Goal: Task Accomplishment & Management: Manage account settings

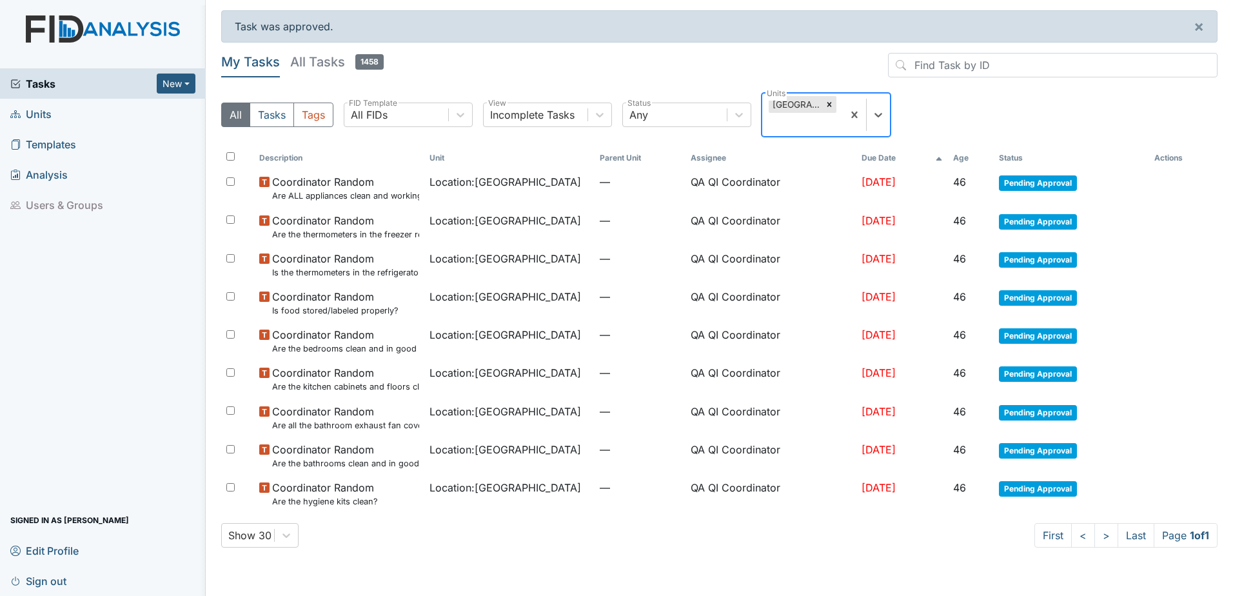
click at [328, 59] on h5 "All Tasks 1458" at bounding box center [336, 62] width 93 height 18
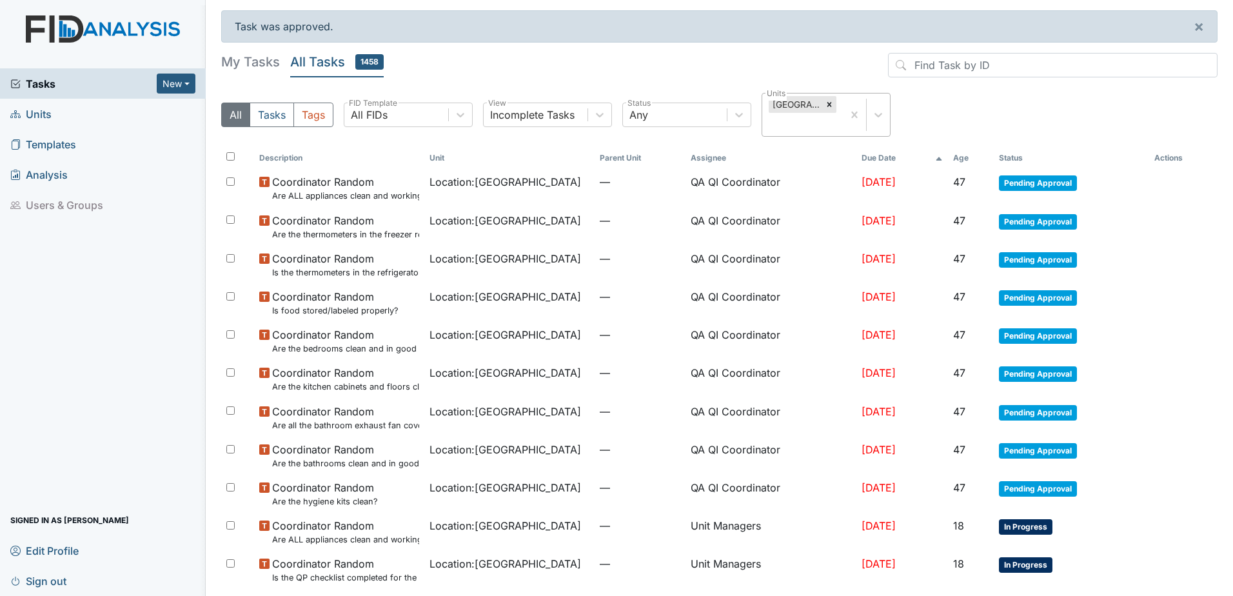
click at [831, 104] on icon at bounding box center [829, 104] width 9 height 9
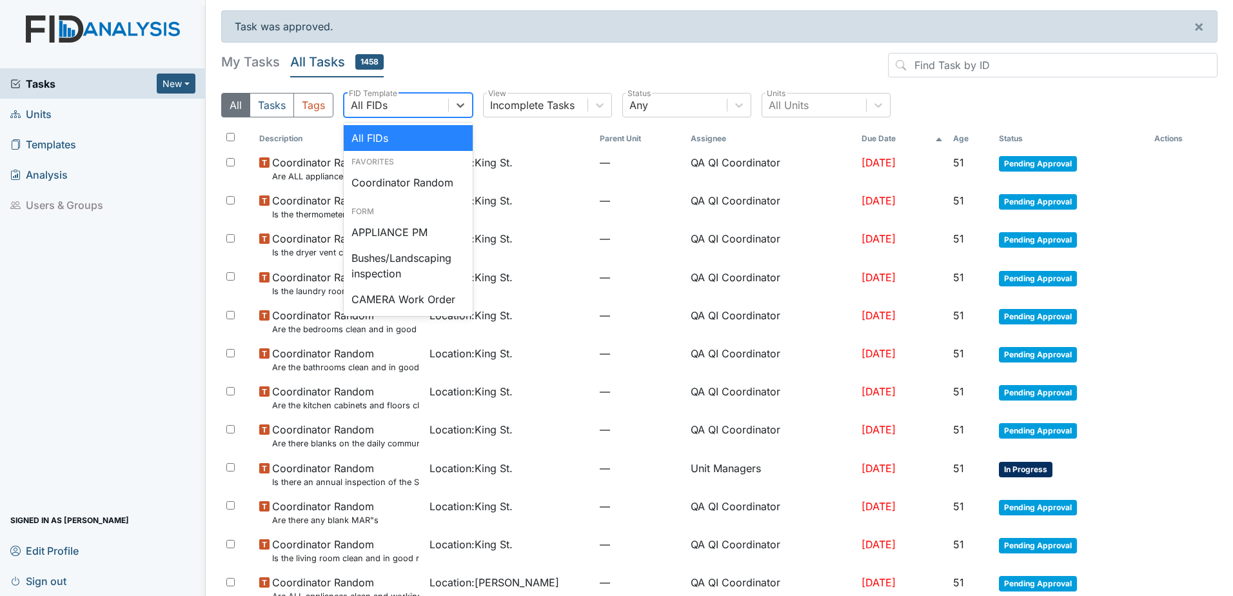
click at [425, 108] on div "All FIDs" at bounding box center [396, 104] width 104 height 23
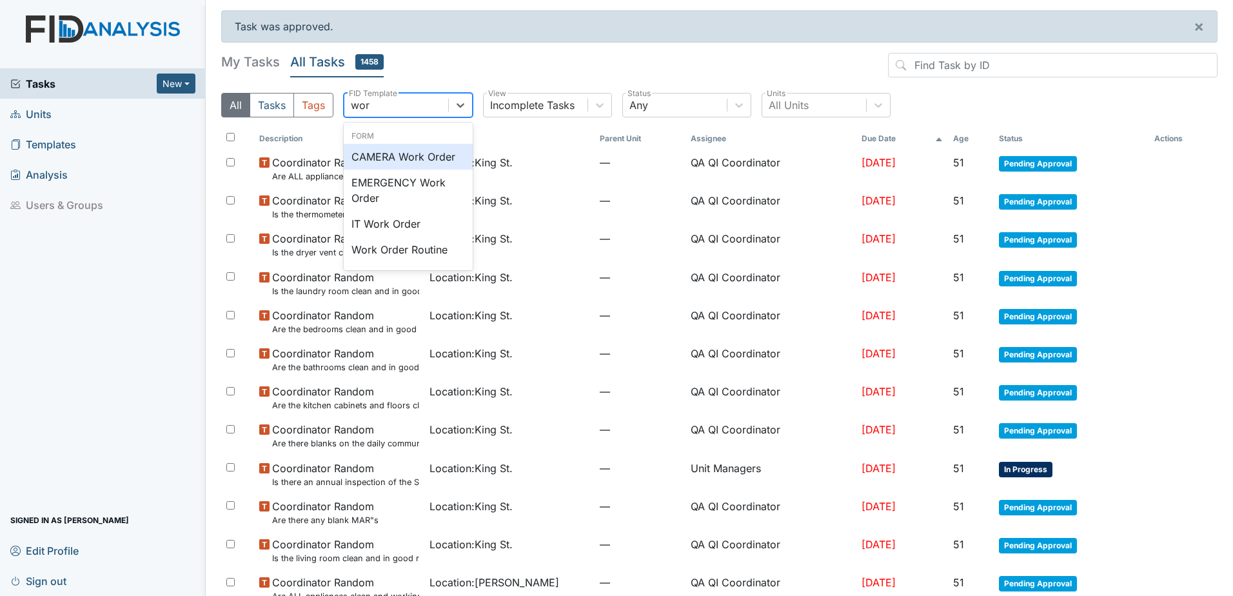
type input "work"
click at [389, 251] on div "Work Order Routine" at bounding box center [408, 250] width 129 height 26
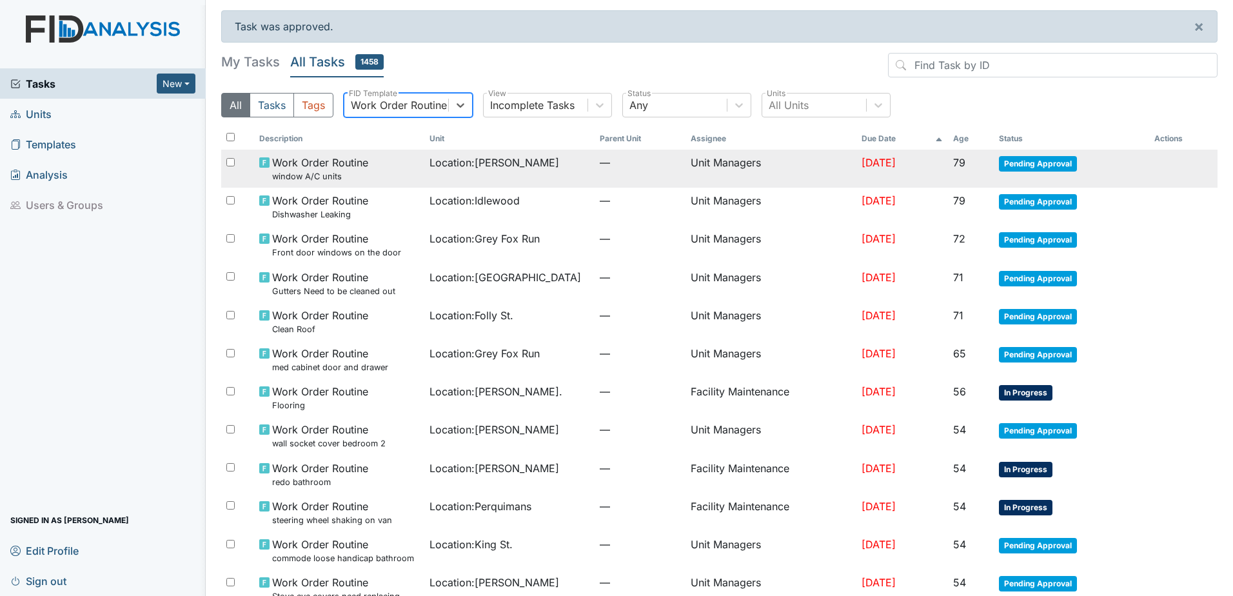
click at [336, 171] on small "window A/C units" at bounding box center [320, 176] width 96 height 12
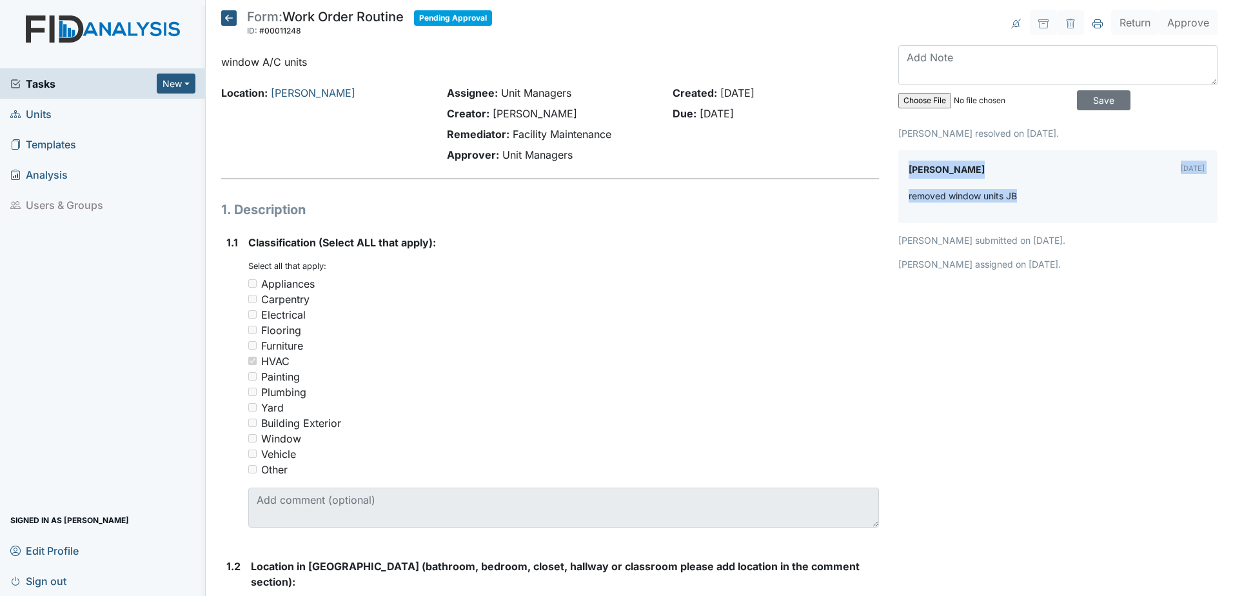
drag, startPoint x: 901, startPoint y: 167, endPoint x: 1045, endPoint y: 213, distance: 151.5
click at [1045, 213] on div "James Bryant Jul 28, 2025 removed window units JB" at bounding box center [1057, 186] width 319 height 73
drag, startPoint x: 1045, startPoint y: 213, endPoint x: 1034, endPoint y: 206, distance: 12.7
click at [1035, 206] on div "removed window units JB" at bounding box center [1057, 201] width 298 height 24
drag, startPoint x: 503, startPoint y: 157, endPoint x: 578, endPoint y: 155, distance: 74.8
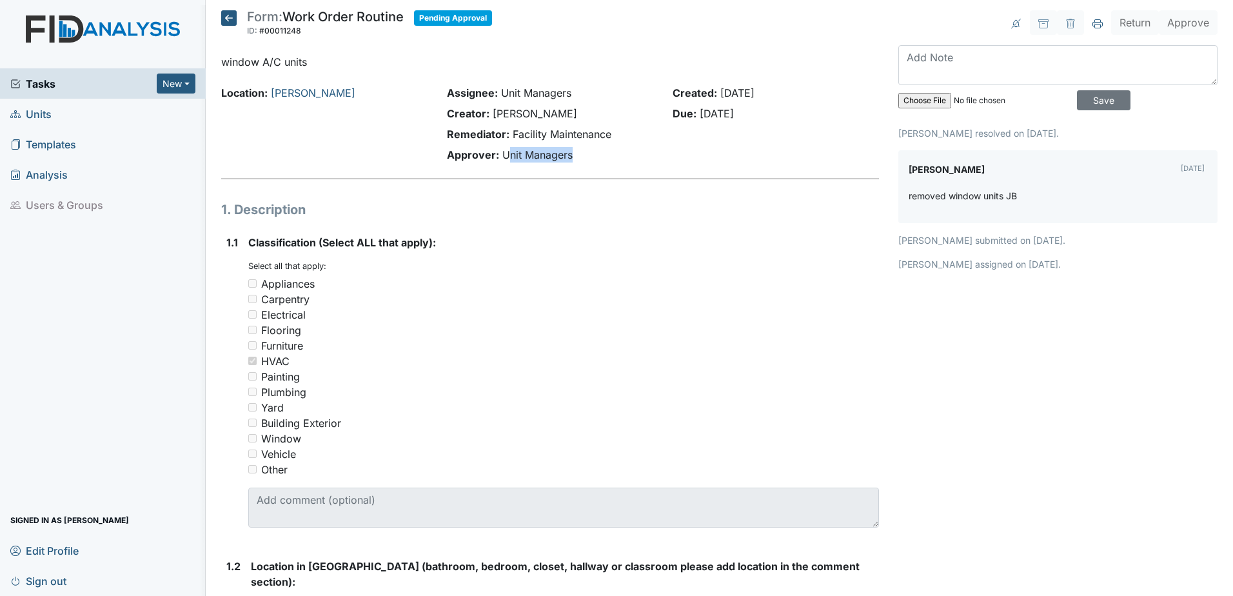
click at [578, 155] on div "Approver: Unit Managers" at bounding box center [550, 154] width 206 height 15
click at [42, 82] on span "Tasks" at bounding box center [83, 83] width 146 height 15
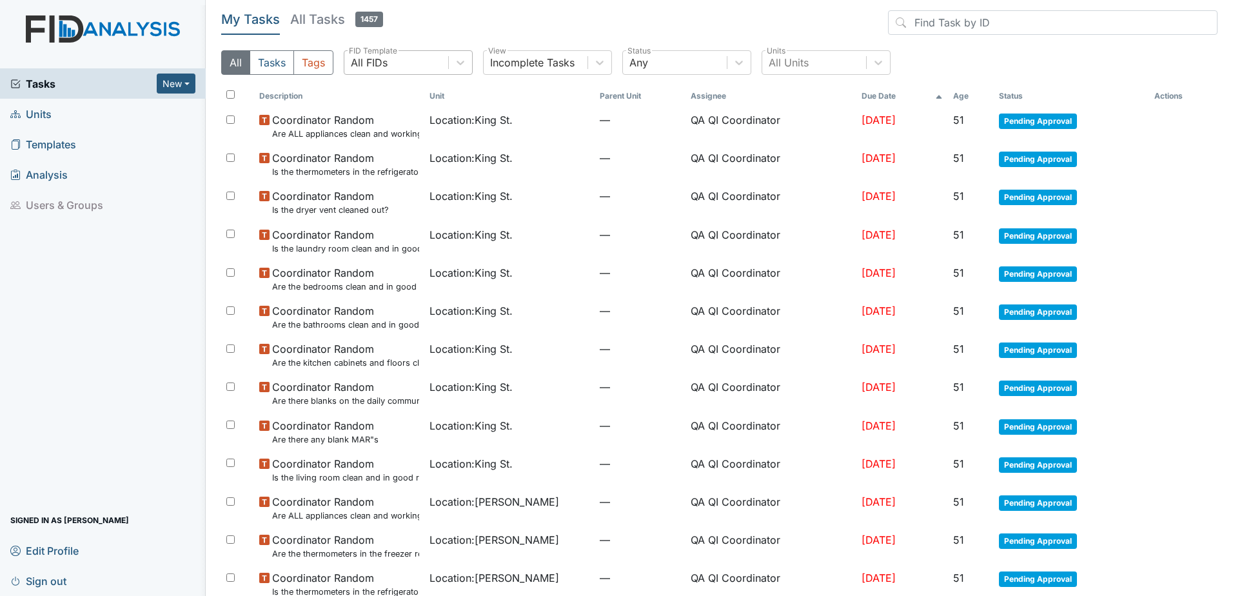
click at [447, 64] on div "All FIDs" at bounding box center [396, 62] width 104 height 23
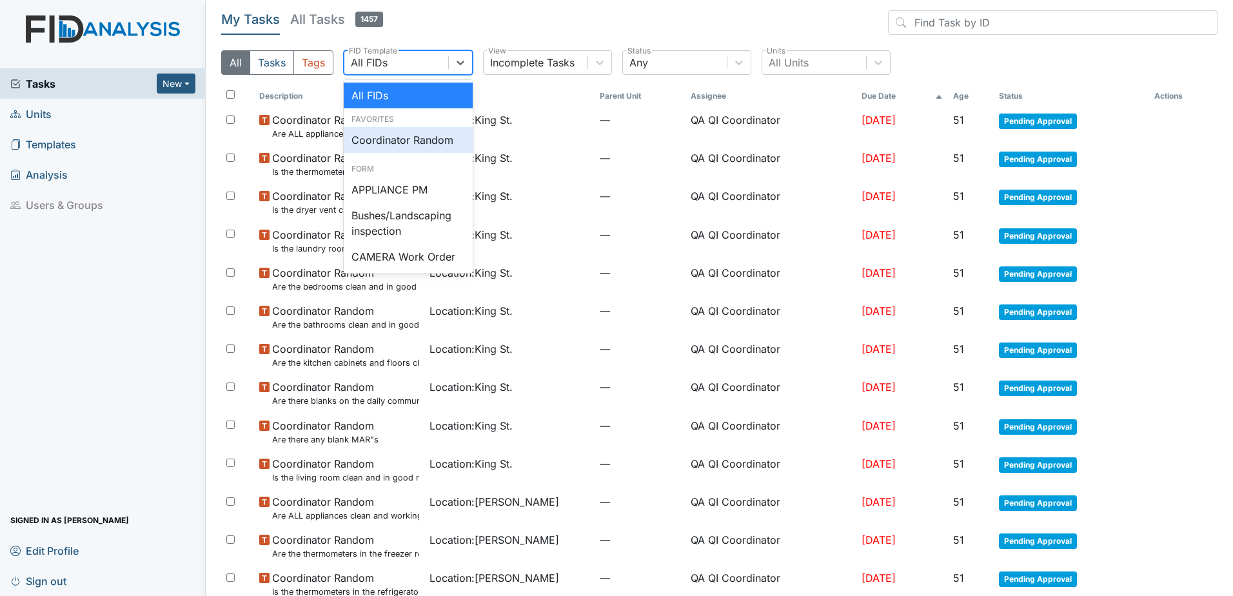
click at [422, 128] on div "Coordinator Random" at bounding box center [408, 140] width 129 height 26
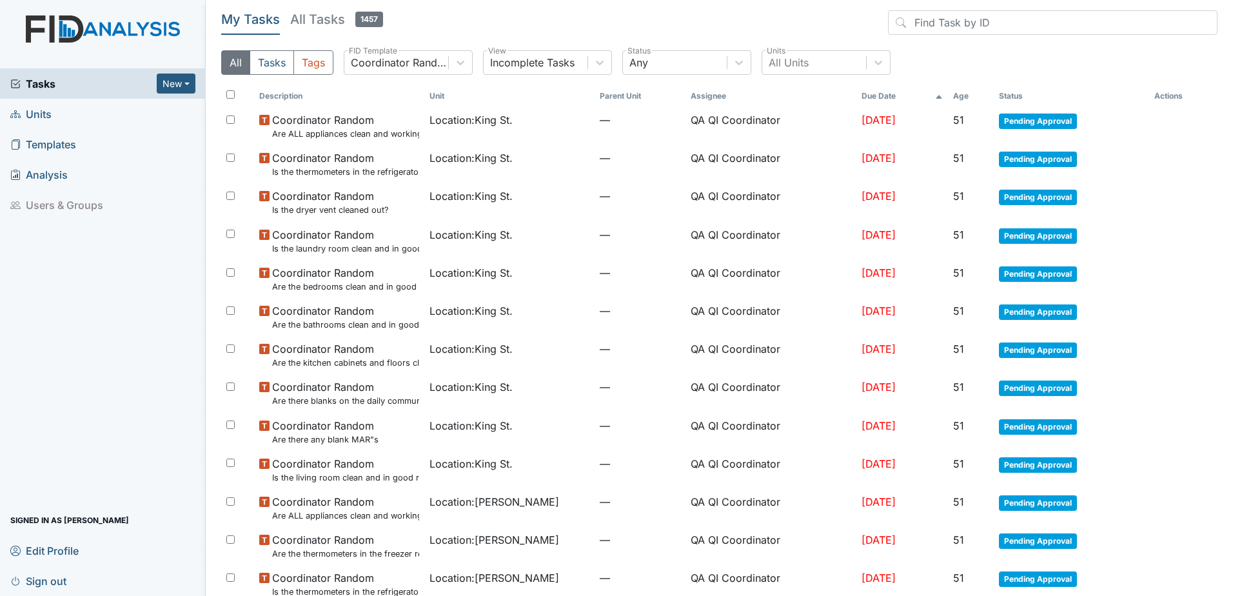
click at [962, 96] on th "Age" at bounding box center [970, 96] width 45 height 22
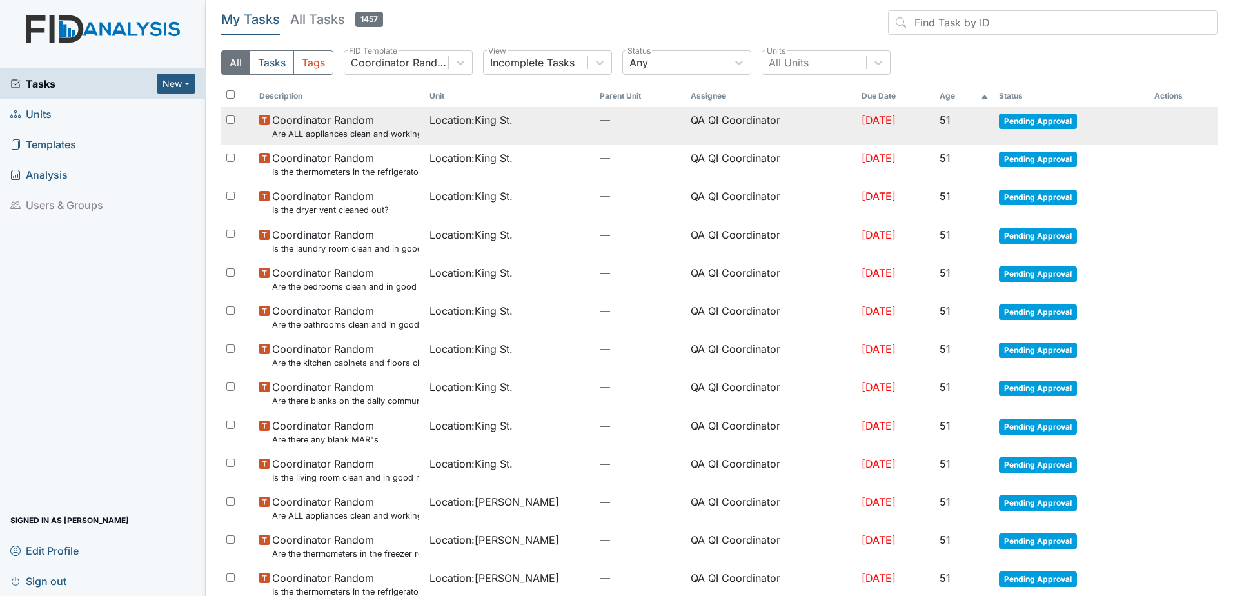
click at [1044, 126] on span "Pending Approval" at bounding box center [1038, 120] width 78 height 15
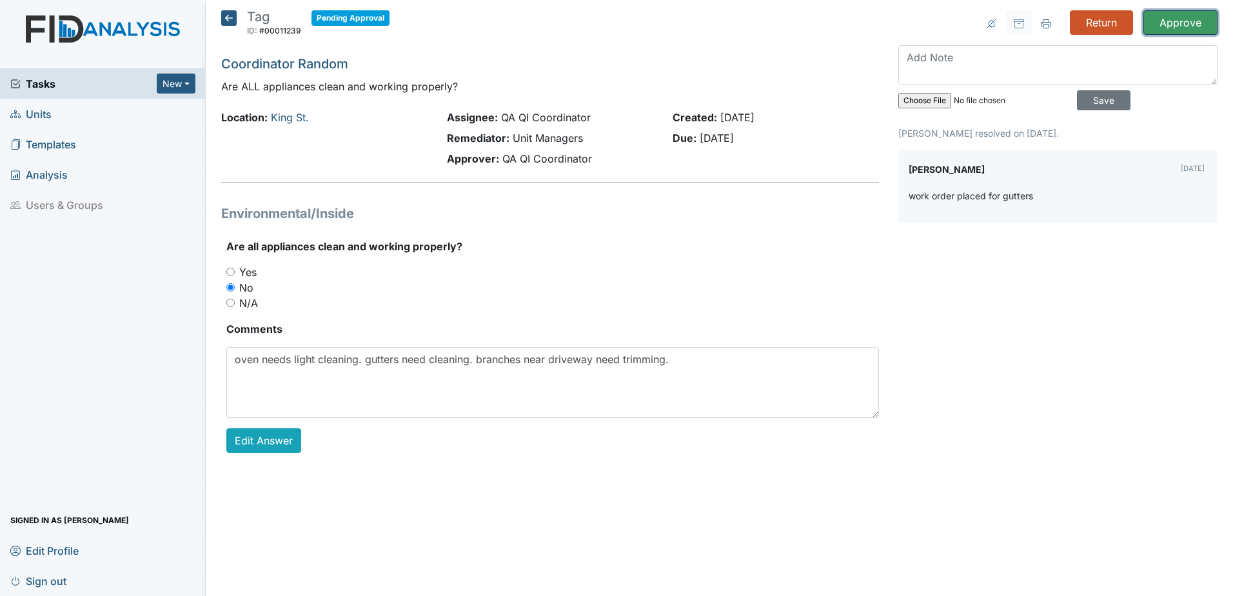
click at [1179, 23] on input "Approve" at bounding box center [1180, 22] width 74 height 24
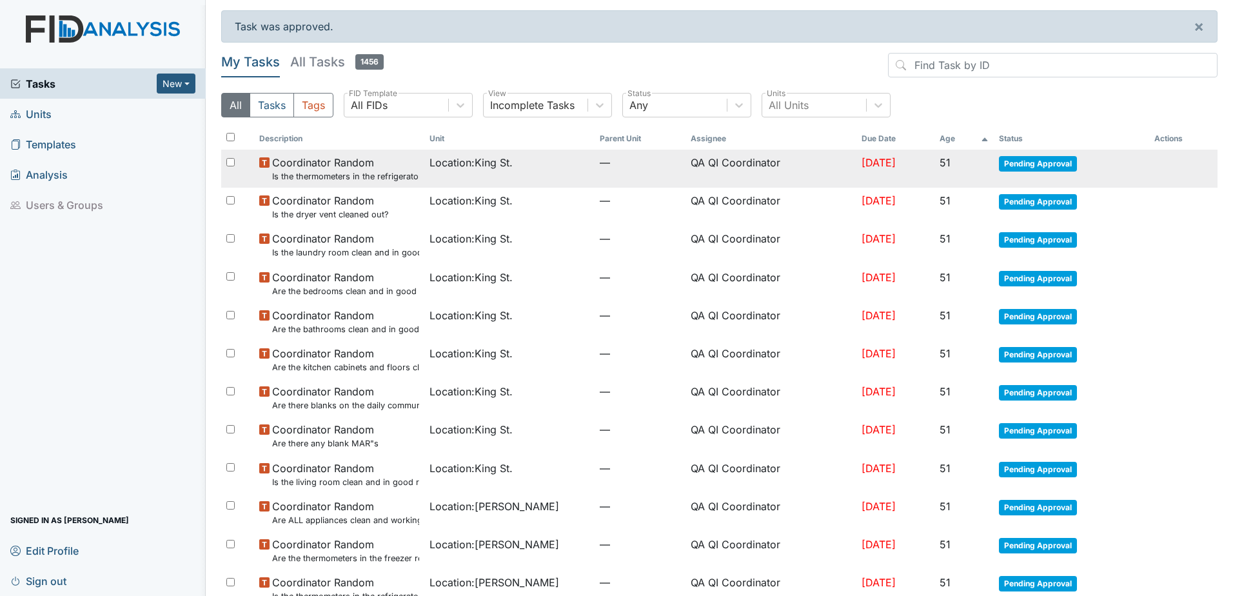
click at [1040, 169] on span "Pending Approval" at bounding box center [1038, 163] width 78 height 15
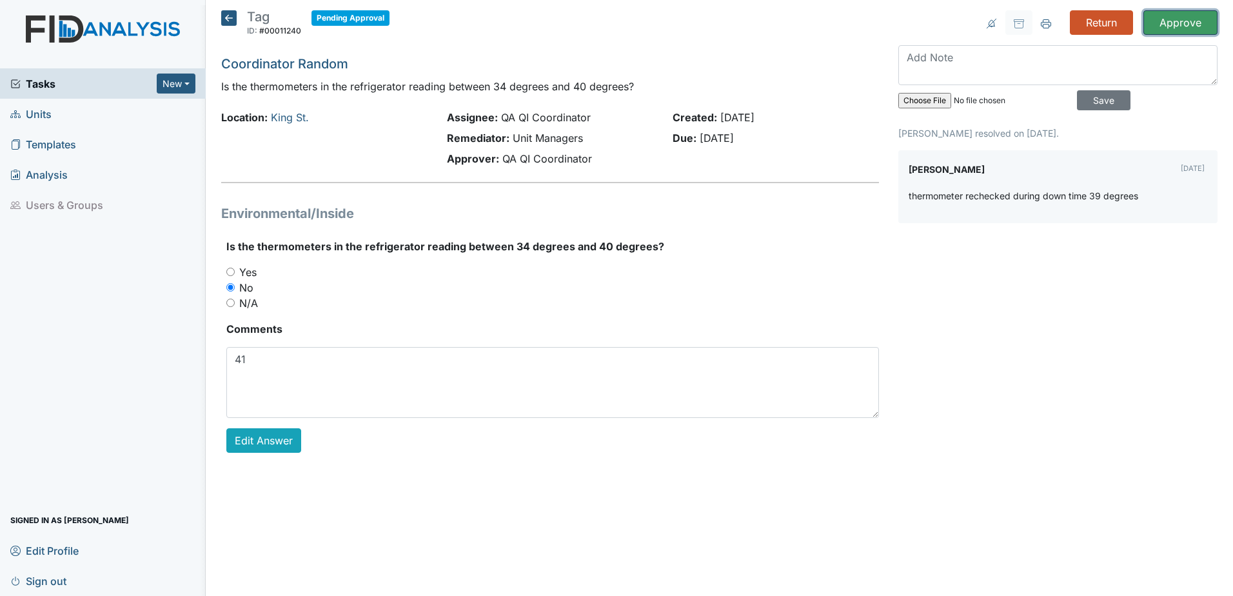
click at [1169, 28] on input "Approve" at bounding box center [1180, 22] width 74 height 24
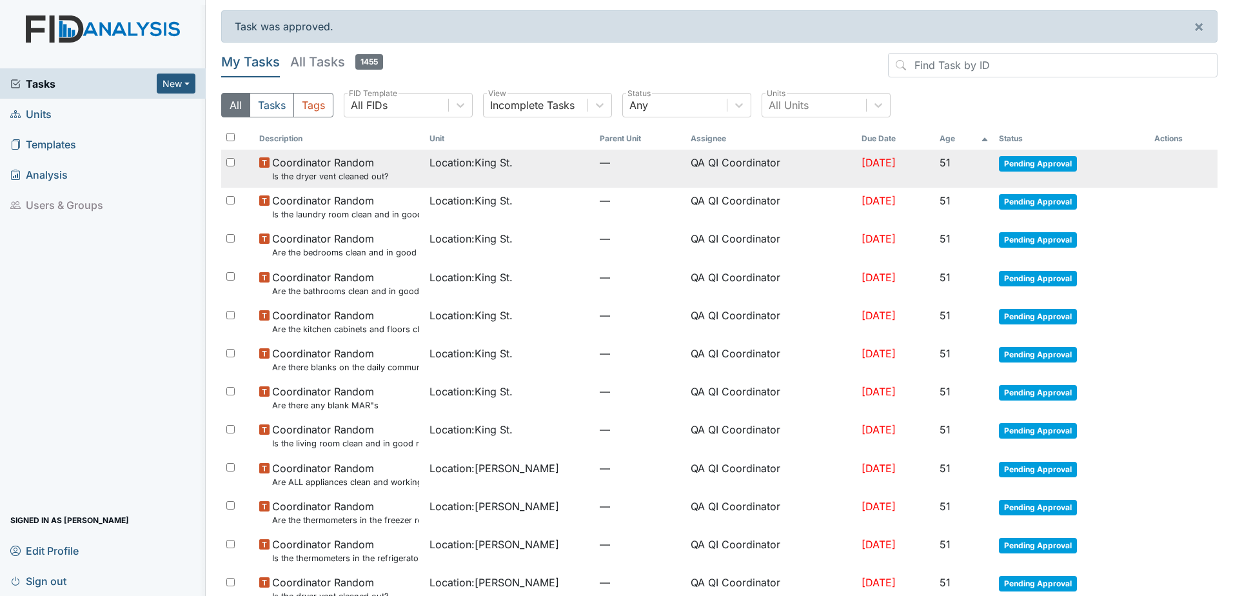
click at [1045, 164] on span "Pending Approval" at bounding box center [1038, 163] width 78 height 15
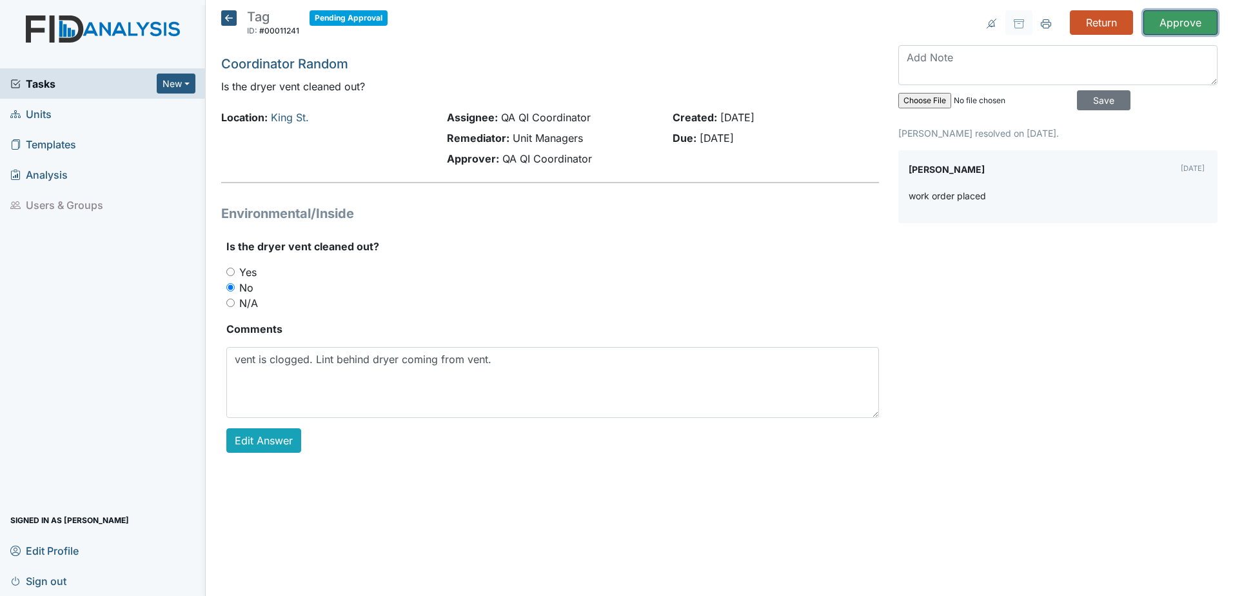
click at [1191, 23] on input "Approve" at bounding box center [1180, 22] width 74 height 24
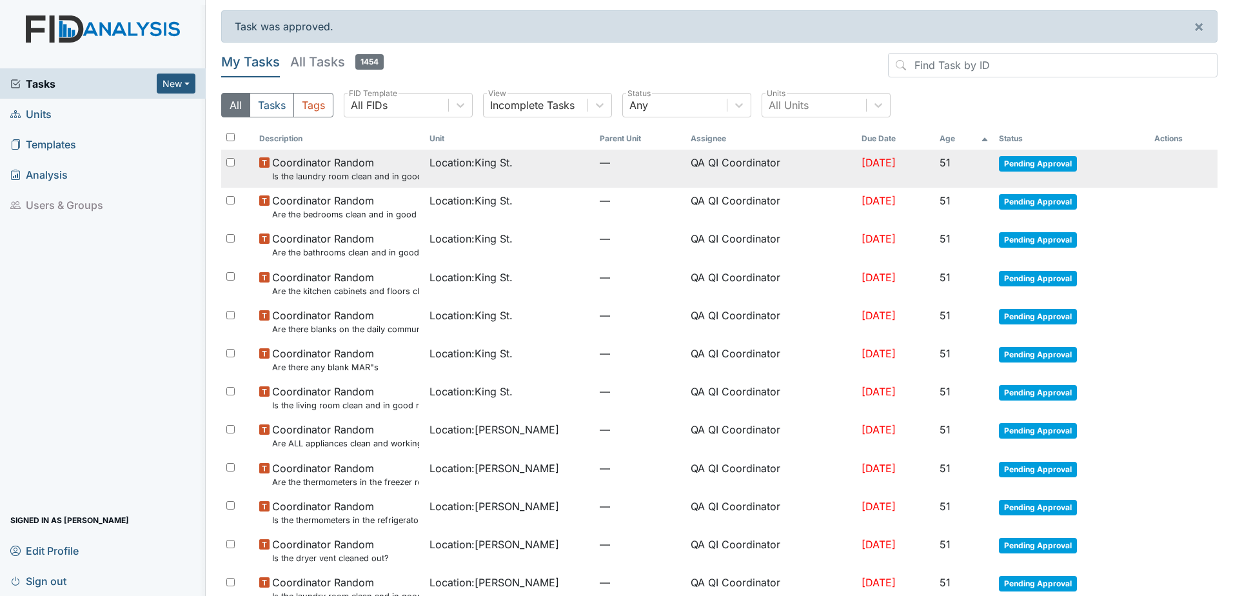
click at [1045, 164] on span "Pending Approval" at bounding box center [1038, 163] width 78 height 15
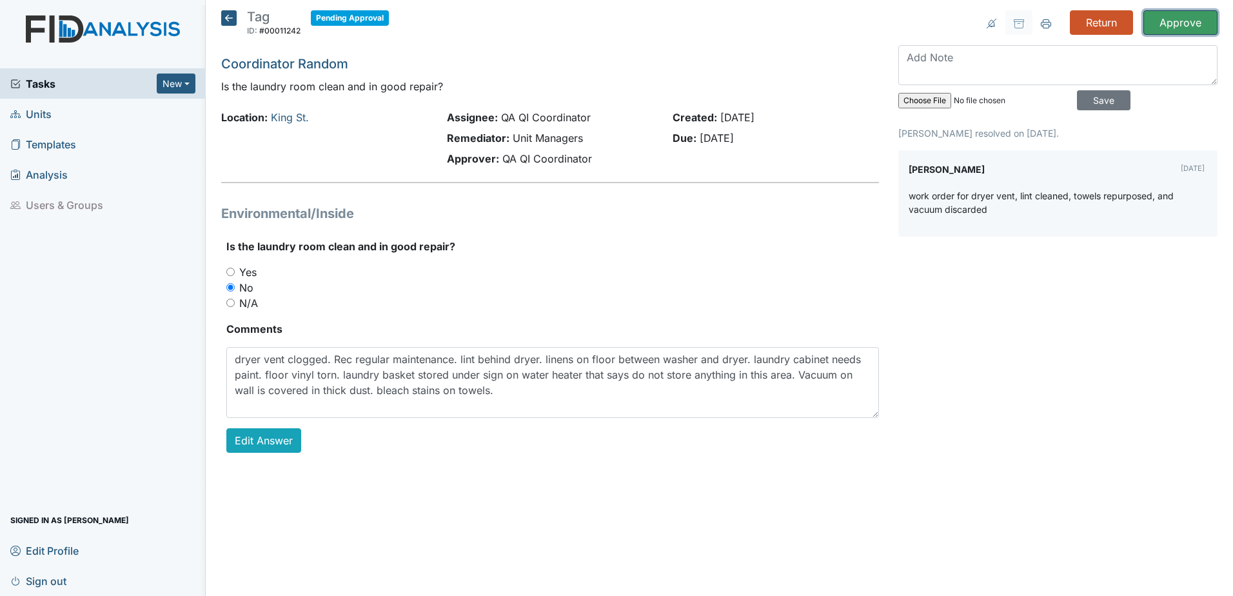
click at [1190, 21] on input "Approve" at bounding box center [1180, 22] width 74 height 24
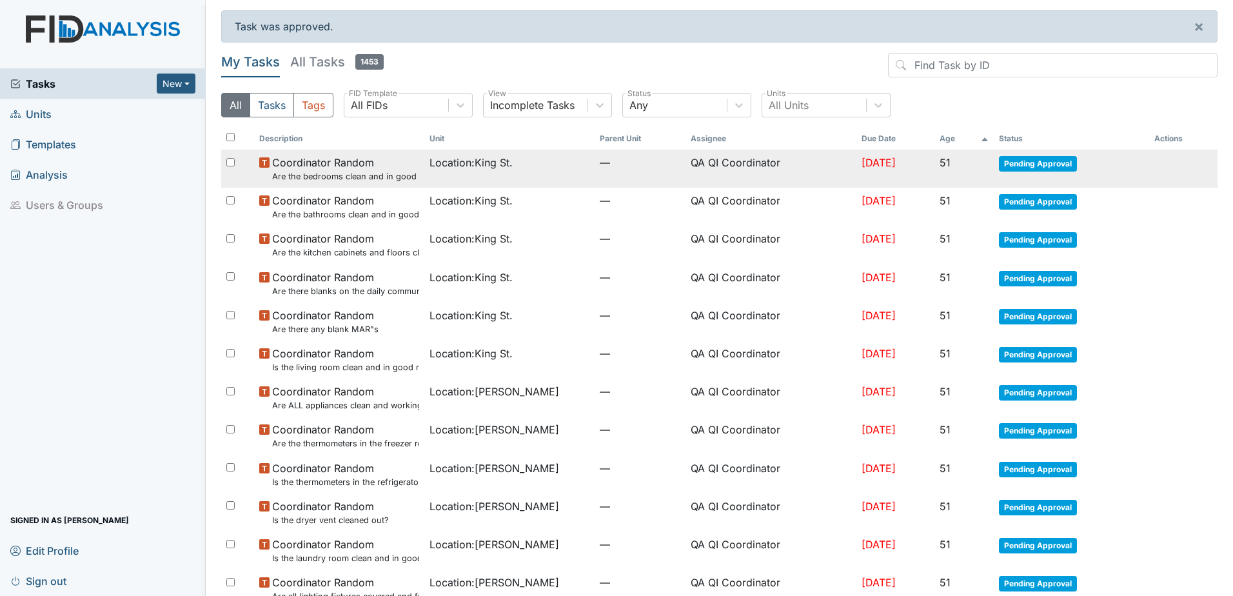
click at [1048, 168] on span "Pending Approval" at bounding box center [1038, 163] width 78 height 15
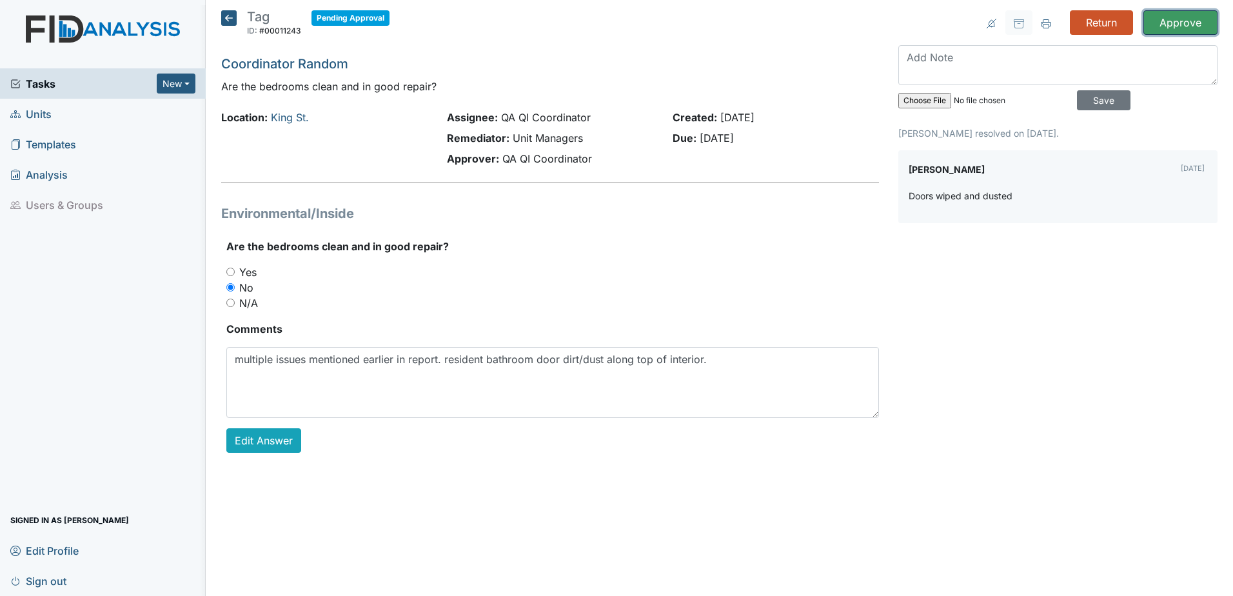
click at [1193, 25] on input "Approve" at bounding box center [1180, 22] width 74 height 24
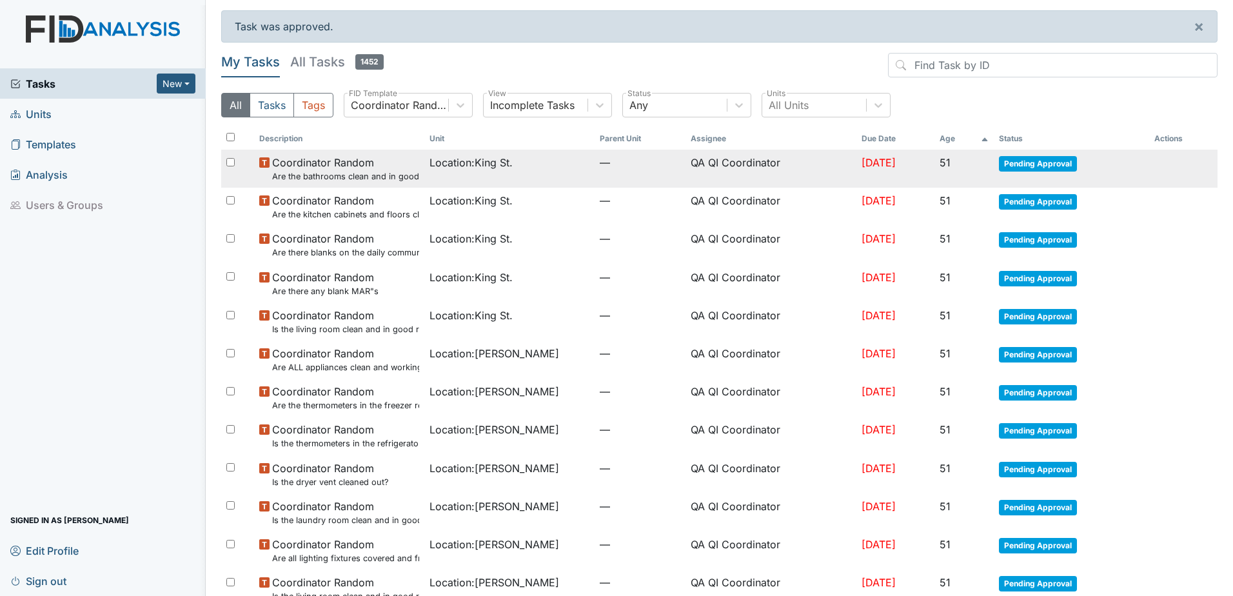
click at [1037, 155] on td "Pending Approval" at bounding box center [1070, 169] width 155 height 38
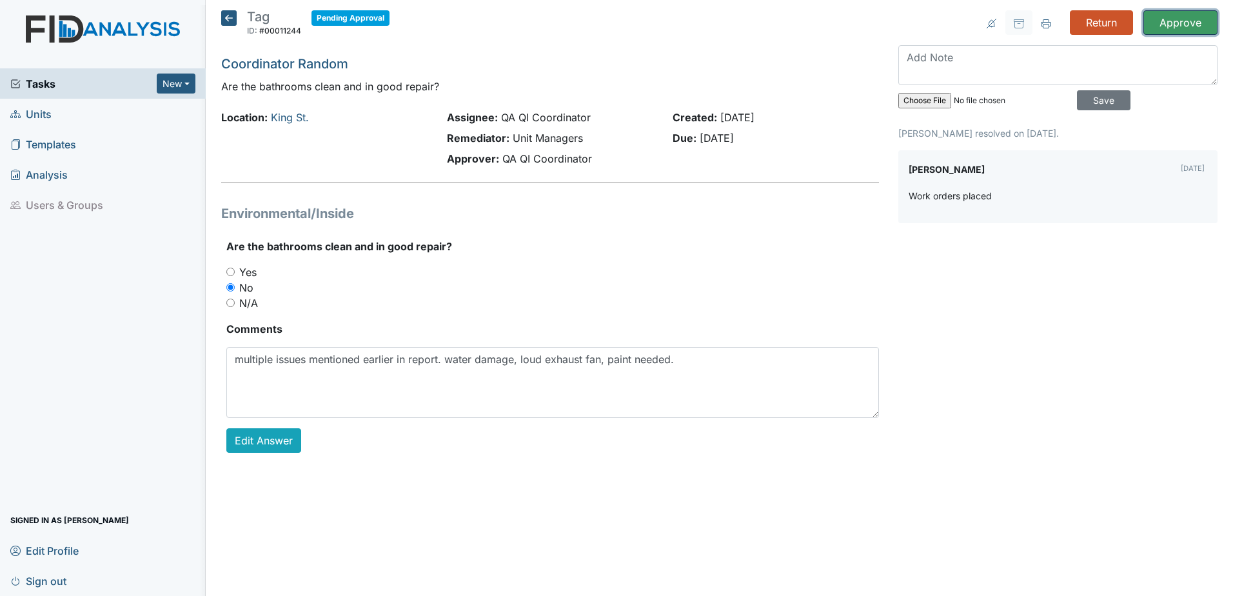
click at [1205, 26] on input "Approve" at bounding box center [1180, 22] width 74 height 24
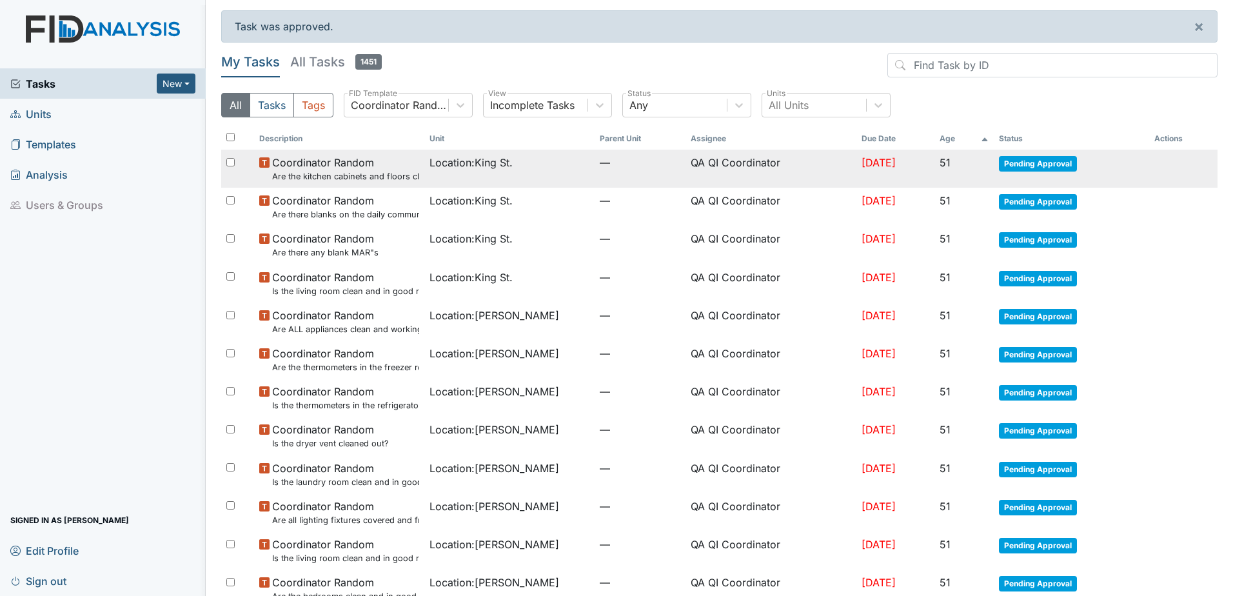
click at [1035, 159] on span "Pending Approval" at bounding box center [1038, 163] width 78 height 15
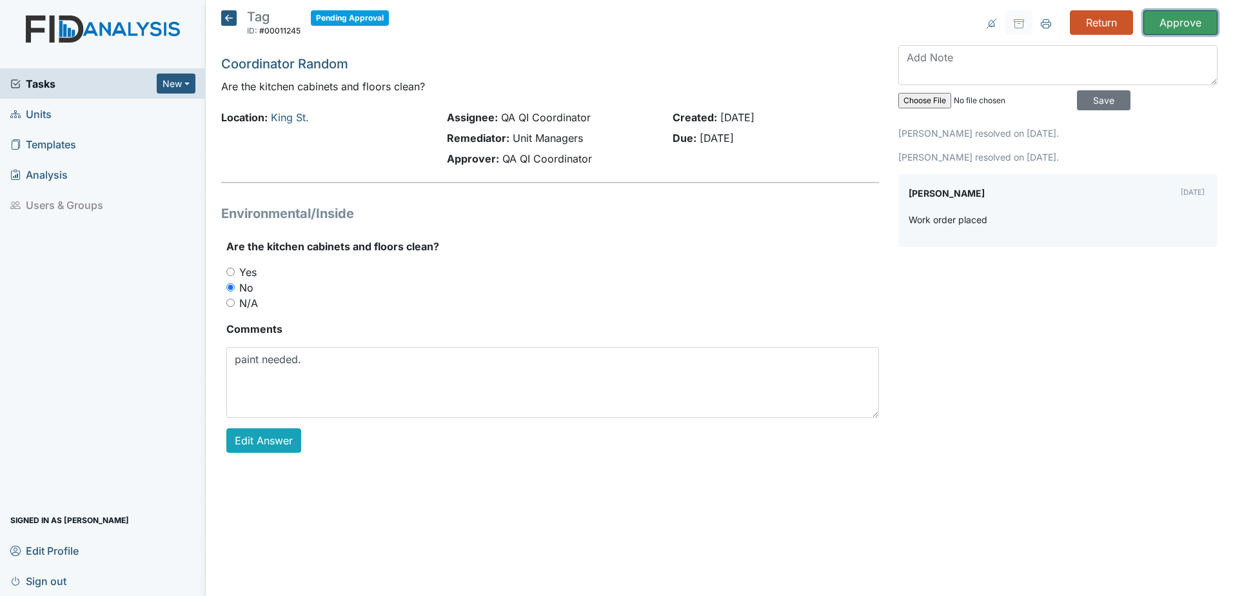
click at [1165, 32] on input "Approve" at bounding box center [1180, 22] width 74 height 24
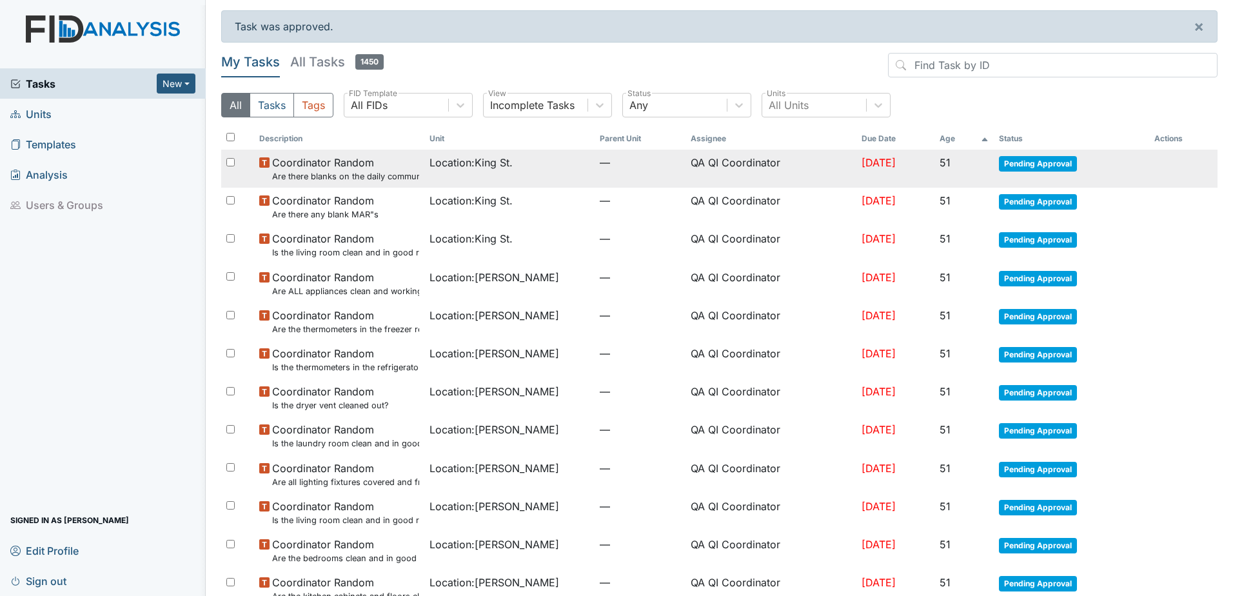
click at [1049, 167] on span "Pending Approval" at bounding box center [1038, 163] width 78 height 15
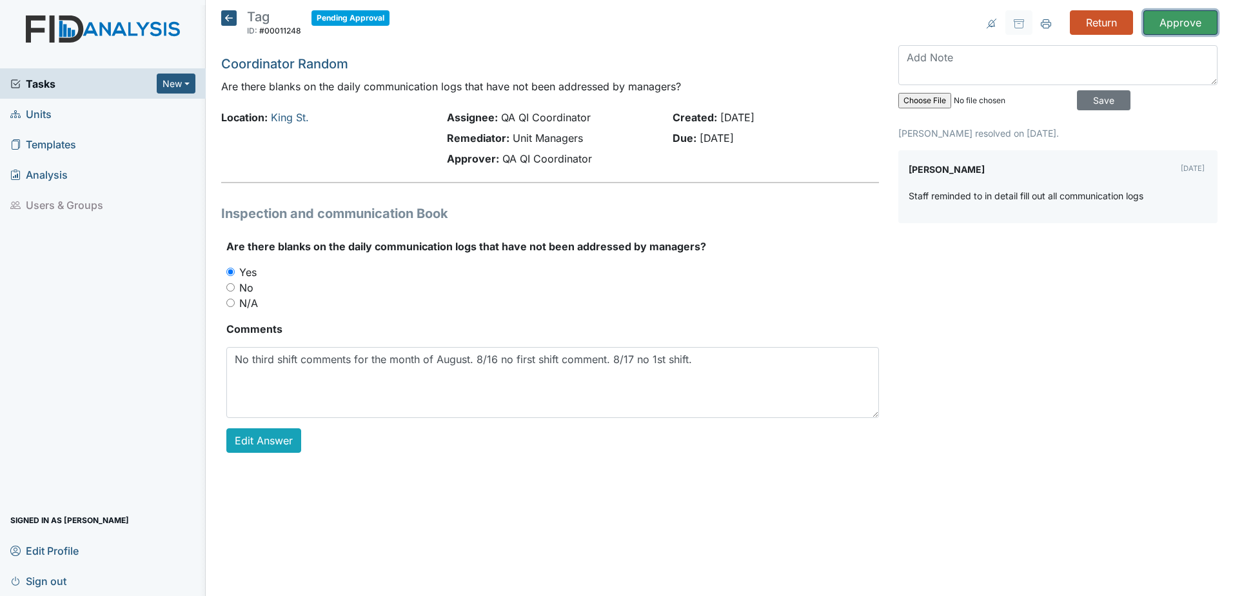
click at [1174, 26] on input "Approve" at bounding box center [1180, 22] width 74 height 24
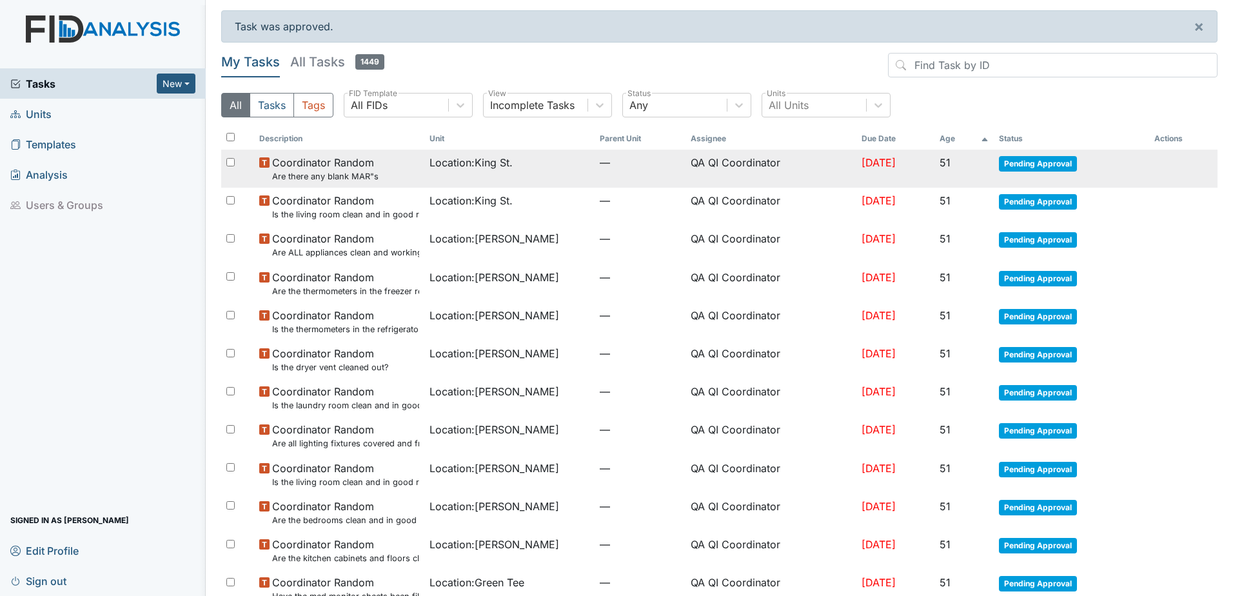
click at [1032, 166] on span "Pending Approval" at bounding box center [1038, 163] width 78 height 15
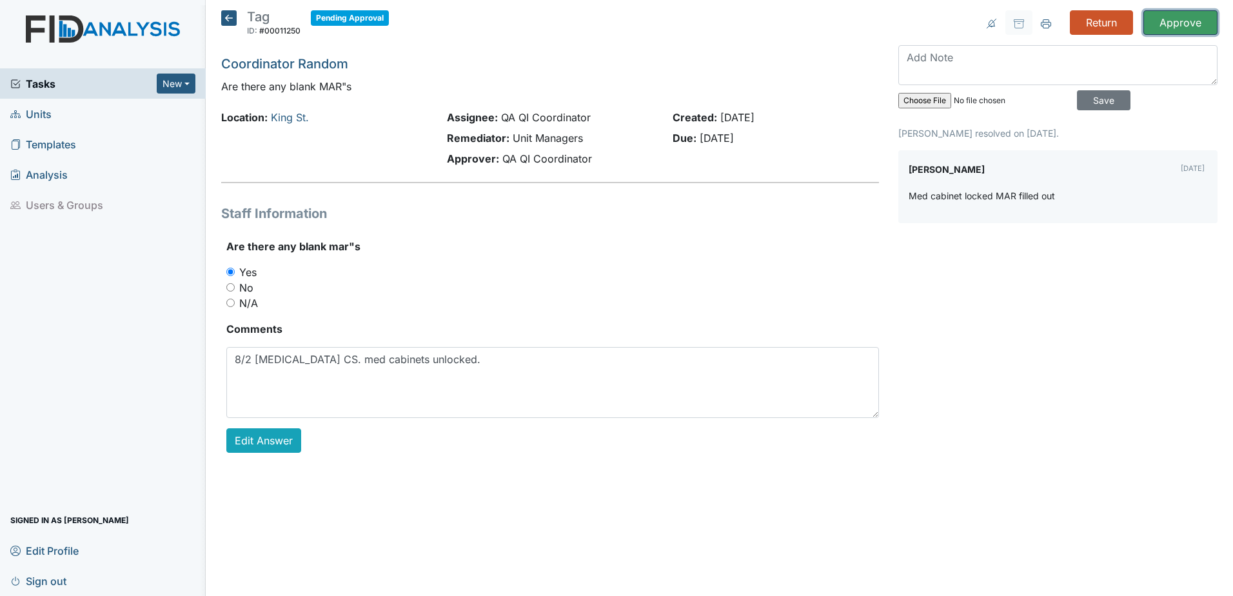
click at [1188, 25] on input "Approve" at bounding box center [1180, 22] width 74 height 24
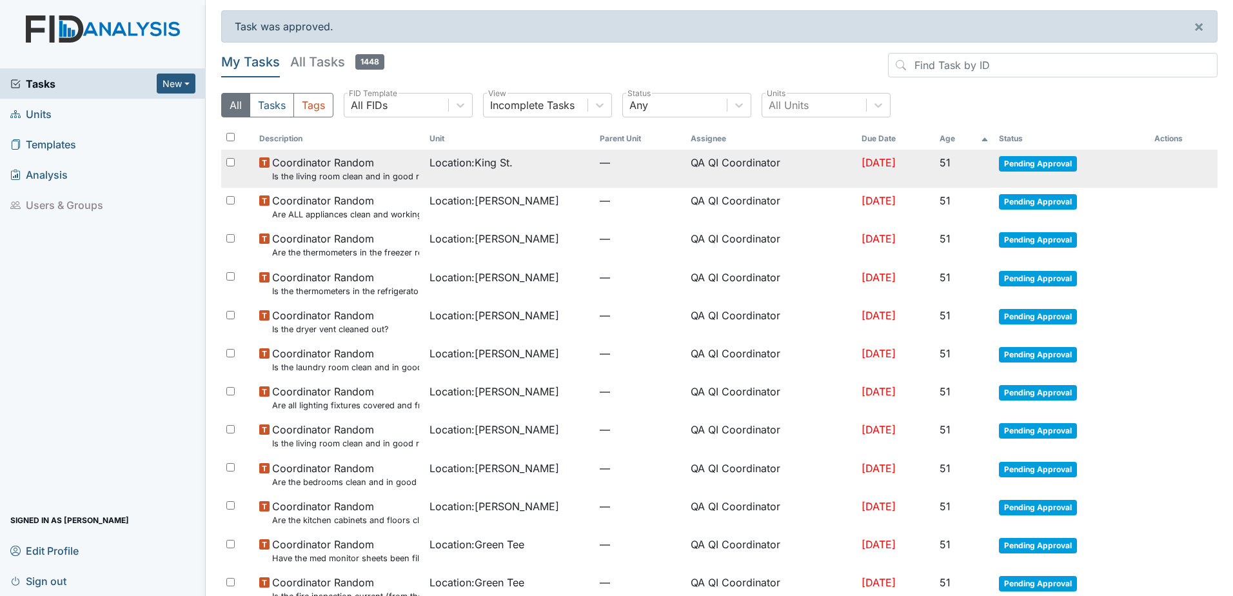
click at [1048, 159] on span "Pending Approval" at bounding box center [1038, 163] width 78 height 15
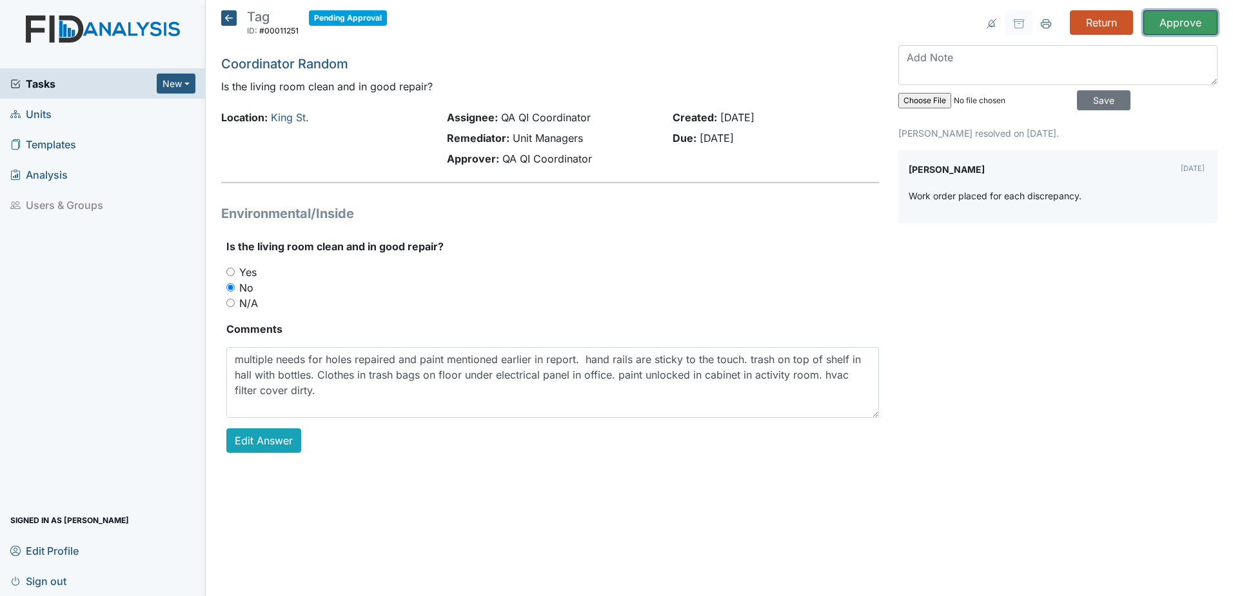
click at [1163, 25] on input "Approve" at bounding box center [1180, 22] width 74 height 24
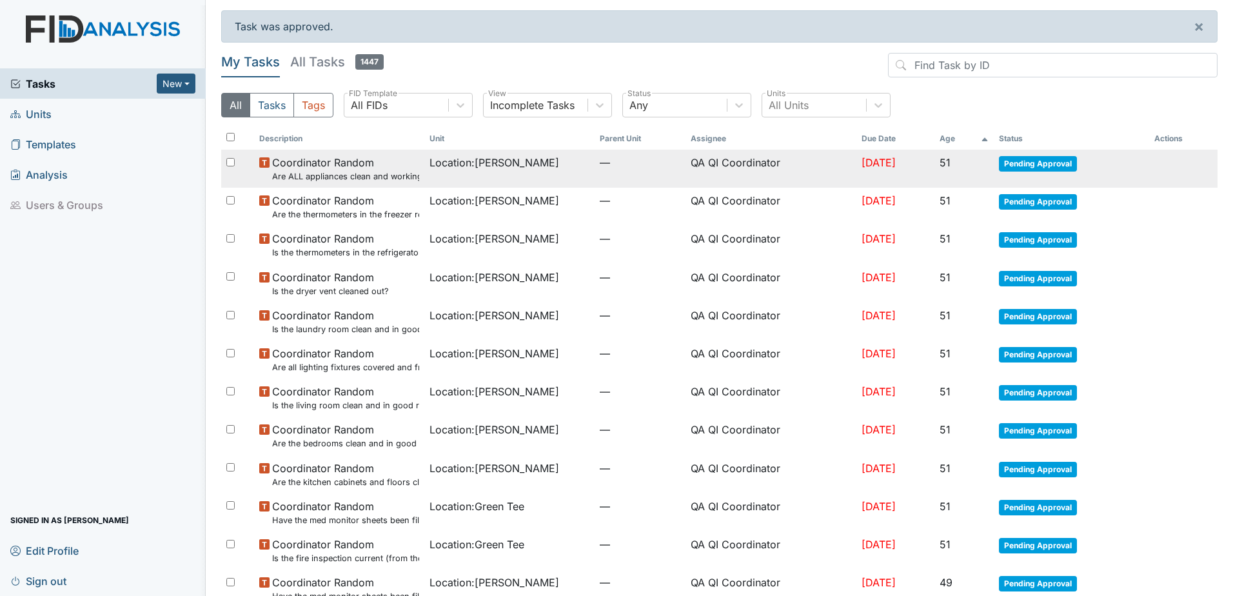
click at [1066, 156] on span "Pending Approval" at bounding box center [1038, 163] width 78 height 15
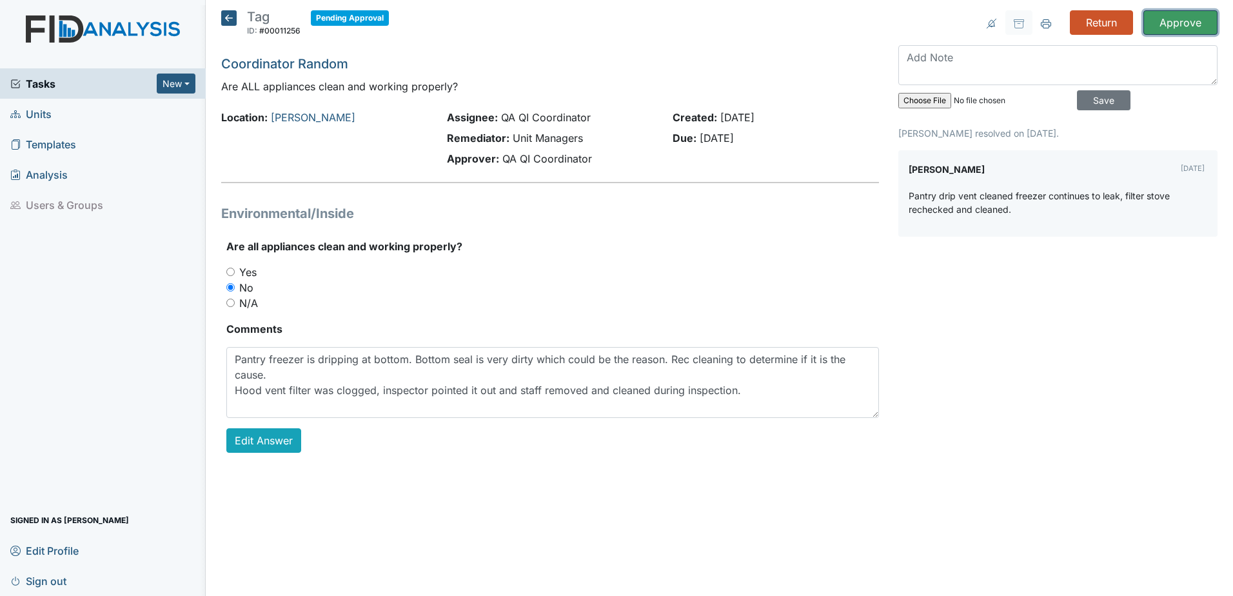
click at [1169, 25] on input "Approve" at bounding box center [1180, 22] width 74 height 24
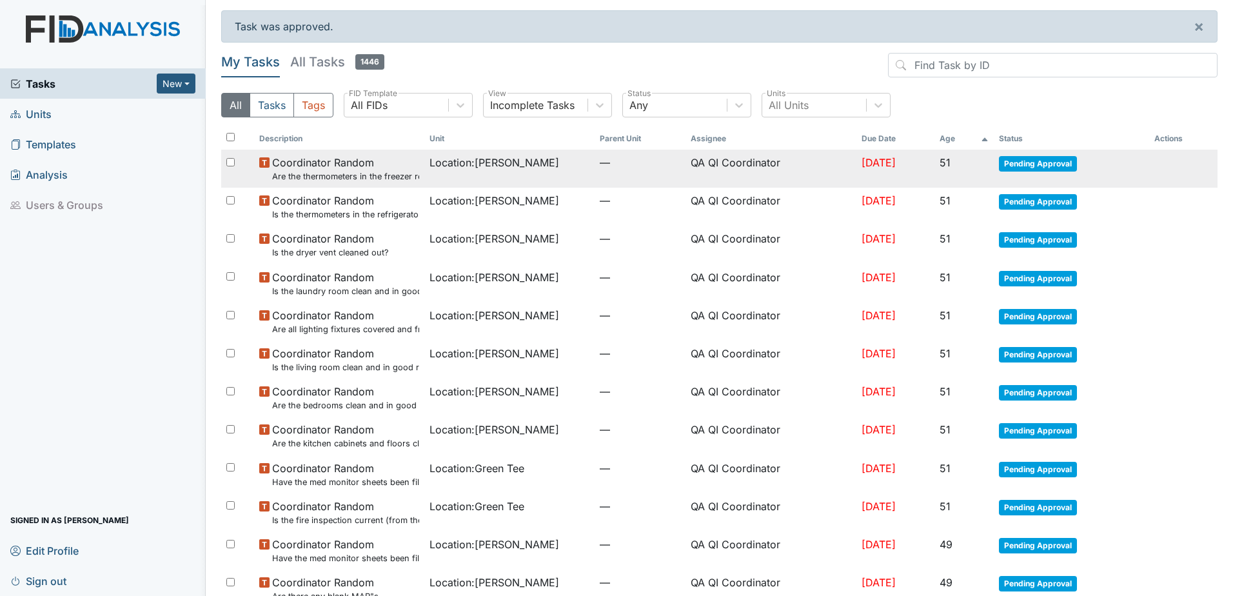
click at [1033, 163] on span "Pending Approval" at bounding box center [1038, 163] width 78 height 15
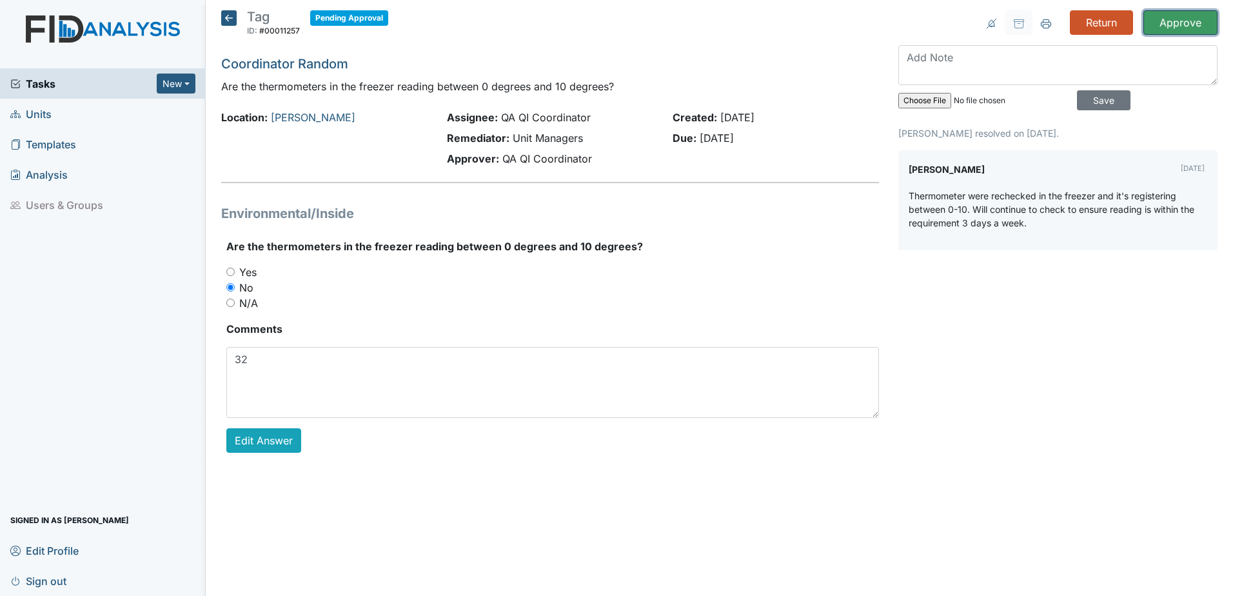
click at [1169, 23] on input "Approve" at bounding box center [1180, 22] width 74 height 24
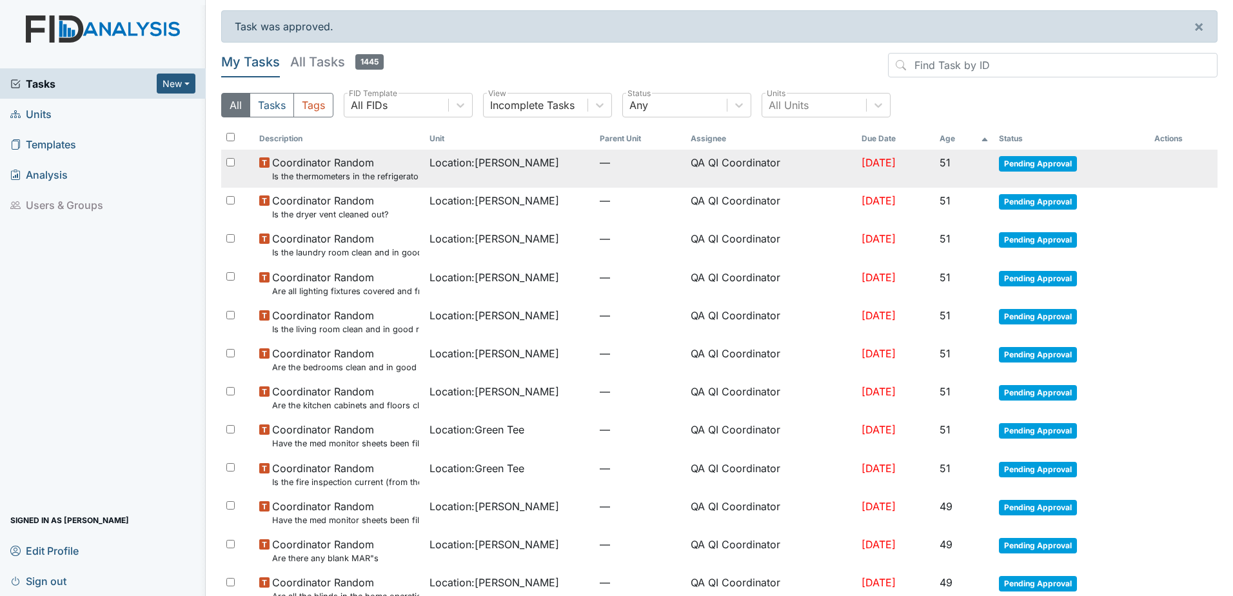
click at [1042, 162] on span "Pending Approval" at bounding box center [1038, 163] width 78 height 15
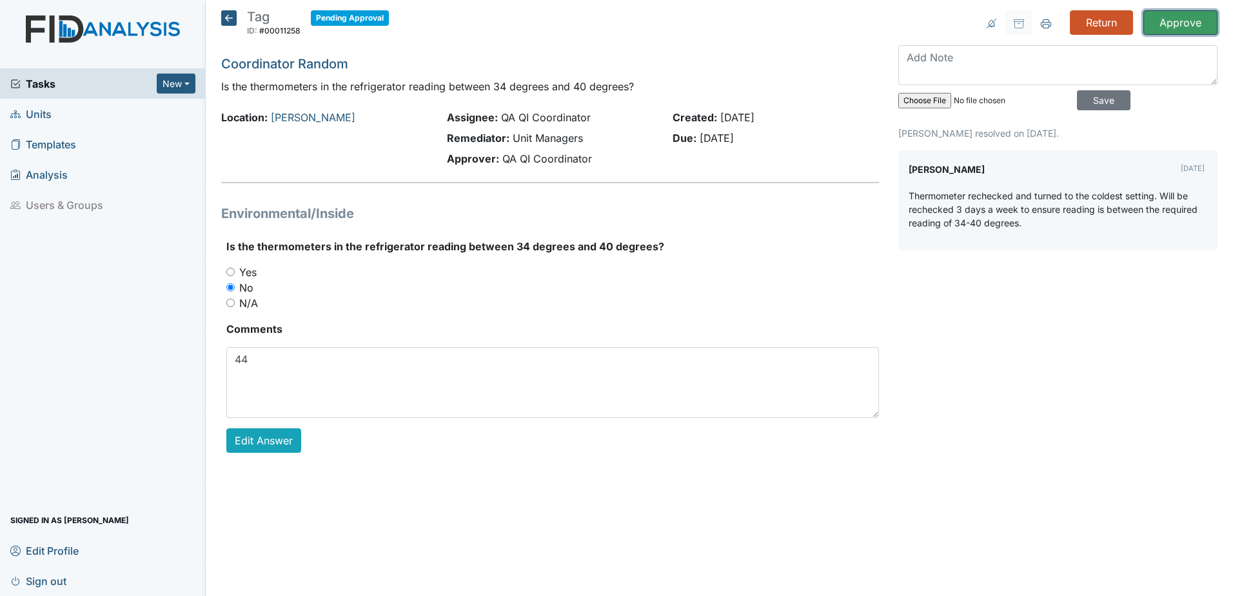
click at [1184, 19] on input "Approve" at bounding box center [1180, 22] width 74 height 24
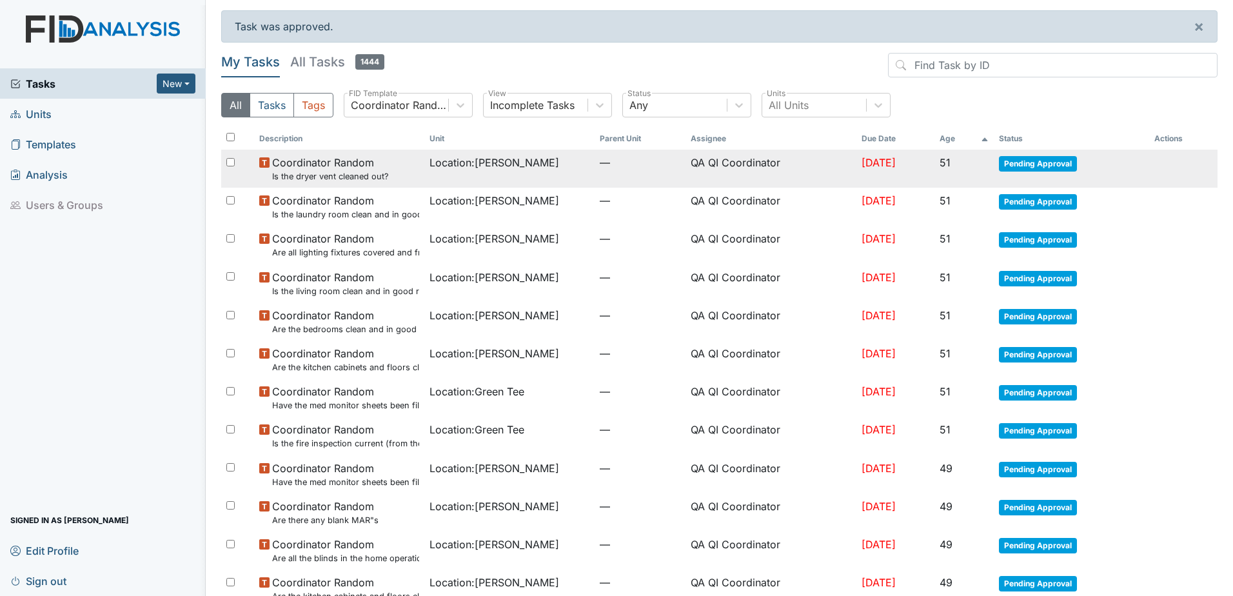
click at [1053, 158] on span "Pending Approval" at bounding box center [1038, 163] width 78 height 15
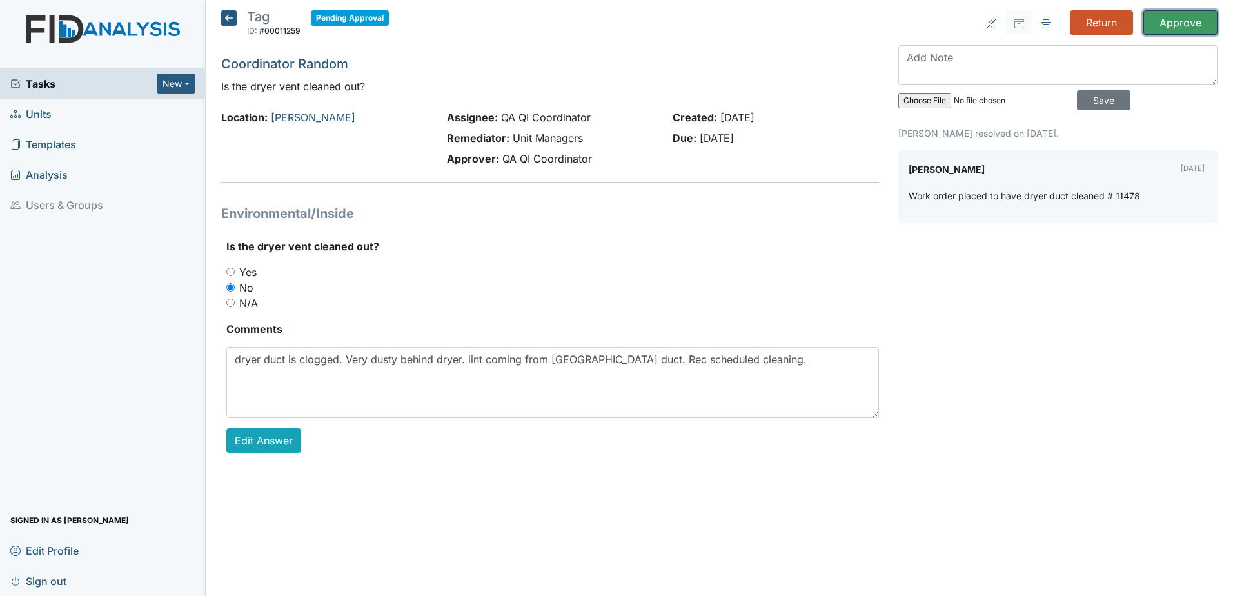
click at [1173, 26] on input "Approve" at bounding box center [1180, 22] width 74 height 24
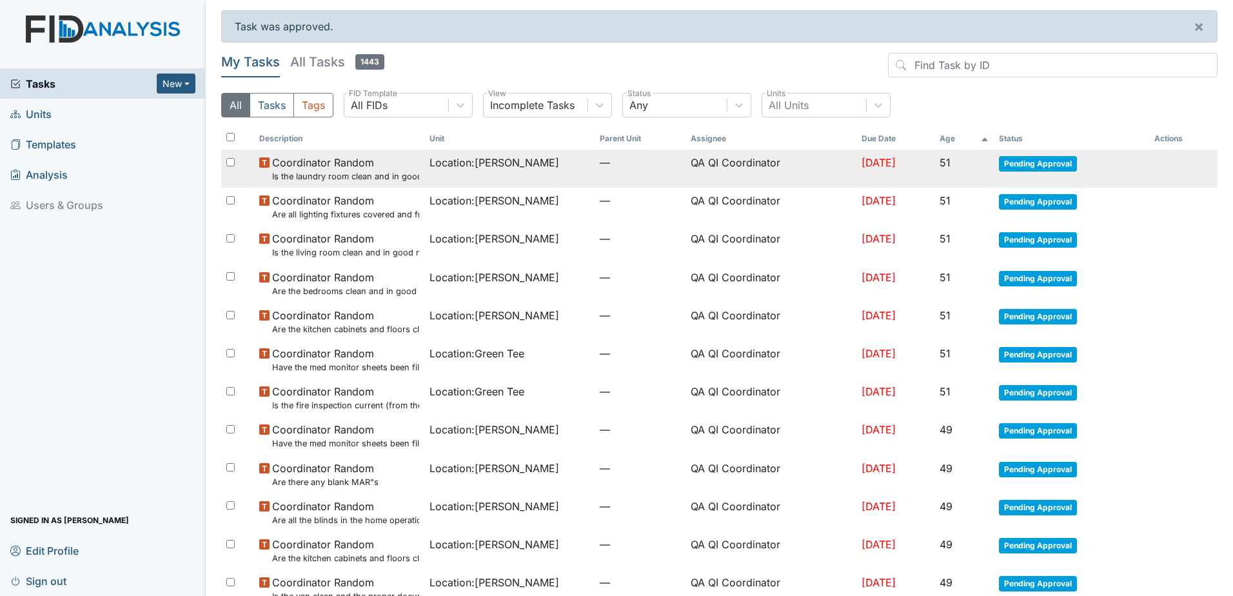
click at [1066, 167] on span "Pending Approval" at bounding box center [1038, 163] width 78 height 15
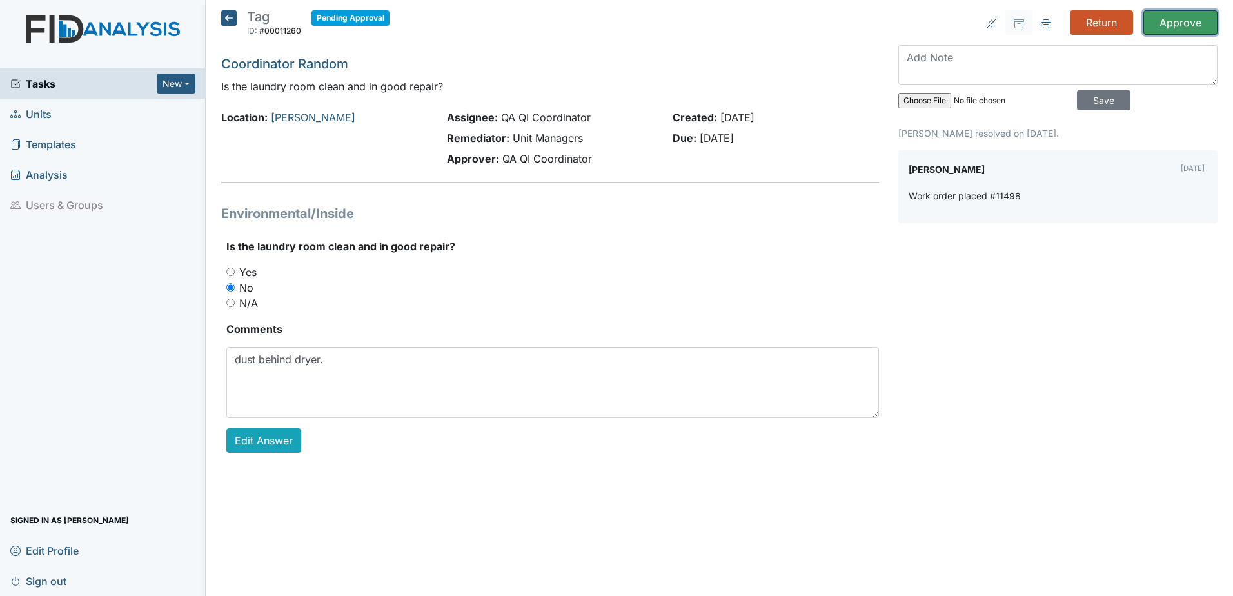
click at [1167, 24] on input "Approve" at bounding box center [1180, 22] width 74 height 24
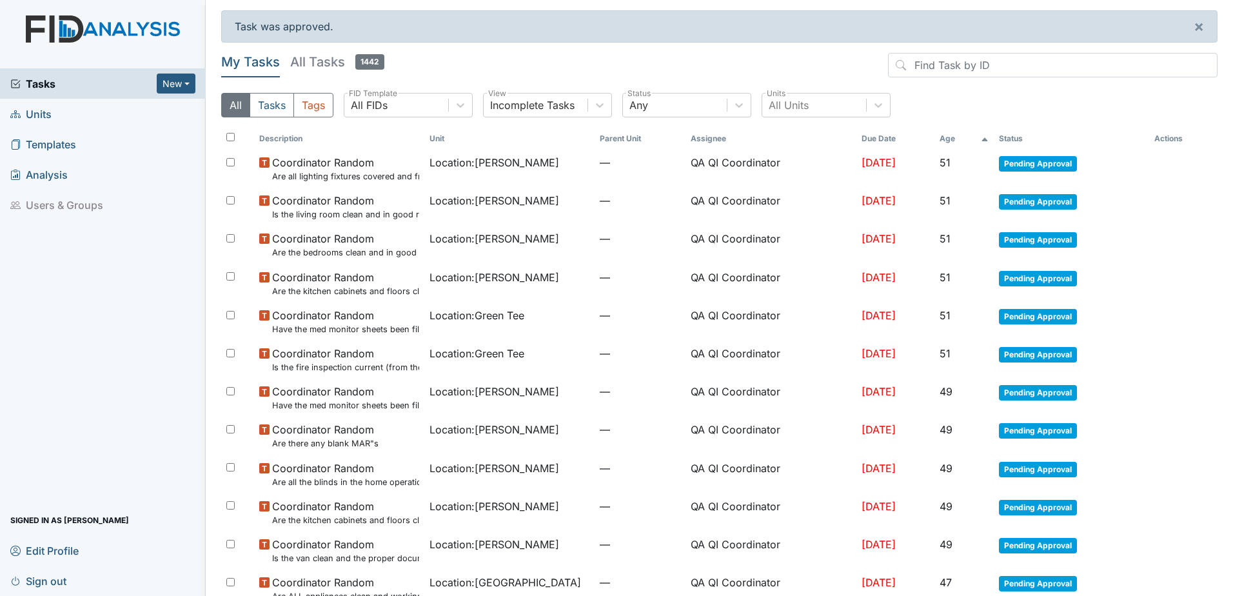
click at [1063, 166] on span "Pending Approval" at bounding box center [1038, 163] width 78 height 15
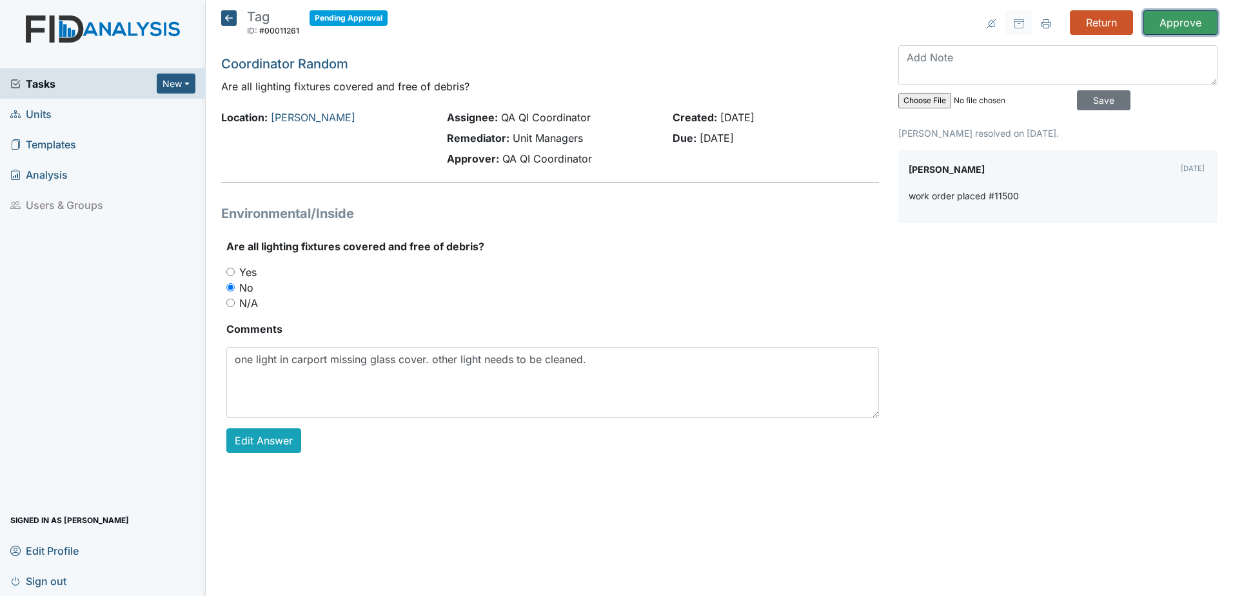
click at [1175, 28] on input "Approve" at bounding box center [1180, 22] width 74 height 24
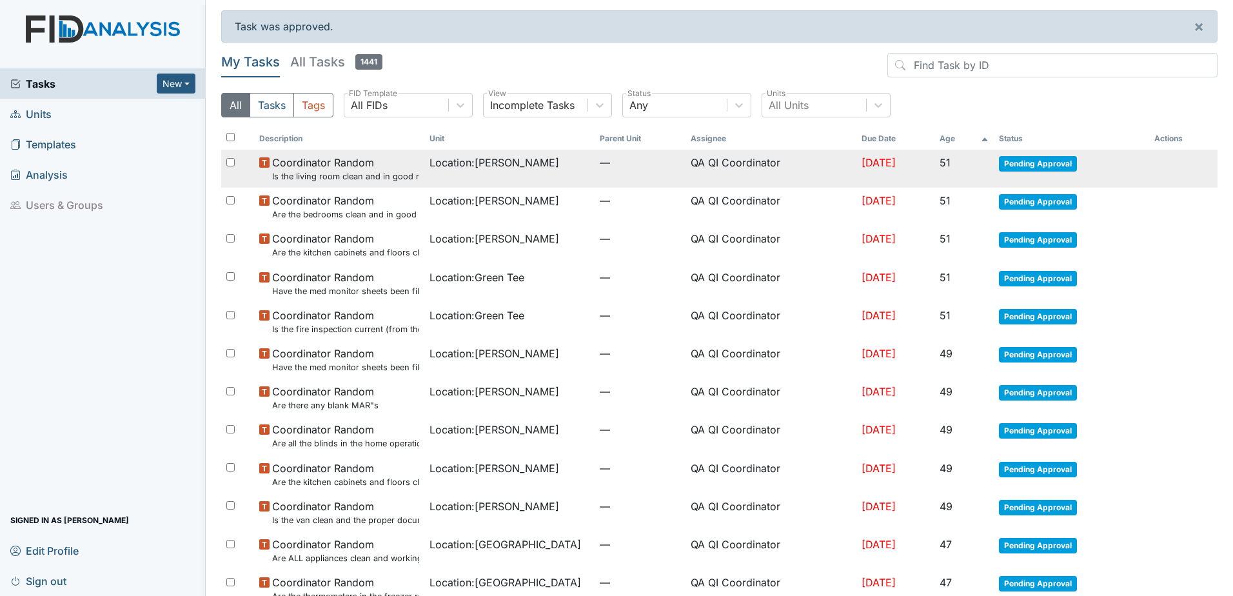
click at [1062, 162] on span "Pending Approval" at bounding box center [1038, 163] width 78 height 15
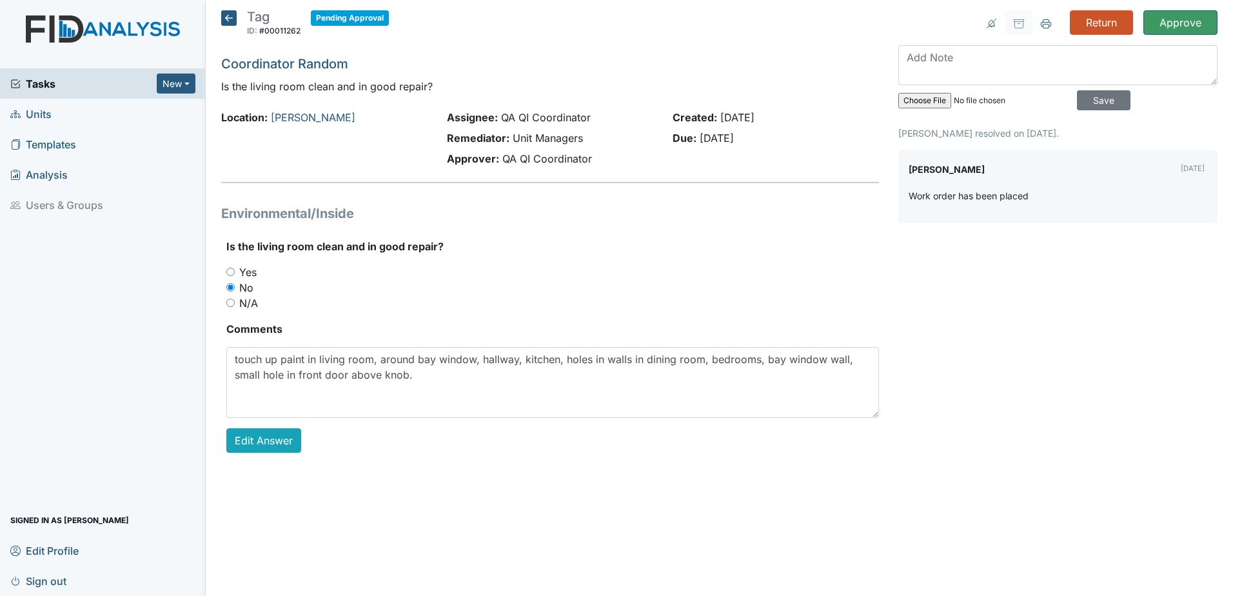
click at [1159, 35] on div "Return Approve Archive Task × Are you sure you want to archive this task? It wi…" at bounding box center [1057, 241] width 338 height 463
click at [1163, 29] on input "Approve" at bounding box center [1180, 22] width 74 height 24
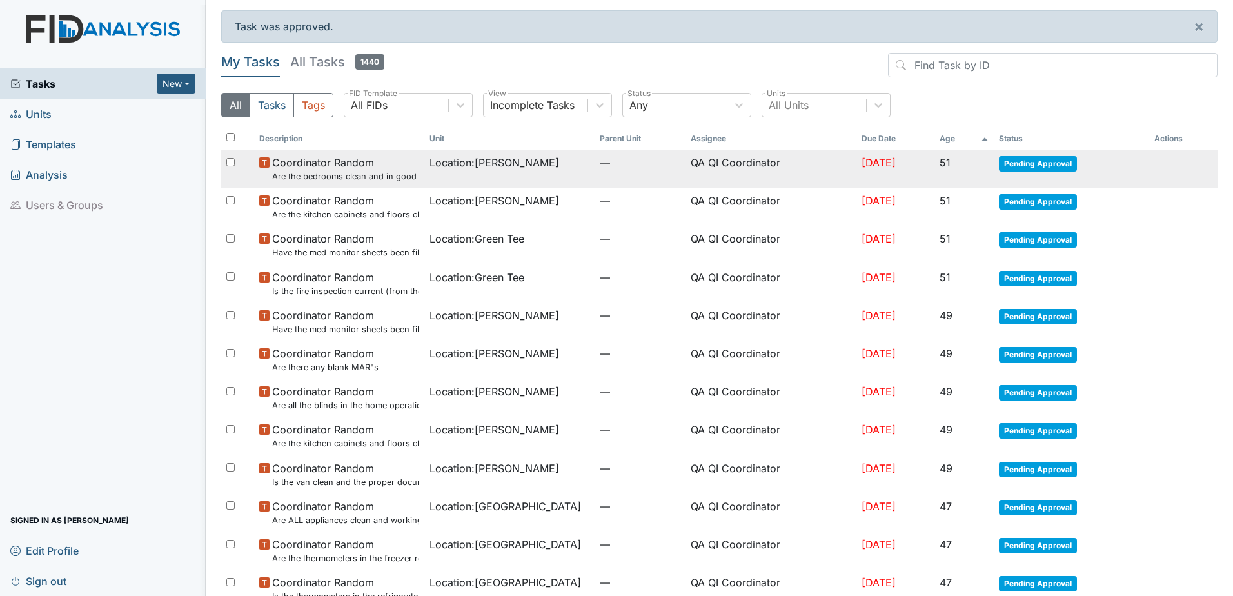
click at [1062, 168] on span "Pending Approval" at bounding box center [1038, 163] width 78 height 15
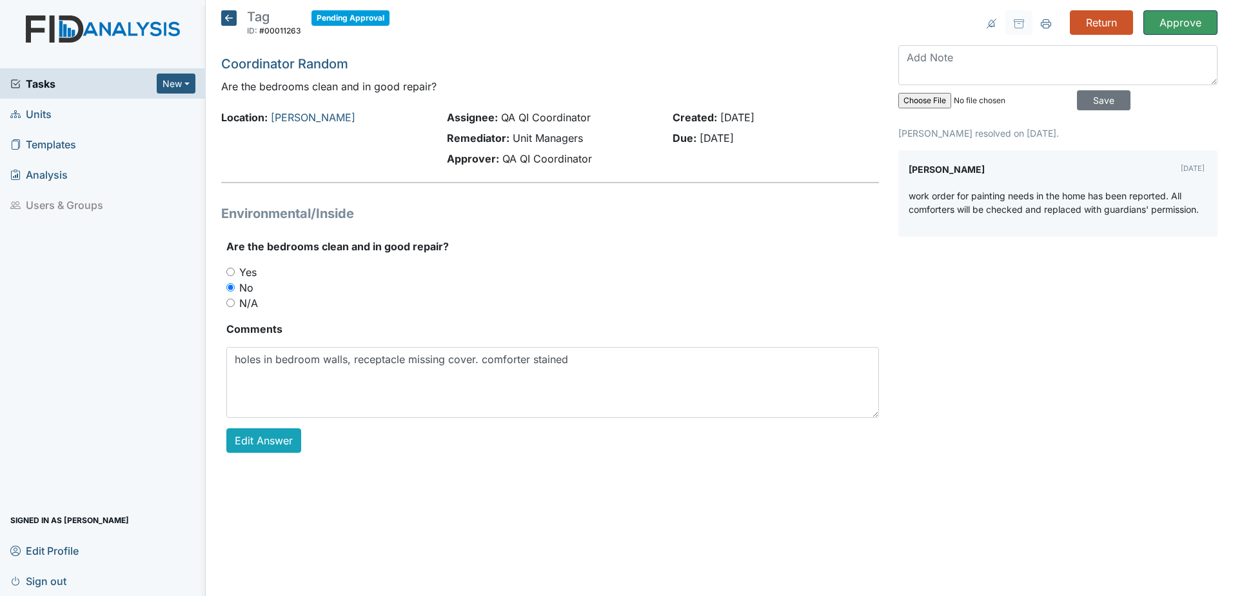
click at [1162, 23] on input "Approve" at bounding box center [1180, 22] width 74 height 24
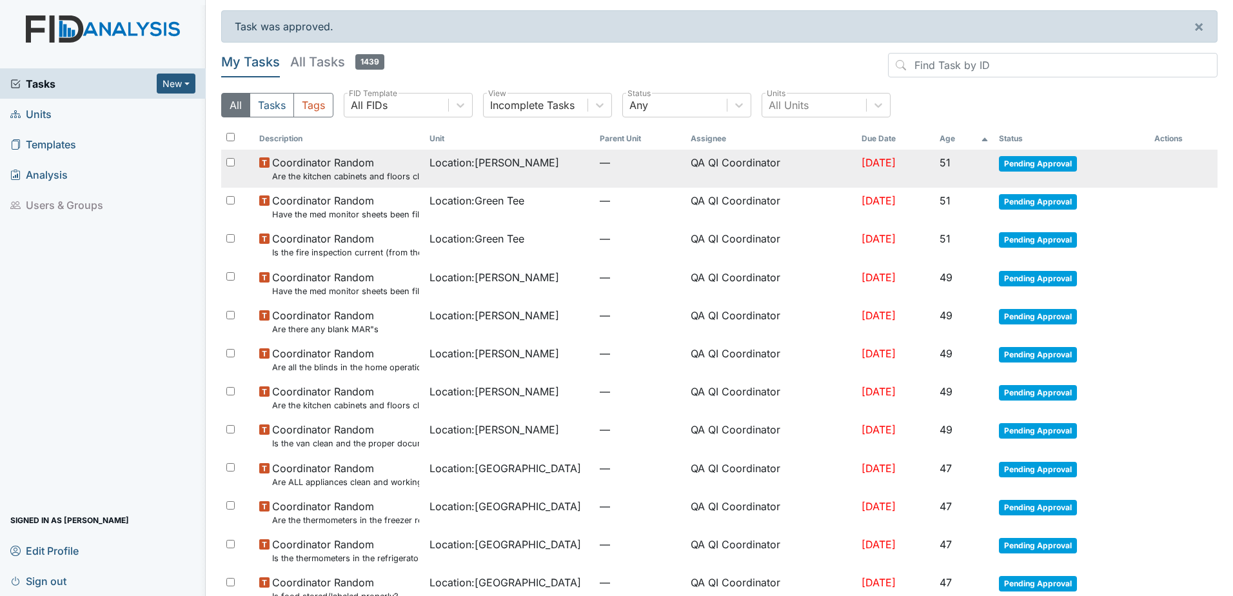
click at [1053, 164] on span "Pending Approval" at bounding box center [1038, 163] width 78 height 15
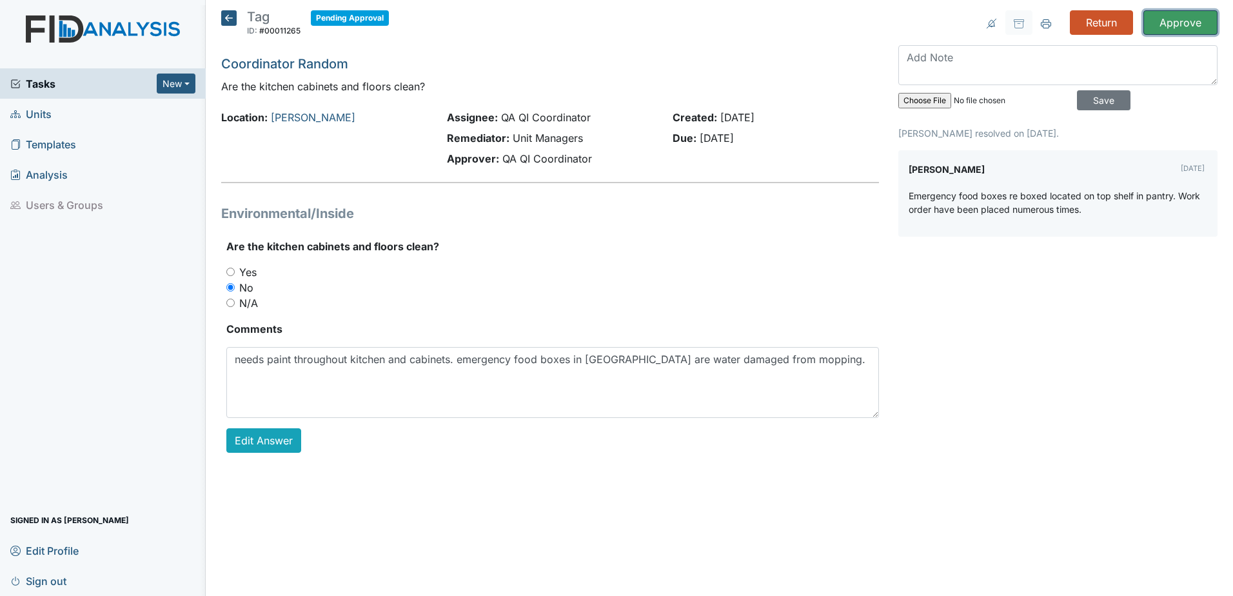
click at [1159, 17] on input "Approve" at bounding box center [1180, 22] width 74 height 24
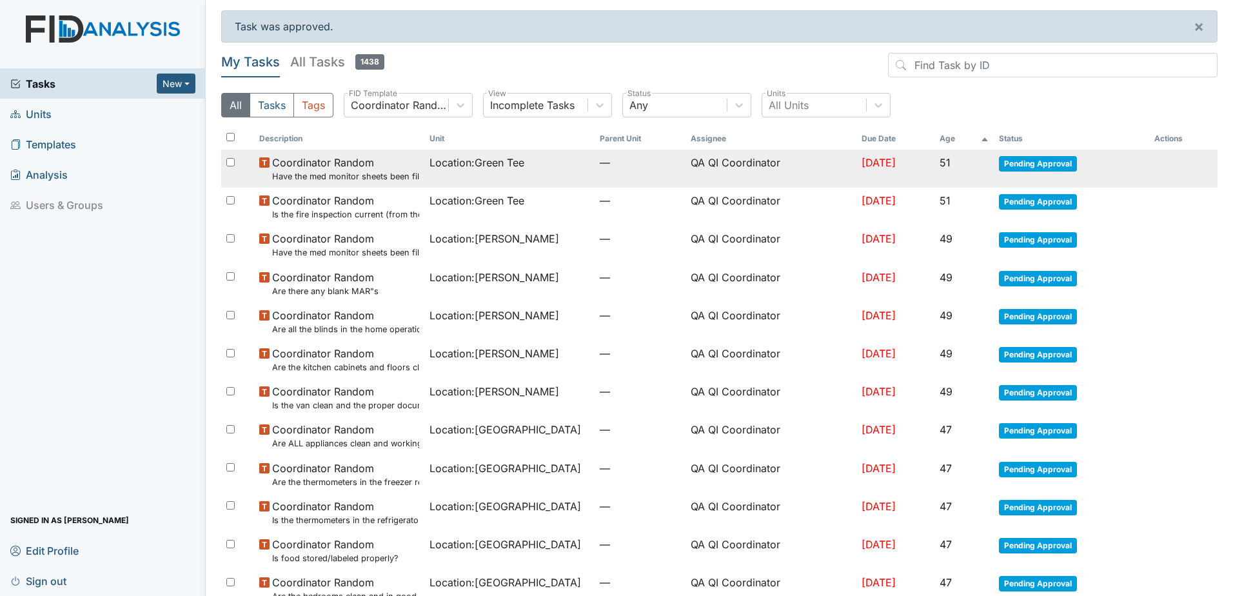
click at [1039, 161] on span "Pending Approval" at bounding box center [1038, 163] width 78 height 15
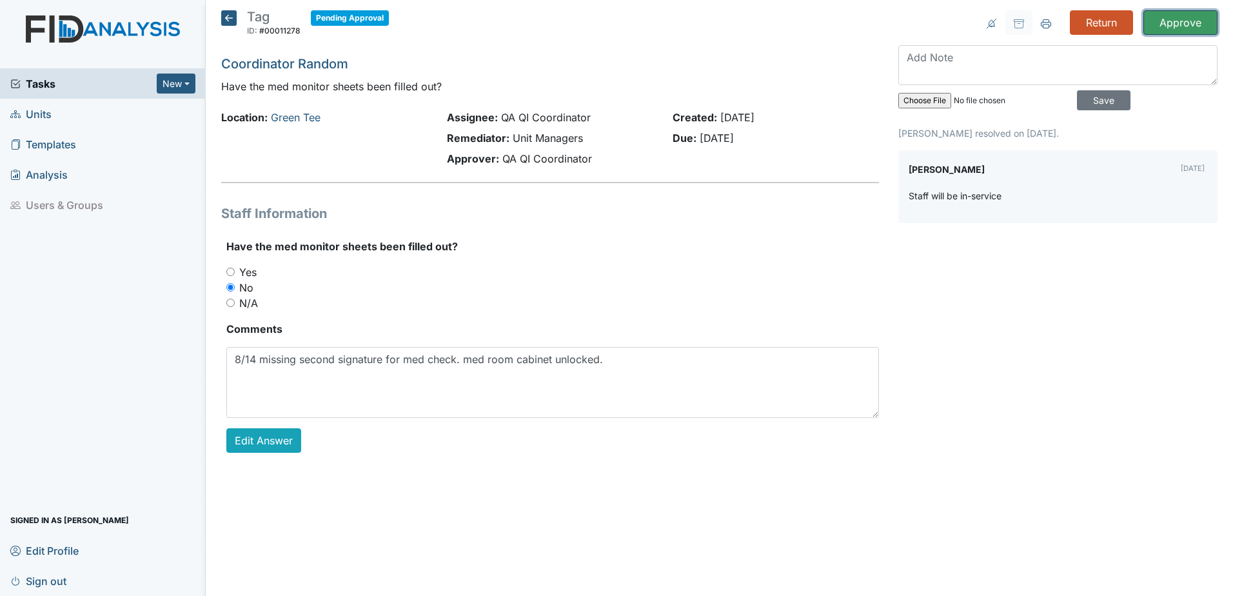
click at [1162, 26] on input "Approve" at bounding box center [1180, 22] width 74 height 24
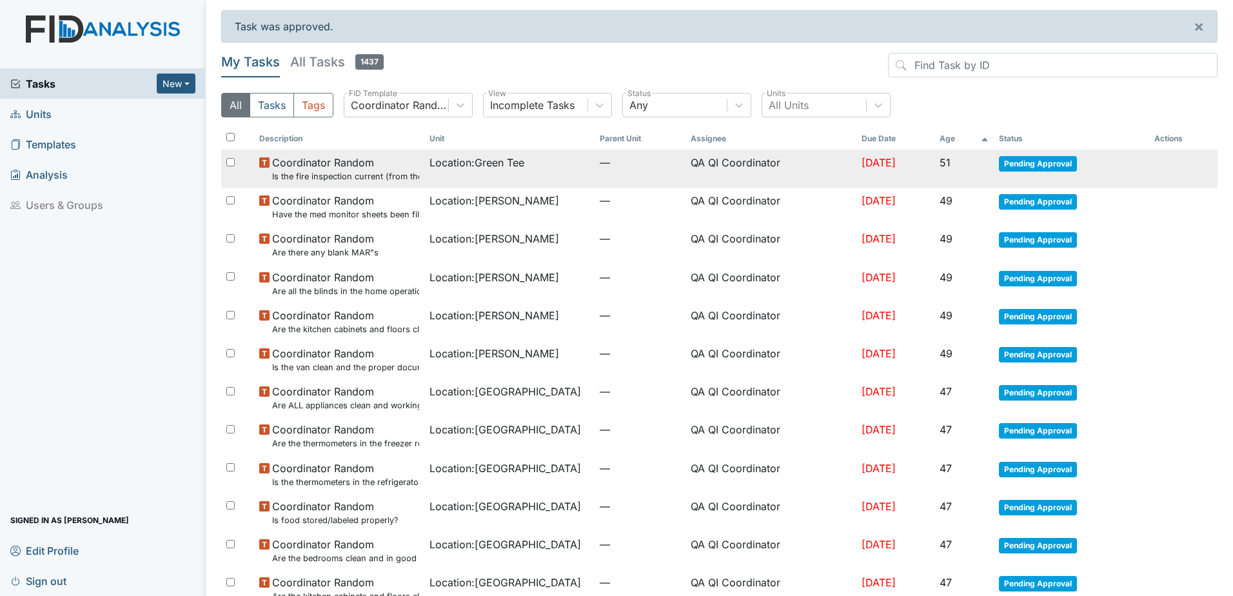
click at [1054, 168] on span "Pending Approval" at bounding box center [1038, 163] width 78 height 15
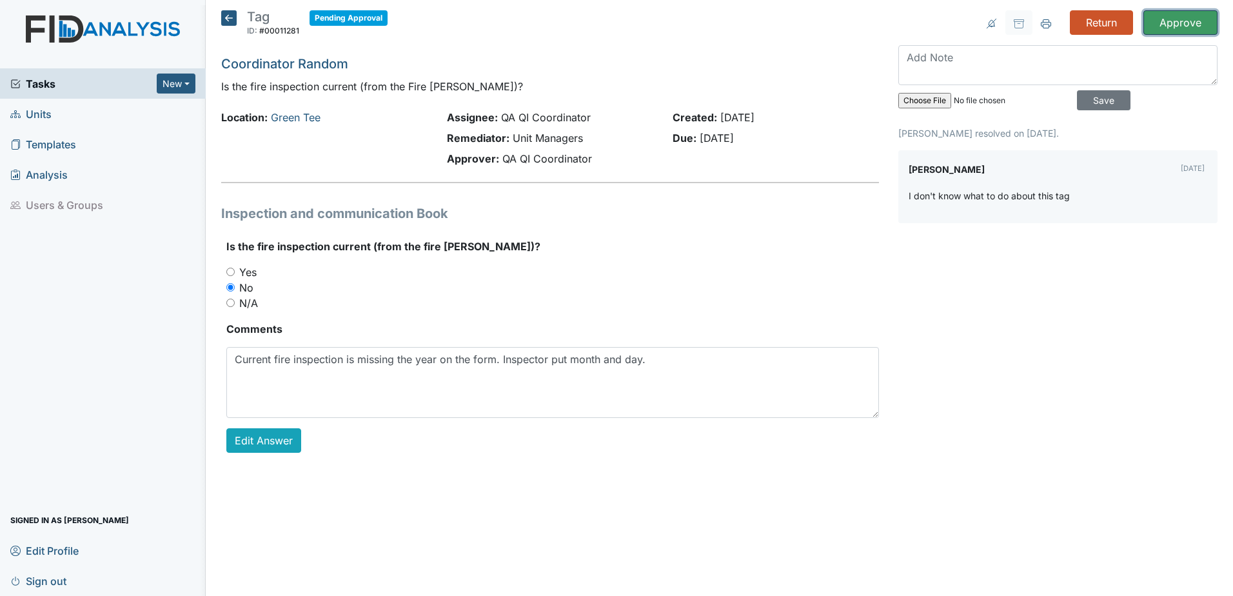
click at [1160, 23] on input "Approve" at bounding box center [1180, 22] width 74 height 24
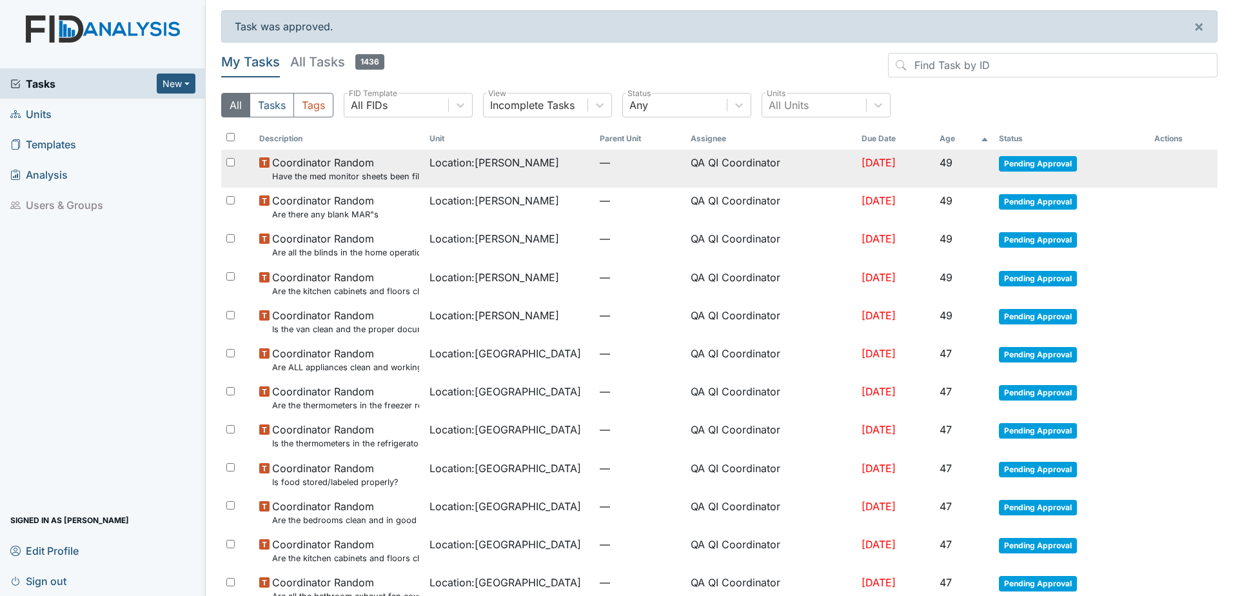
click at [1048, 162] on span "Pending Approval" at bounding box center [1038, 163] width 78 height 15
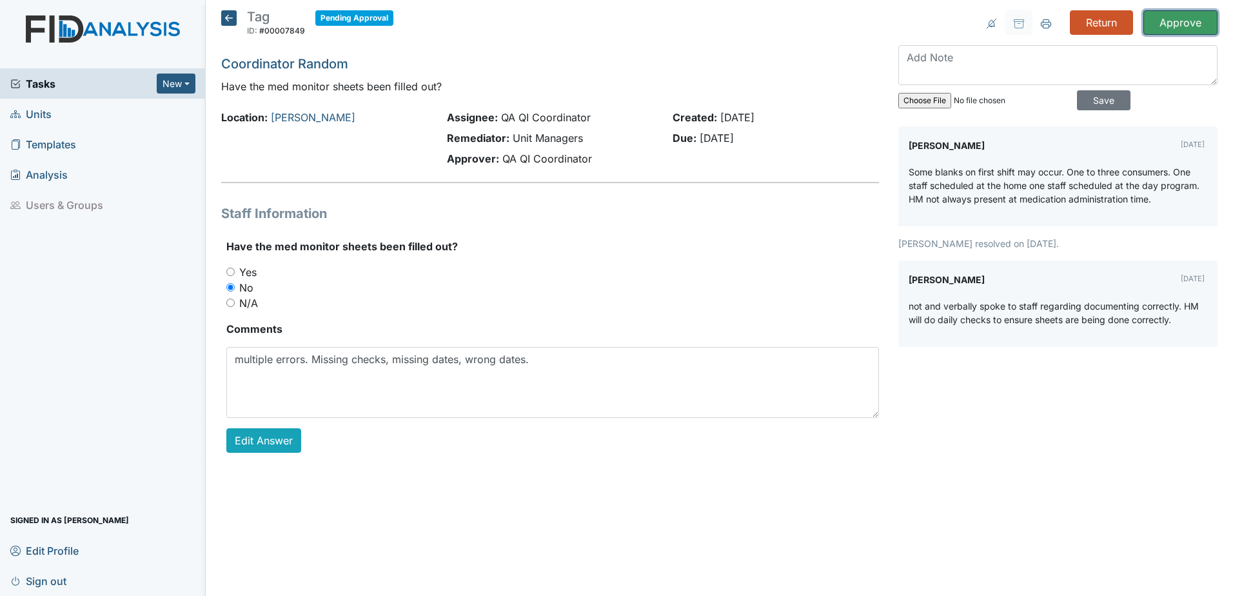
click at [1157, 26] on input "Approve" at bounding box center [1180, 22] width 74 height 24
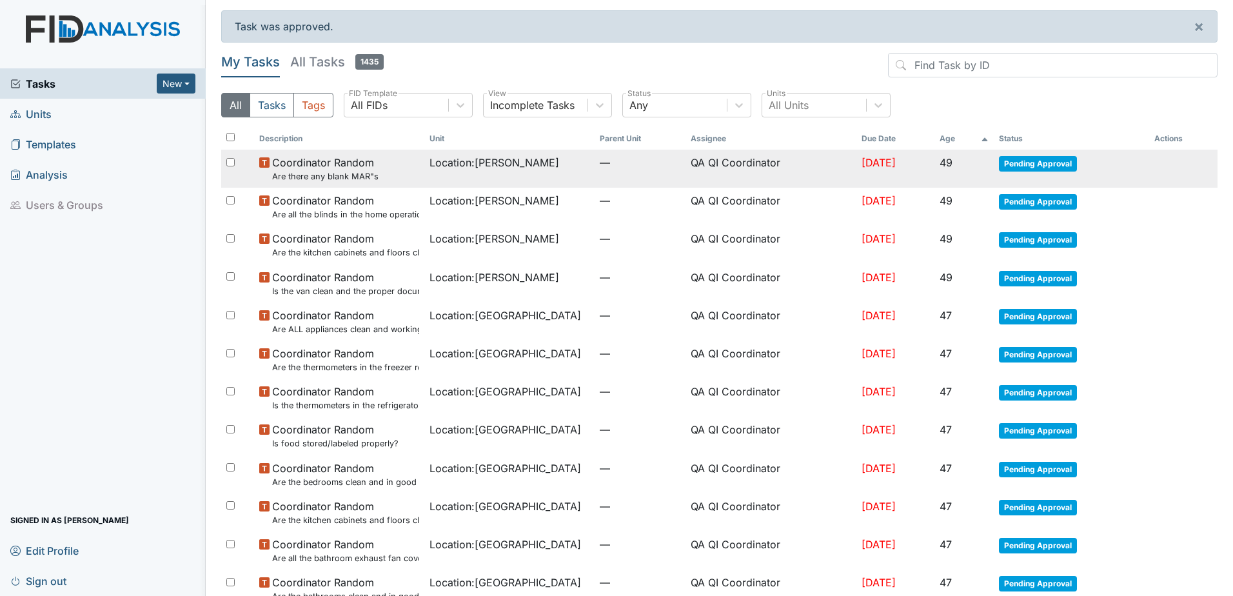
click at [1041, 161] on span "Pending Approval" at bounding box center [1038, 163] width 78 height 15
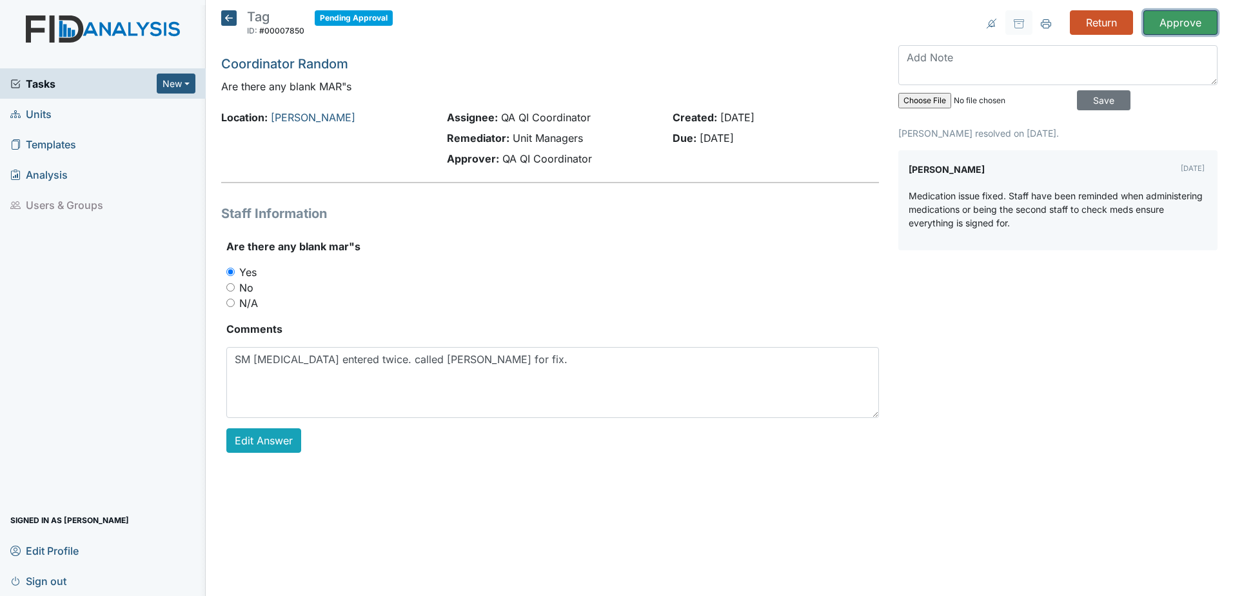
click at [1165, 30] on input "Approve" at bounding box center [1180, 22] width 74 height 24
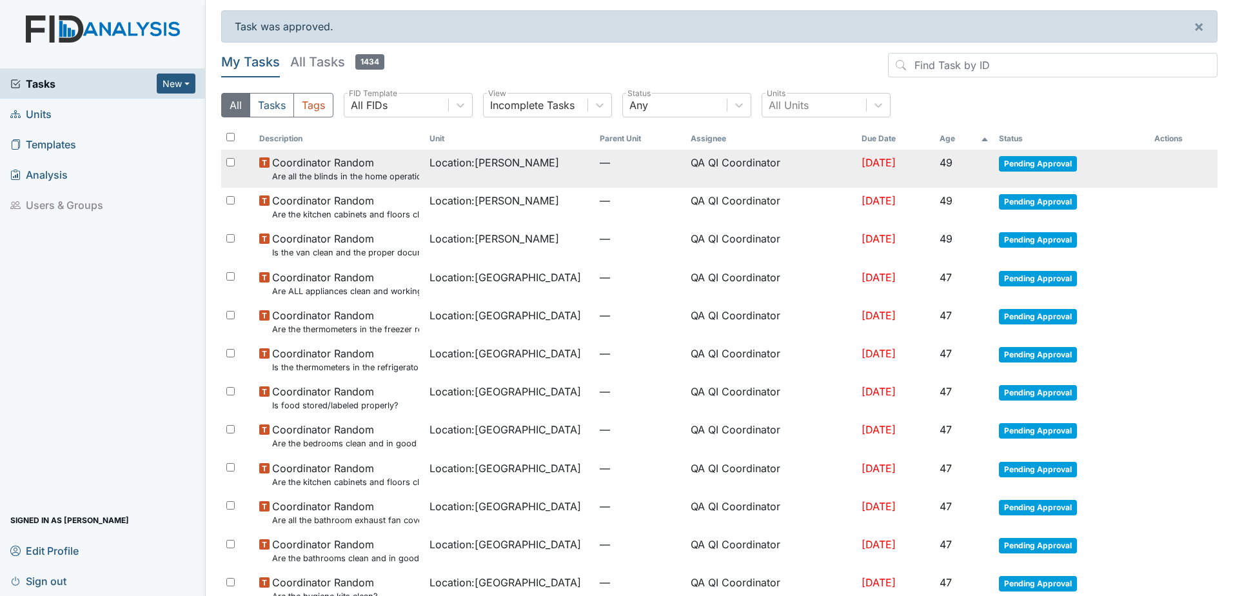
click at [1059, 168] on span "Pending Approval" at bounding box center [1038, 163] width 78 height 15
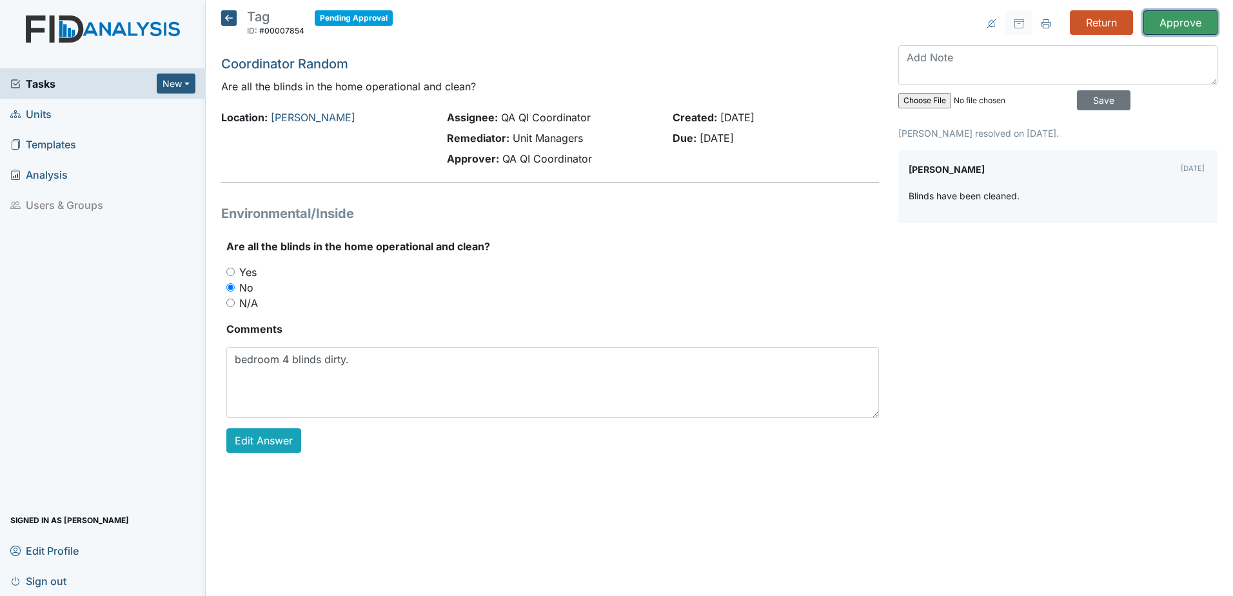
click at [1170, 32] on input "Approve" at bounding box center [1180, 22] width 74 height 24
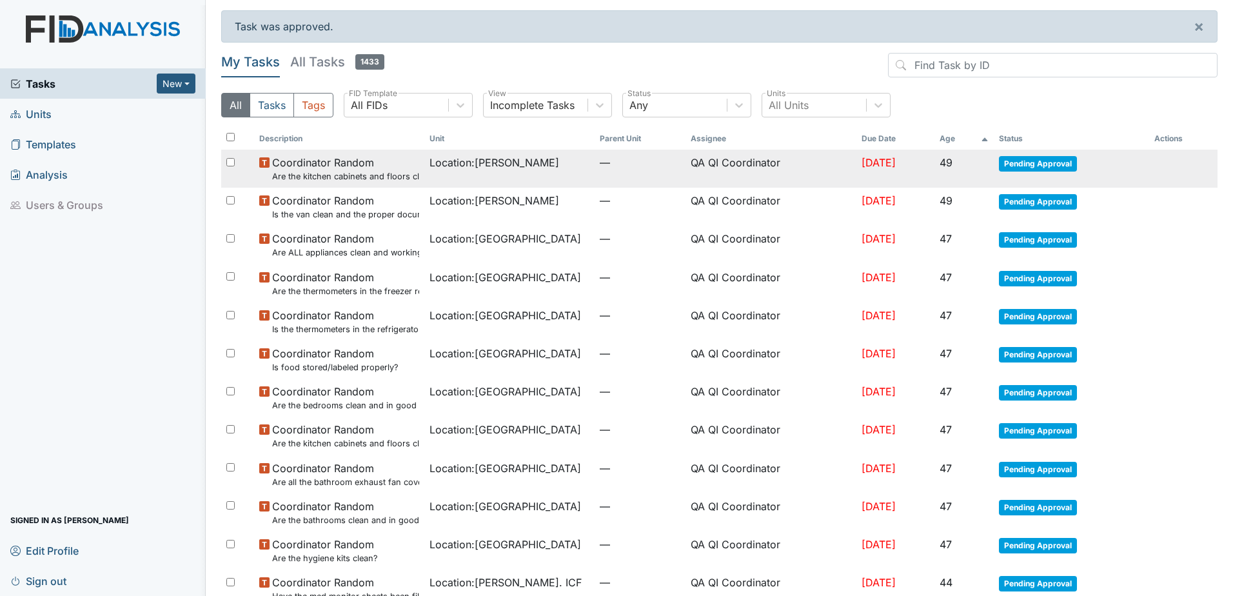
click at [1050, 166] on span "Pending Approval" at bounding box center [1038, 163] width 78 height 15
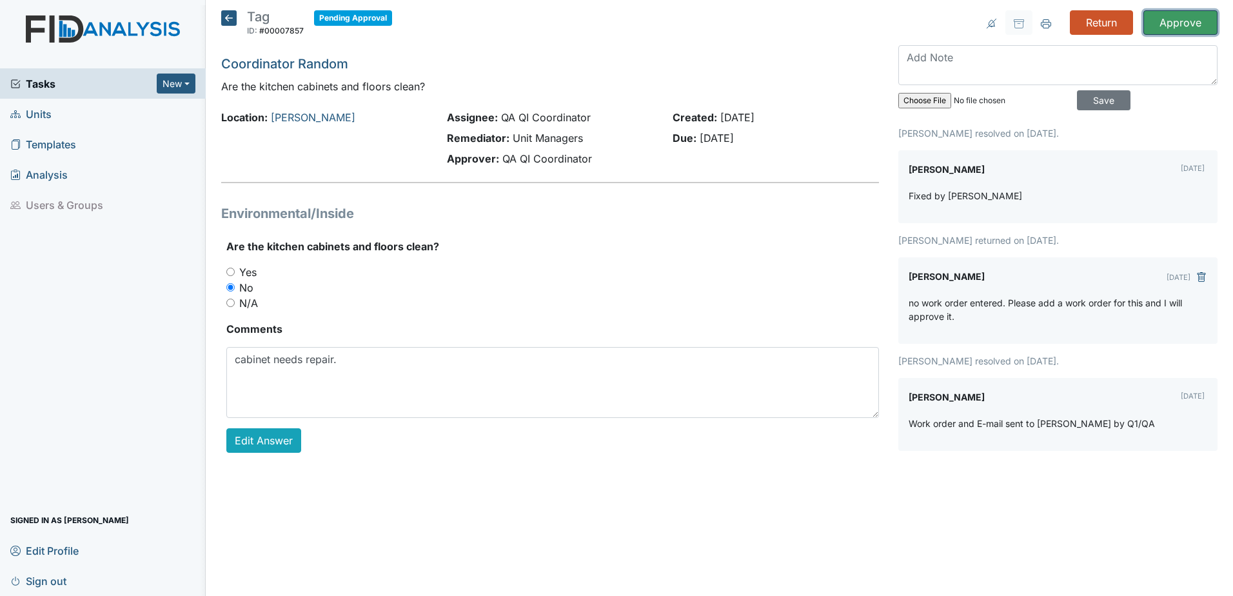
click at [1160, 27] on input "Approve" at bounding box center [1180, 22] width 74 height 24
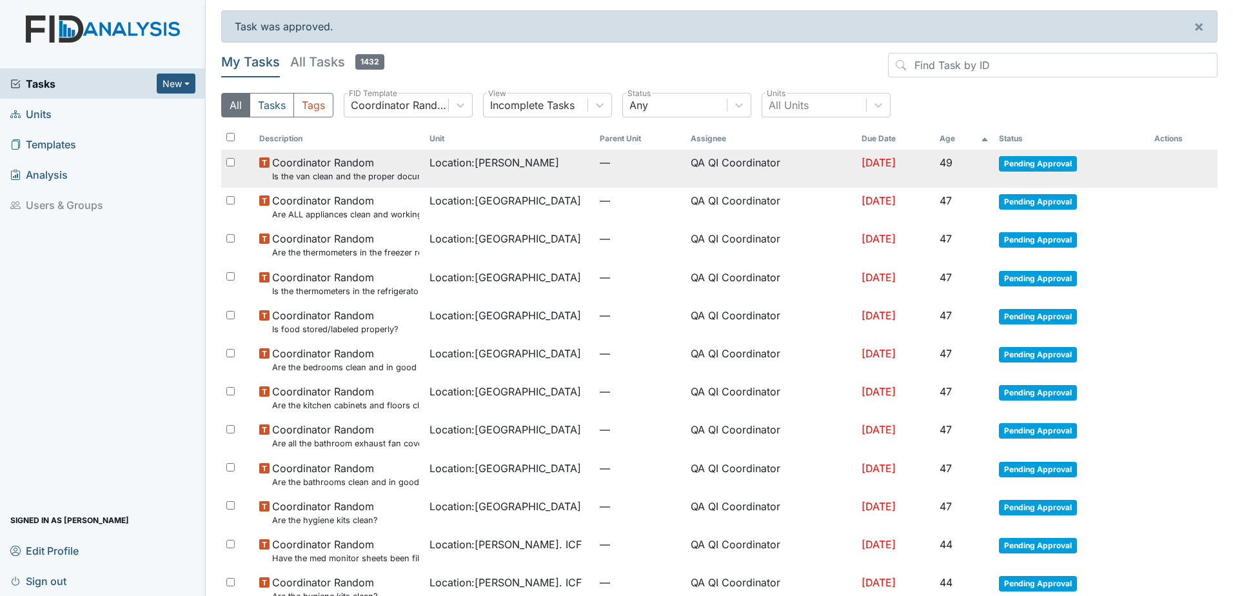
click at [1037, 162] on span "Pending Approval" at bounding box center [1038, 163] width 78 height 15
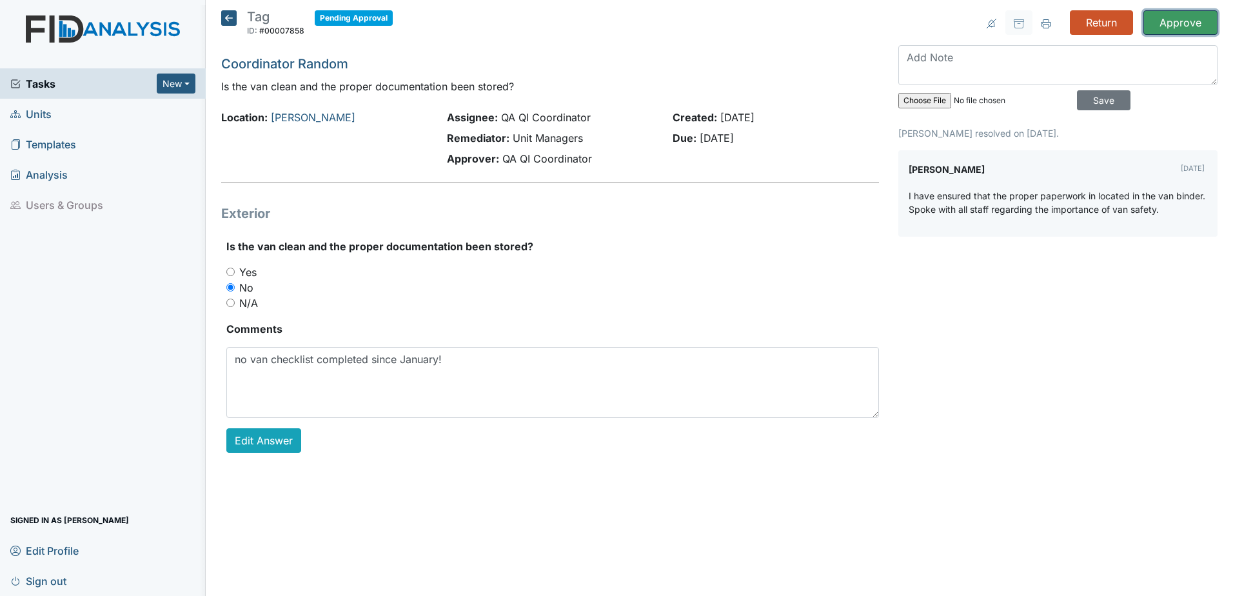
click at [1184, 30] on input "Approve" at bounding box center [1180, 22] width 74 height 24
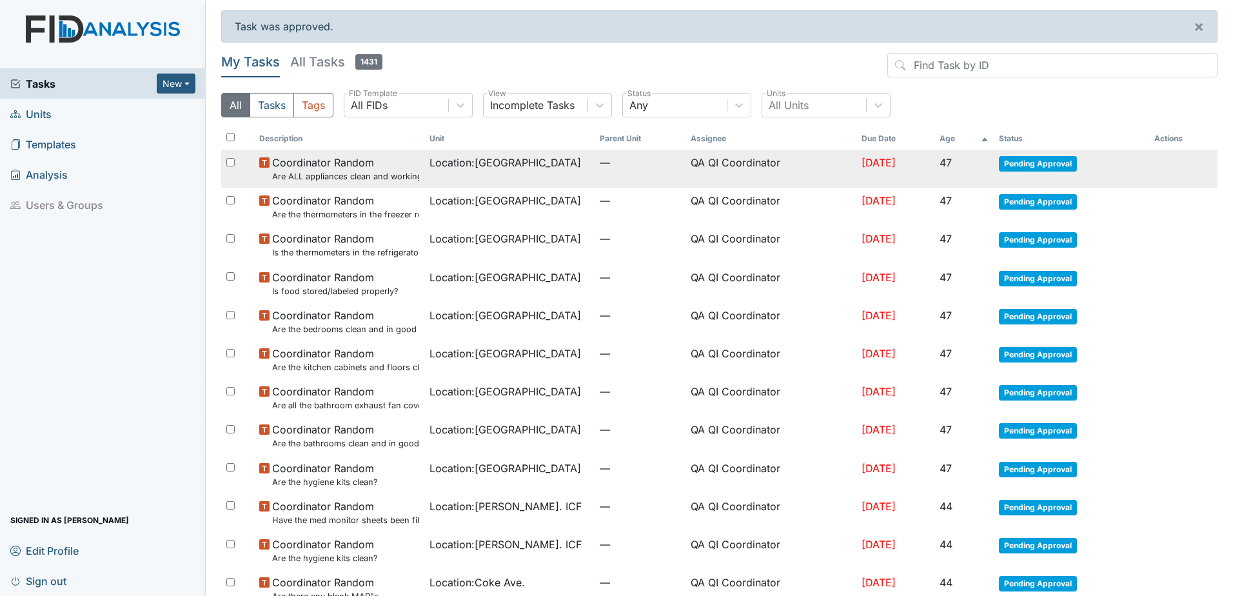
click at [1043, 166] on span "Pending Approval" at bounding box center [1038, 163] width 78 height 15
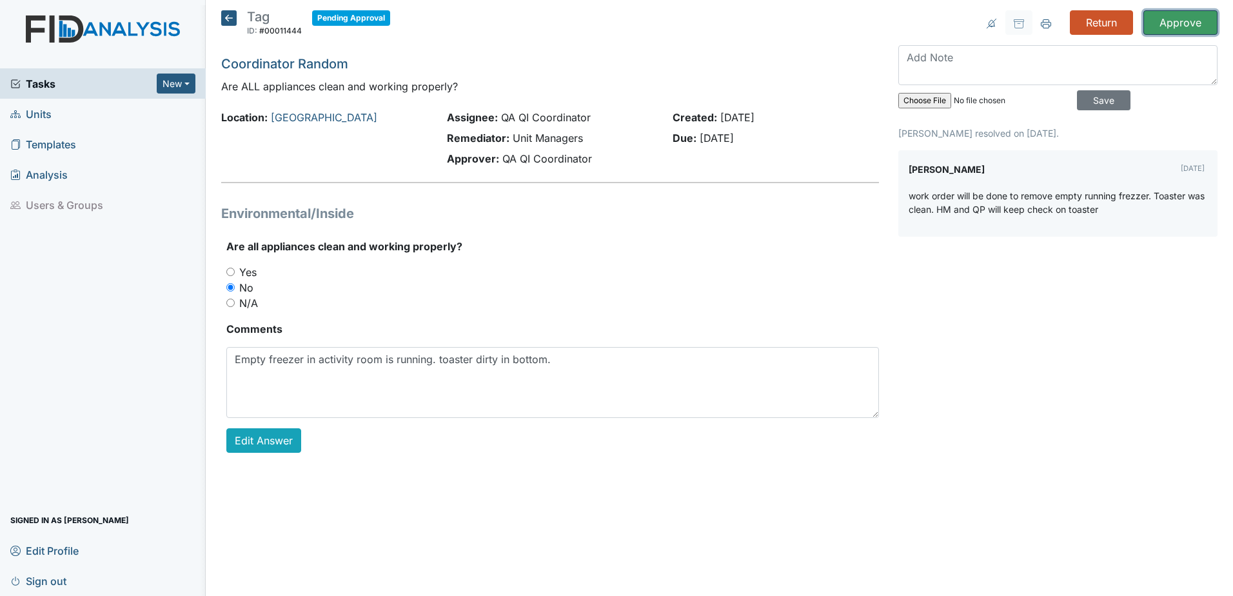
click at [1177, 26] on input "Approve" at bounding box center [1180, 22] width 74 height 24
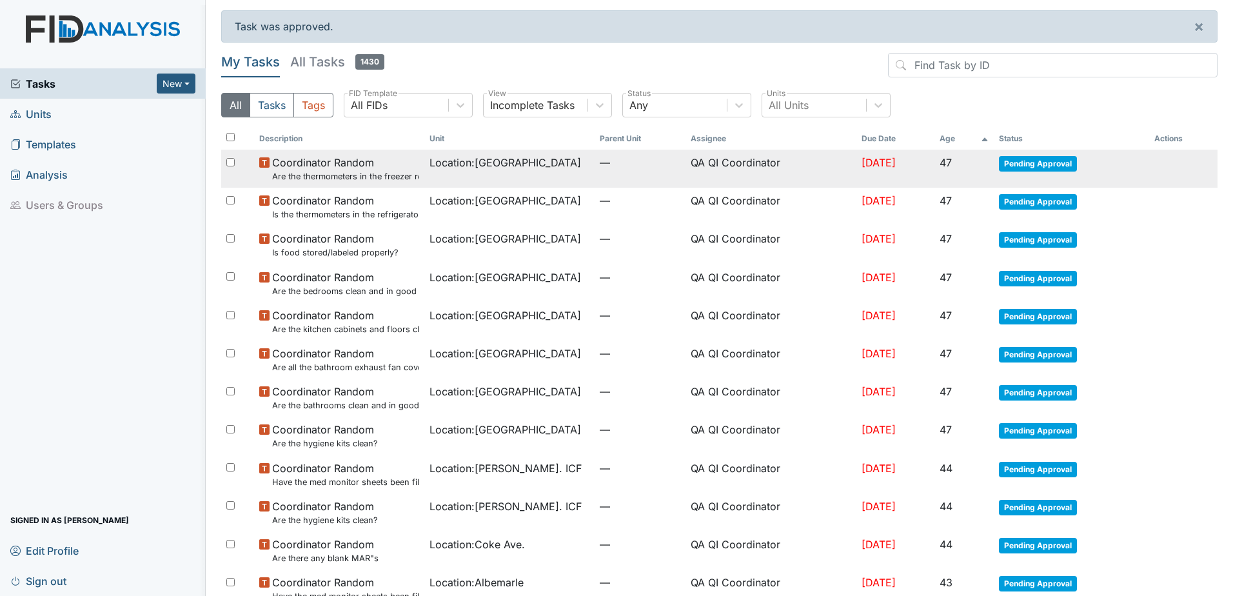
click at [1060, 157] on span "Pending Approval" at bounding box center [1038, 163] width 78 height 15
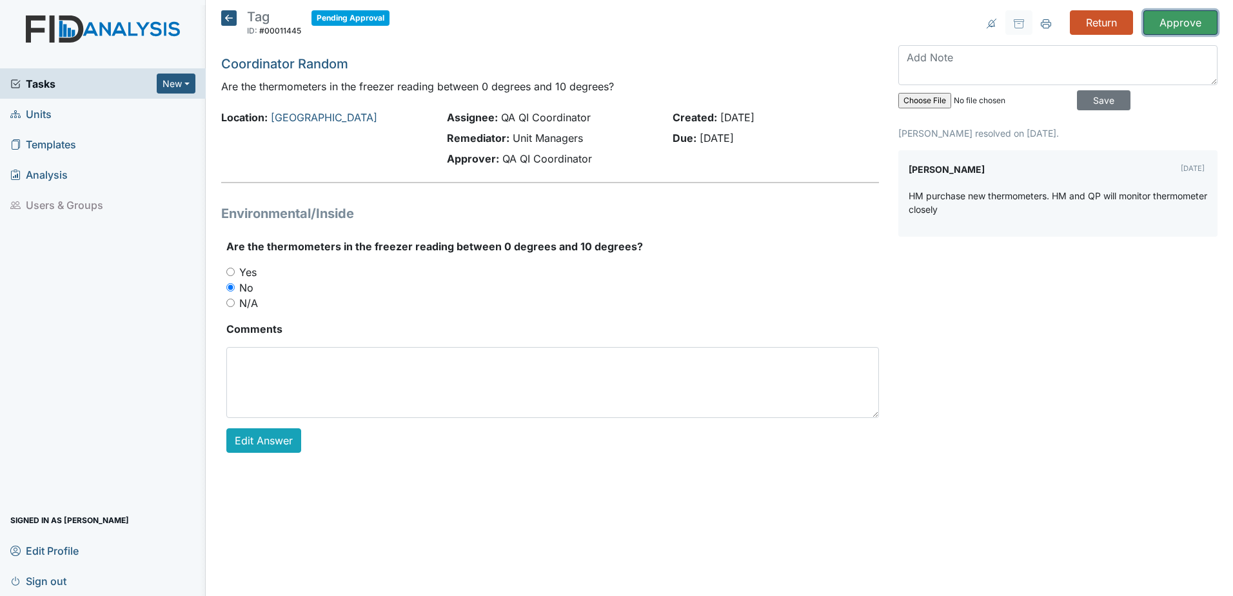
click at [1190, 19] on input "Approve" at bounding box center [1180, 22] width 74 height 24
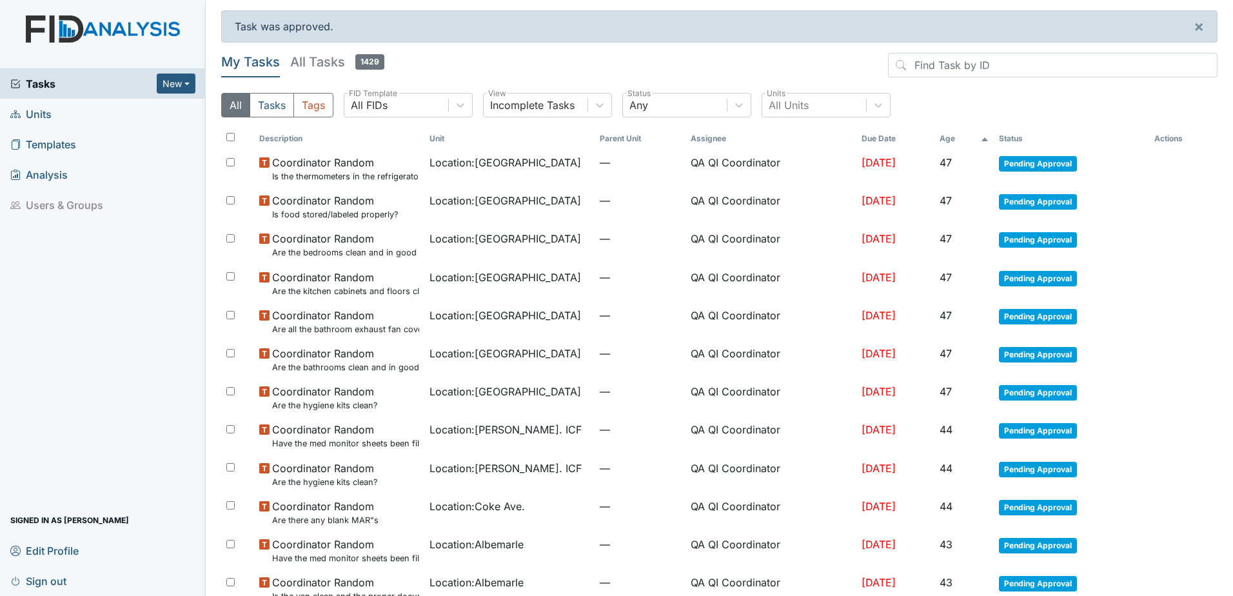
click at [1055, 148] on th "Status" at bounding box center [1070, 139] width 155 height 22
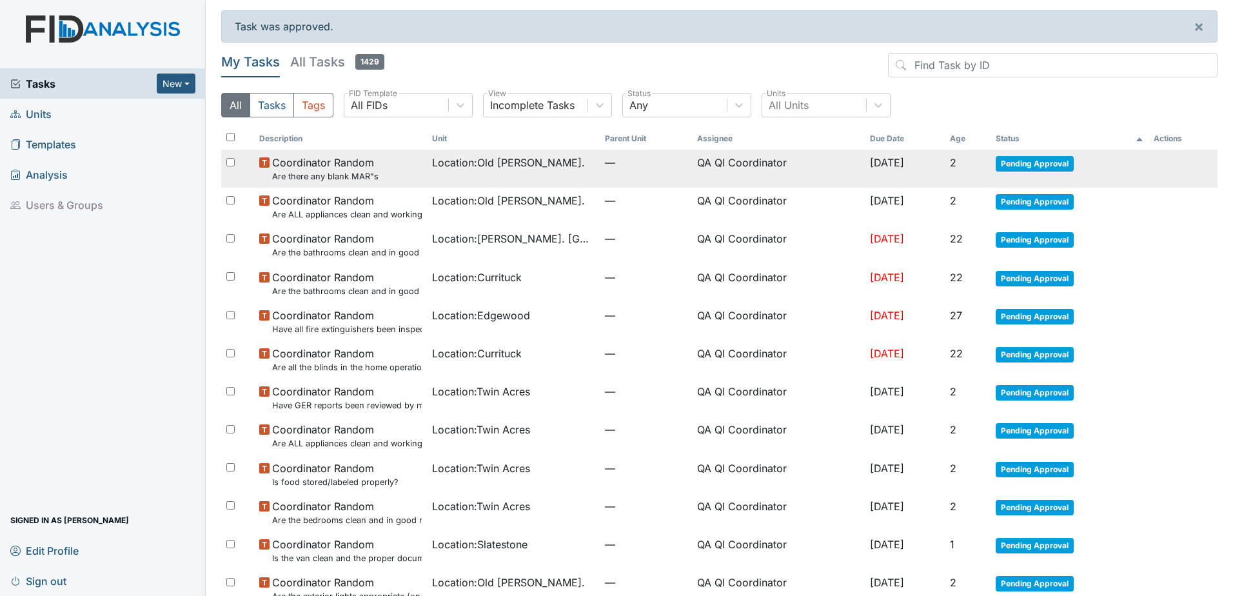
click at [1052, 157] on span "Pending Approval" at bounding box center [1034, 163] width 78 height 15
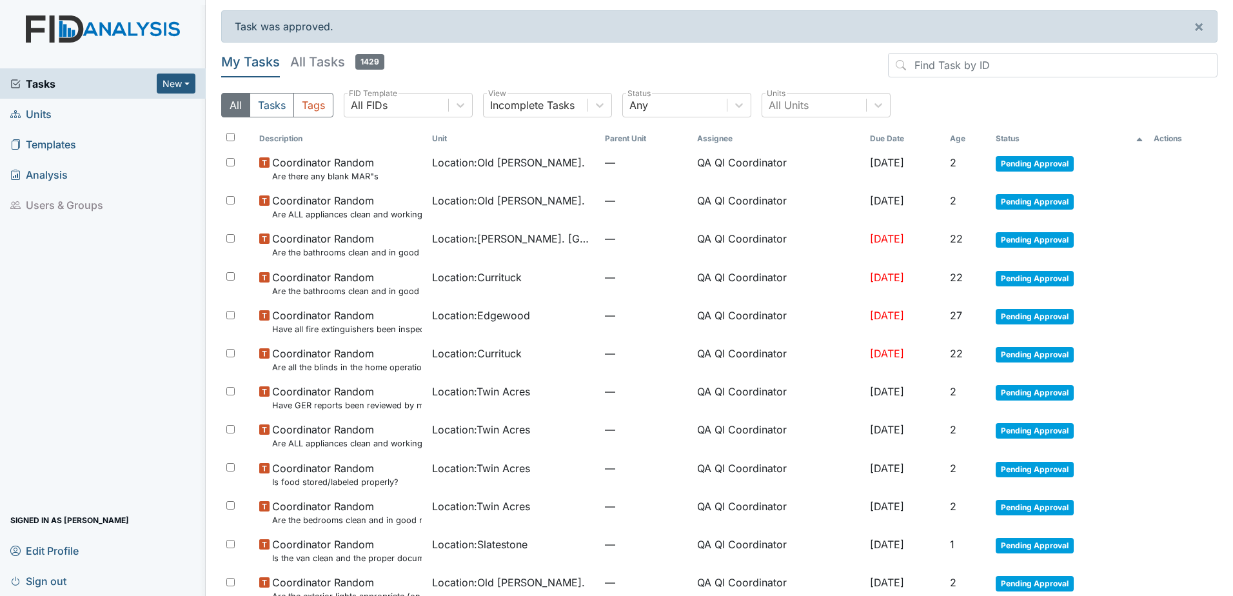
click at [963, 141] on th "Age" at bounding box center [967, 139] width 46 height 22
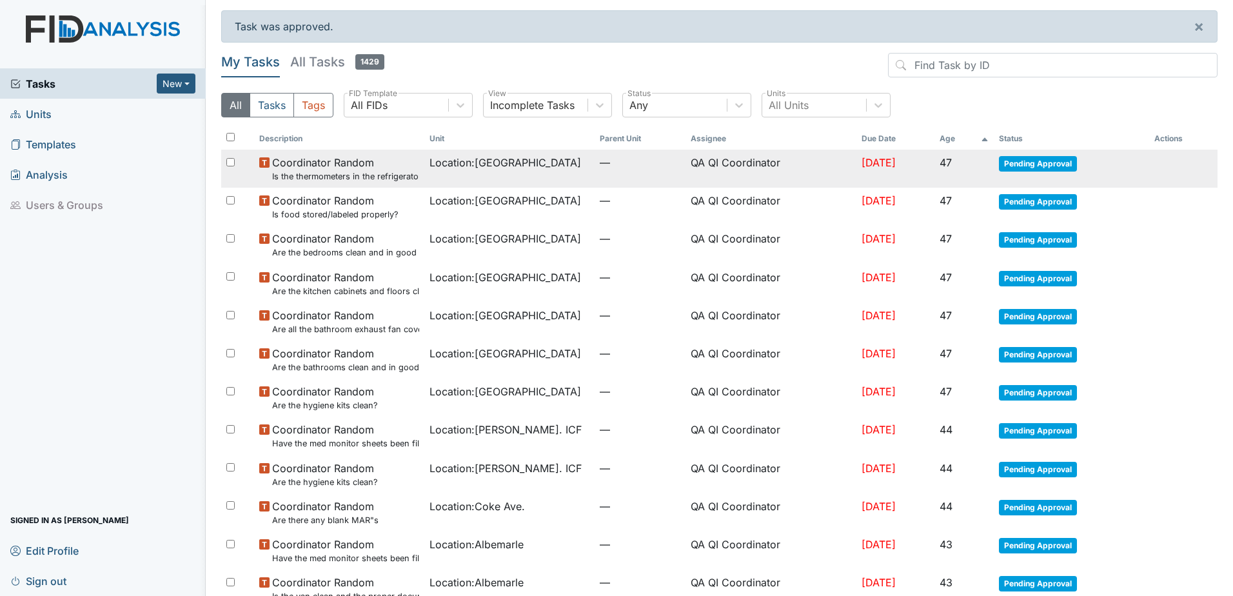
click at [1017, 162] on span "Pending Approval" at bounding box center [1038, 163] width 78 height 15
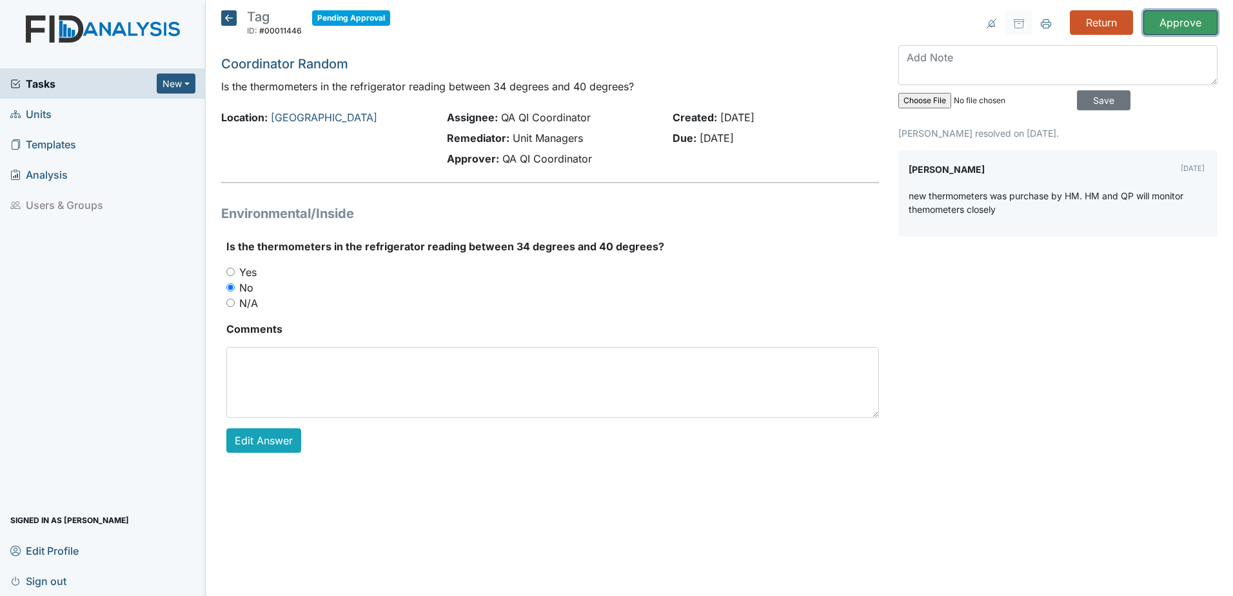
click at [1159, 21] on input "Approve" at bounding box center [1180, 22] width 74 height 24
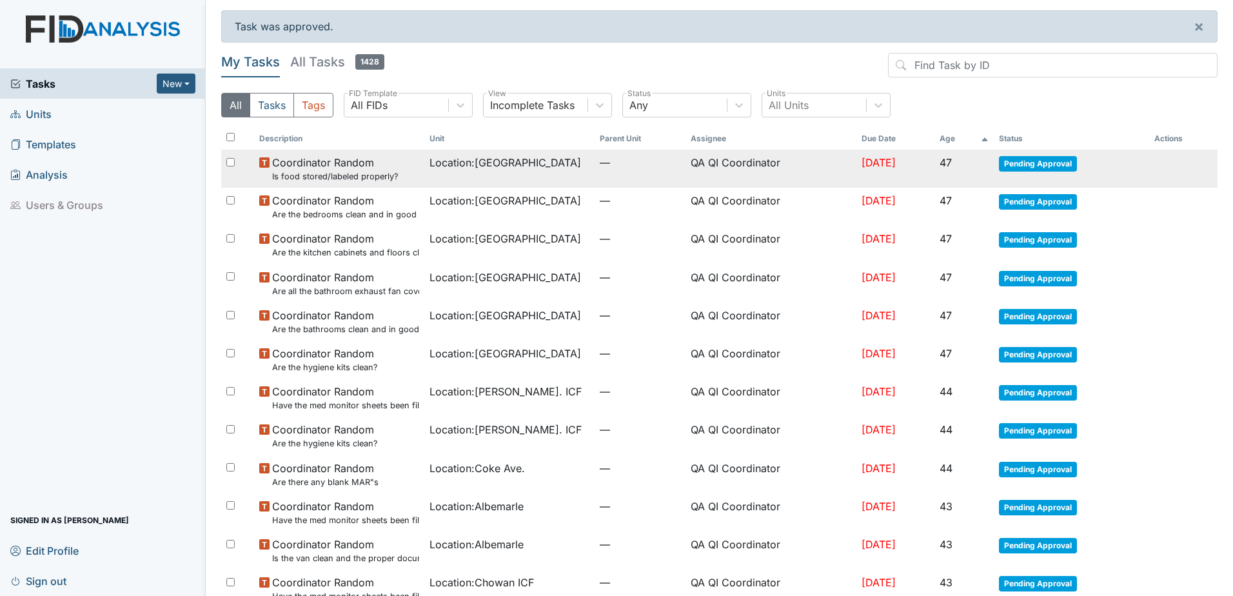
click at [1041, 163] on span "Pending Approval" at bounding box center [1038, 163] width 78 height 15
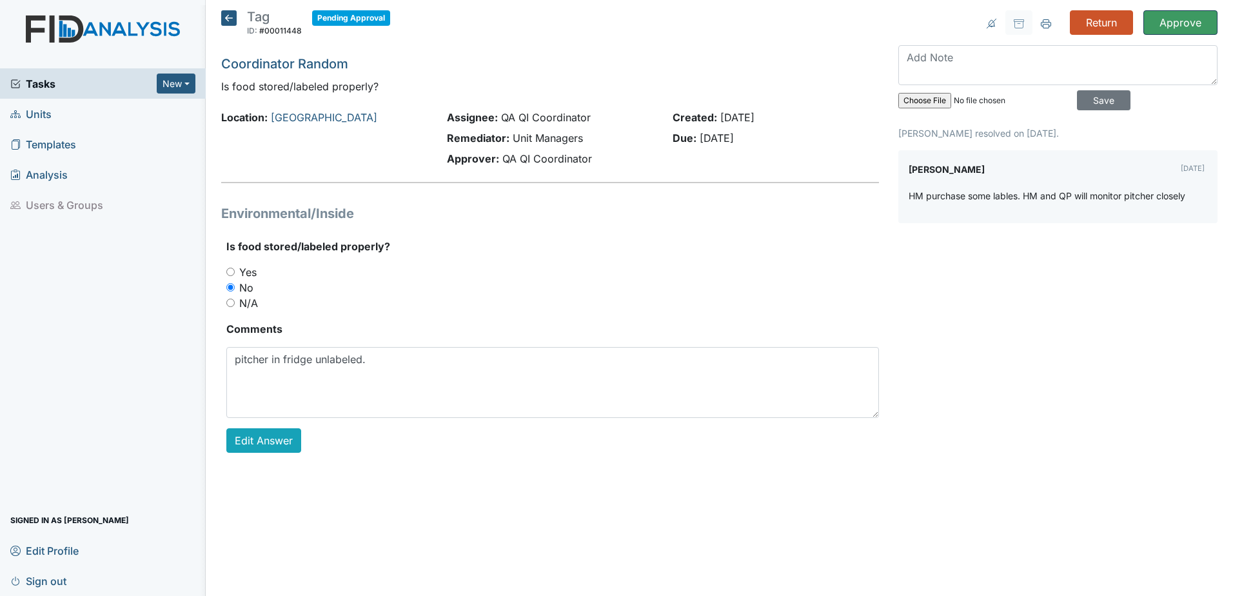
click at [1173, 29] on input "Approve" at bounding box center [1180, 22] width 74 height 24
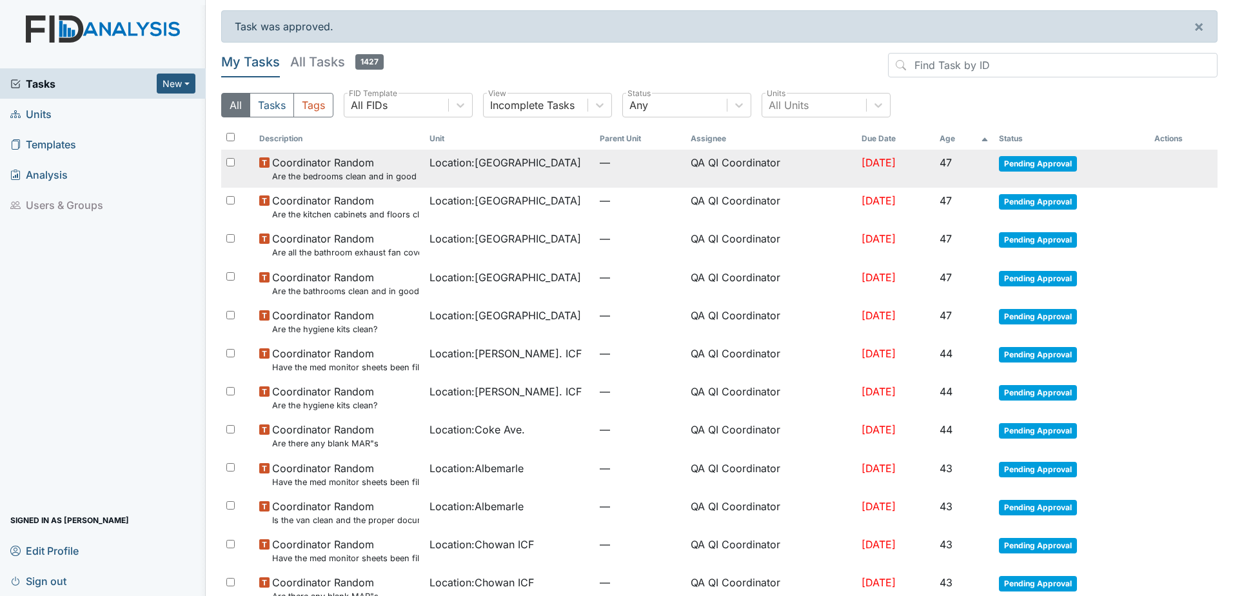
click at [1019, 161] on span "Pending Approval" at bounding box center [1038, 163] width 78 height 15
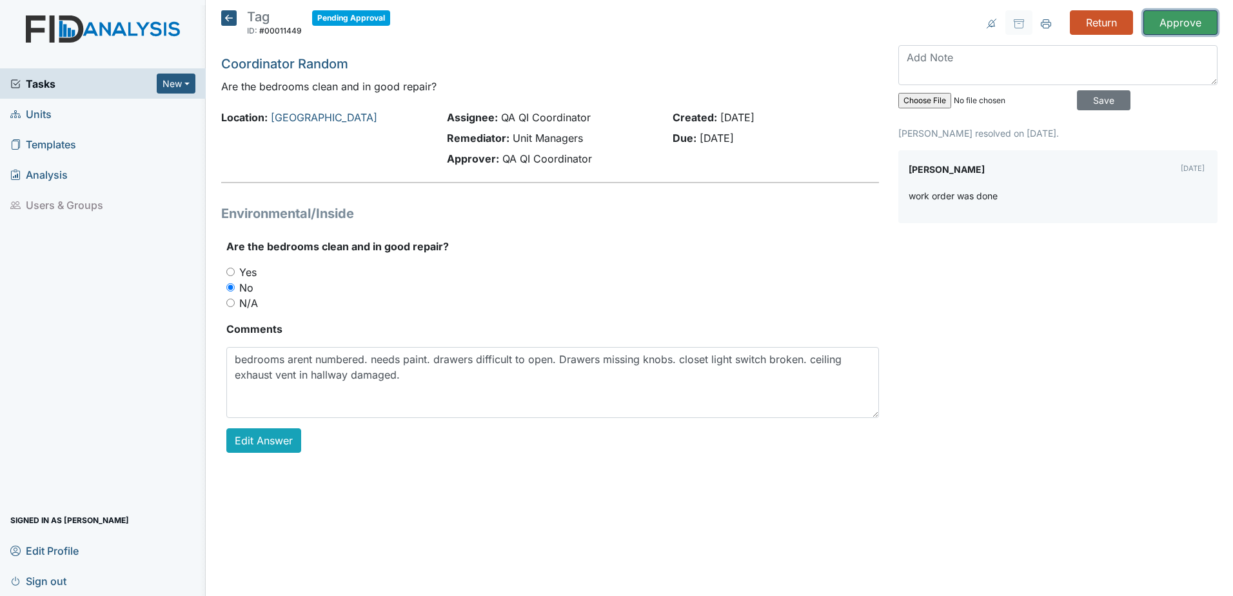
click at [1157, 24] on input "Approve" at bounding box center [1180, 22] width 74 height 24
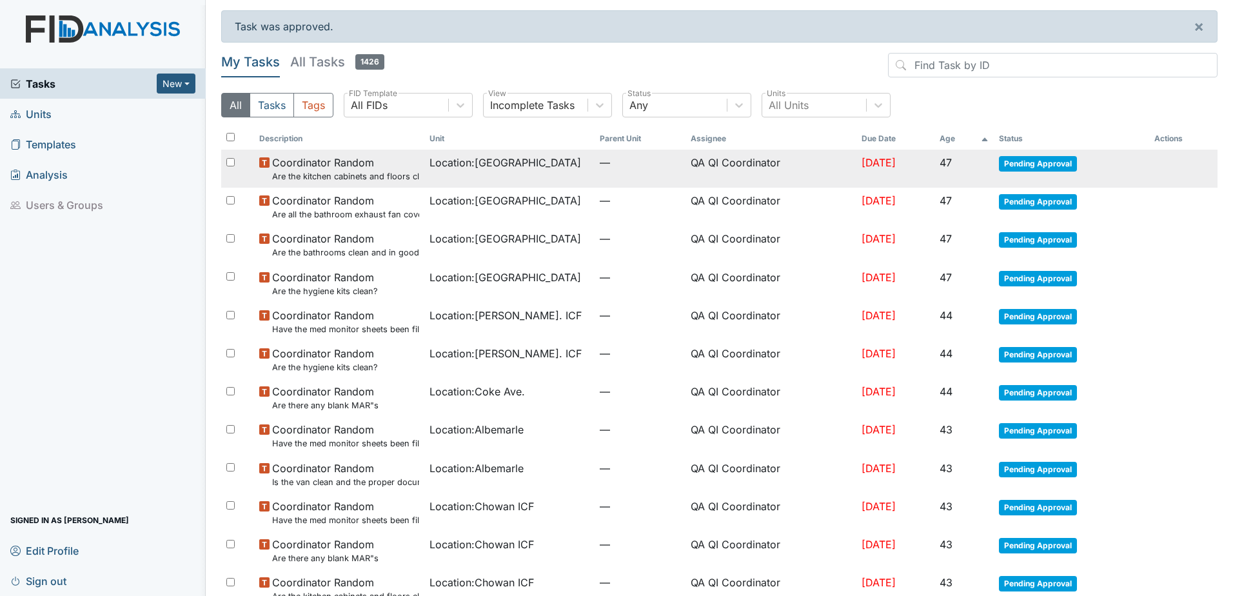
click at [1030, 160] on span "Pending Approval" at bounding box center [1038, 163] width 78 height 15
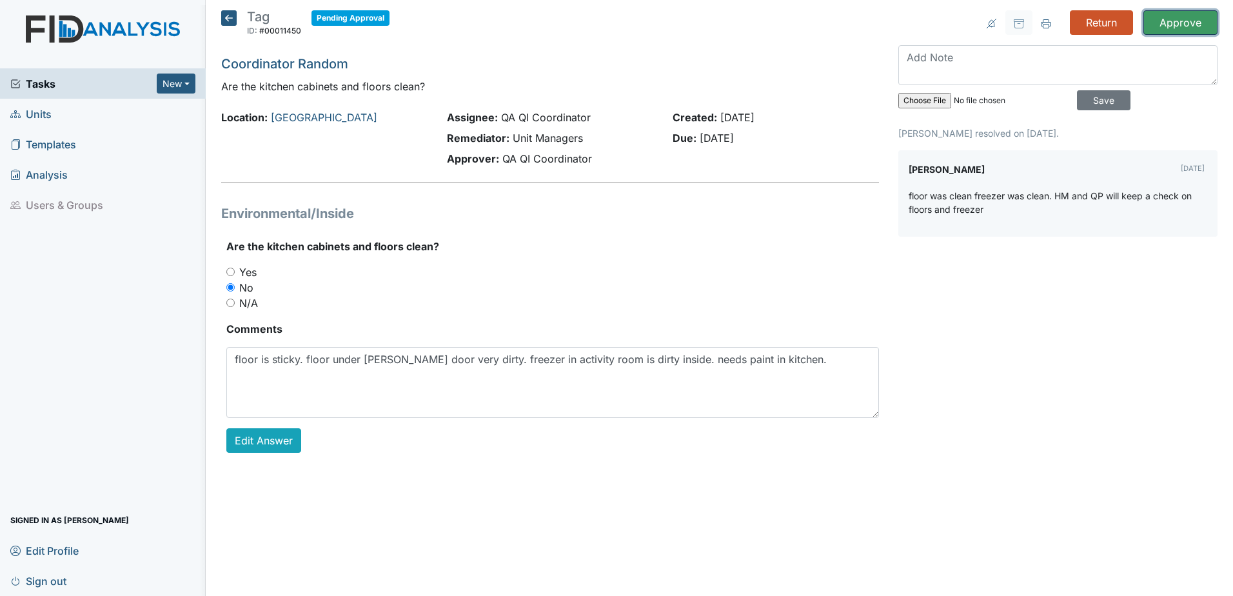
click at [1179, 21] on input "Approve" at bounding box center [1180, 22] width 74 height 24
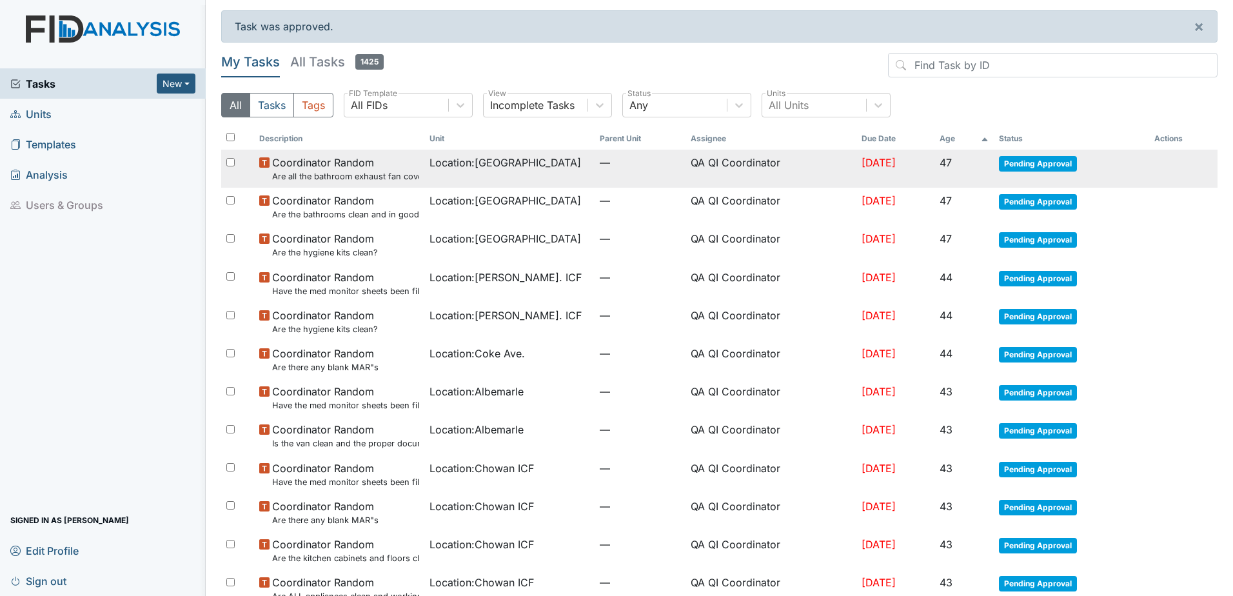
click at [1024, 166] on span "Pending Approval" at bounding box center [1038, 163] width 78 height 15
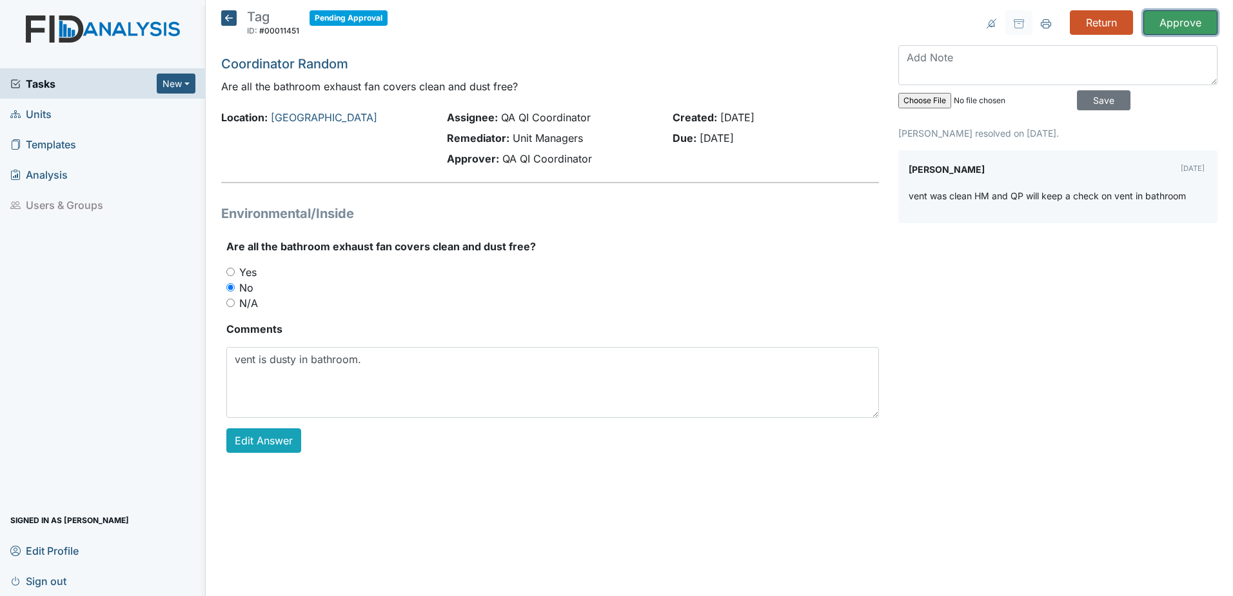
click at [1164, 24] on input "Approve" at bounding box center [1180, 22] width 74 height 24
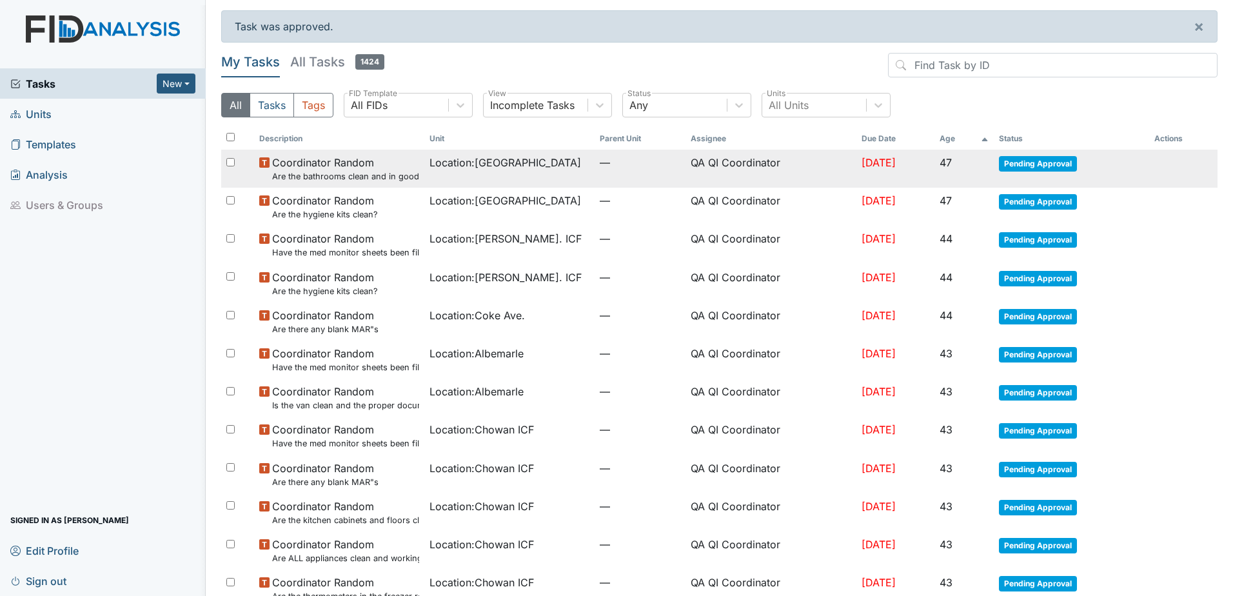
click at [1018, 167] on span "Pending Approval" at bounding box center [1038, 163] width 78 height 15
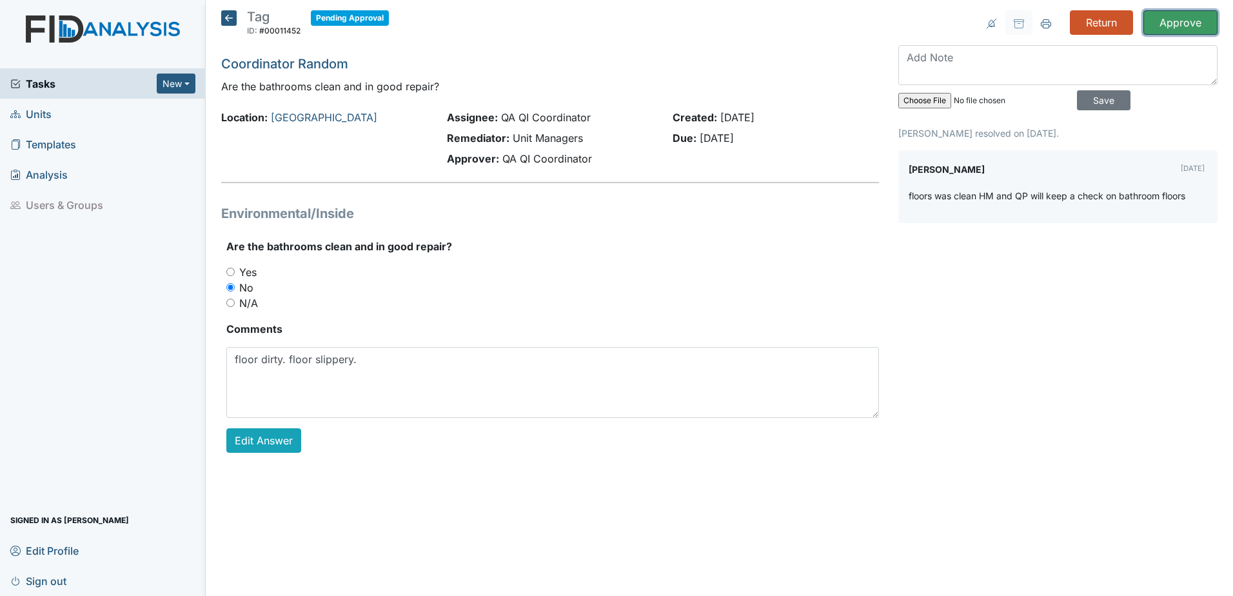
click at [1166, 28] on input "Approve" at bounding box center [1180, 22] width 74 height 24
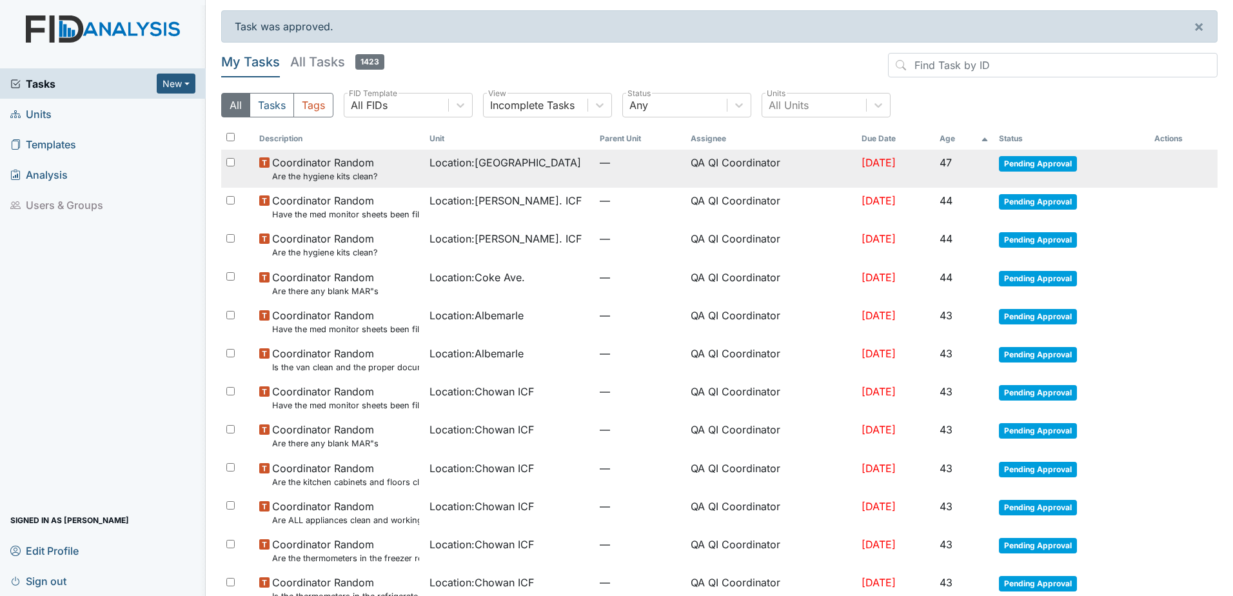
click at [1037, 163] on span "Pending Approval" at bounding box center [1038, 163] width 78 height 15
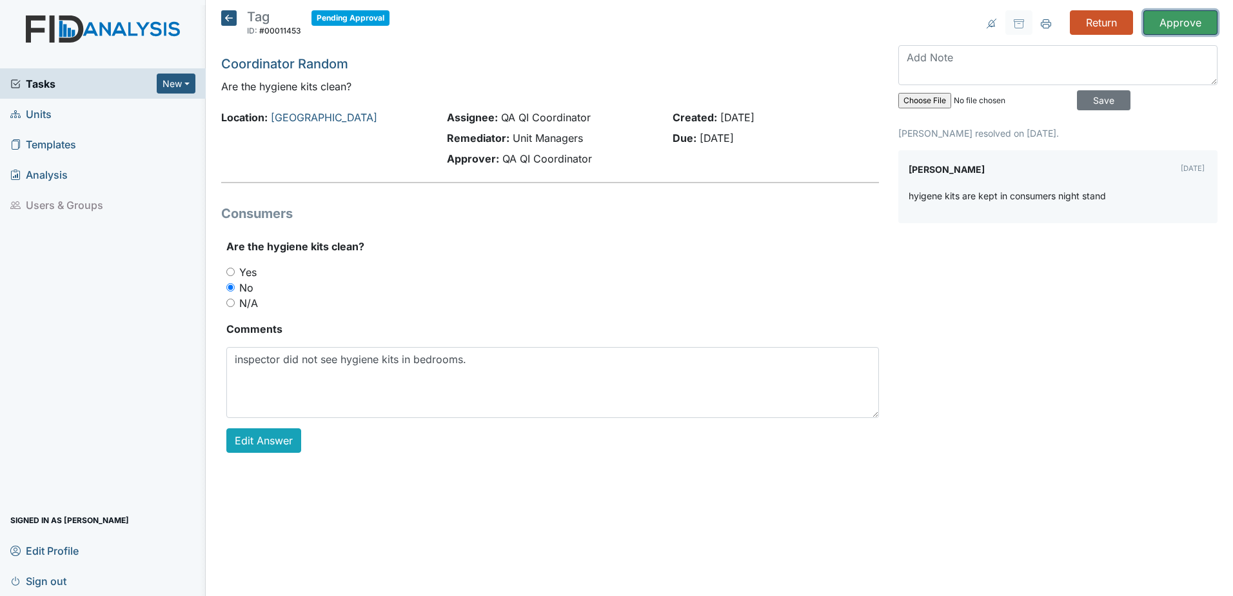
click at [1166, 30] on input "Approve" at bounding box center [1180, 22] width 74 height 24
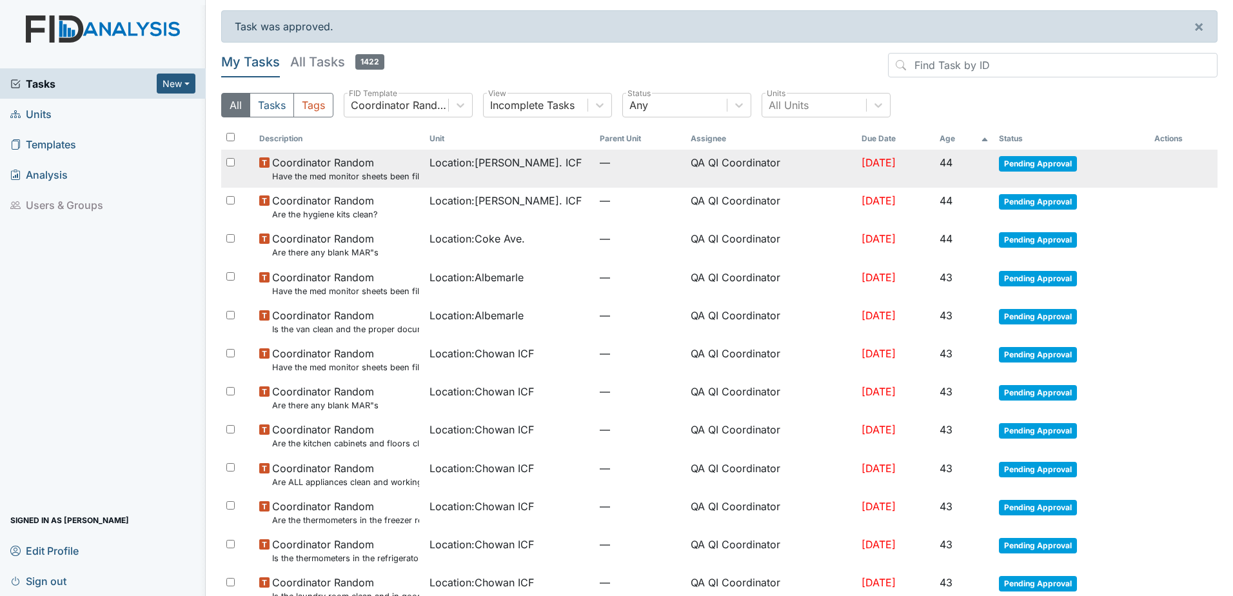
click at [1052, 166] on span "Pending Approval" at bounding box center [1038, 163] width 78 height 15
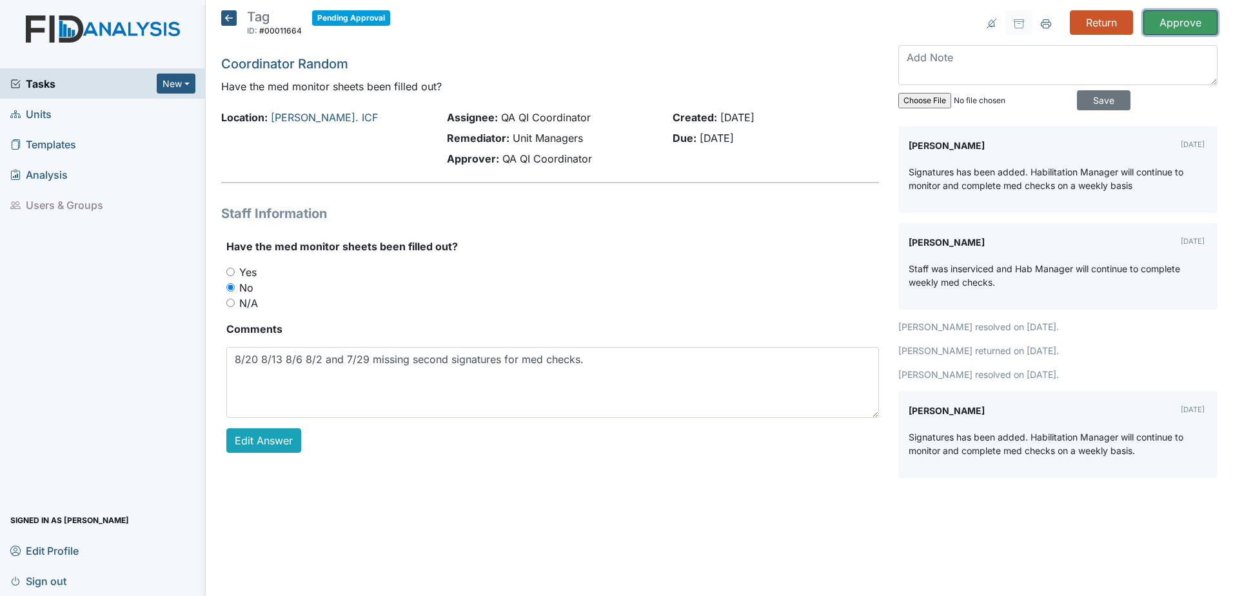
click at [1160, 31] on input "Approve" at bounding box center [1180, 22] width 74 height 24
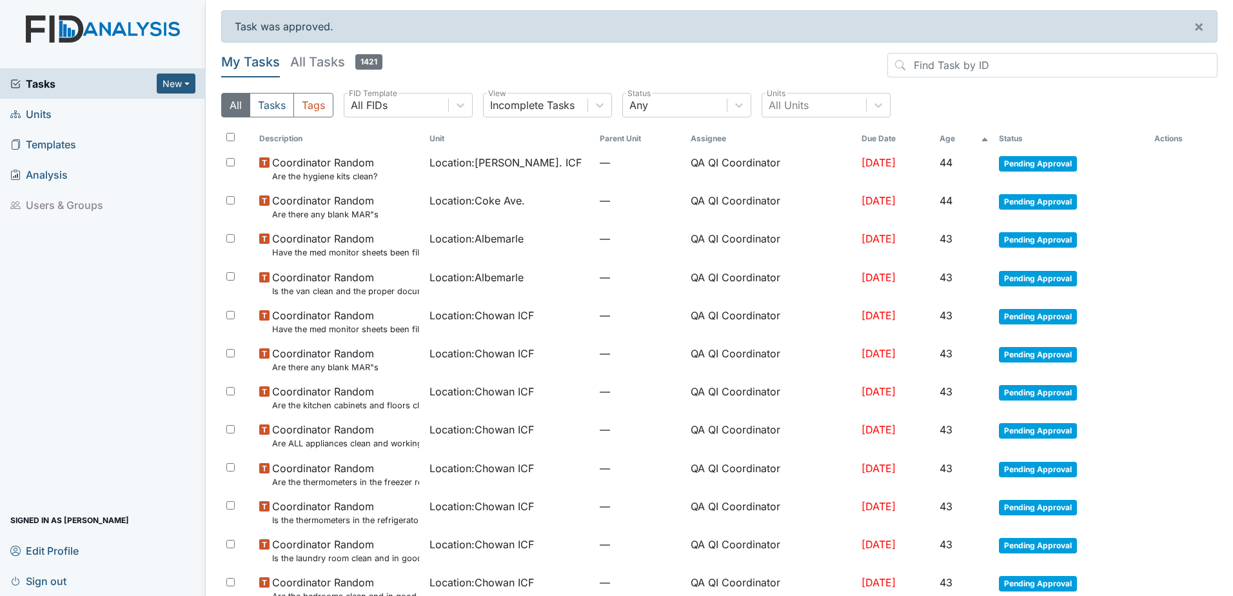
click at [1026, 164] on span "Pending Approval" at bounding box center [1038, 163] width 78 height 15
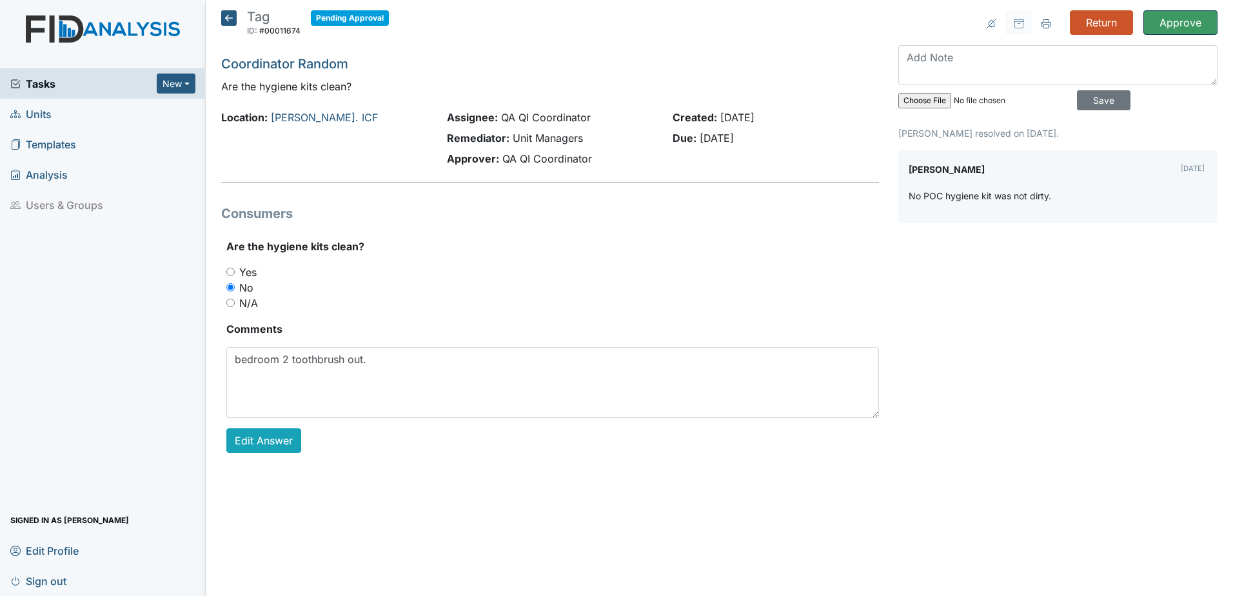
click at [1155, 26] on input "Approve" at bounding box center [1180, 22] width 74 height 24
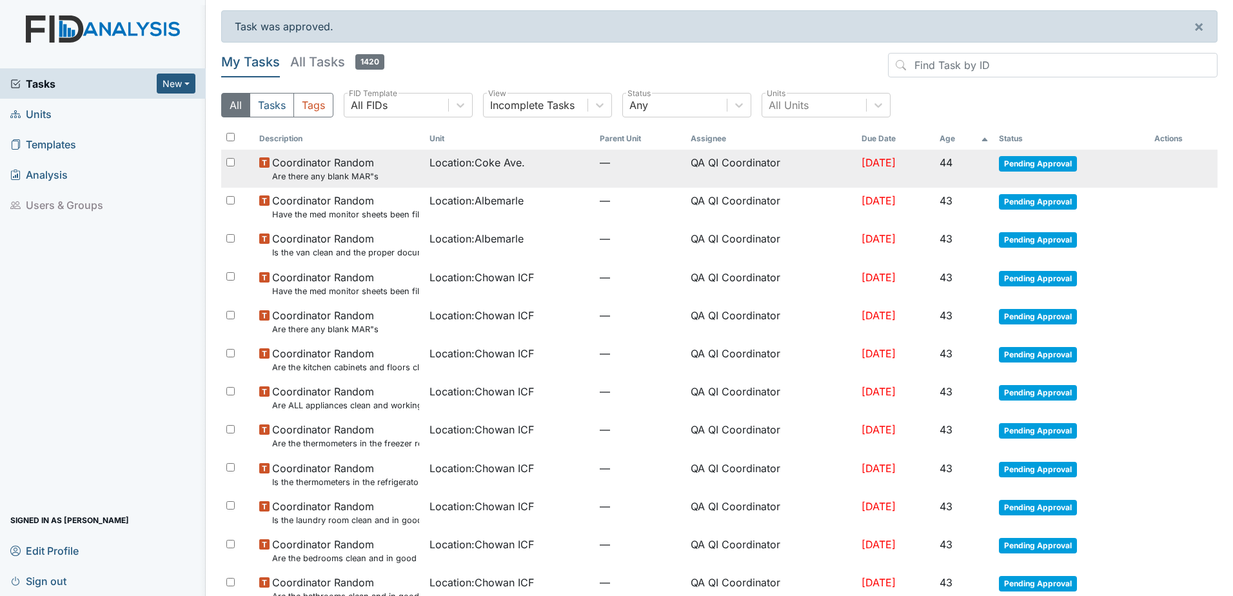
click at [1019, 161] on span "Pending Approval" at bounding box center [1038, 163] width 78 height 15
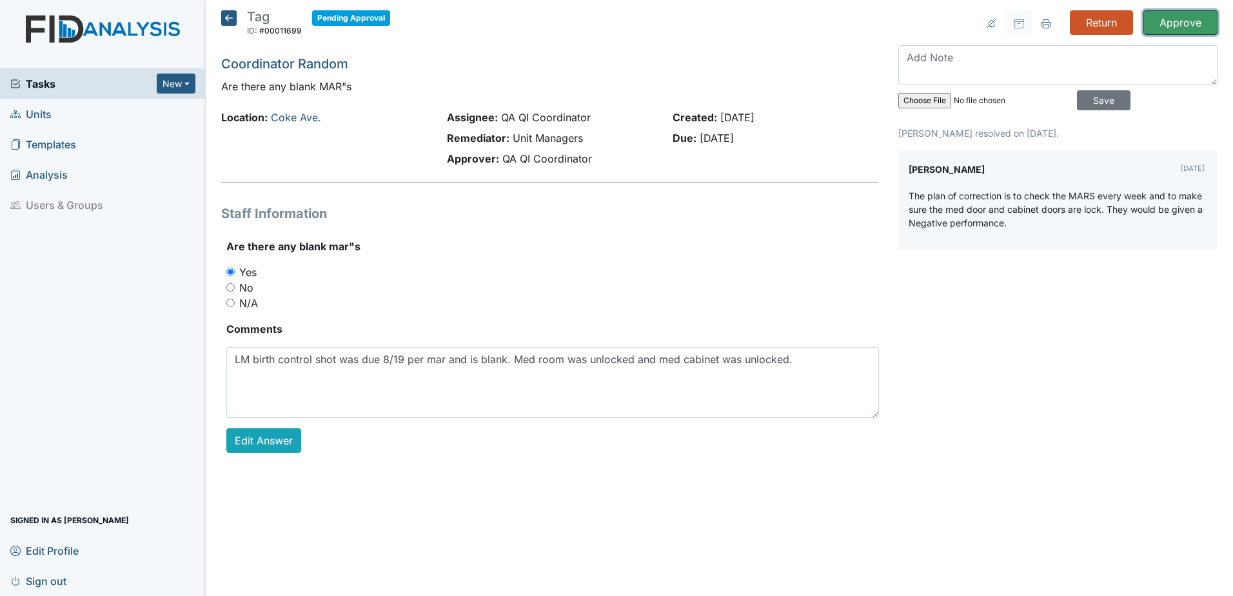
click at [1157, 30] on input "Approve" at bounding box center [1180, 22] width 74 height 24
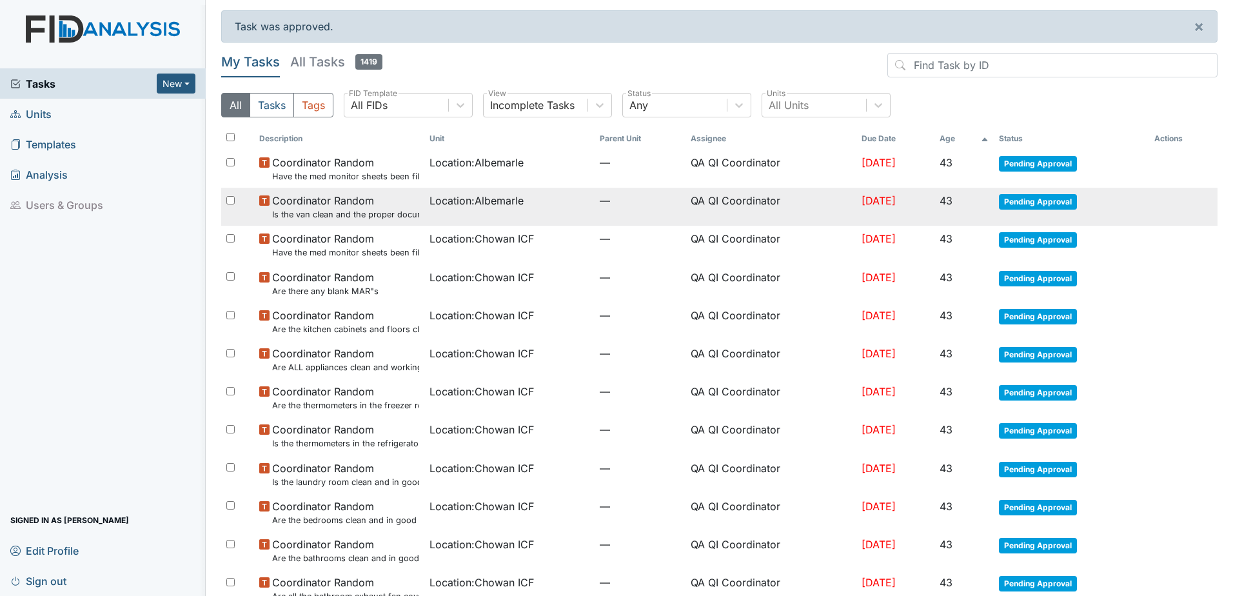
click at [1039, 197] on span "Pending Approval" at bounding box center [1038, 201] width 78 height 15
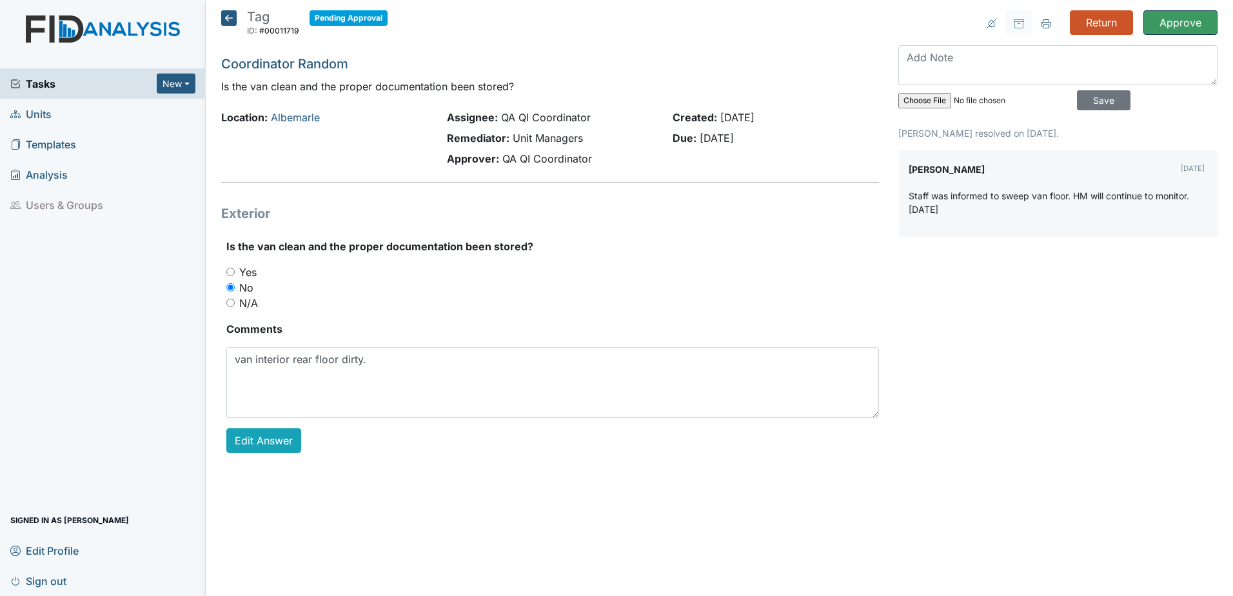
click at [1169, 20] on input "Approve" at bounding box center [1180, 22] width 74 height 24
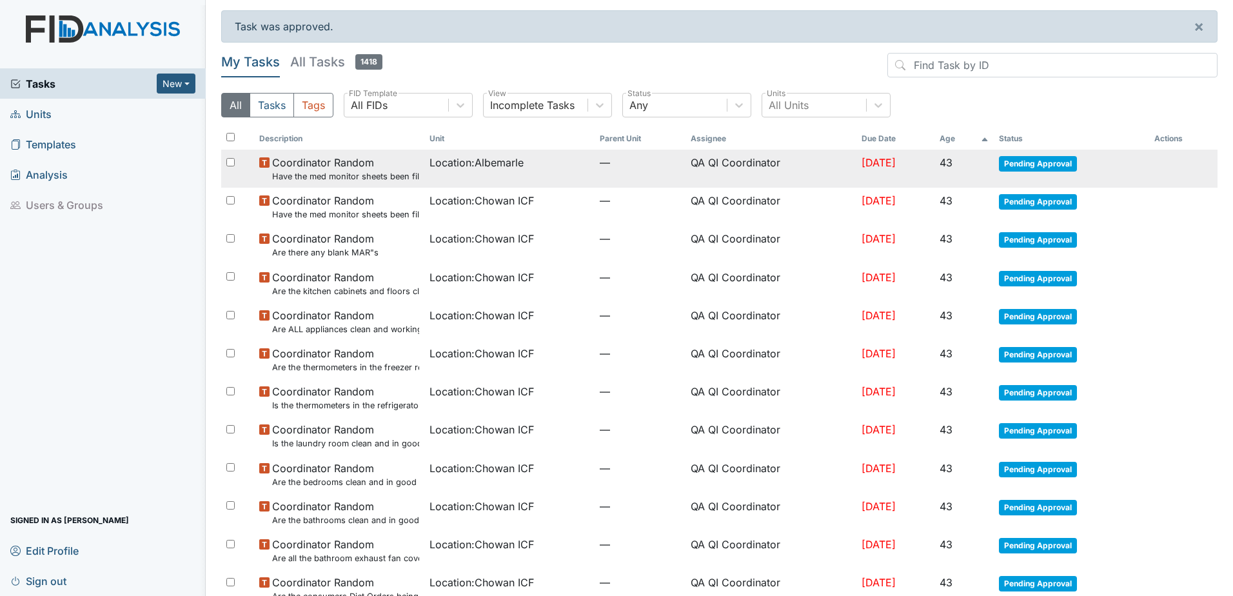
click at [1017, 160] on span "Pending Approval" at bounding box center [1038, 163] width 78 height 15
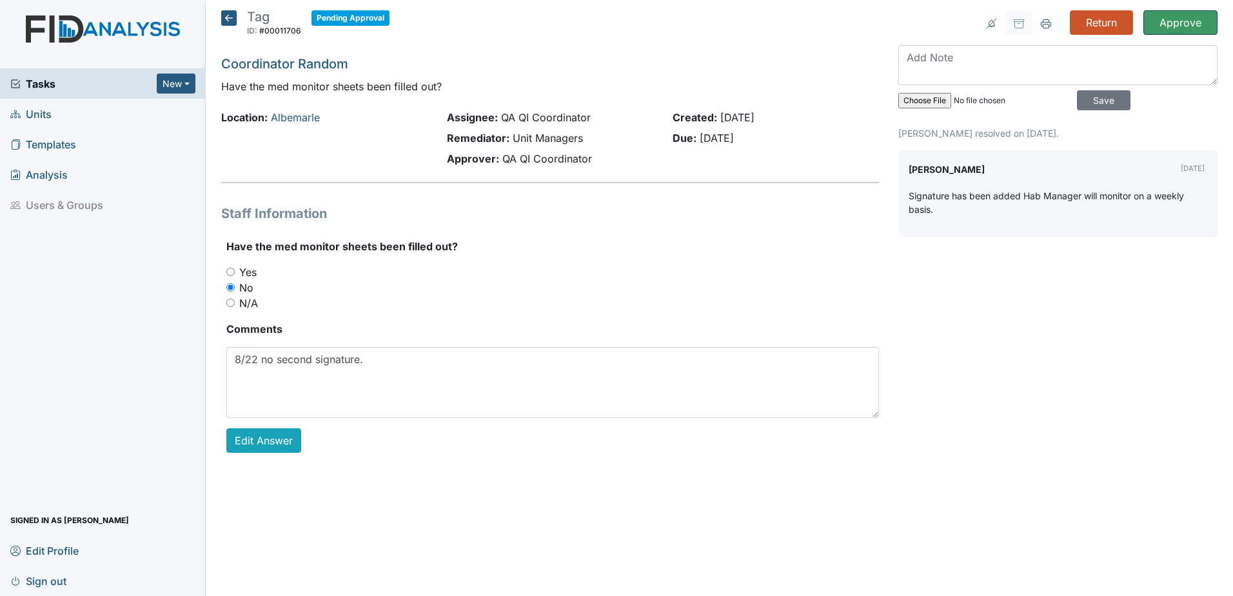
click at [1162, 20] on input "Approve" at bounding box center [1180, 22] width 74 height 24
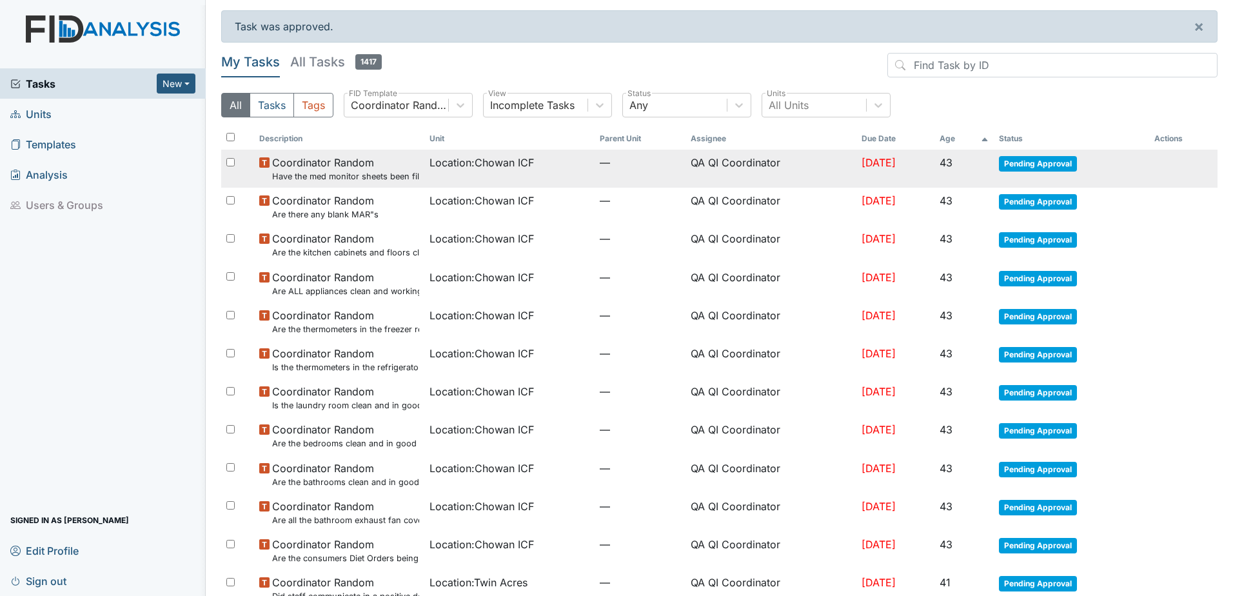
click at [1033, 169] on span "Pending Approval" at bounding box center [1038, 163] width 78 height 15
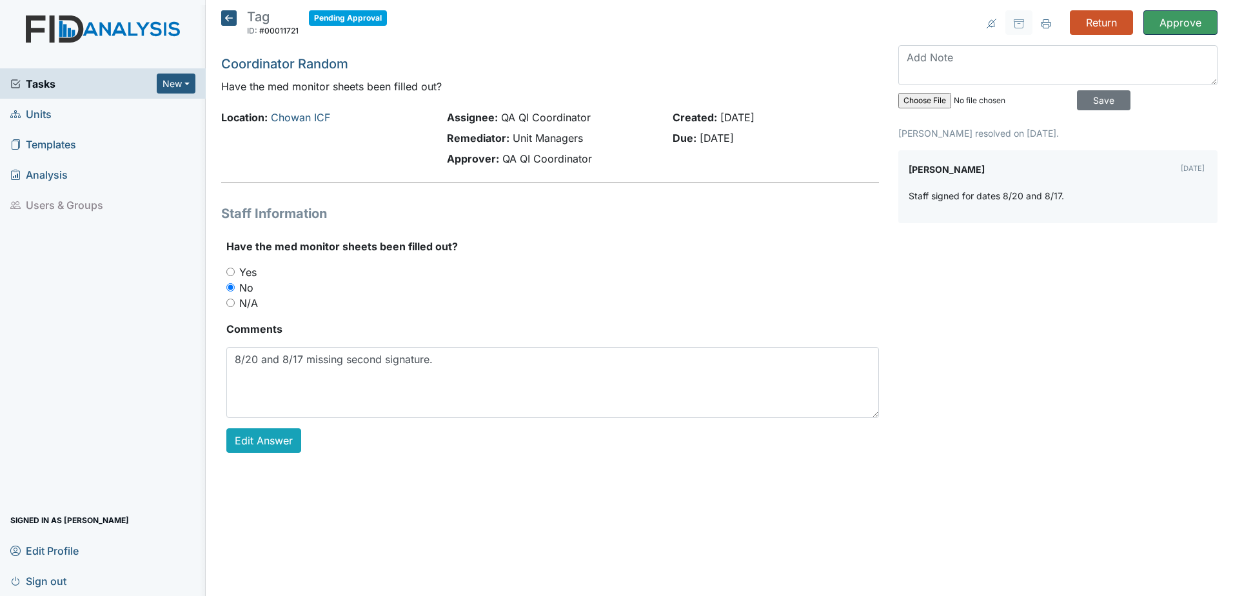
click at [1160, 30] on input "Approve" at bounding box center [1180, 22] width 74 height 24
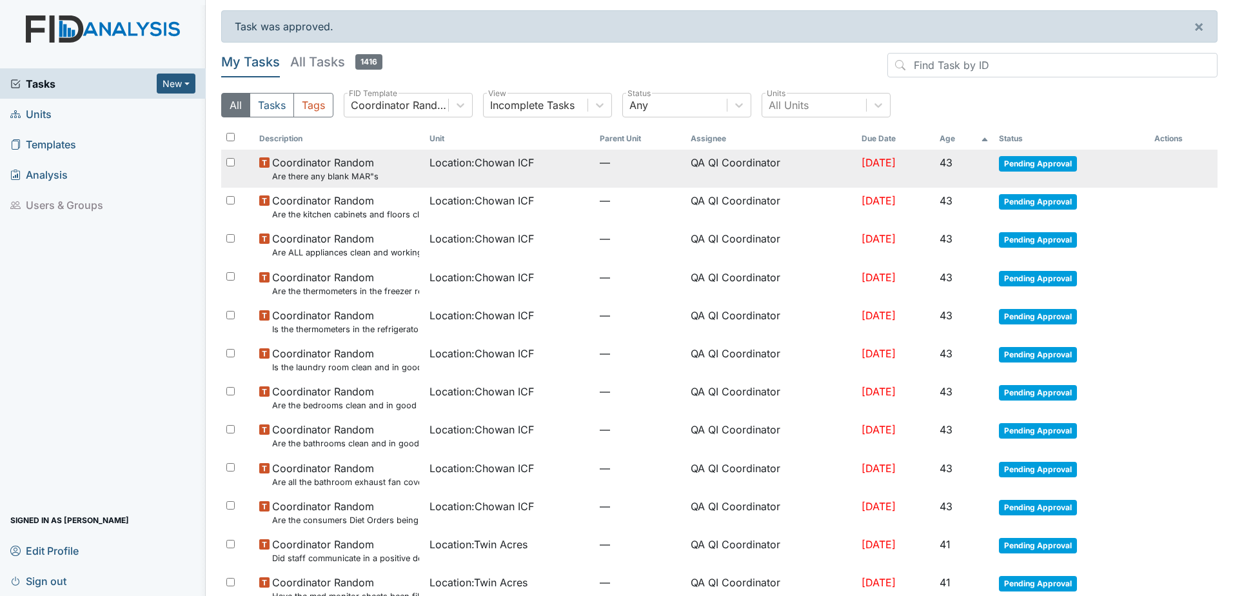
click at [1033, 164] on span "Pending Approval" at bounding box center [1038, 163] width 78 height 15
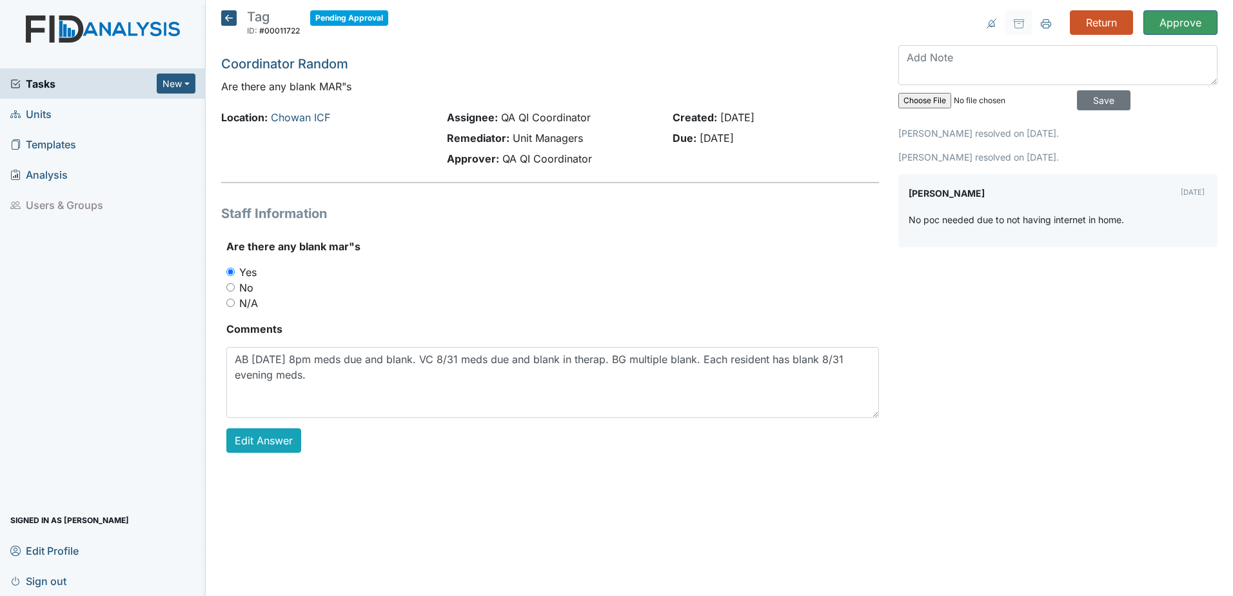
click at [1156, 35] on div "Return Approve Archive Task × Are you sure you want to archive this task? It wi…" at bounding box center [1057, 241] width 338 height 463
click at [1156, 32] on input "Approve" at bounding box center [1180, 22] width 74 height 24
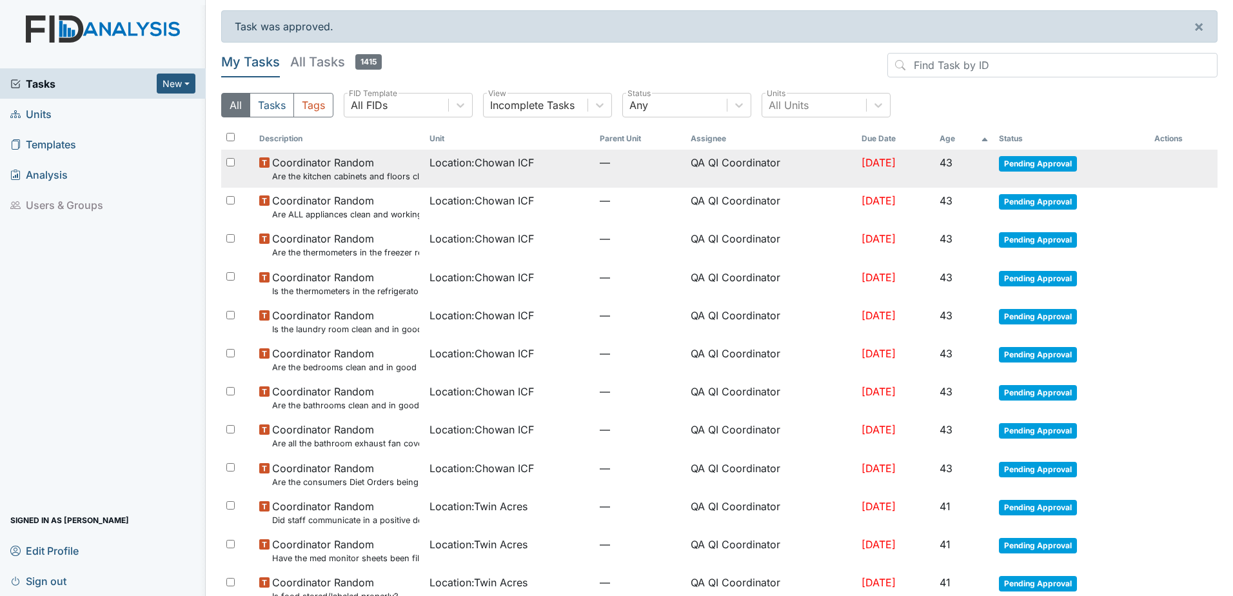
click at [1035, 162] on span "Pending Approval" at bounding box center [1038, 163] width 78 height 15
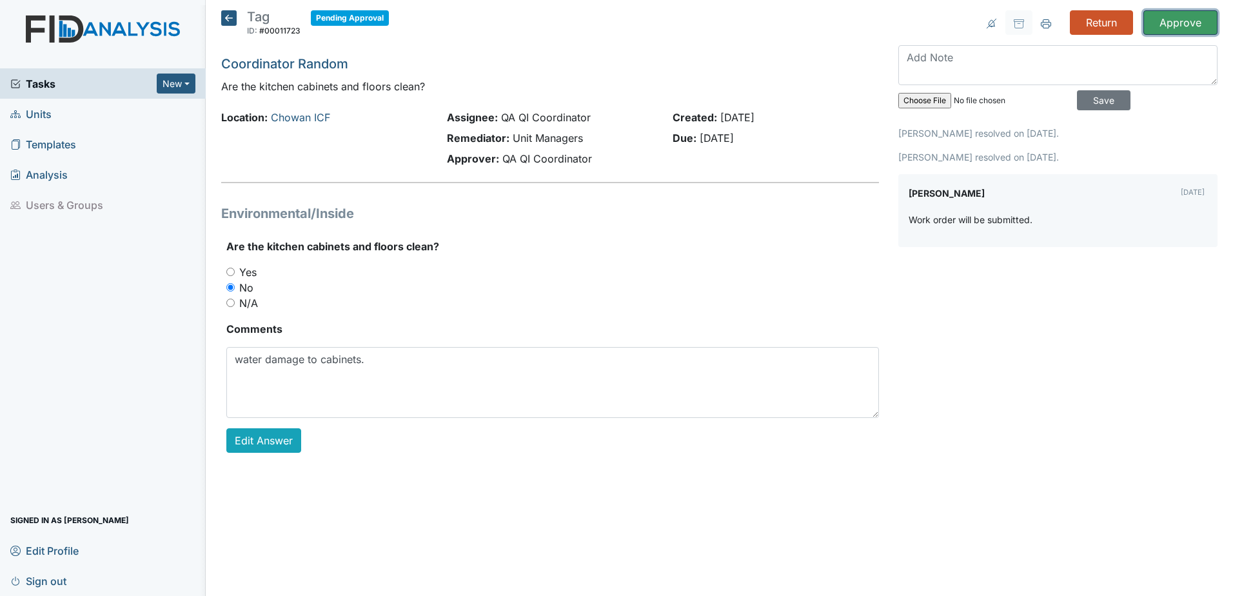
click at [1151, 28] on input "Approve" at bounding box center [1180, 22] width 74 height 24
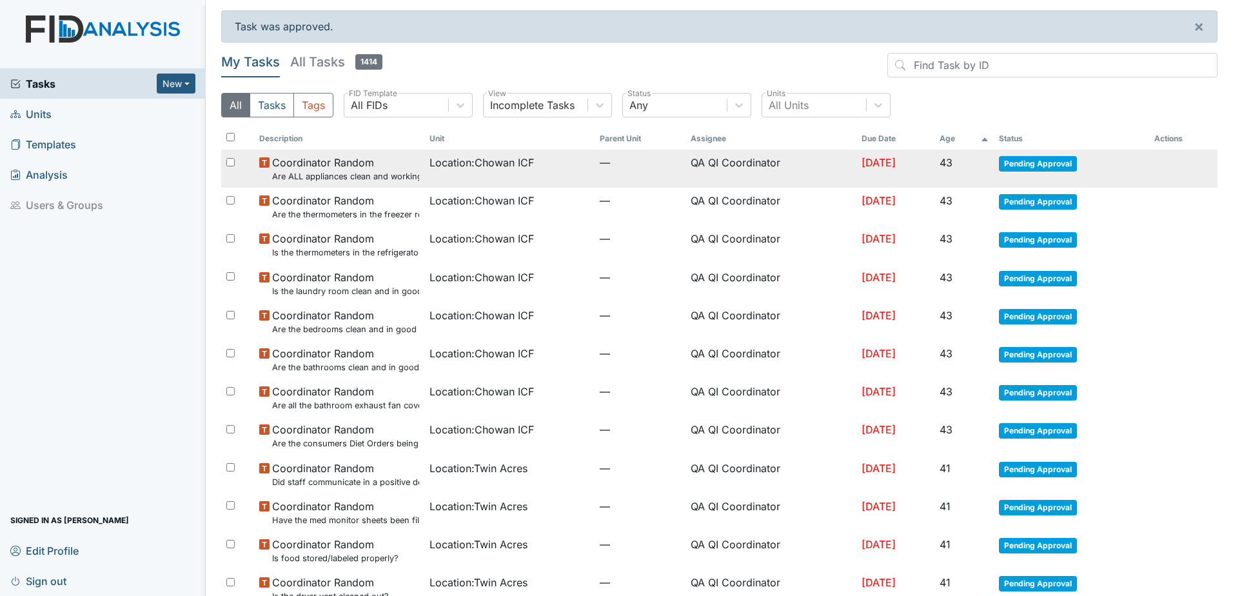
click at [1040, 161] on span "Pending Approval" at bounding box center [1038, 163] width 78 height 15
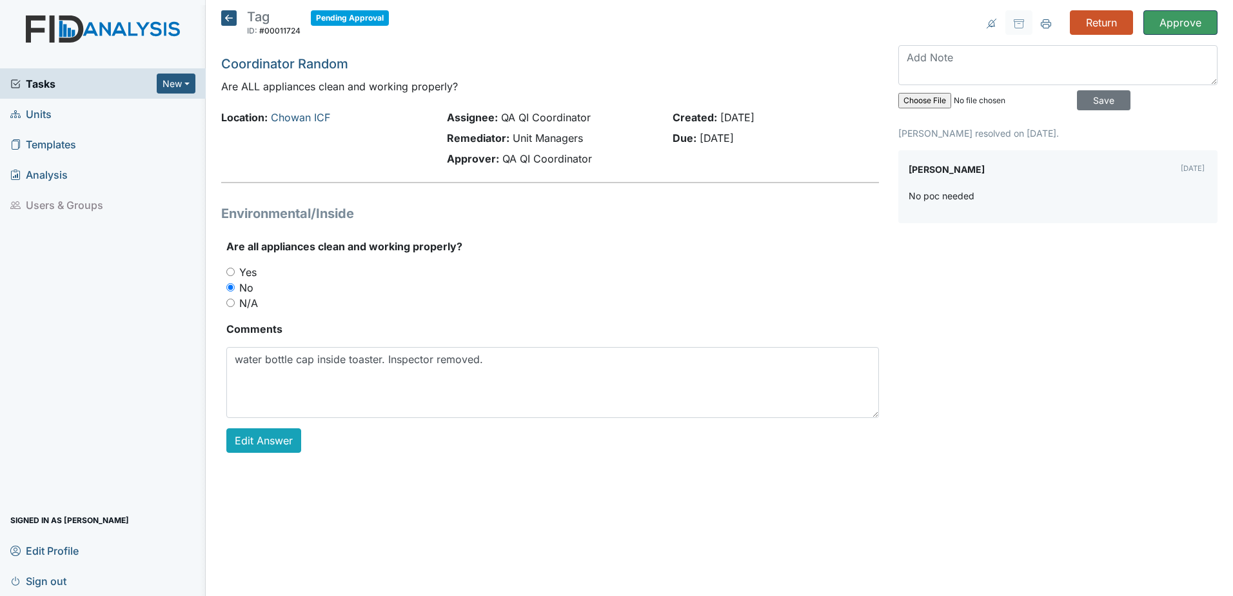
click at [1158, 30] on input "Approve" at bounding box center [1180, 22] width 74 height 24
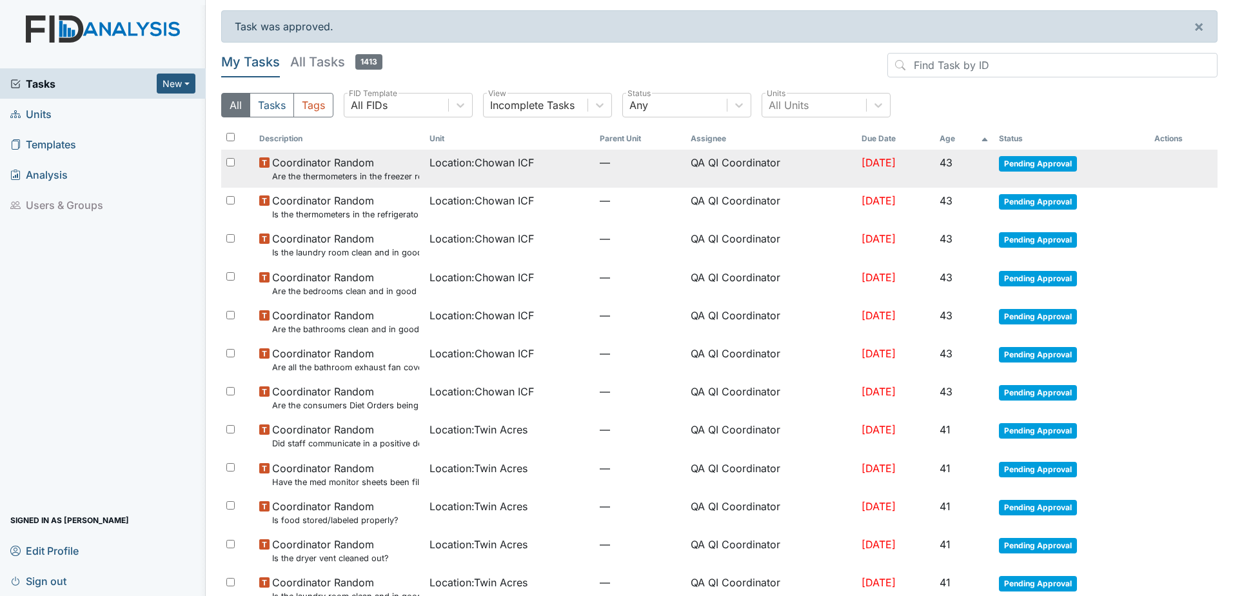
click at [1007, 152] on td "Pending Approval" at bounding box center [1070, 169] width 155 height 38
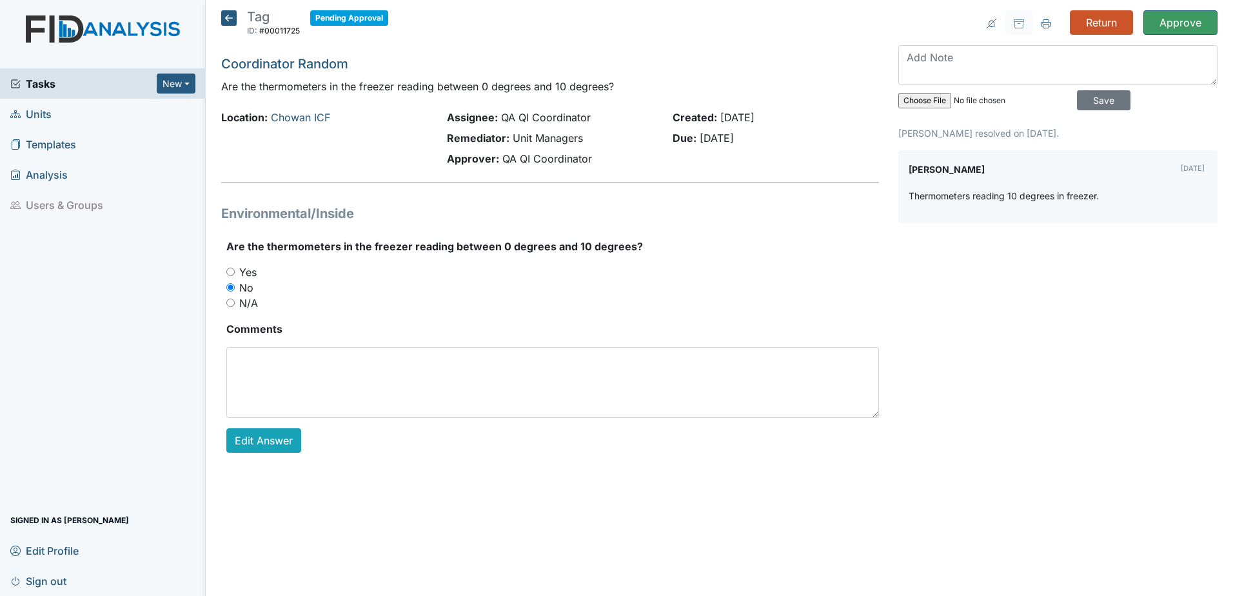
click at [1159, 35] on div "Return Approve Archive Task × Are you sure you want to archive this task? It wi…" at bounding box center [1057, 241] width 338 height 463
click at [1177, 30] on input "Approve" at bounding box center [1180, 22] width 74 height 24
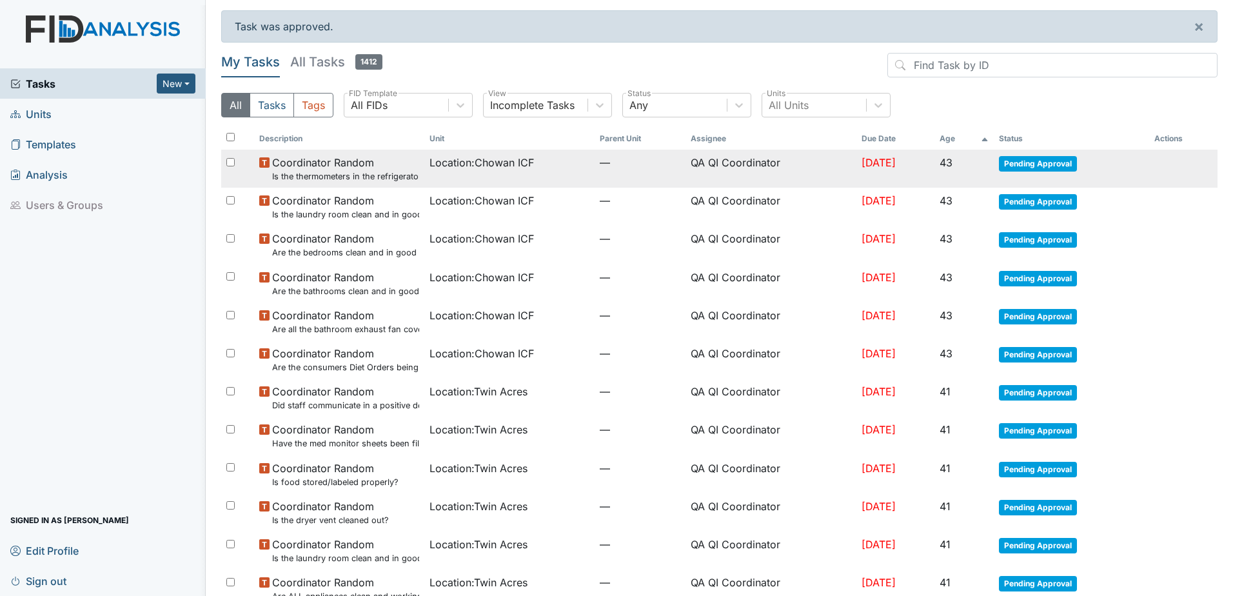
click at [1056, 161] on span "Pending Approval" at bounding box center [1038, 163] width 78 height 15
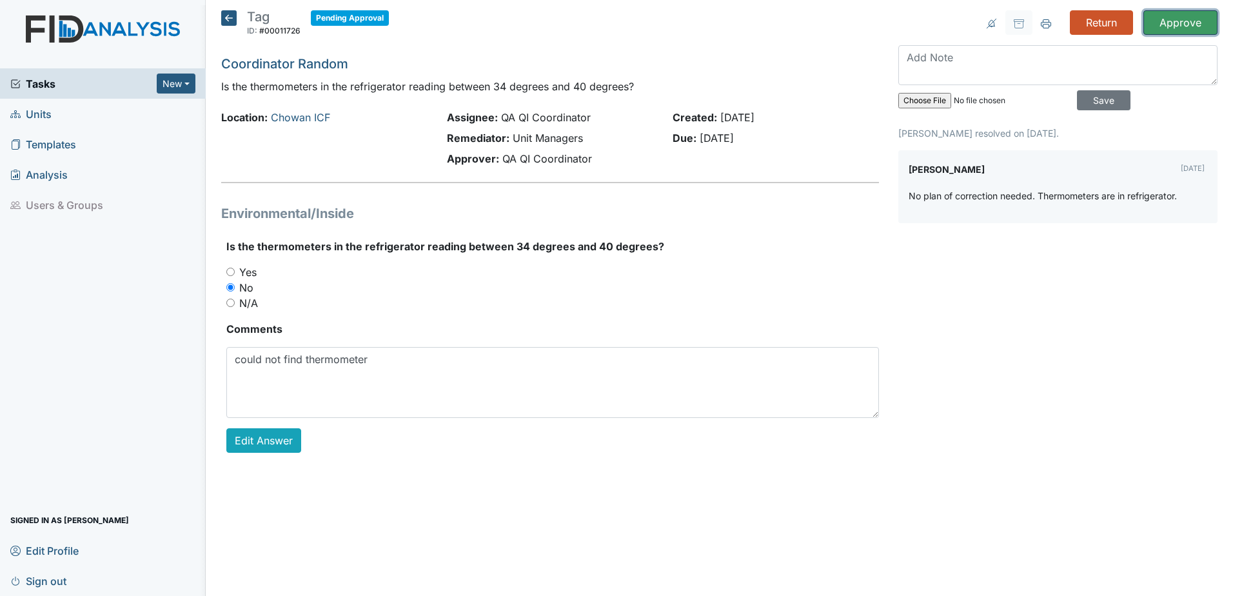
click at [1180, 30] on input "Approve" at bounding box center [1180, 22] width 74 height 24
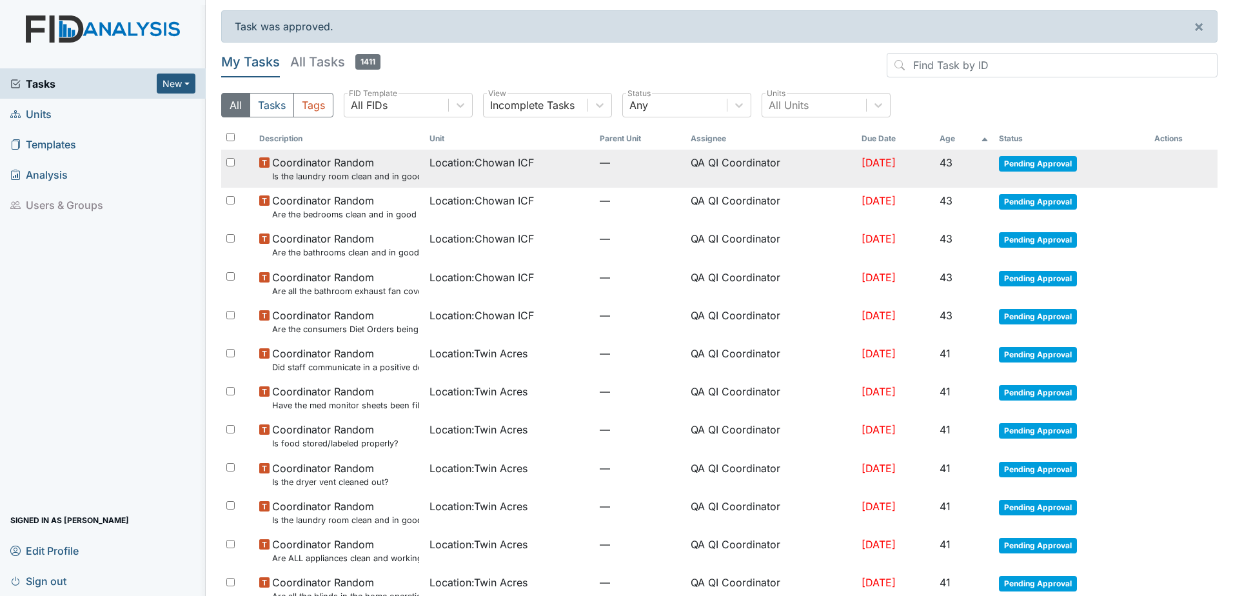
click at [1044, 162] on span "Pending Approval" at bounding box center [1038, 163] width 78 height 15
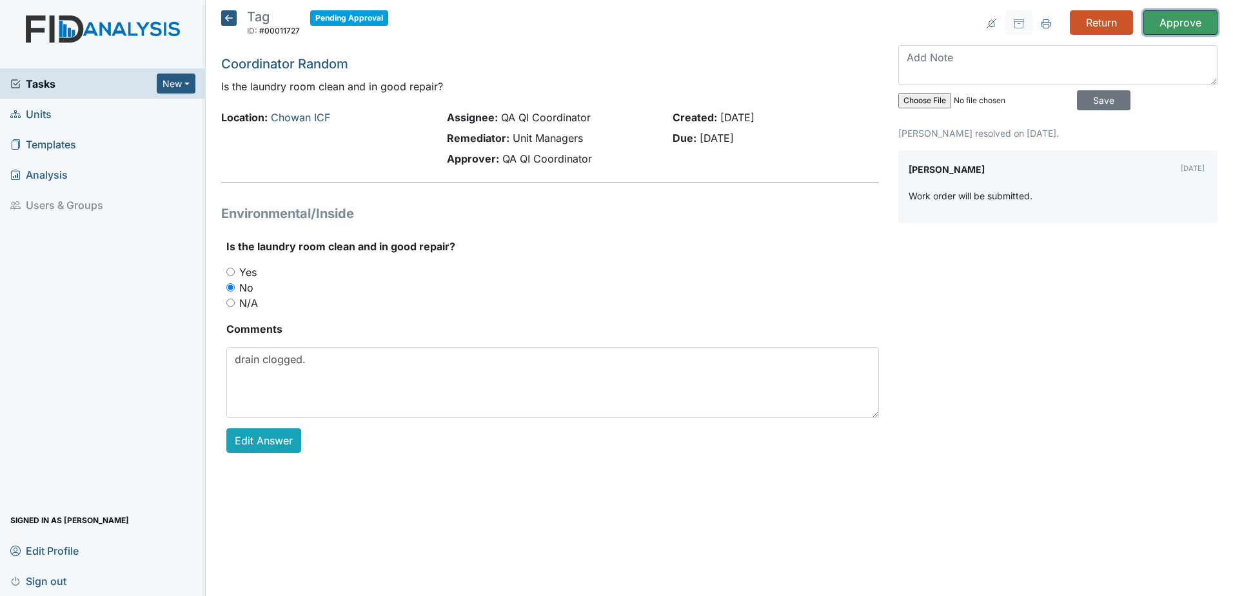
click at [1192, 22] on input "Approve" at bounding box center [1180, 22] width 74 height 24
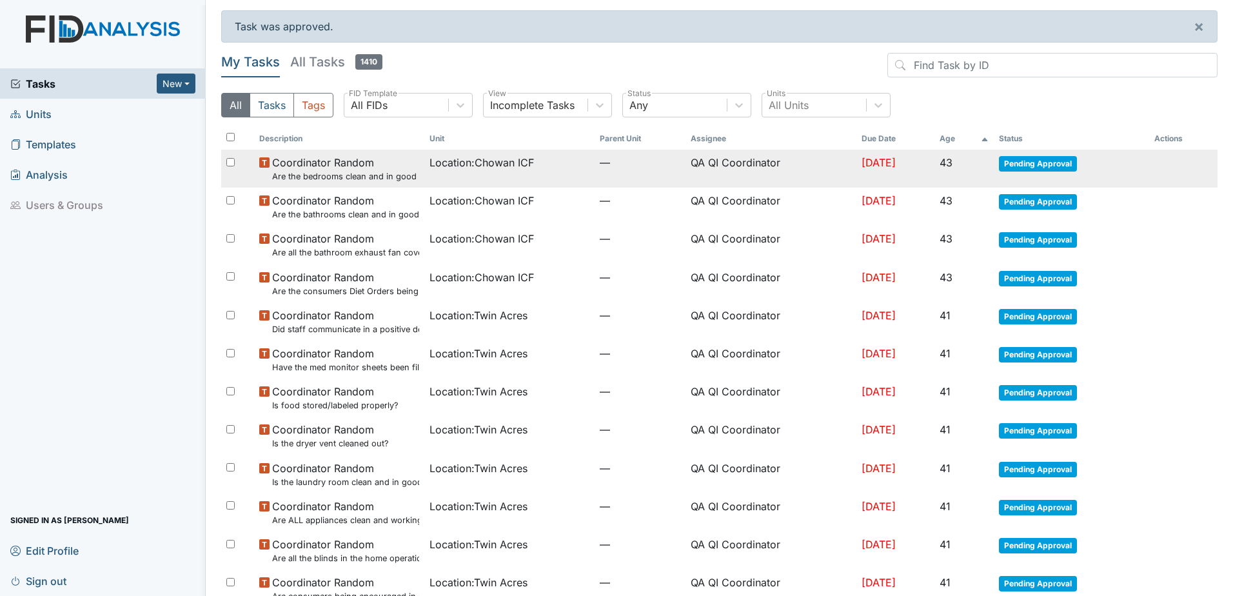
click at [1030, 170] on span "Pending Approval" at bounding box center [1038, 163] width 78 height 15
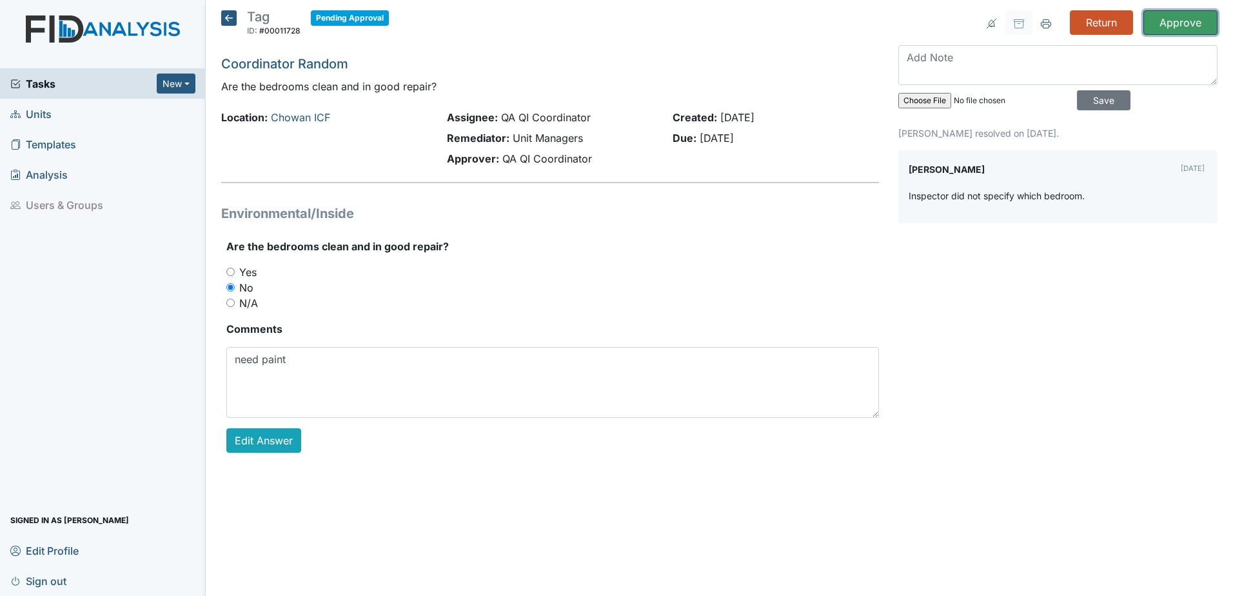
click at [1197, 26] on input "Approve" at bounding box center [1180, 22] width 74 height 24
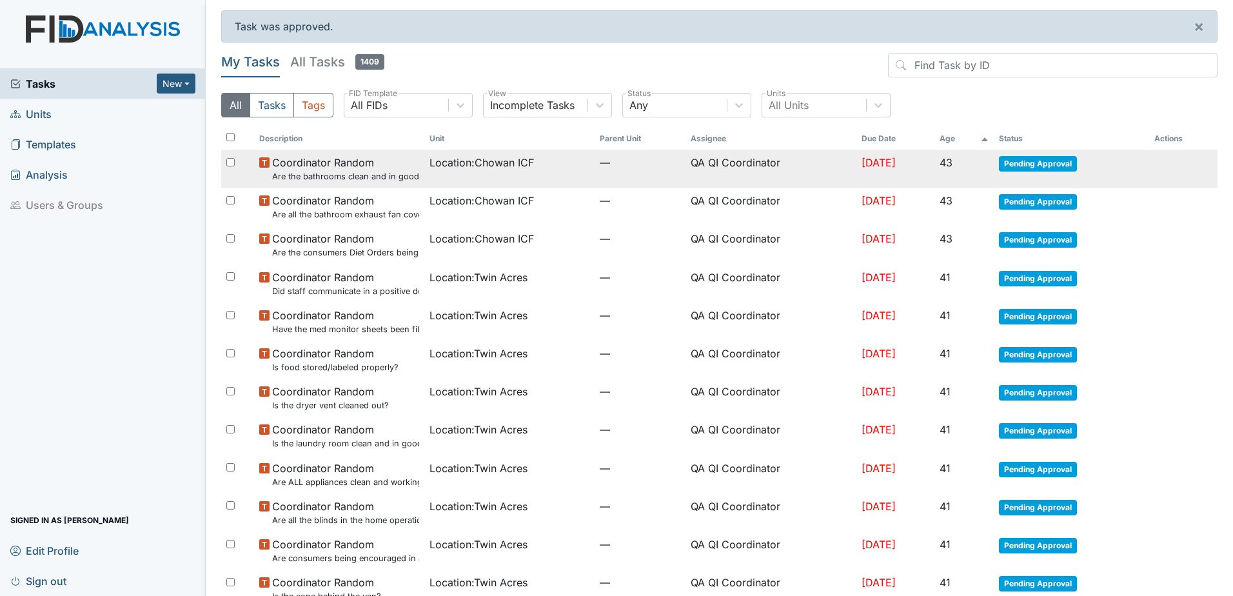
click at [1029, 162] on span "Pending Approval" at bounding box center [1038, 163] width 78 height 15
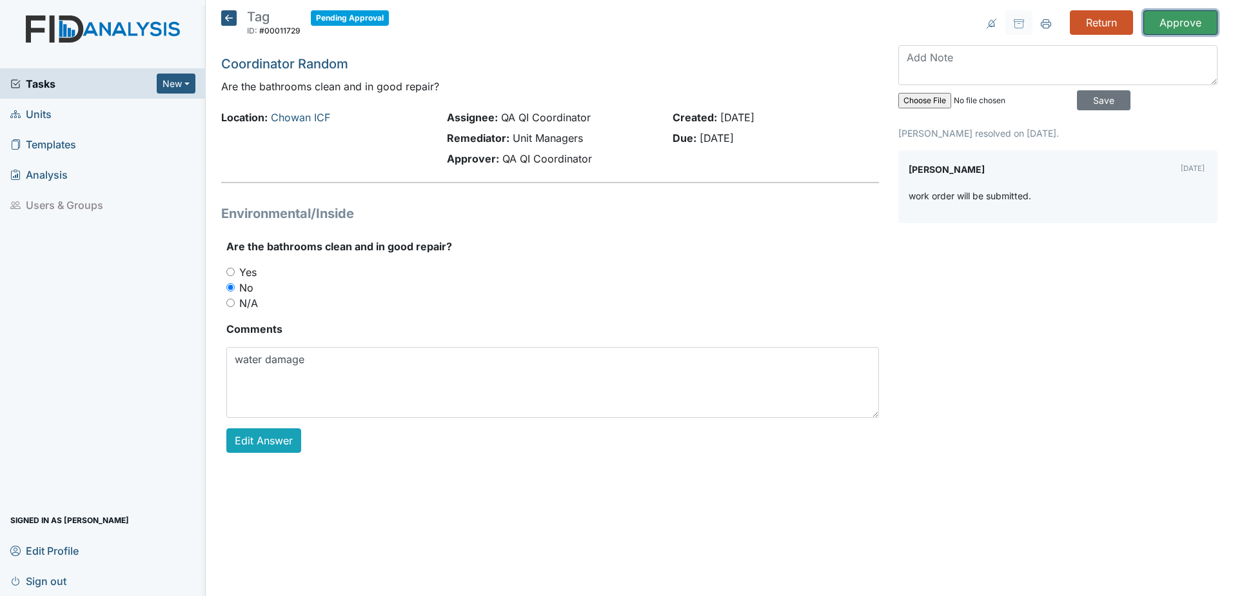
click at [1179, 22] on input "Approve" at bounding box center [1180, 22] width 74 height 24
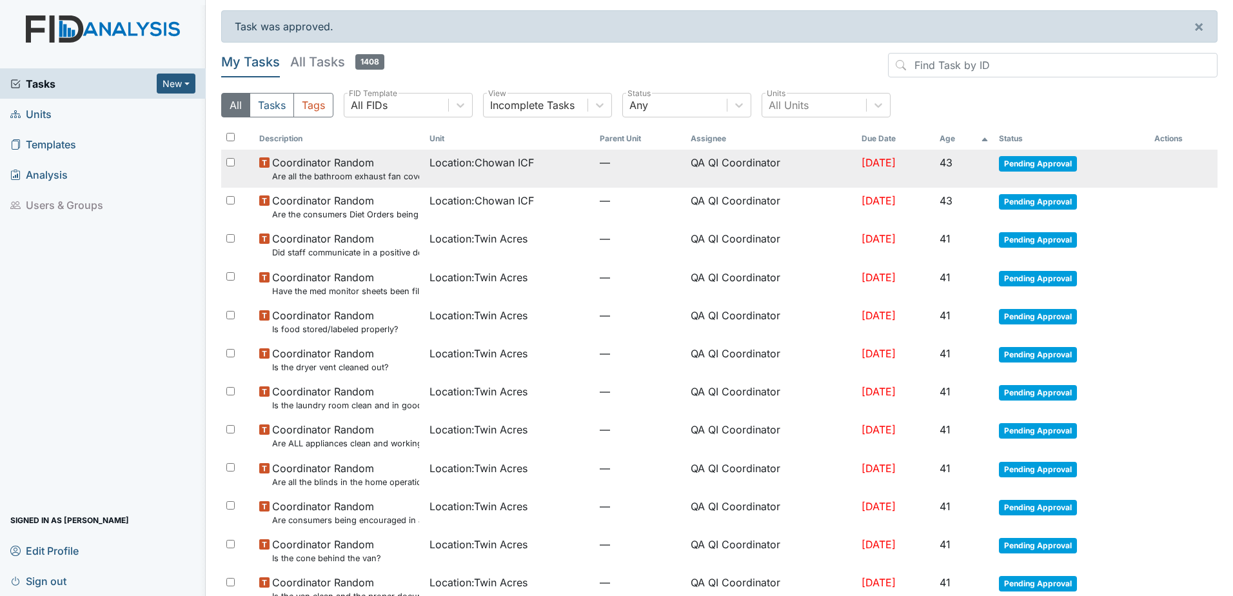
click at [1048, 159] on span "Pending Approval" at bounding box center [1038, 163] width 78 height 15
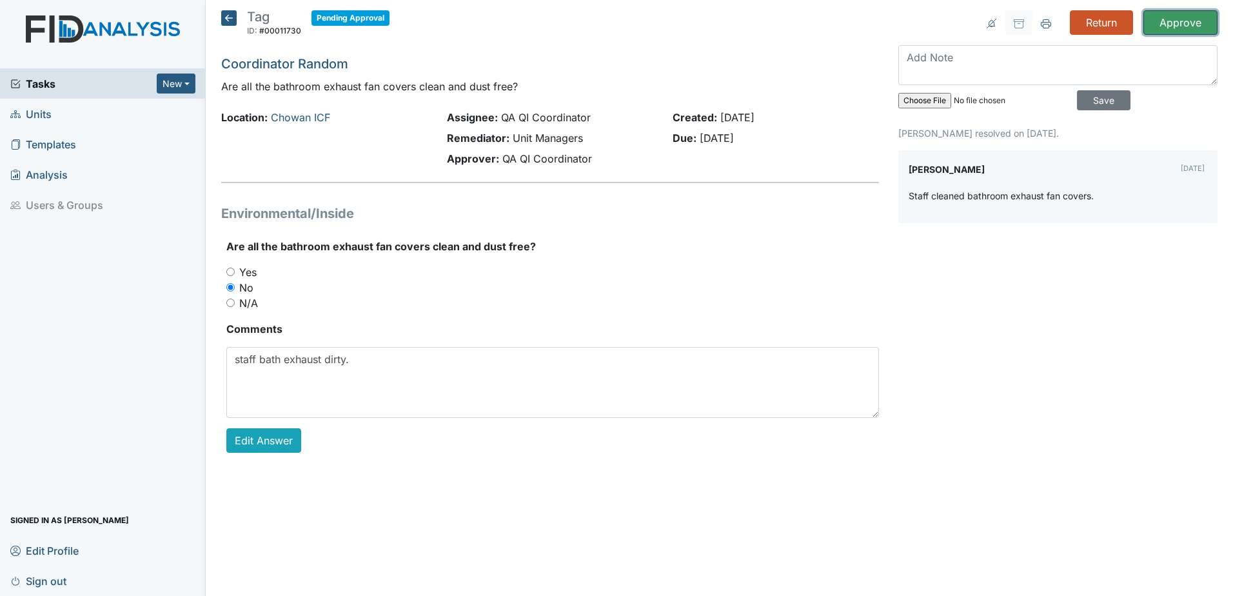
click at [1163, 20] on input "Approve" at bounding box center [1180, 22] width 74 height 24
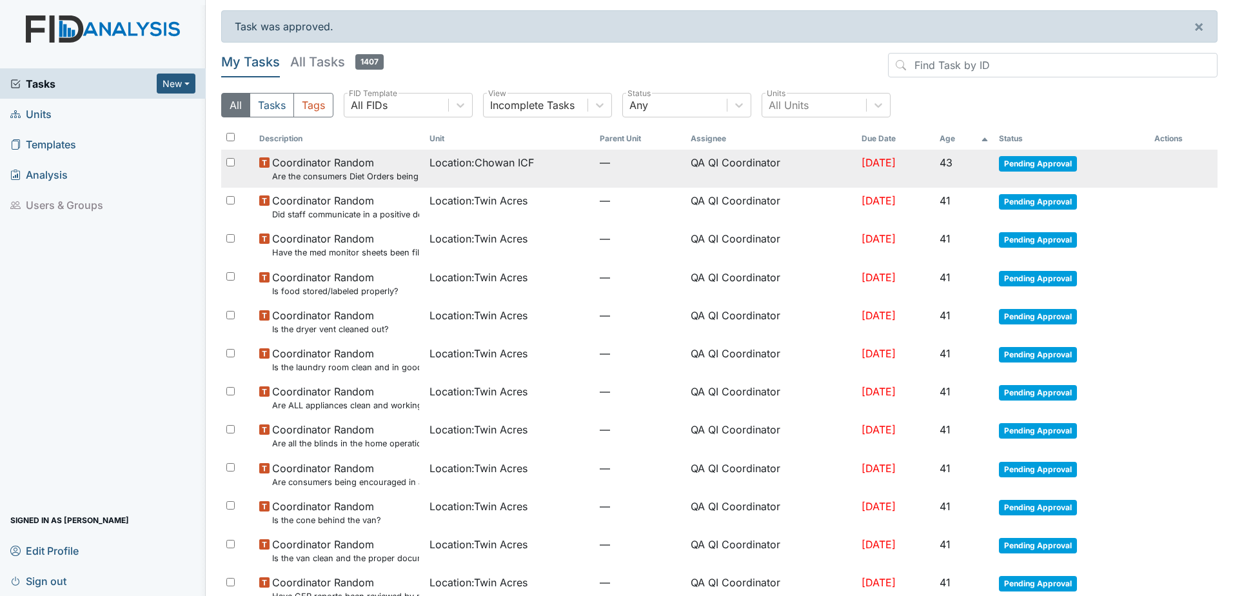
click at [1047, 157] on span "Pending Approval" at bounding box center [1038, 163] width 78 height 15
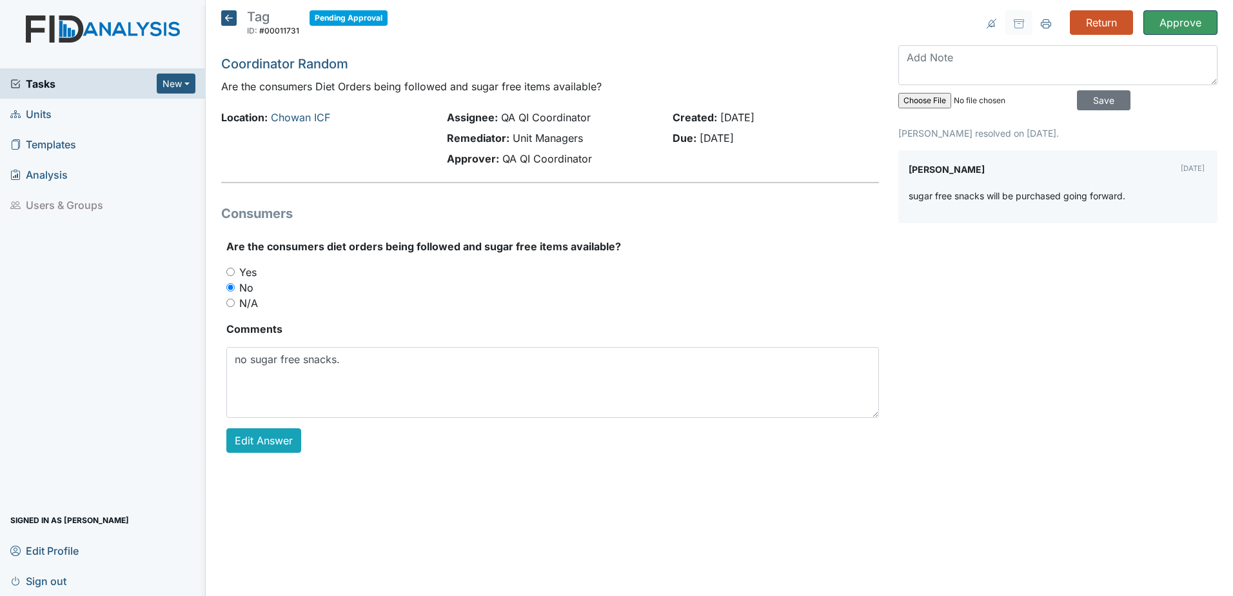
click at [1174, 18] on input "Approve" at bounding box center [1180, 22] width 74 height 24
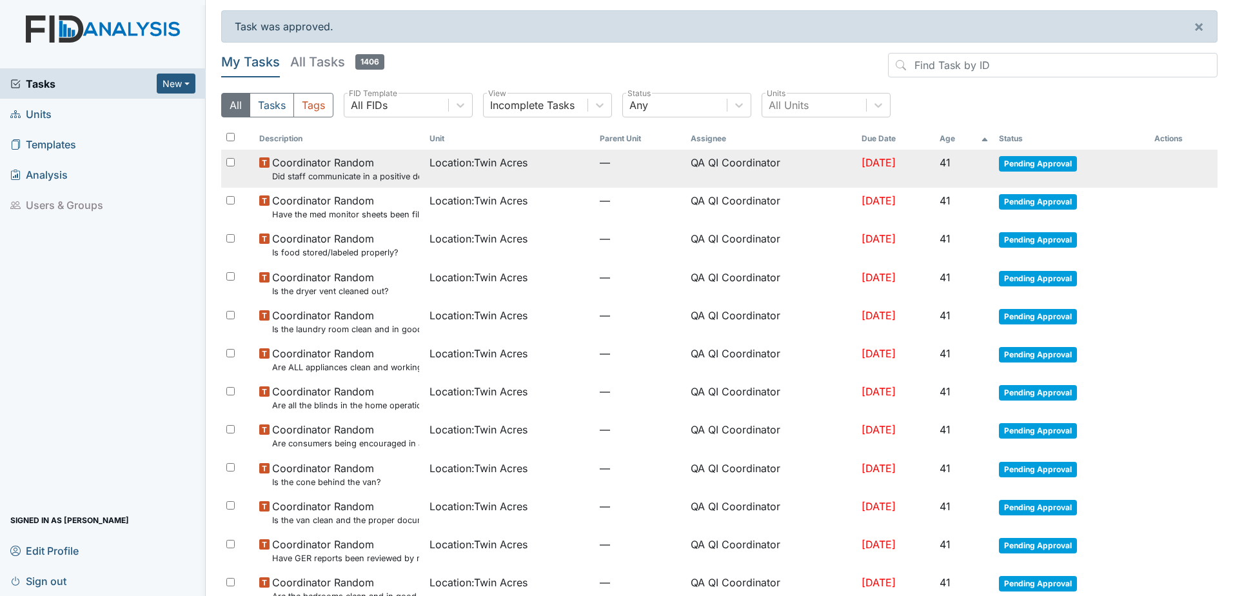
click at [1039, 164] on span "Pending Approval" at bounding box center [1038, 163] width 78 height 15
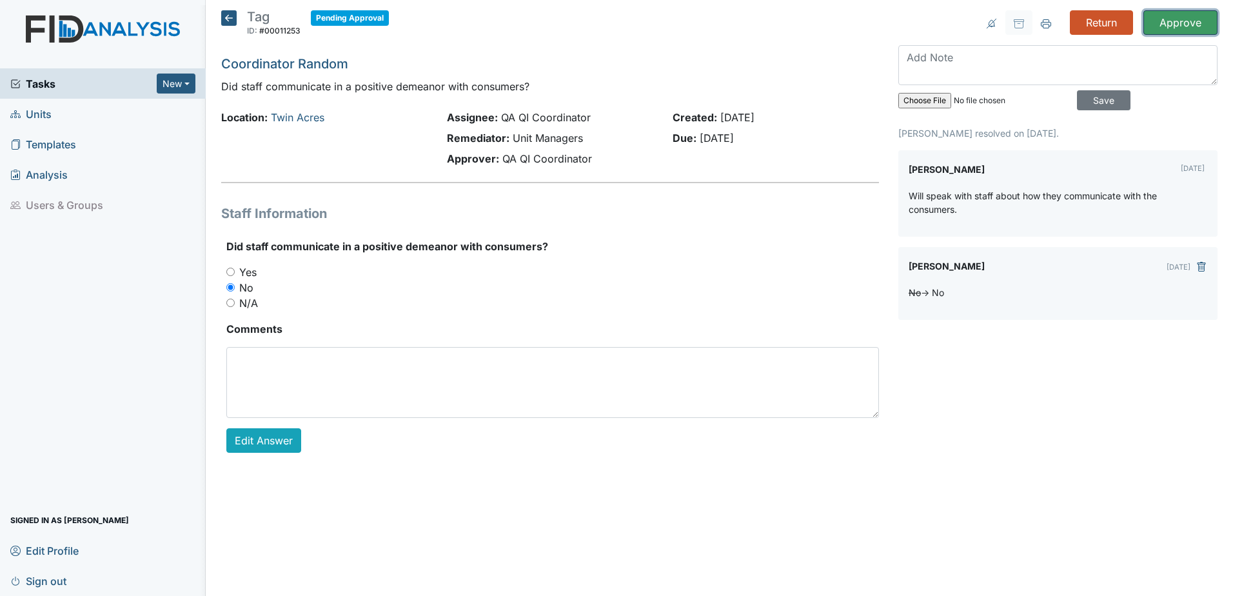
click at [1173, 29] on input "Approve" at bounding box center [1180, 22] width 74 height 24
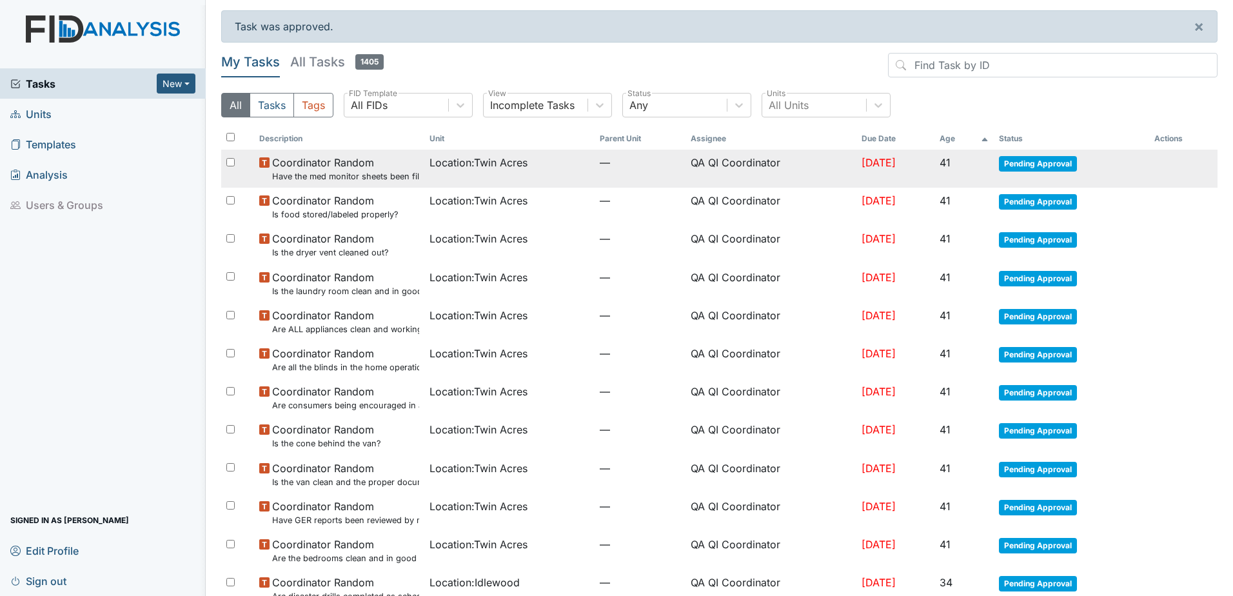
click at [1042, 160] on span "Pending Approval" at bounding box center [1038, 163] width 78 height 15
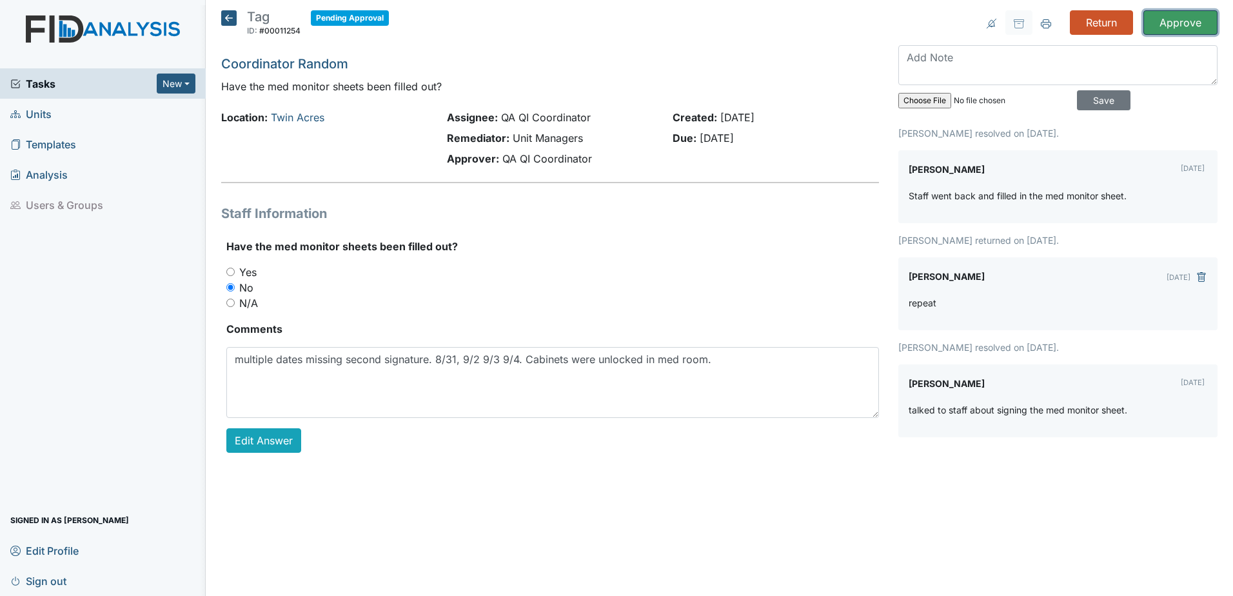
click at [1179, 28] on input "Approve" at bounding box center [1180, 22] width 74 height 24
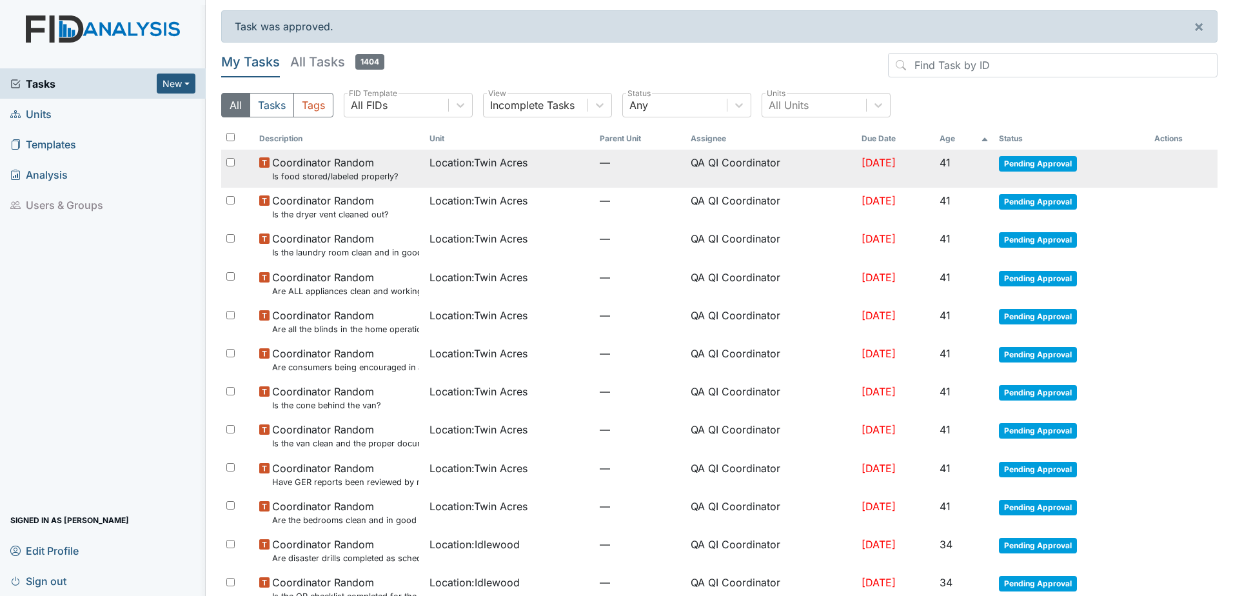
click at [1035, 175] on td "Pending Approval" at bounding box center [1070, 169] width 155 height 38
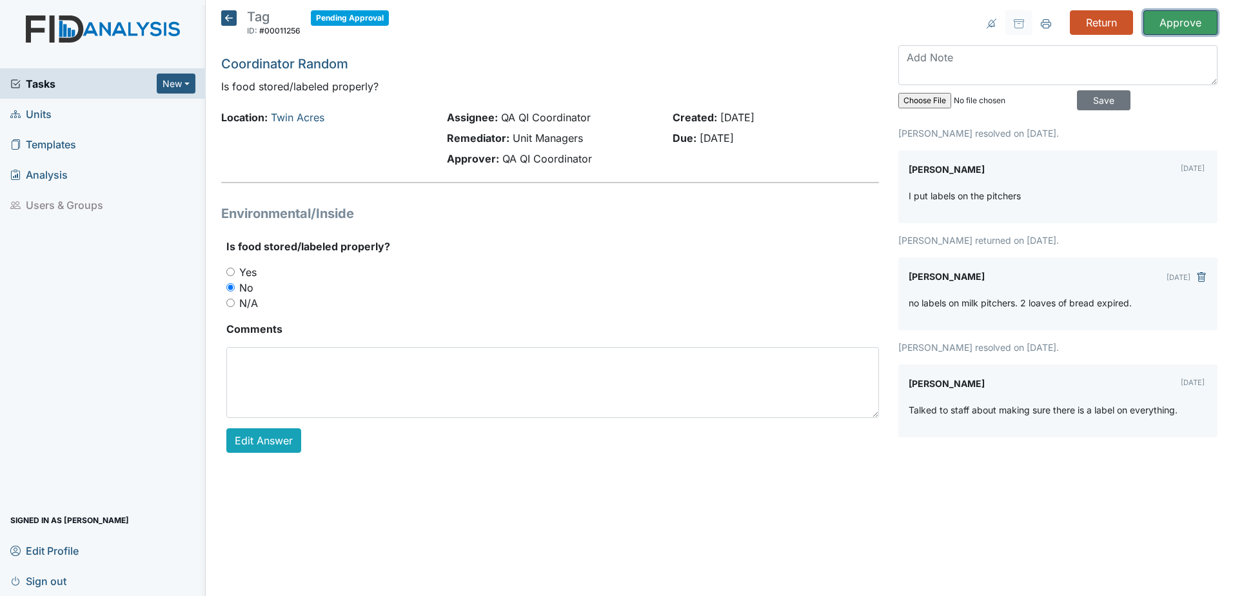
click at [1191, 21] on input "Approve" at bounding box center [1180, 22] width 74 height 24
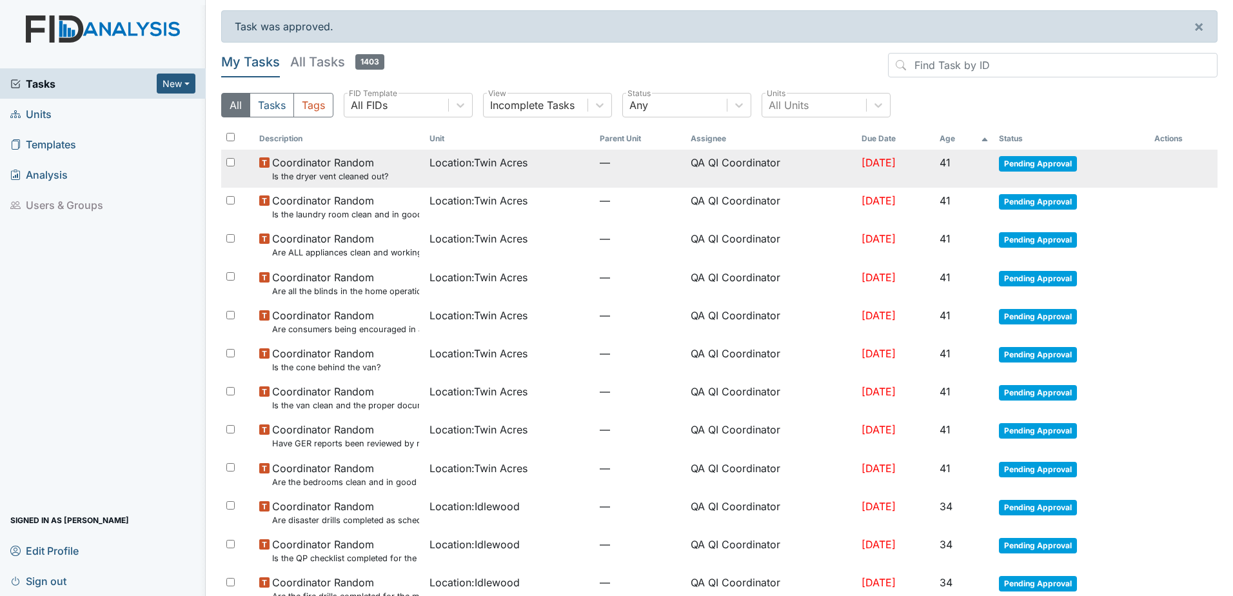
click at [1048, 162] on span "Pending Approval" at bounding box center [1038, 163] width 78 height 15
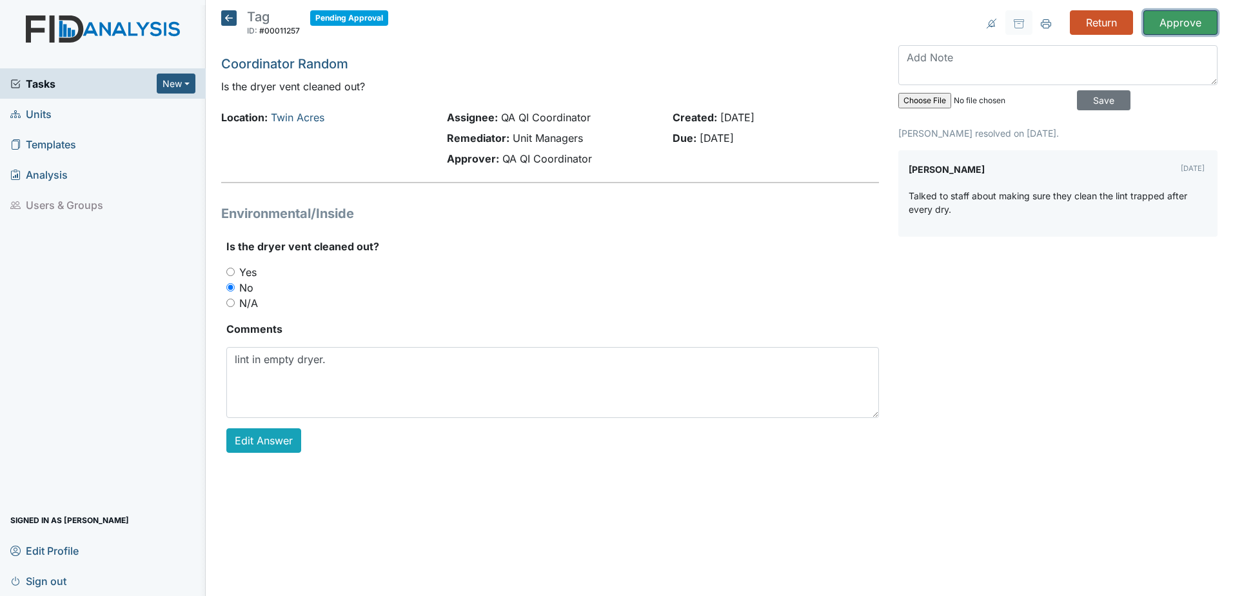
click at [1172, 30] on input "Approve" at bounding box center [1180, 22] width 74 height 24
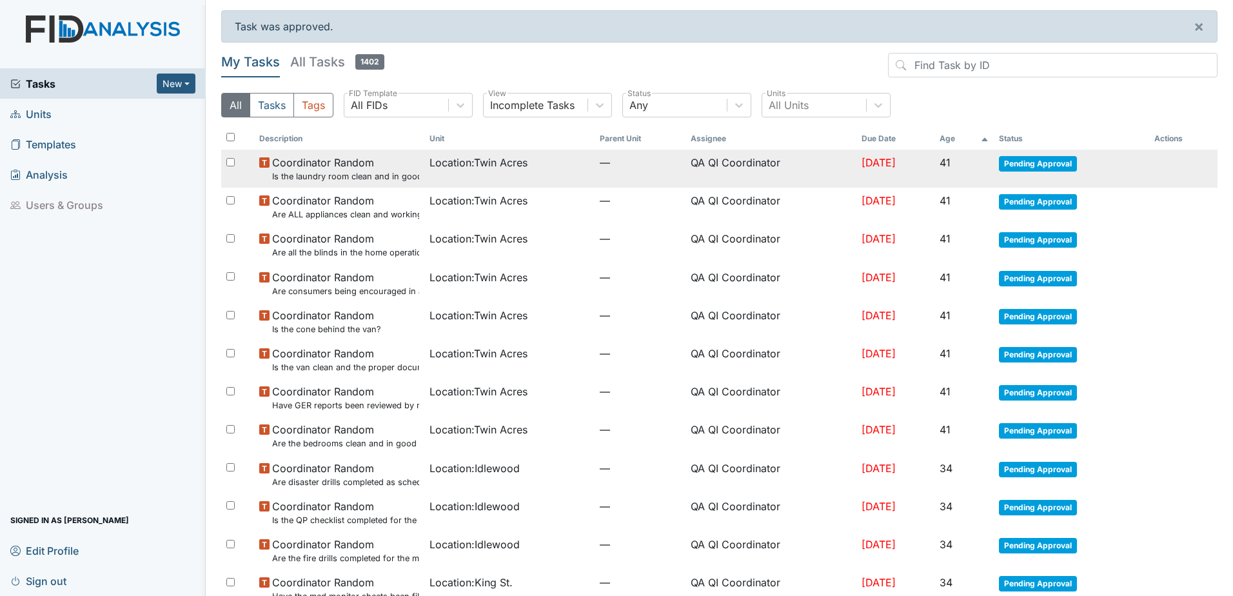
click at [1051, 160] on span "Pending Approval" at bounding box center [1038, 163] width 78 height 15
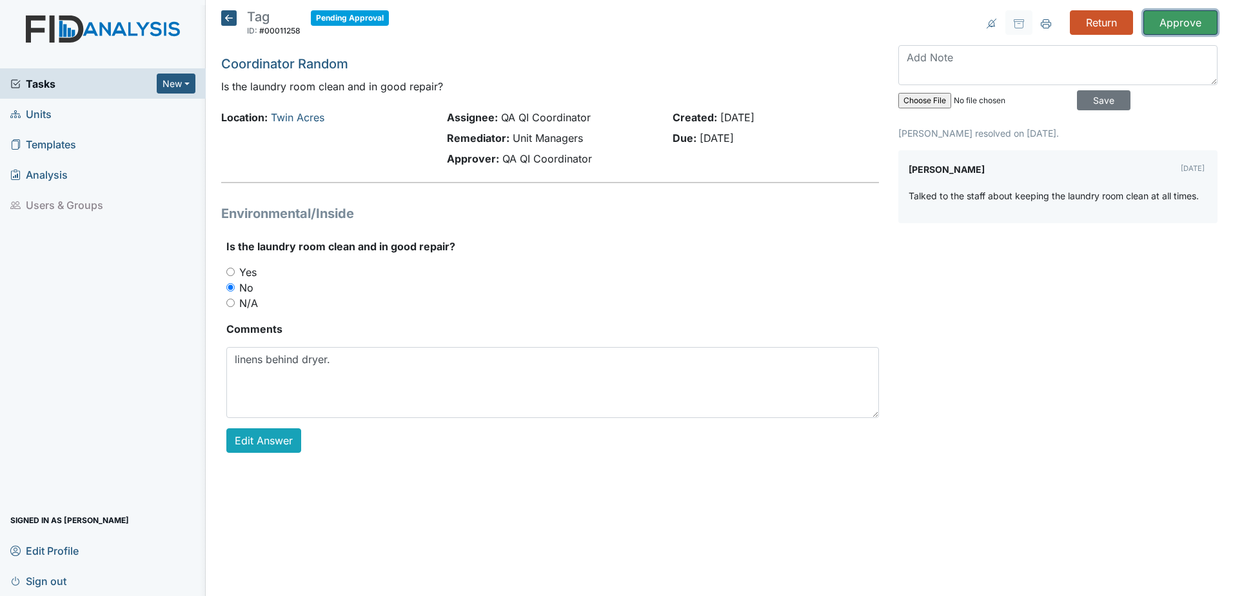
click at [1177, 24] on input "Approve" at bounding box center [1180, 22] width 74 height 24
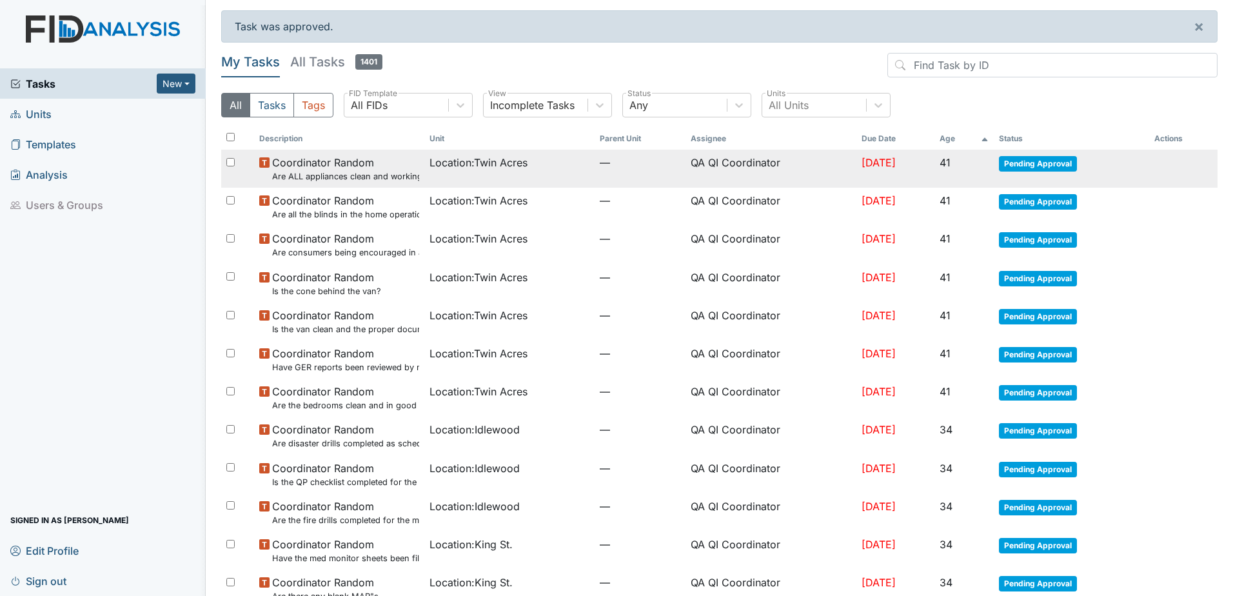
click at [1043, 165] on span "Pending Approval" at bounding box center [1038, 163] width 78 height 15
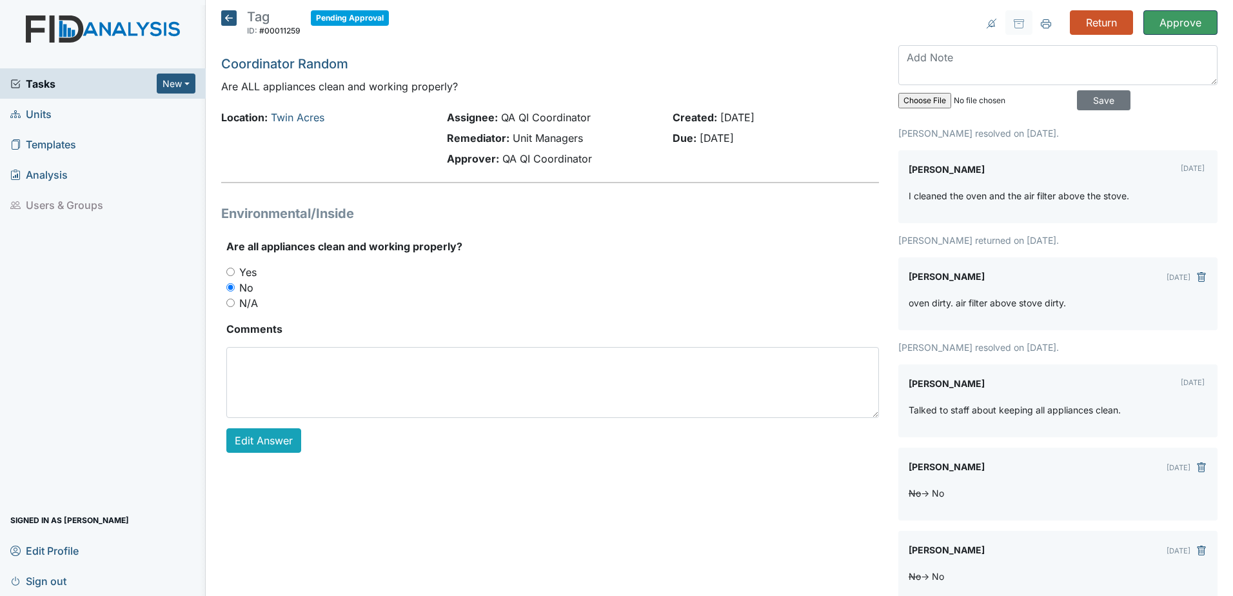
click at [1162, 22] on input "Approve" at bounding box center [1180, 22] width 74 height 24
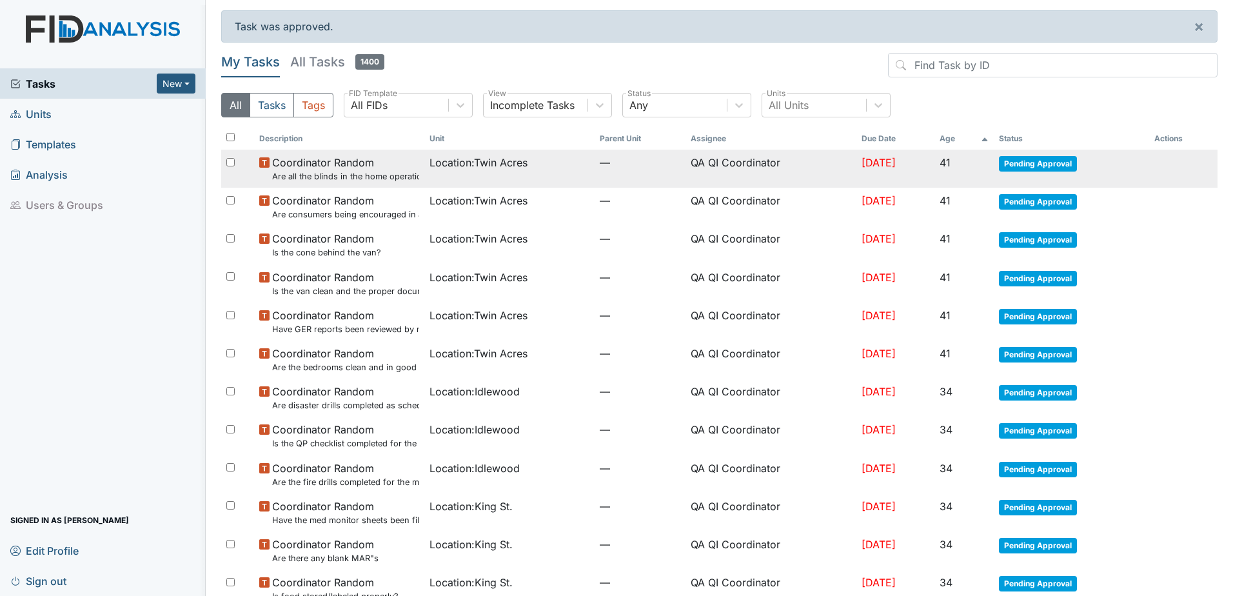
click at [1042, 164] on span "Pending Approval" at bounding box center [1038, 163] width 78 height 15
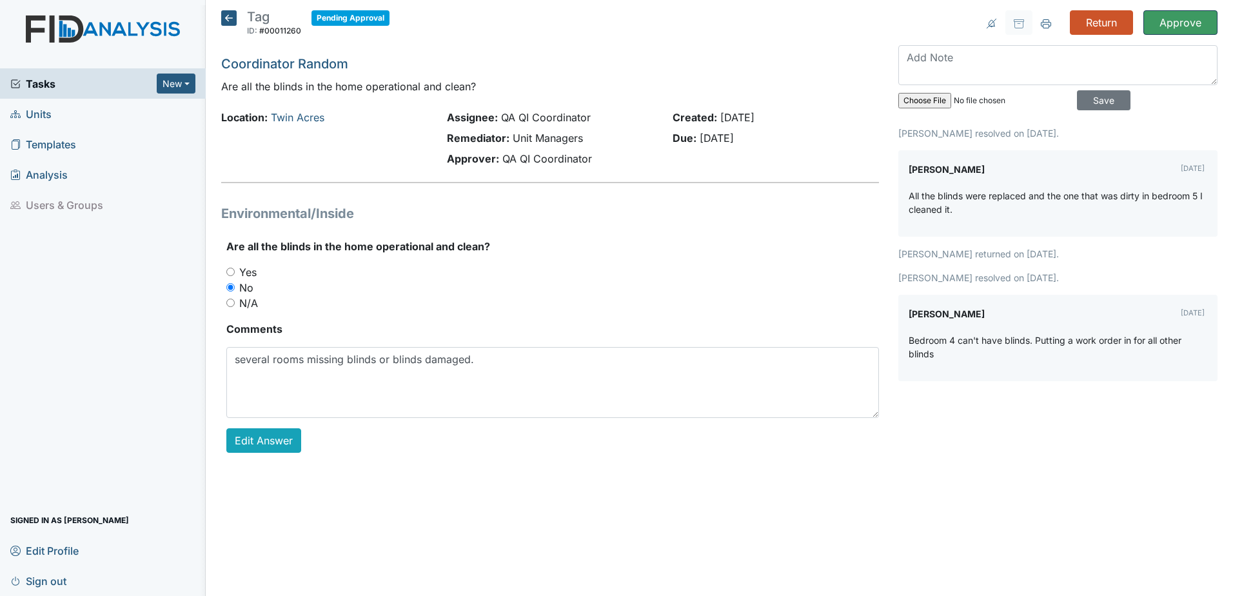
click at [1169, 25] on input "Approve" at bounding box center [1180, 22] width 74 height 24
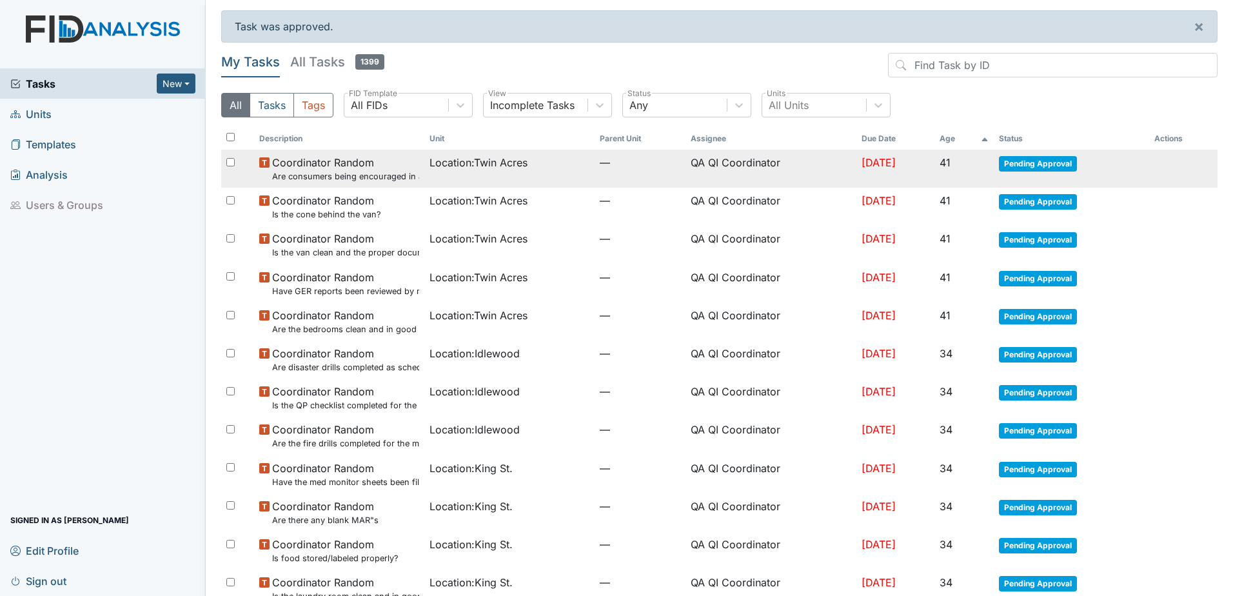
click at [1024, 157] on span "Pending Approval" at bounding box center [1038, 163] width 78 height 15
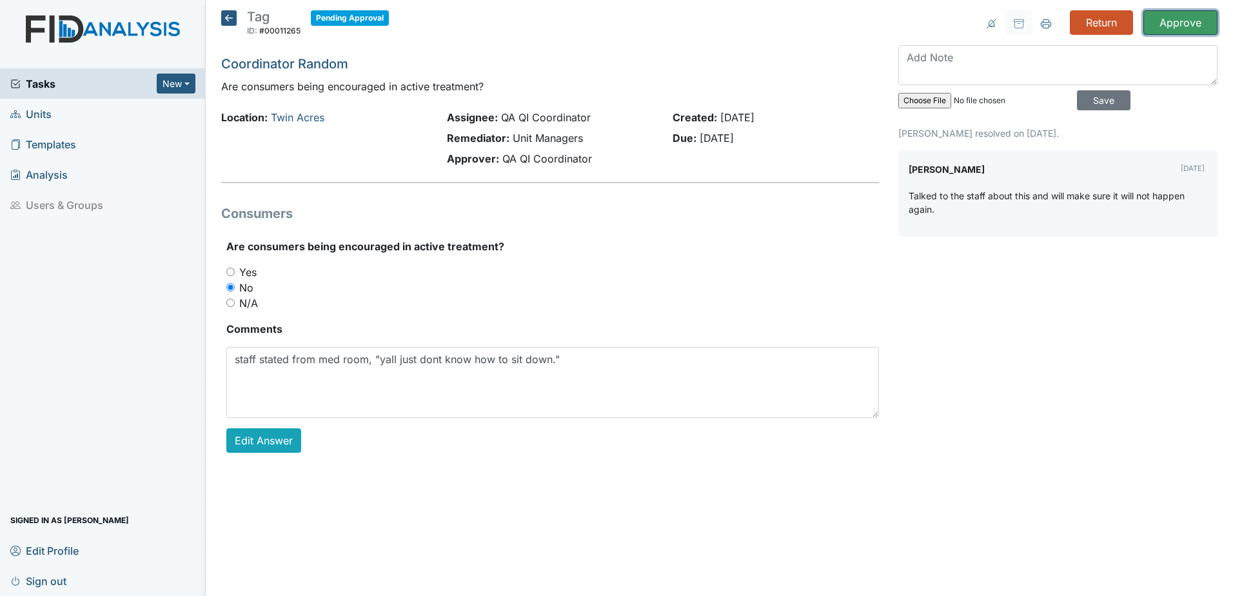
click at [1164, 28] on input "Approve" at bounding box center [1180, 22] width 74 height 24
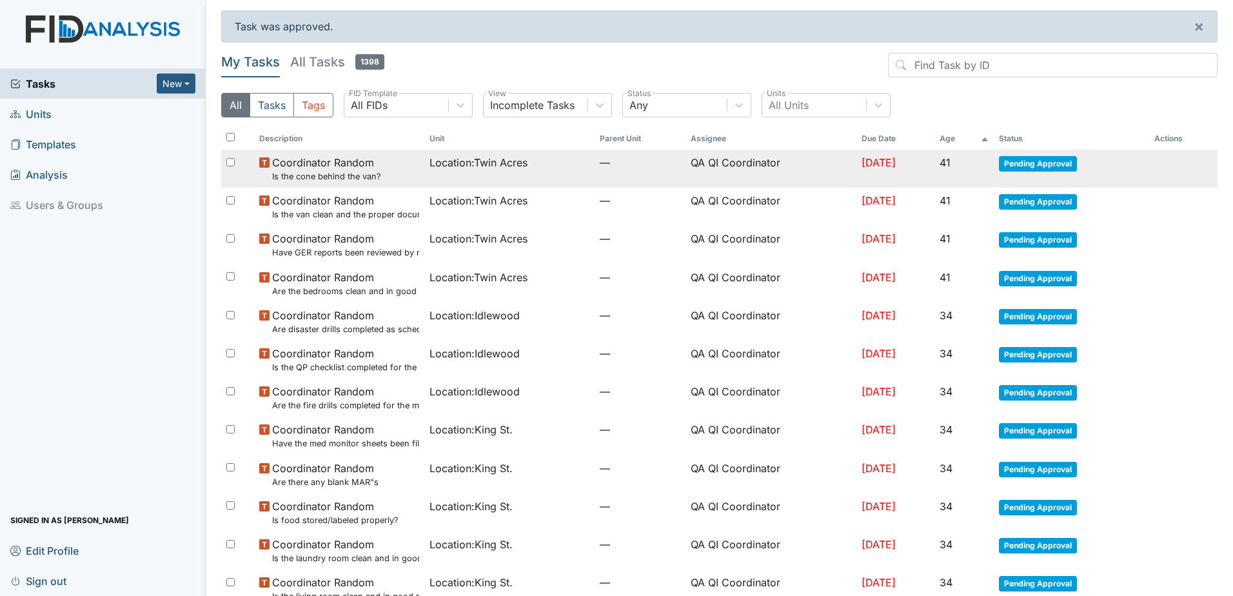
click at [1042, 166] on span "Pending Approval" at bounding box center [1038, 163] width 78 height 15
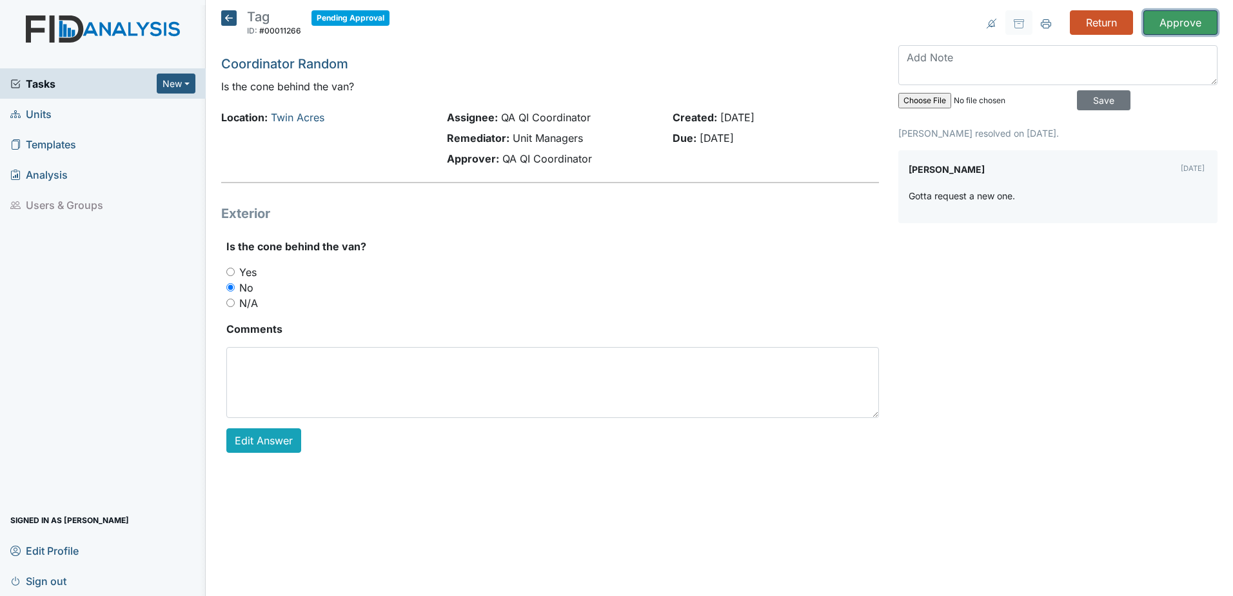
click at [1172, 26] on input "Approve" at bounding box center [1180, 22] width 74 height 24
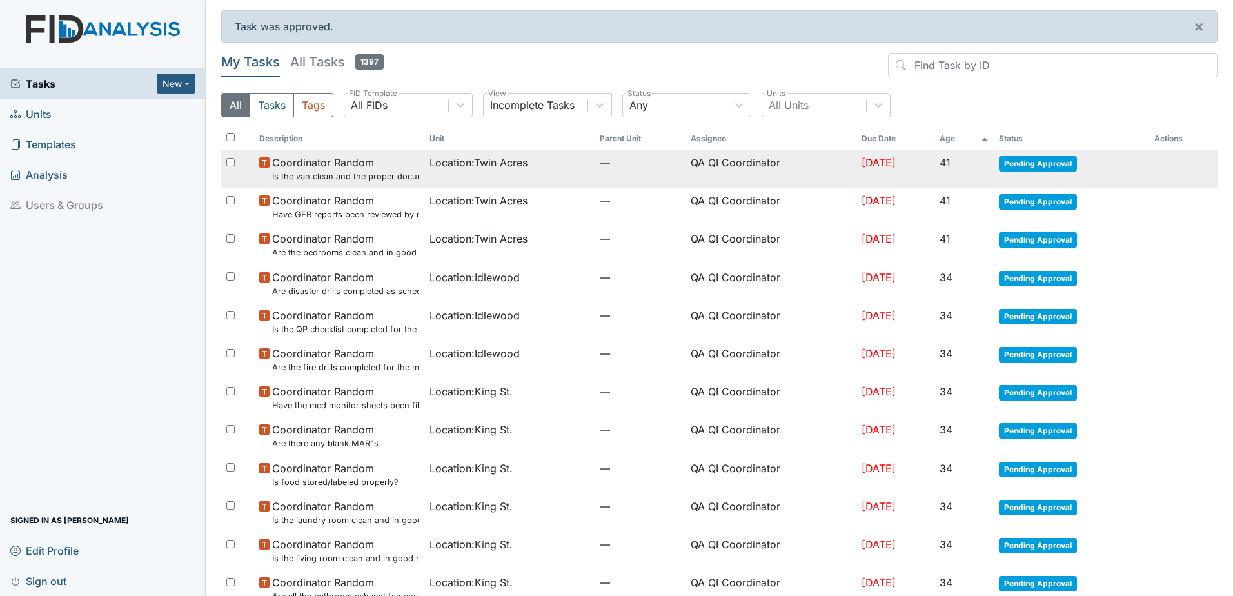
click at [1054, 161] on span "Pending Approval" at bounding box center [1038, 163] width 78 height 15
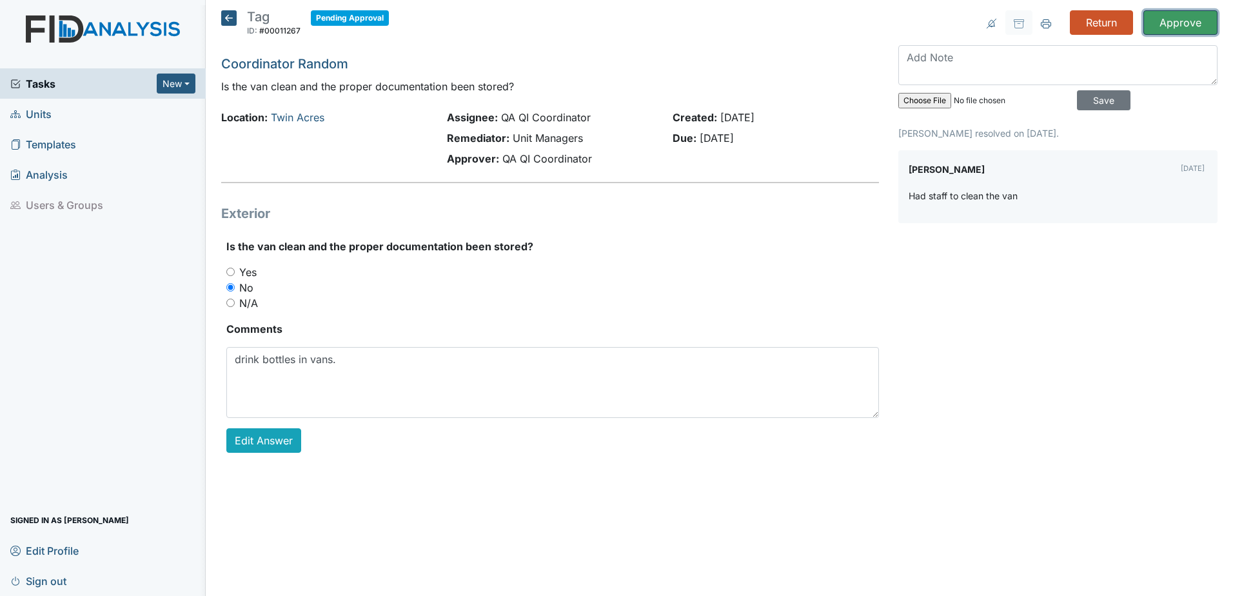
click at [1175, 24] on input "Approve" at bounding box center [1180, 22] width 74 height 24
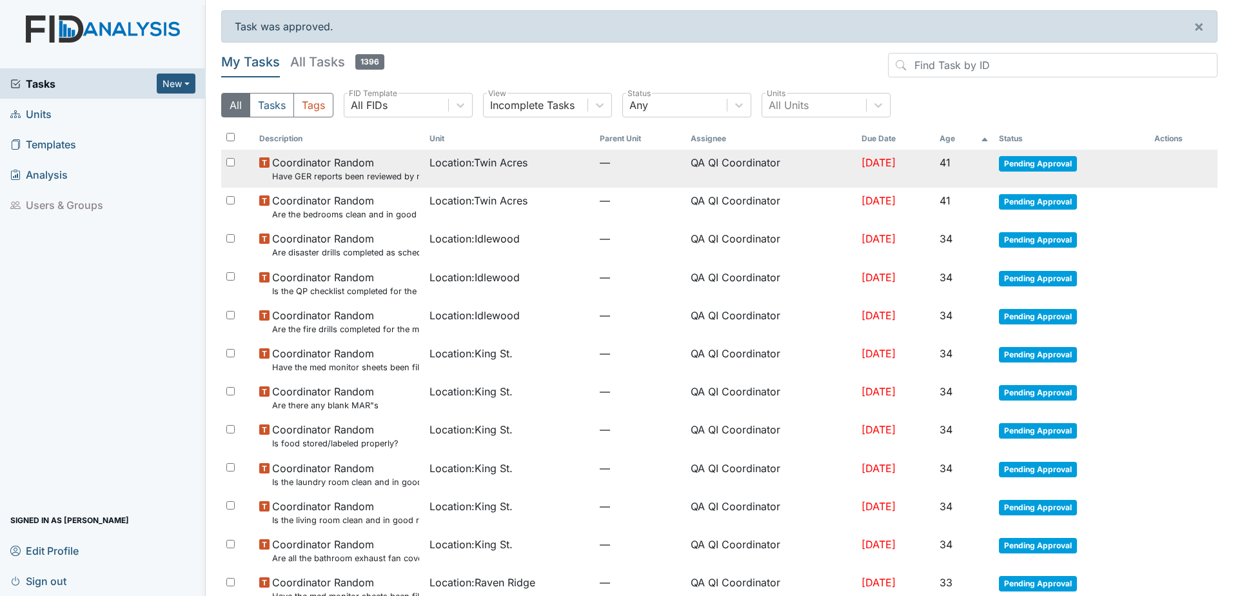
click at [1049, 168] on span "Pending Approval" at bounding box center [1038, 163] width 78 height 15
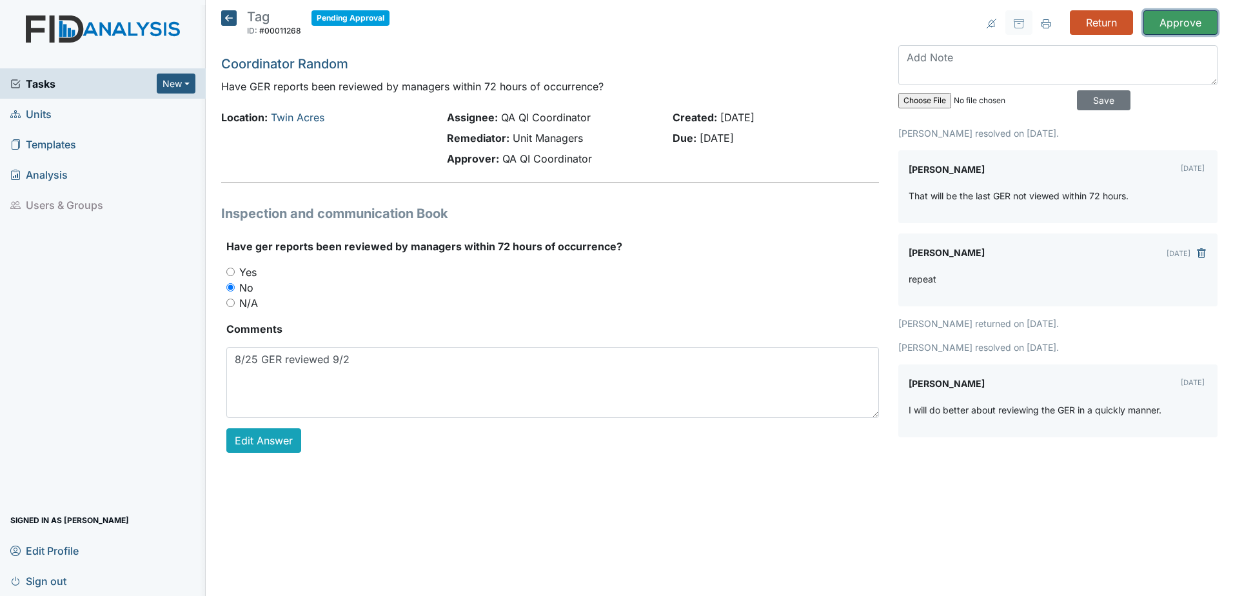
click at [1160, 27] on input "Approve" at bounding box center [1180, 22] width 74 height 24
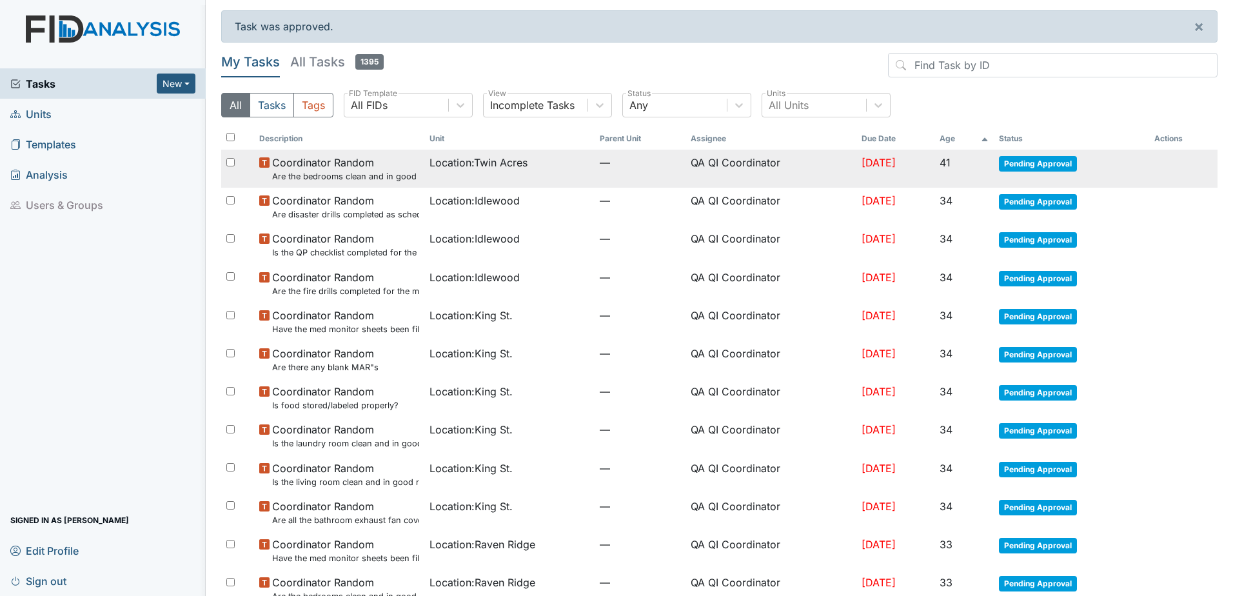
click at [1037, 162] on span "Pending Approval" at bounding box center [1038, 163] width 78 height 15
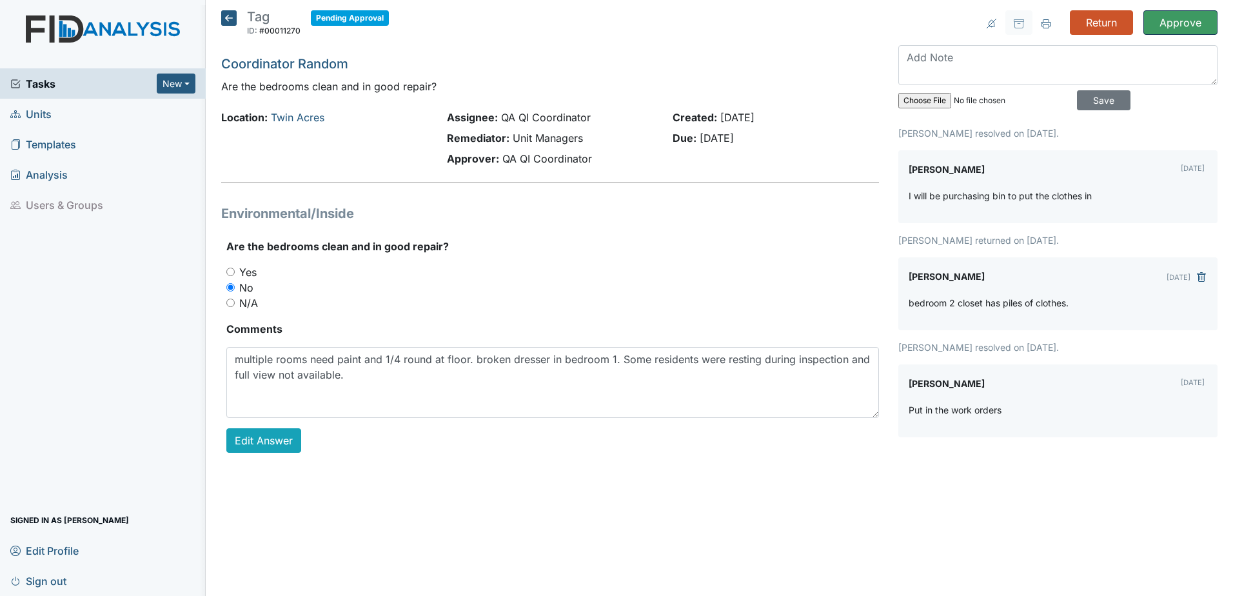
click at [1175, 24] on input "Approve" at bounding box center [1180, 22] width 74 height 24
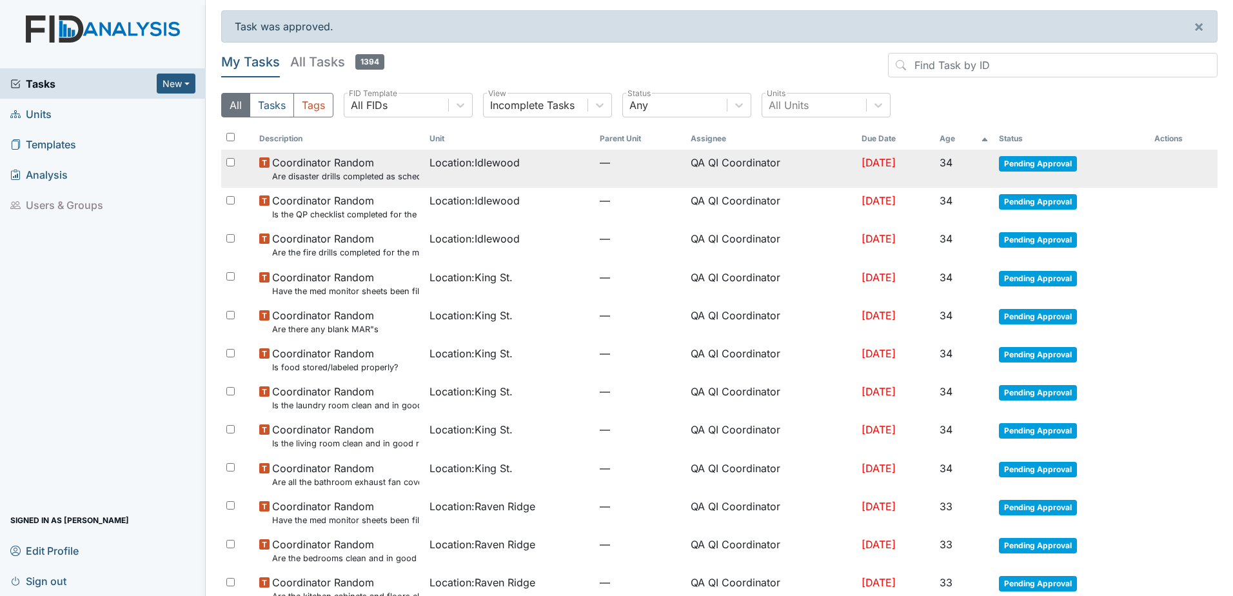
click at [1015, 171] on span "Pending Approval" at bounding box center [1038, 163] width 78 height 15
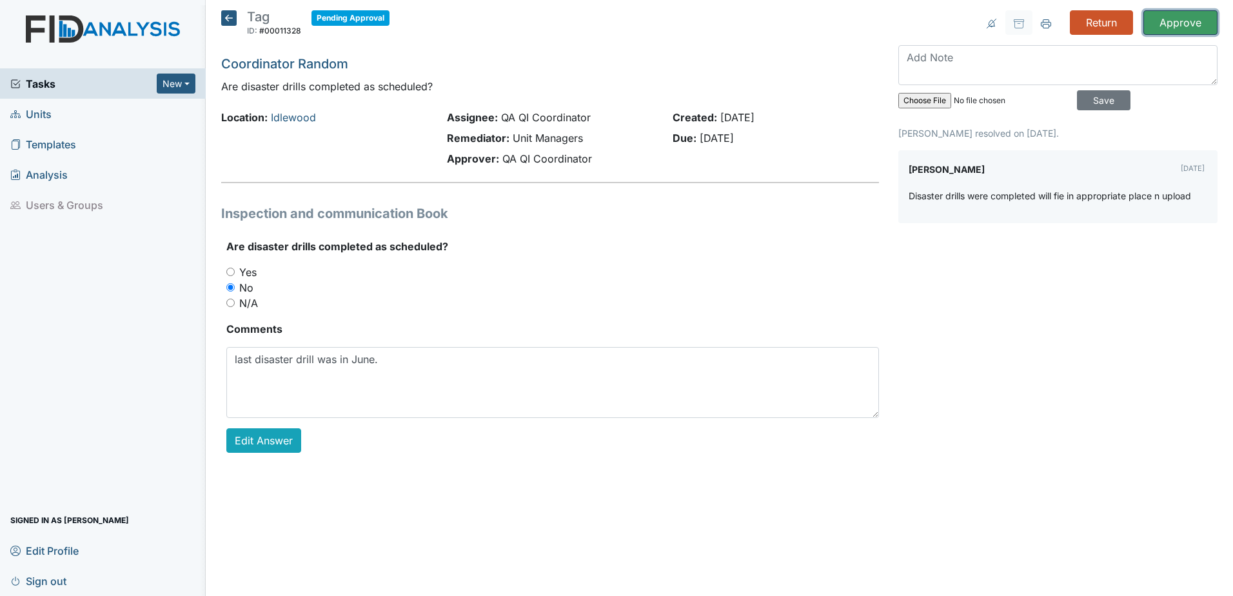
click at [1169, 23] on input "Approve" at bounding box center [1180, 22] width 74 height 24
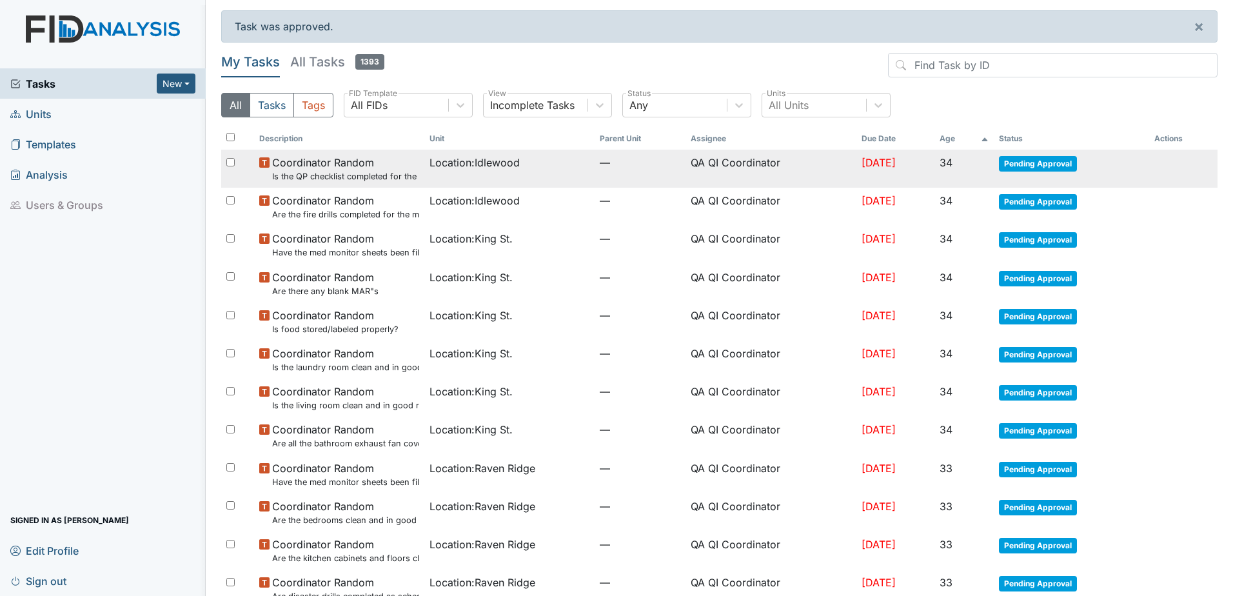
click at [1050, 164] on span "Pending Approval" at bounding box center [1038, 163] width 78 height 15
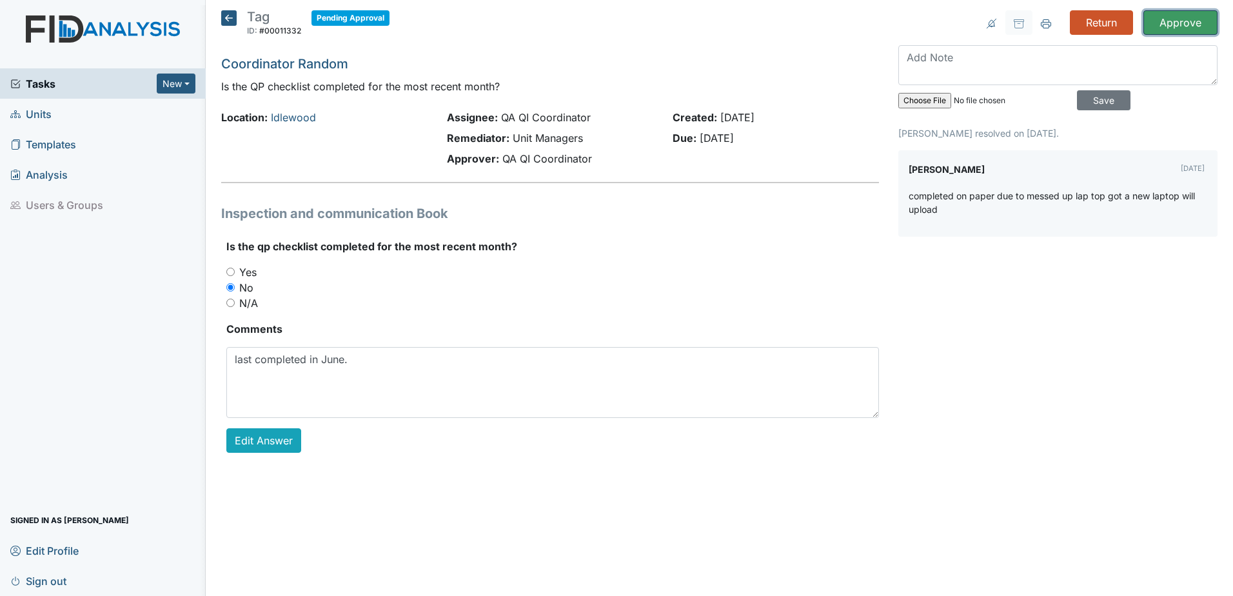
click at [1173, 21] on input "Approve" at bounding box center [1180, 22] width 74 height 24
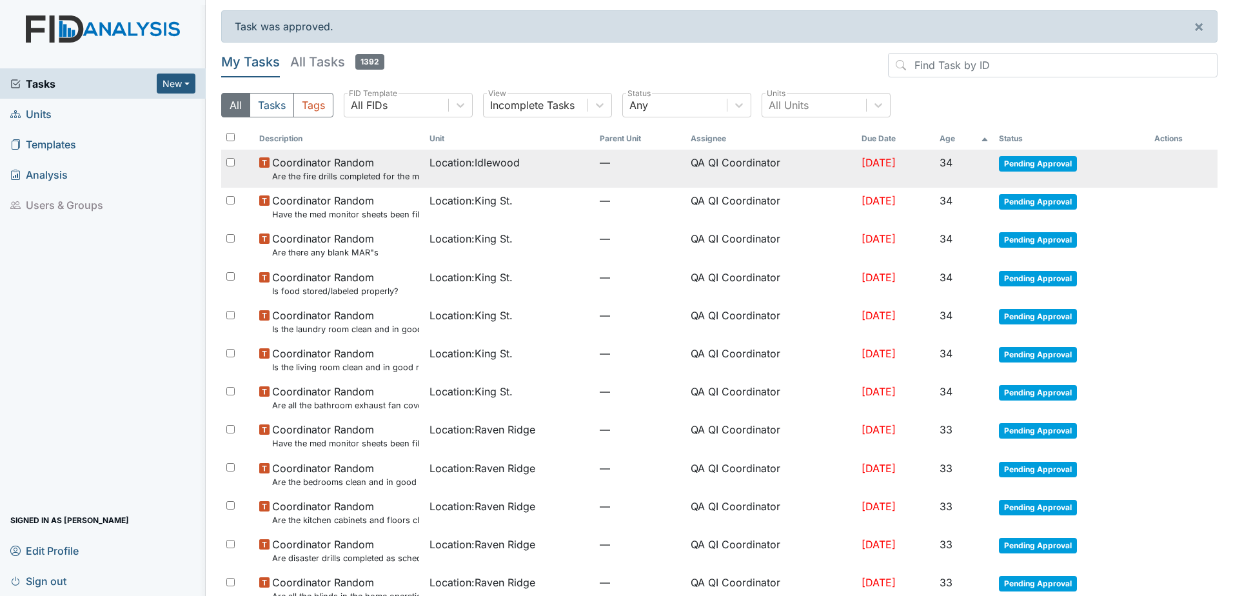
click at [1059, 168] on span "Pending Approval" at bounding box center [1038, 163] width 78 height 15
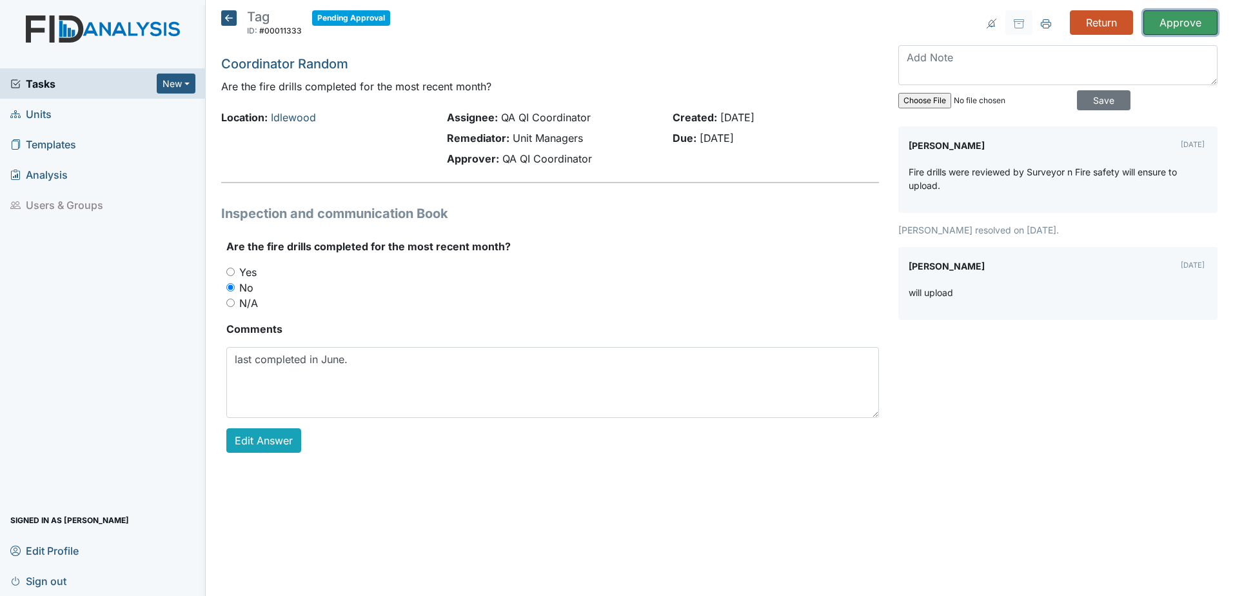
click at [1180, 19] on input "Approve" at bounding box center [1180, 22] width 74 height 24
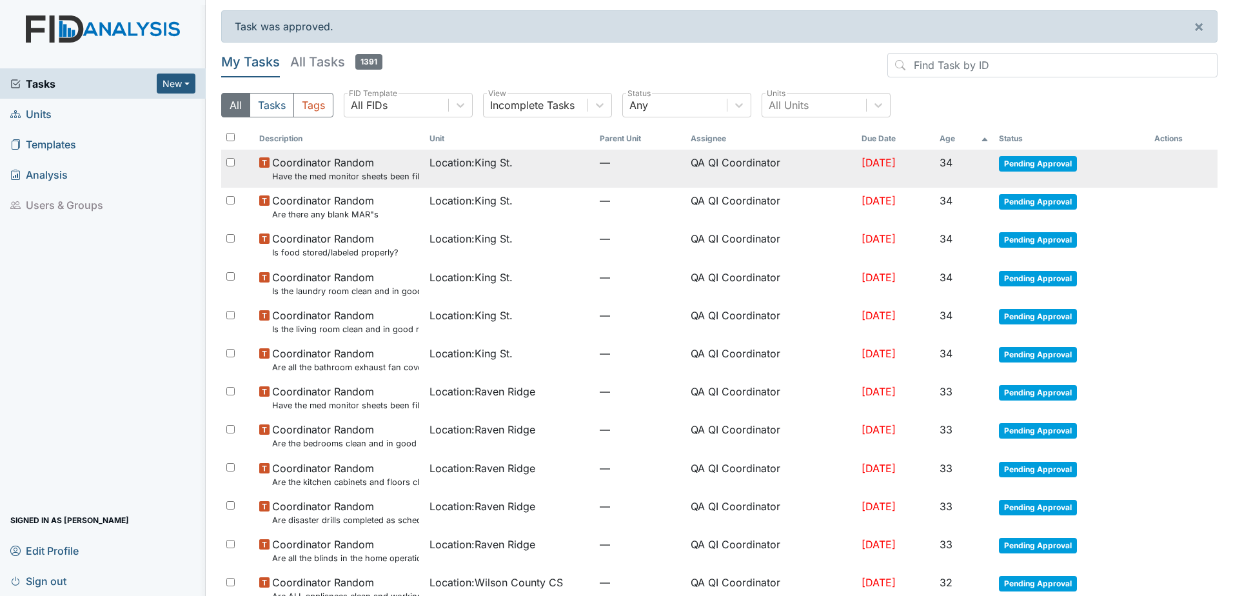
click at [1022, 168] on span "Pending Approval" at bounding box center [1038, 163] width 78 height 15
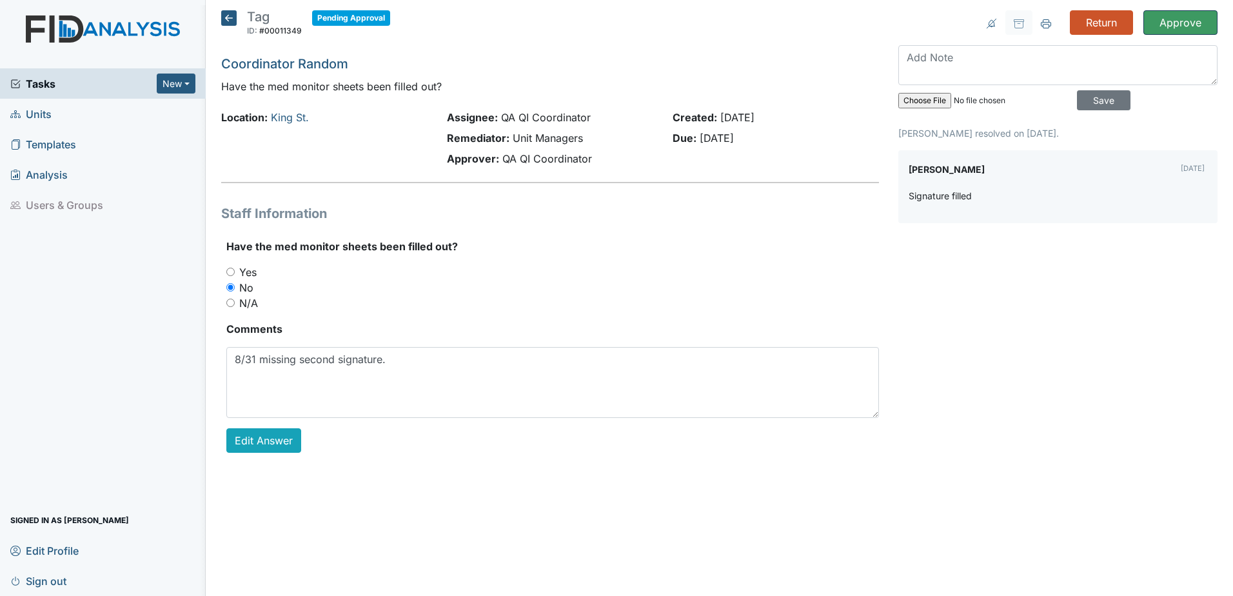
click at [1169, 26] on input "Approve" at bounding box center [1180, 22] width 74 height 24
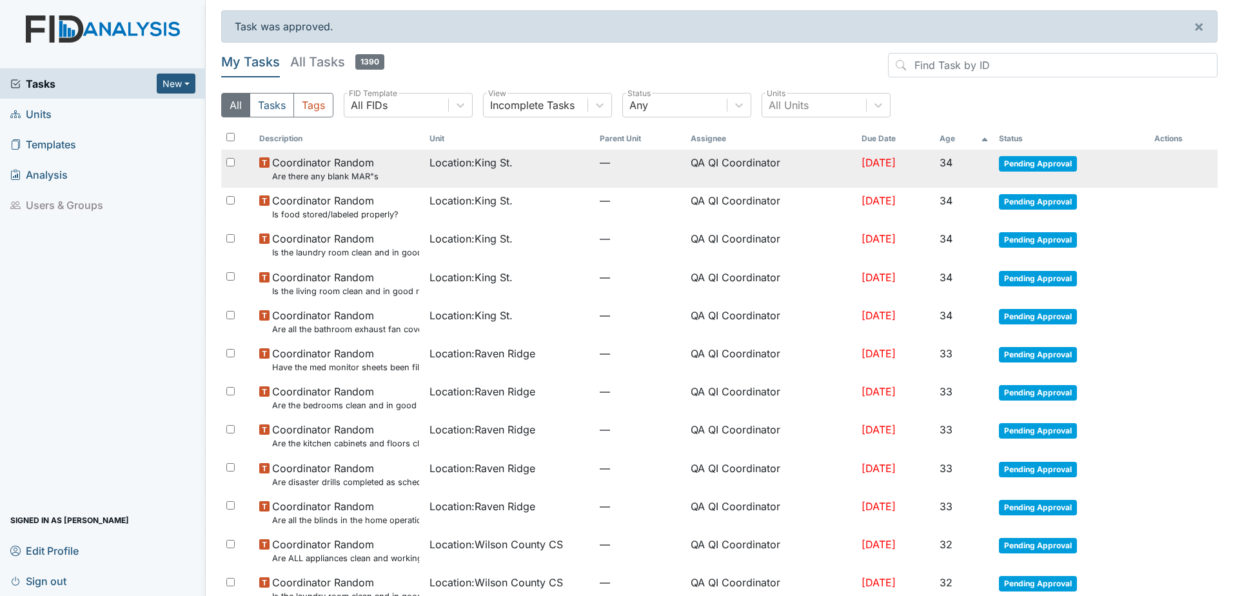
click at [1017, 162] on span "Pending Approval" at bounding box center [1038, 163] width 78 height 15
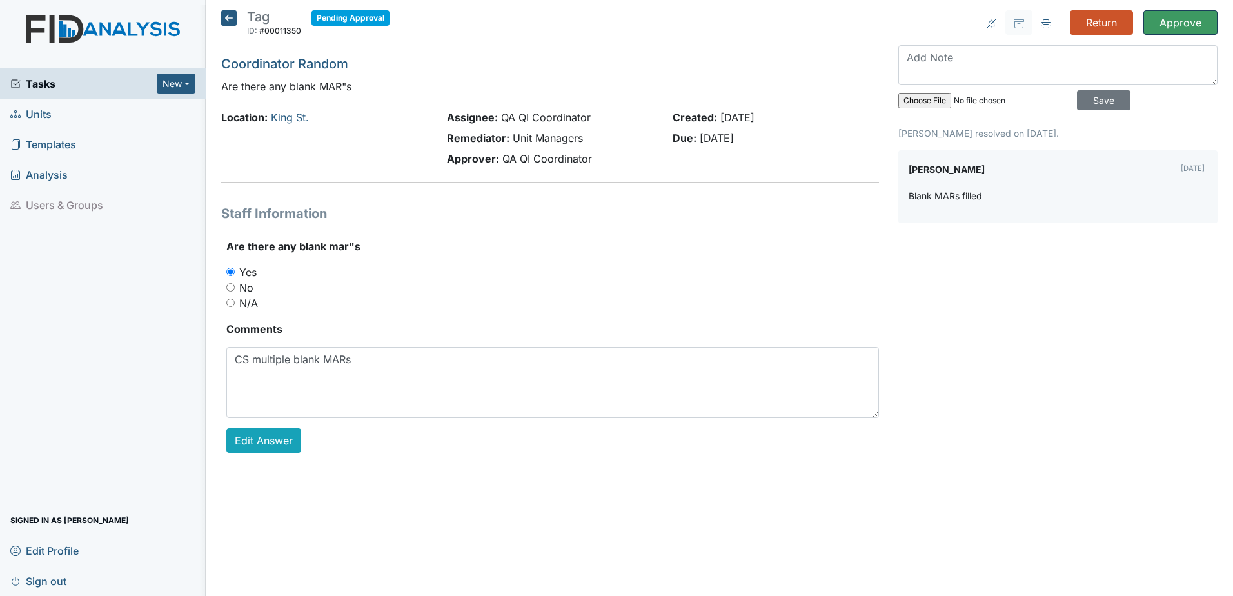
click at [1205, 24] on input "Approve" at bounding box center [1180, 22] width 74 height 24
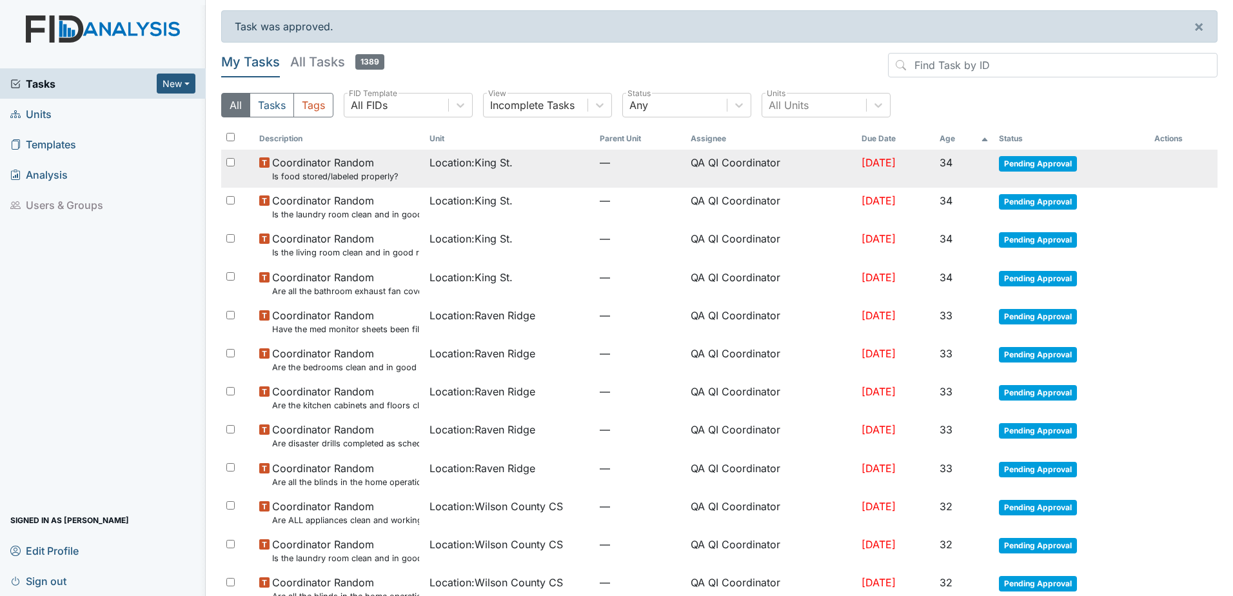
click at [1039, 159] on span "Pending Approval" at bounding box center [1038, 163] width 78 height 15
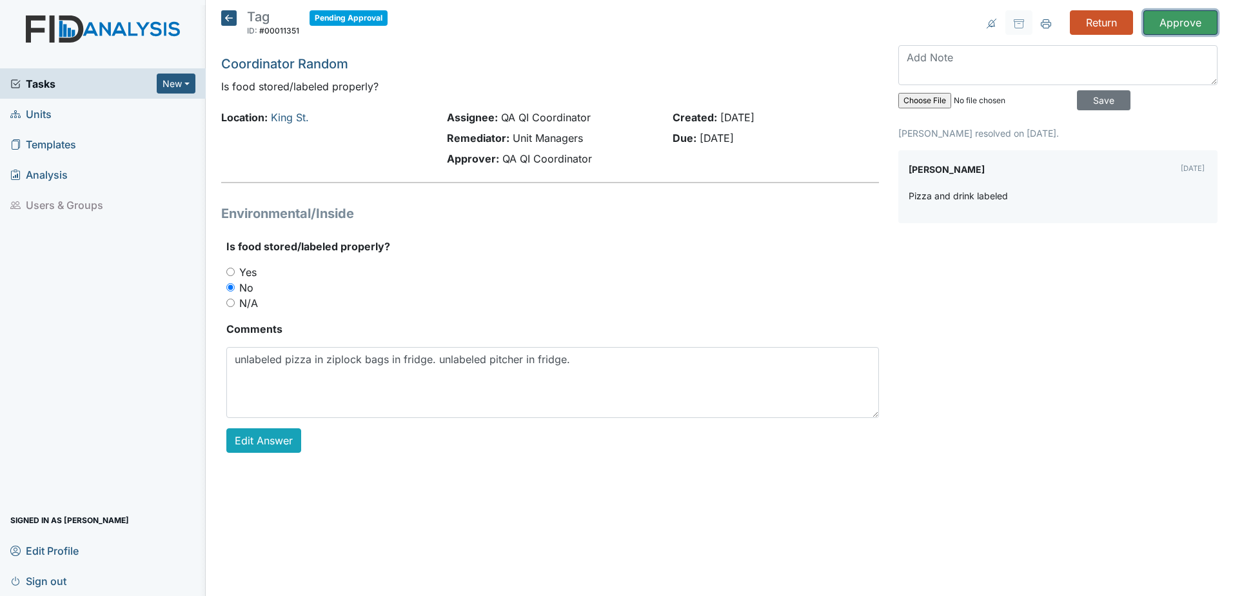
click at [1191, 28] on input "Approve" at bounding box center [1180, 22] width 74 height 24
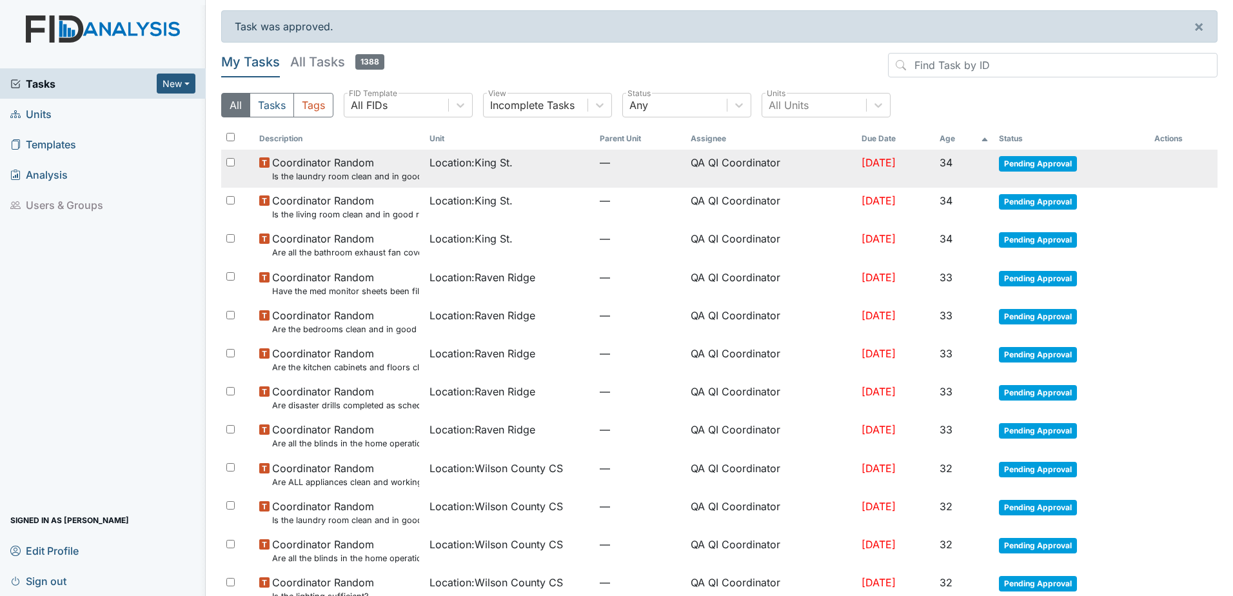
click at [1029, 156] on span "Pending Approval" at bounding box center [1038, 163] width 78 height 15
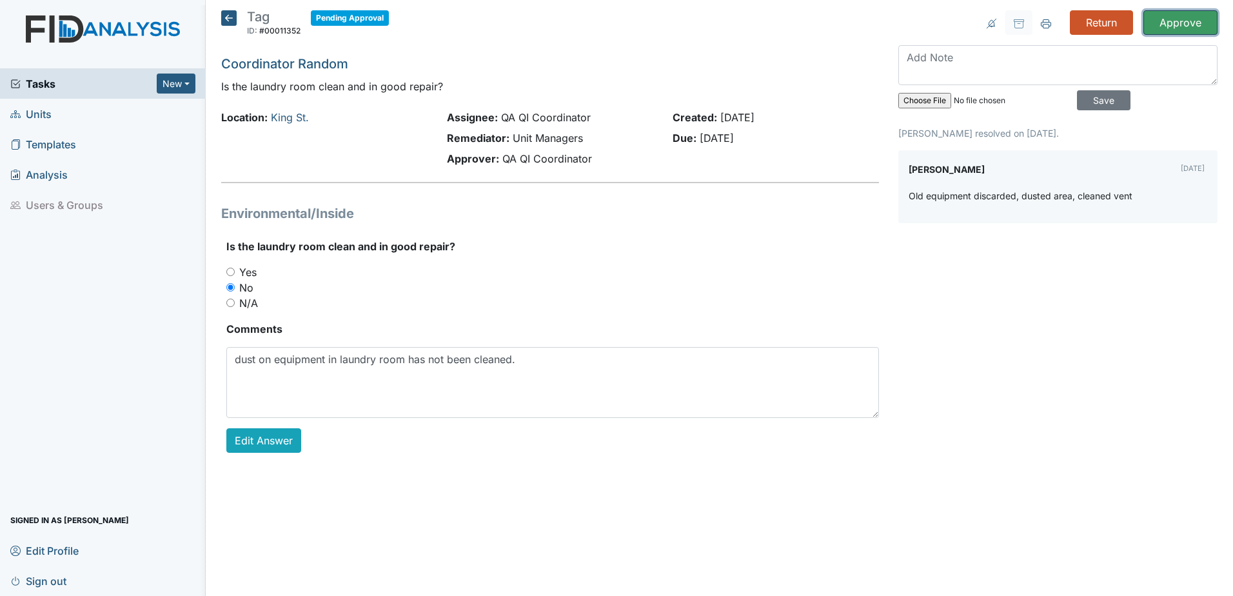
click at [1198, 19] on input "Approve" at bounding box center [1180, 22] width 74 height 24
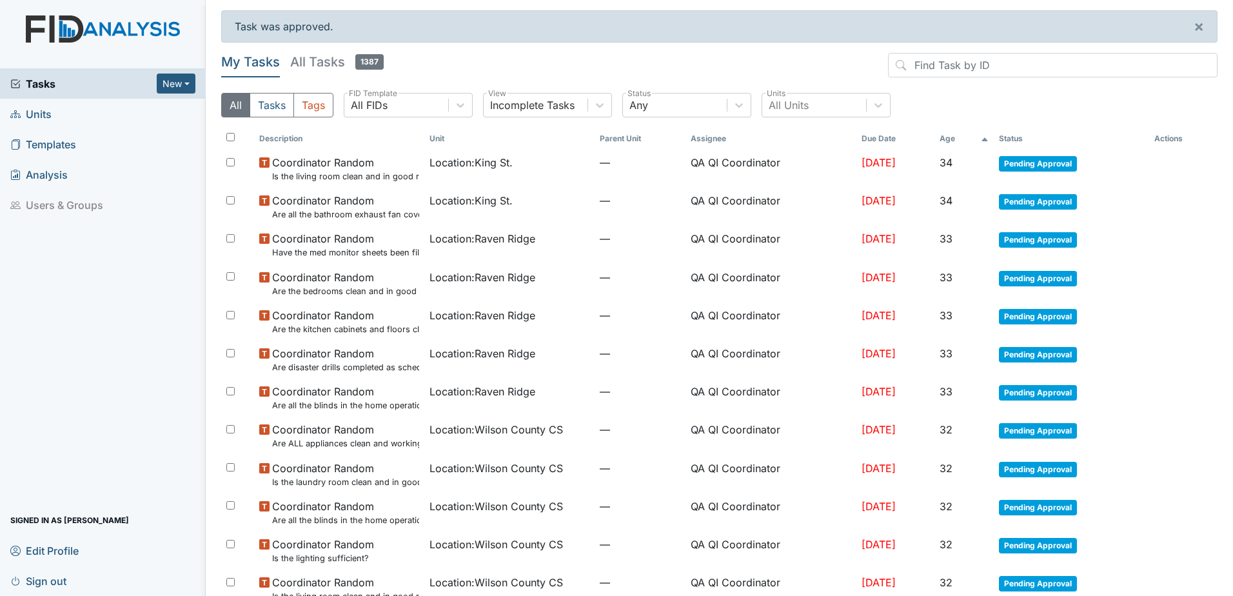
click at [1039, 170] on span "Pending Approval" at bounding box center [1038, 163] width 78 height 15
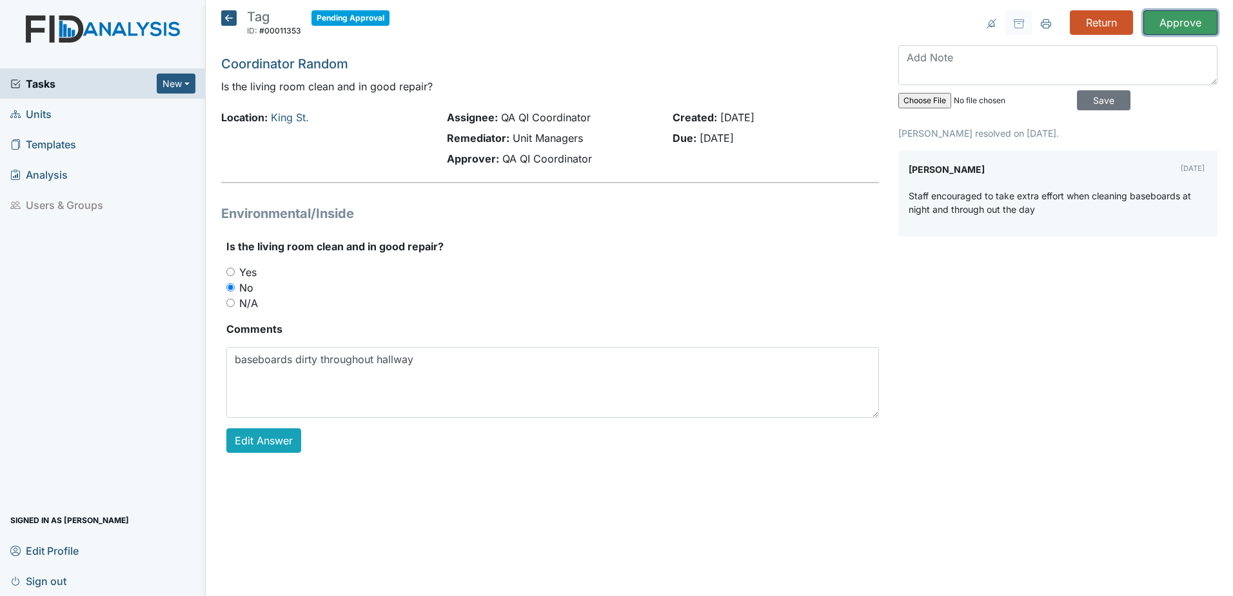
click at [1161, 25] on input "Approve" at bounding box center [1180, 22] width 74 height 24
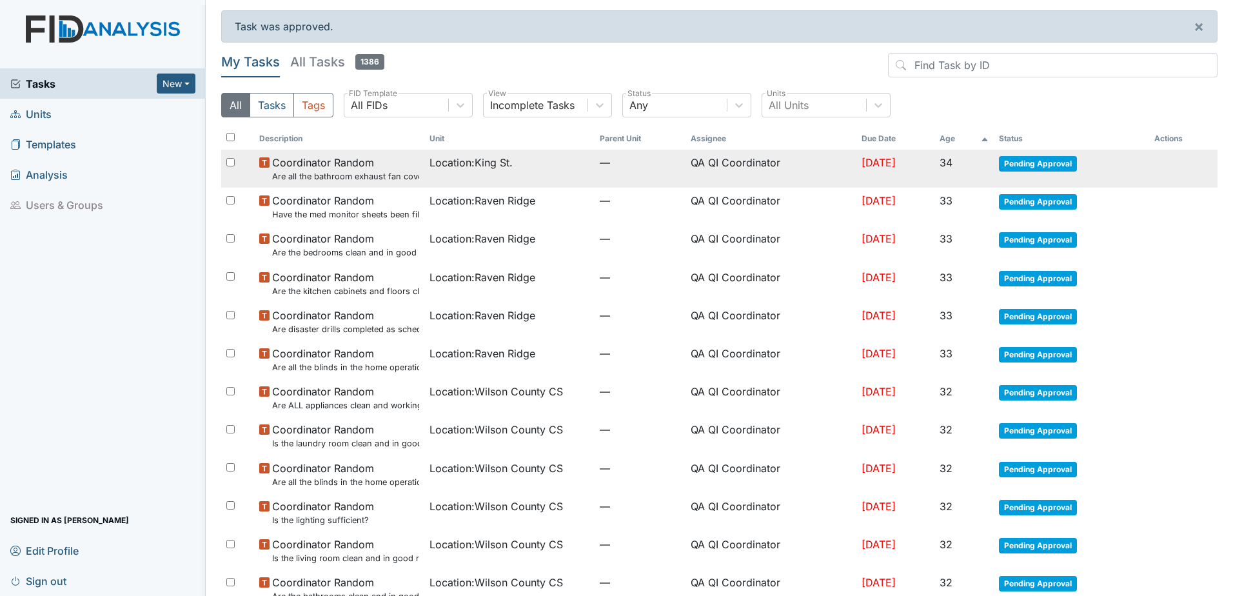
click at [1045, 161] on span "Pending Approval" at bounding box center [1038, 163] width 78 height 15
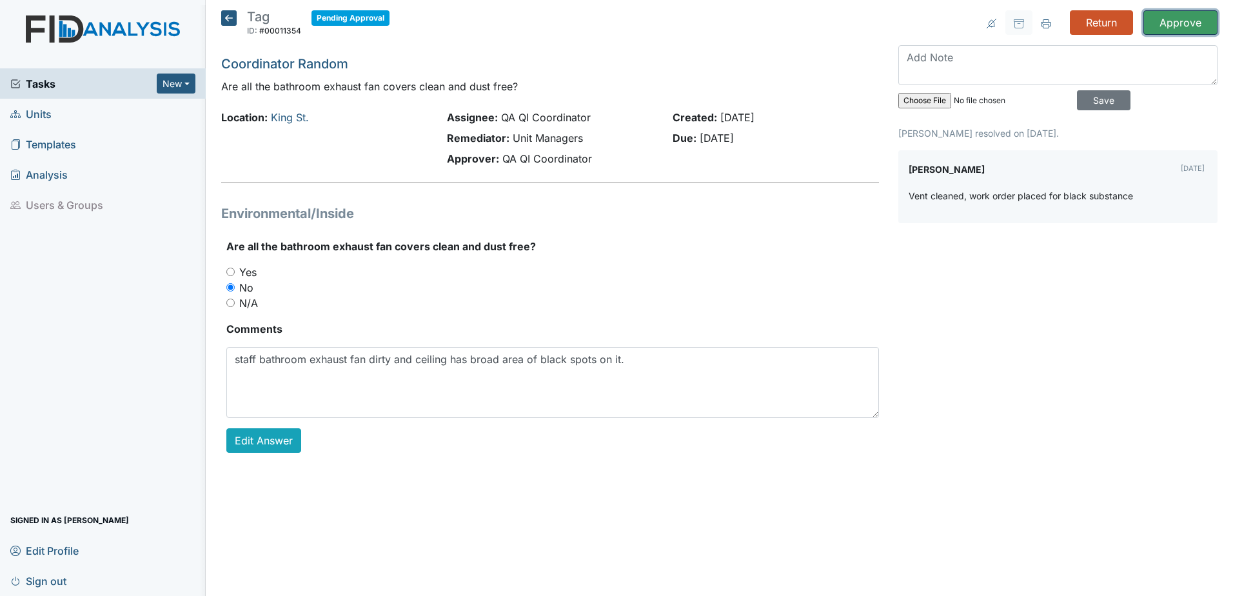
click at [1192, 21] on input "Approve" at bounding box center [1180, 22] width 74 height 24
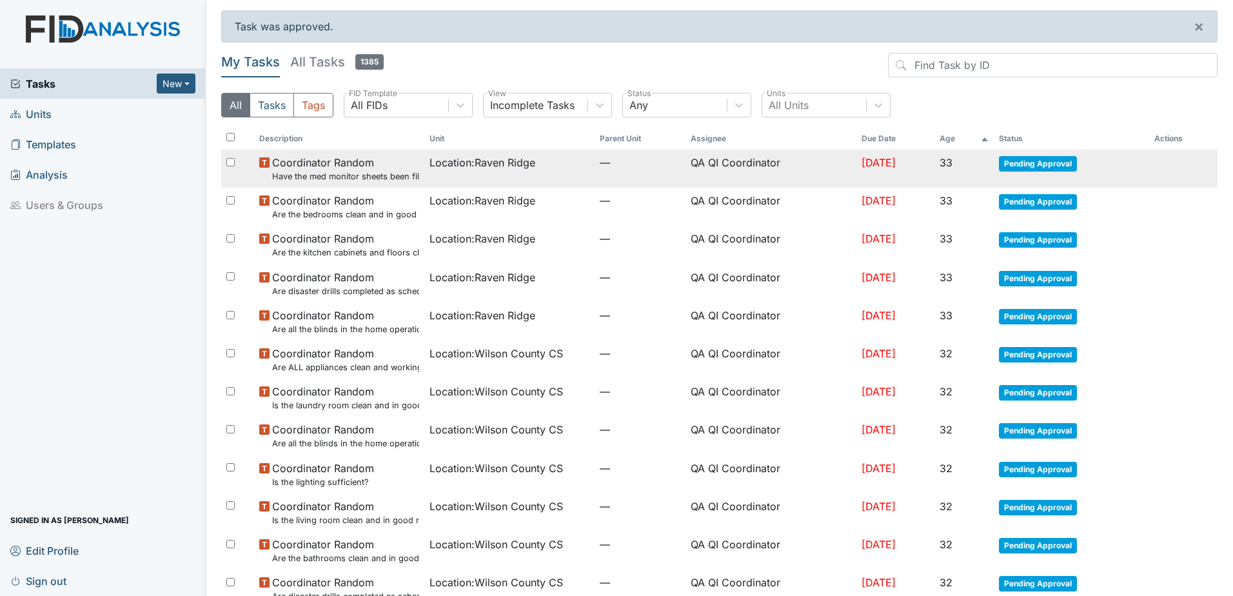
click at [1051, 159] on span "Pending Approval" at bounding box center [1038, 163] width 78 height 15
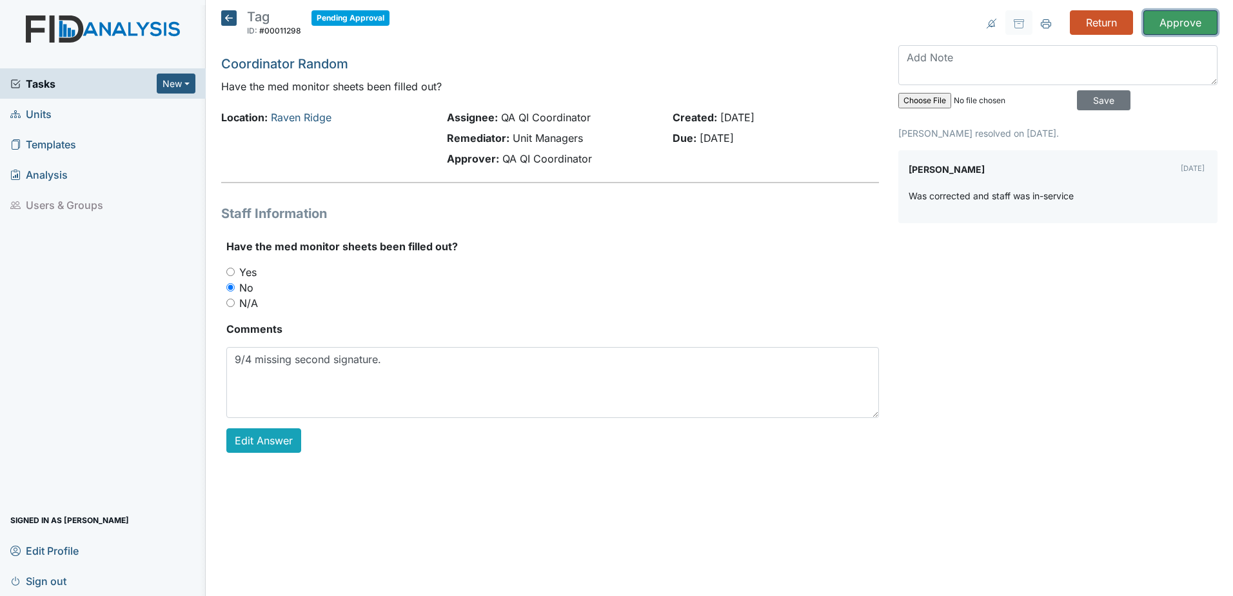
click at [1191, 28] on input "Approve" at bounding box center [1180, 22] width 74 height 24
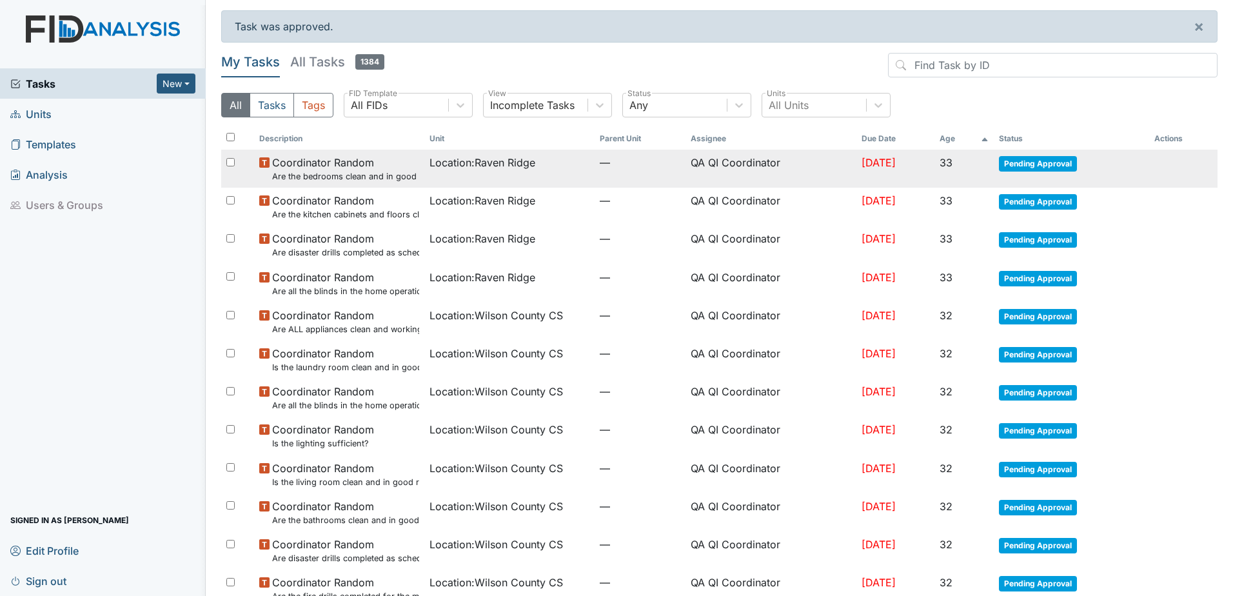
click at [1042, 172] on td "Pending Approval" at bounding box center [1070, 169] width 155 height 38
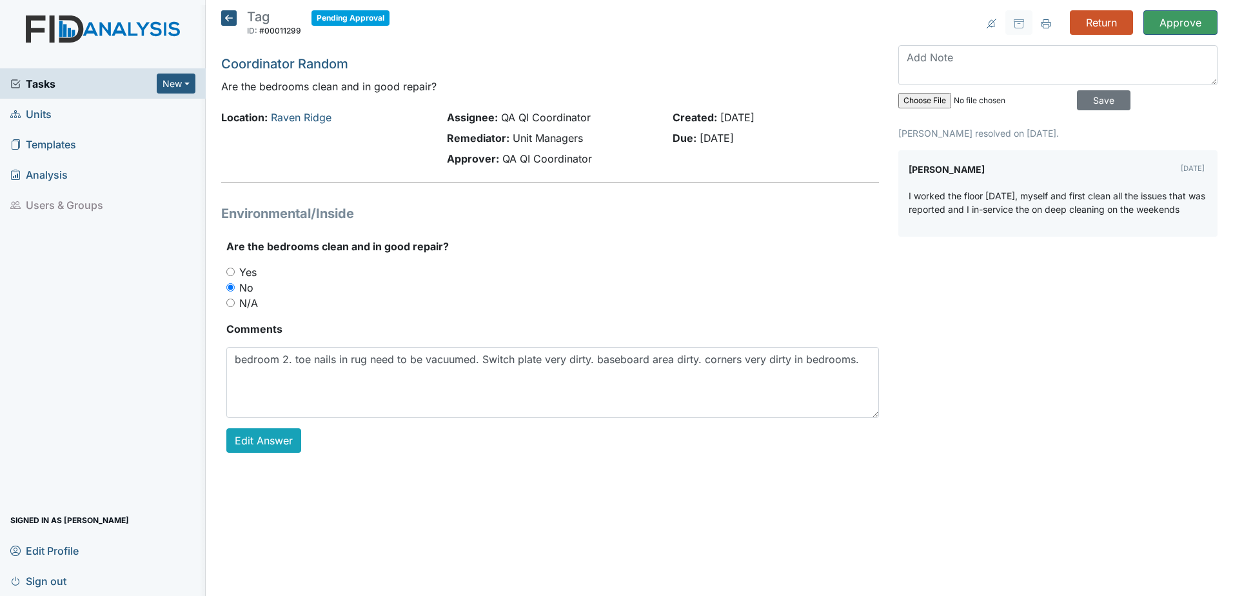
click at [1172, 35] on div "Return Approve Archive Task × Are you sure you want to archive this task? It wi…" at bounding box center [1057, 241] width 338 height 463
click at [1177, 12] on input "Approve" at bounding box center [1180, 22] width 74 height 24
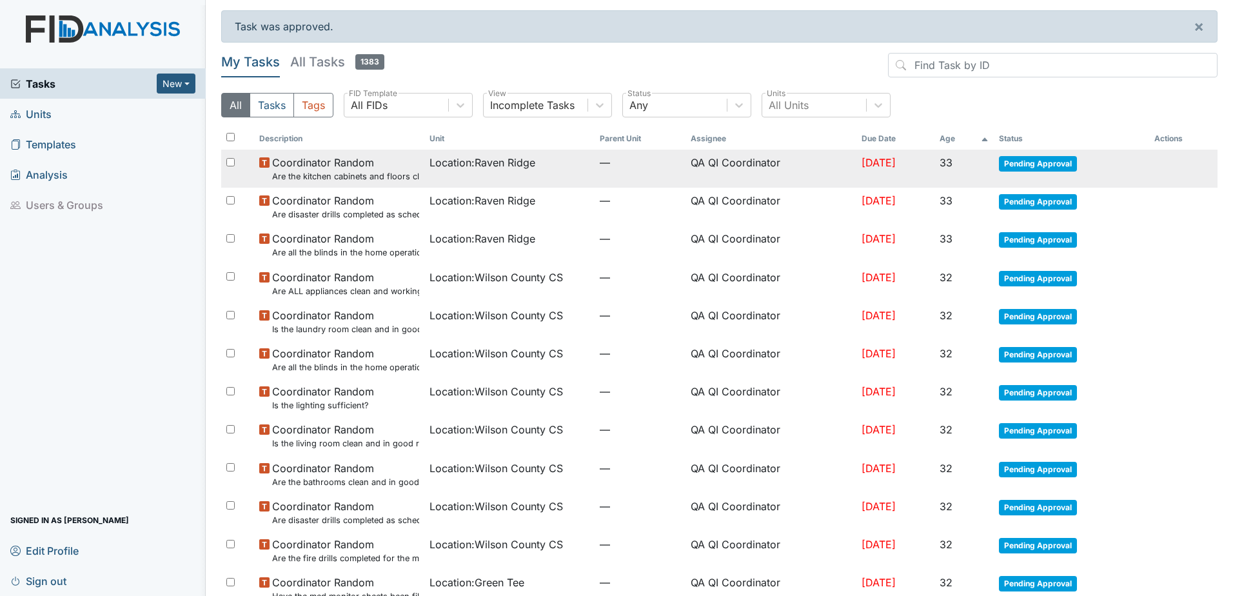
click at [1037, 165] on span "Pending Approval" at bounding box center [1038, 163] width 78 height 15
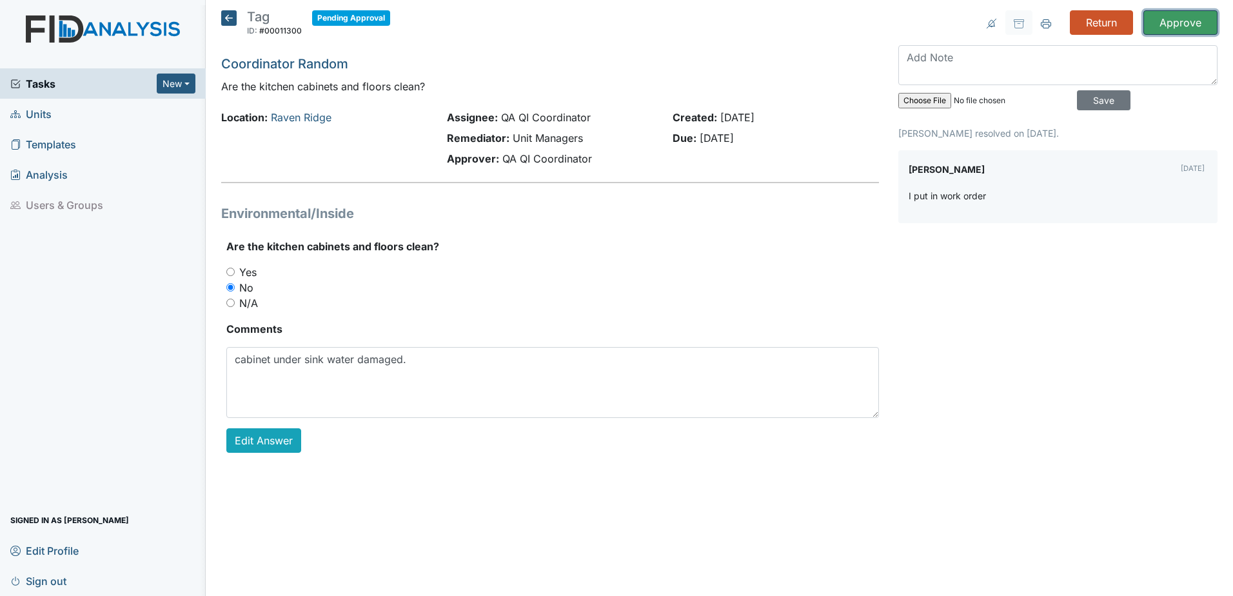
click at [1168, 27] on input "Approve" at bounding box center [1180, 22] width 74 height 24
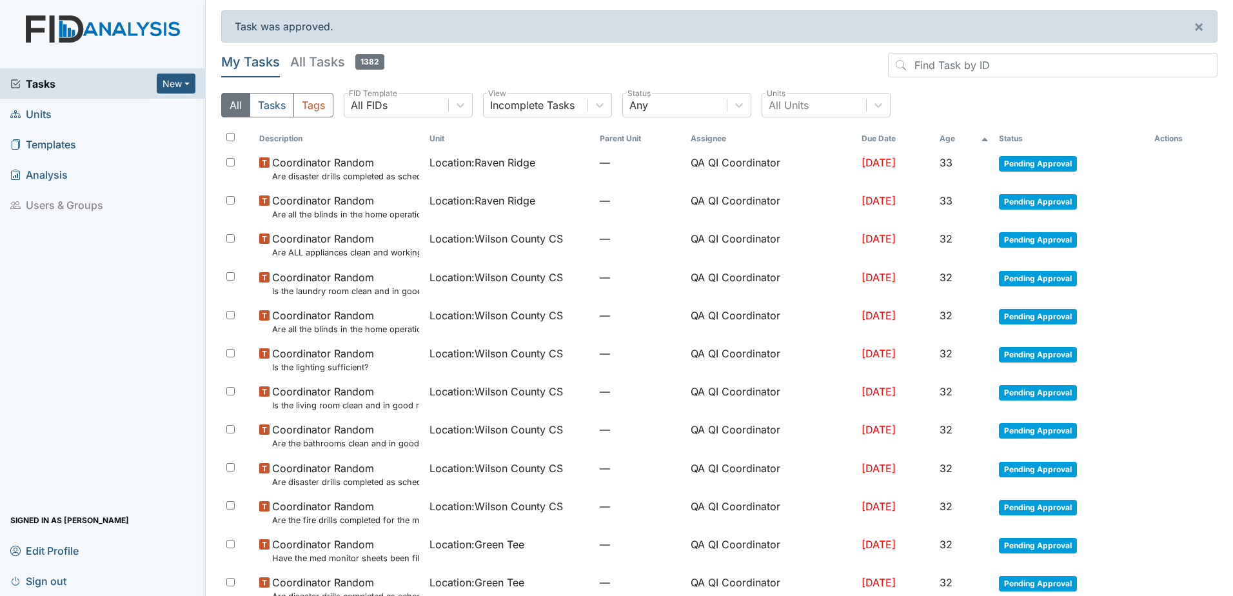
click at [1032, 156] on span "Pending Approval" at bounding box center [1038, 163] width 78 height 15
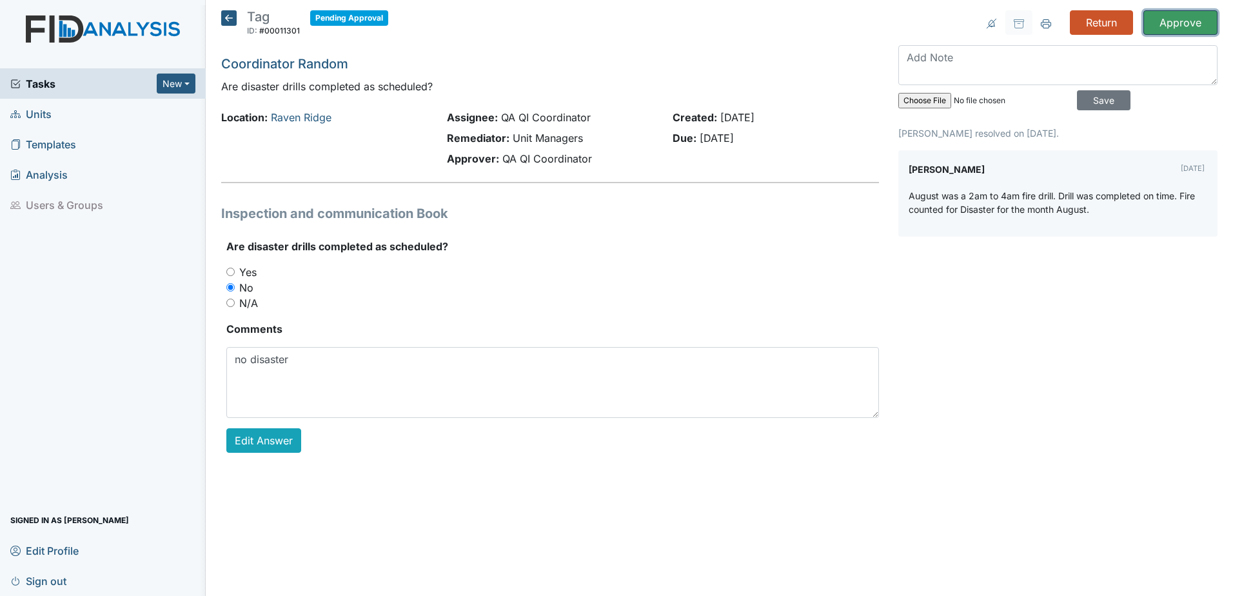
click at [1179, 23] on input "Approve" at bounding box center [1180, 22] width 74 height 24
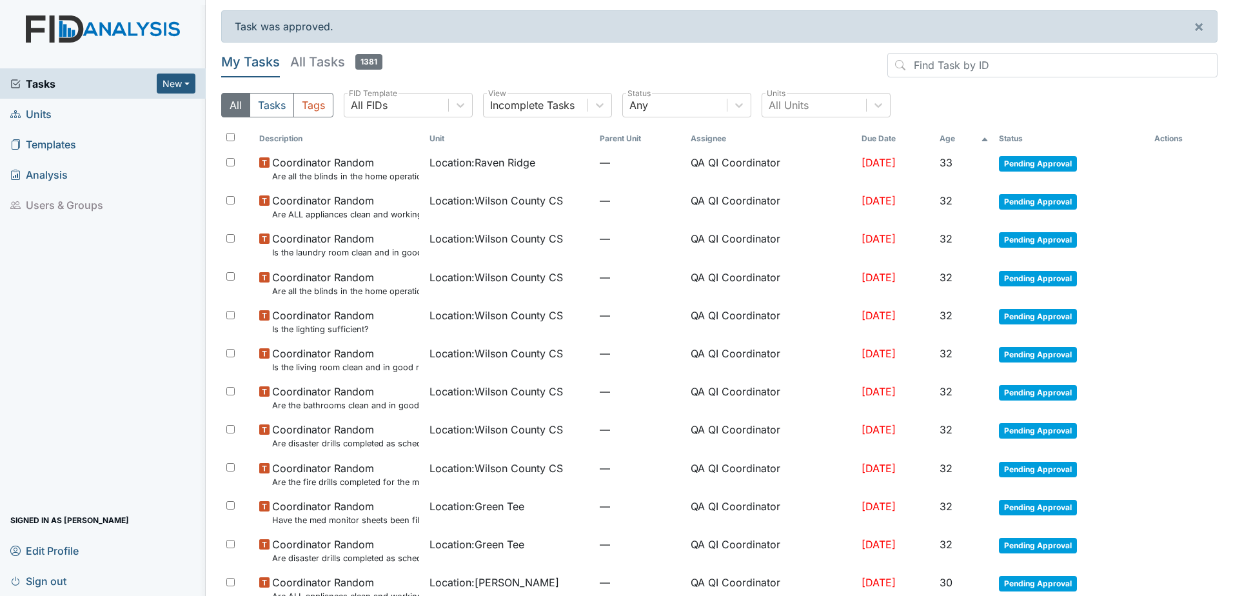
click at [1003, 157] on span "Pending Approval" at bounding box center [1038, 163] width 78 height 15
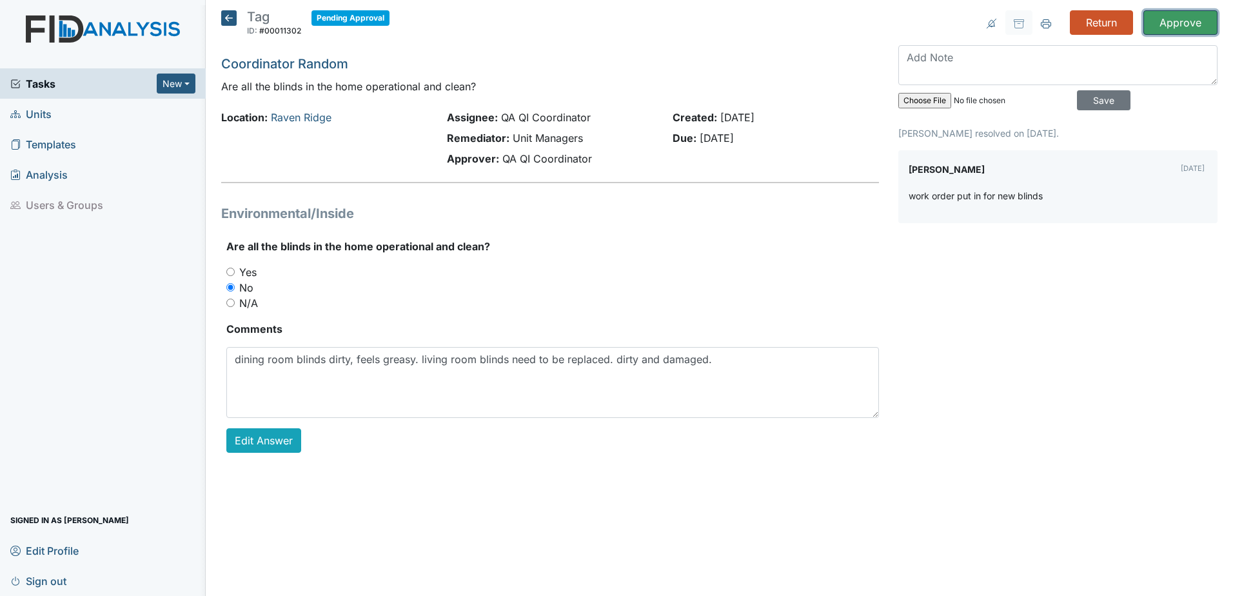
click at [1176, 21] on input "Approve" at bounding box center [1180, 22] width 74 height 24
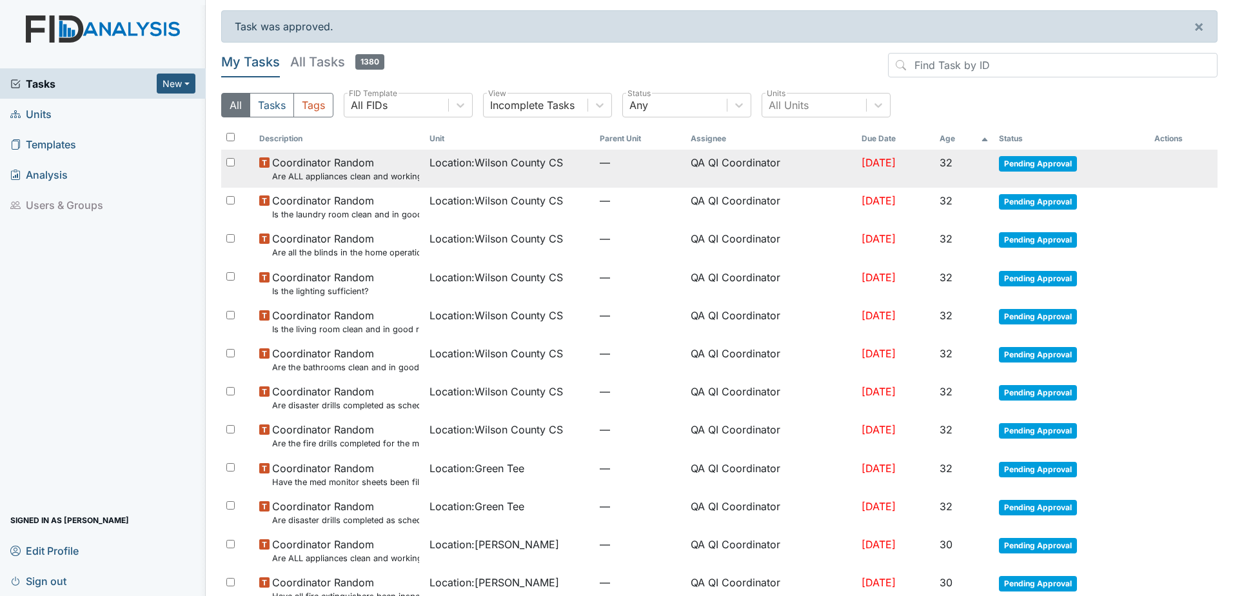
click at [1024, 162] on span "Pending Approval" at bounding box center [1038, 163] width 78 height 15
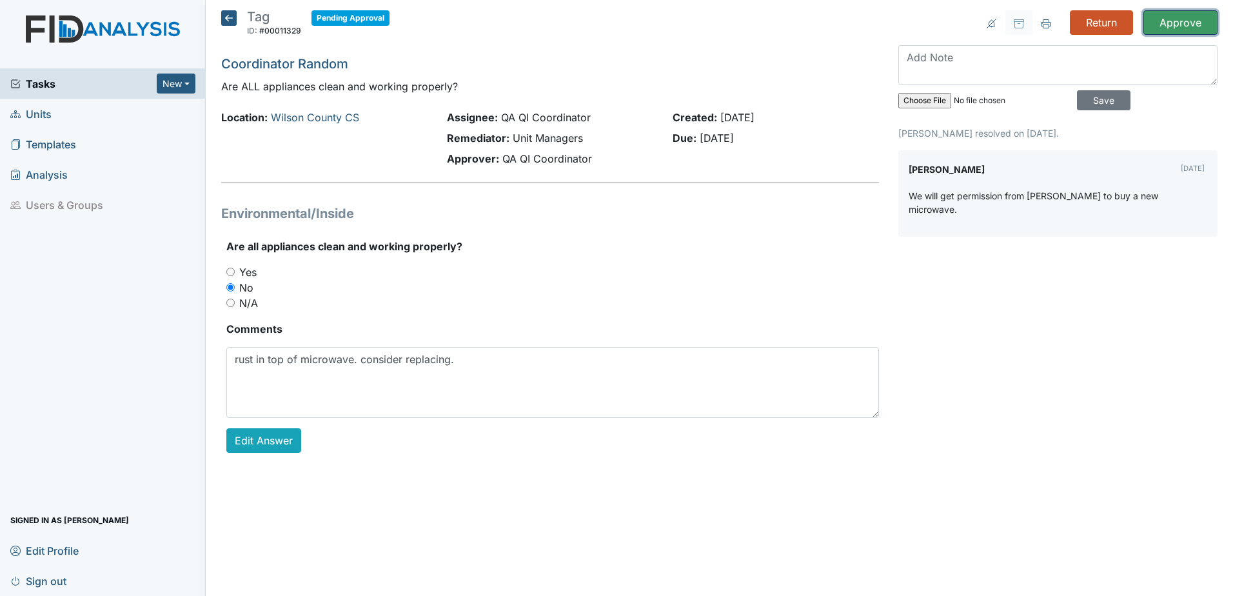
click at [1171, 31] on input "Approve" at bounding box center [1180, 22] width 74 height 24
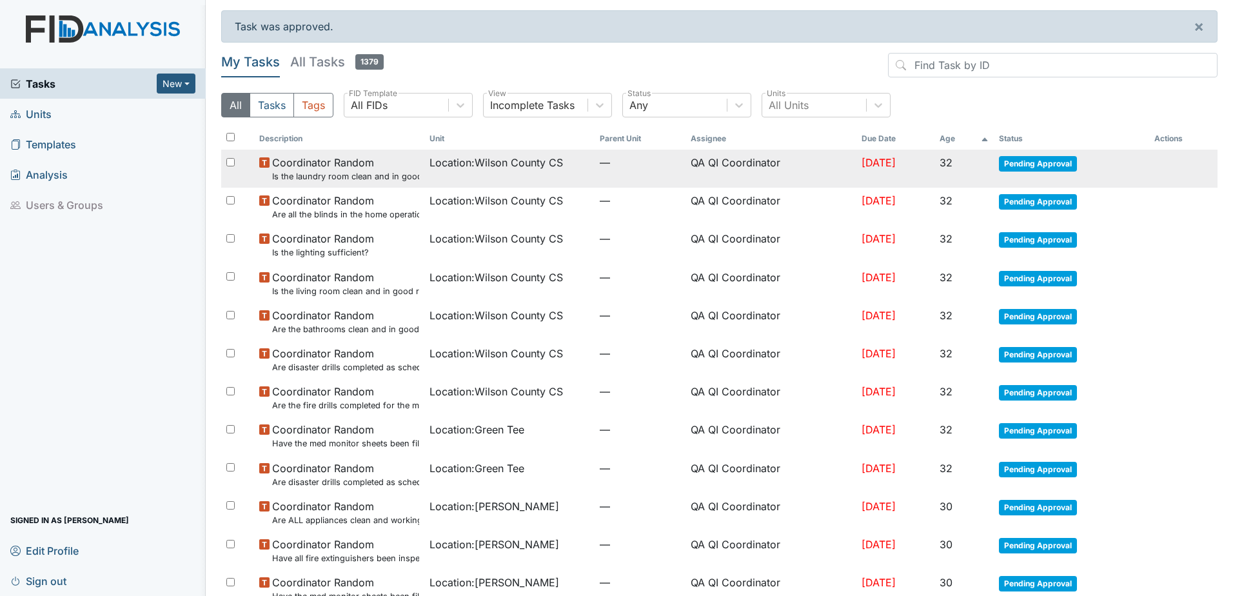
click at [1042, 160] on span "Pending Approval" at bounding box center [1038, 163] width 78 height 15
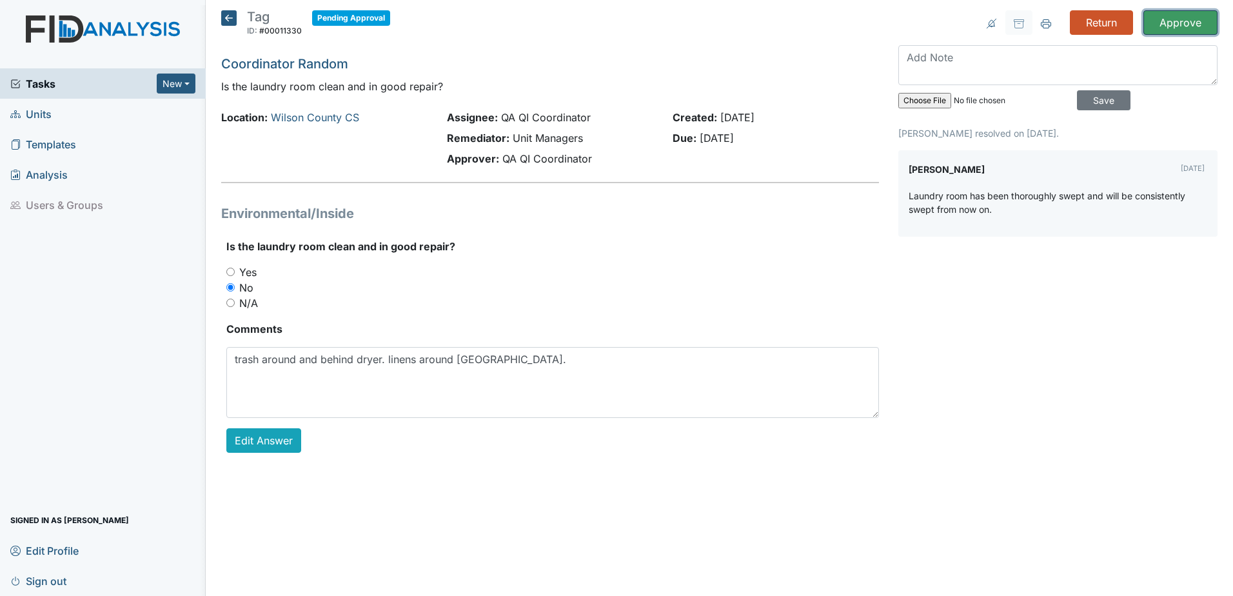
click at [1175, 29] on input "Approve" at bounding box center [1180, 22] width 74 height 24
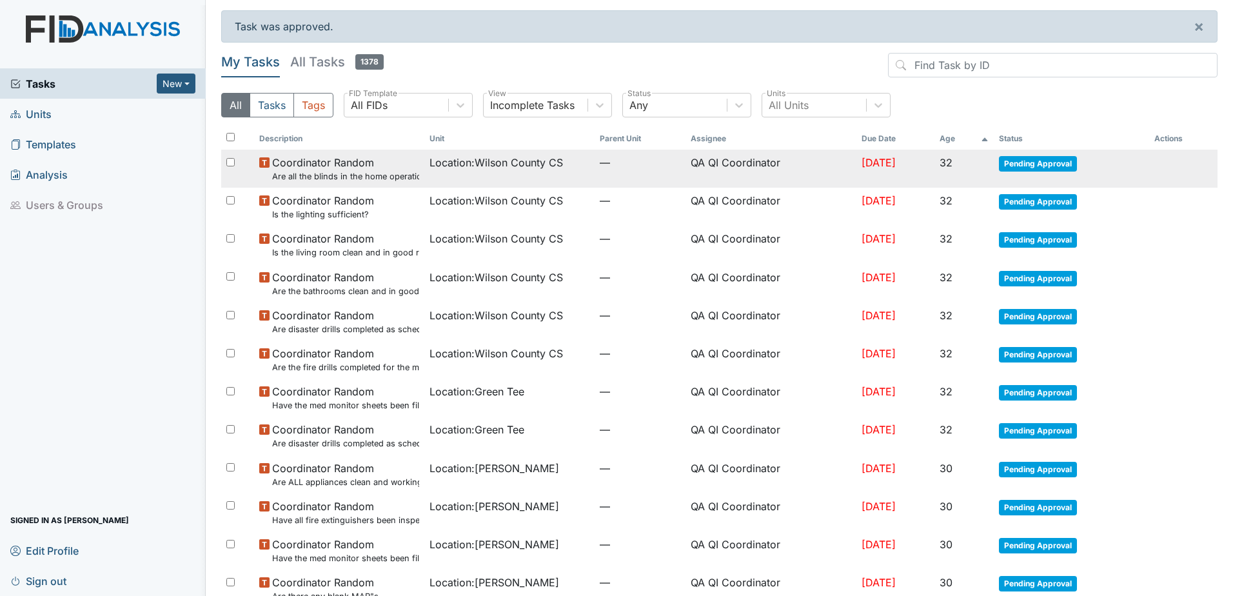
click at [1035, 170] on span "Pending Approval" at bounding box center [1038, 163] width 78 height 15
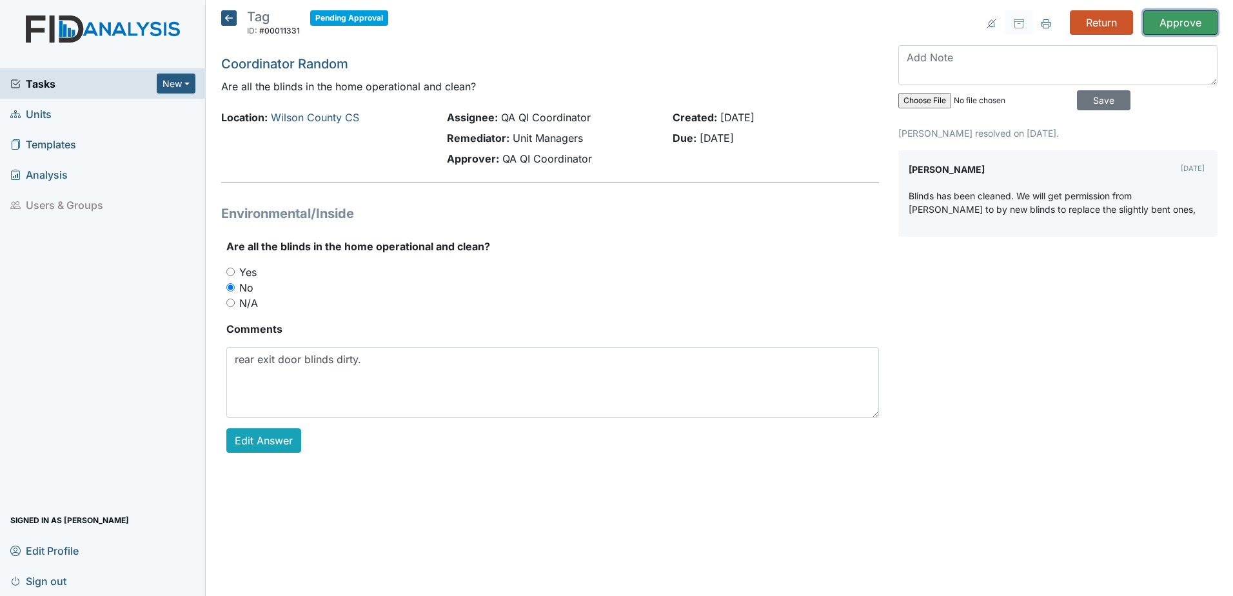
click at [1172, 26] on input "Approve" at bounding box center [1180, 22] width 74 height 24
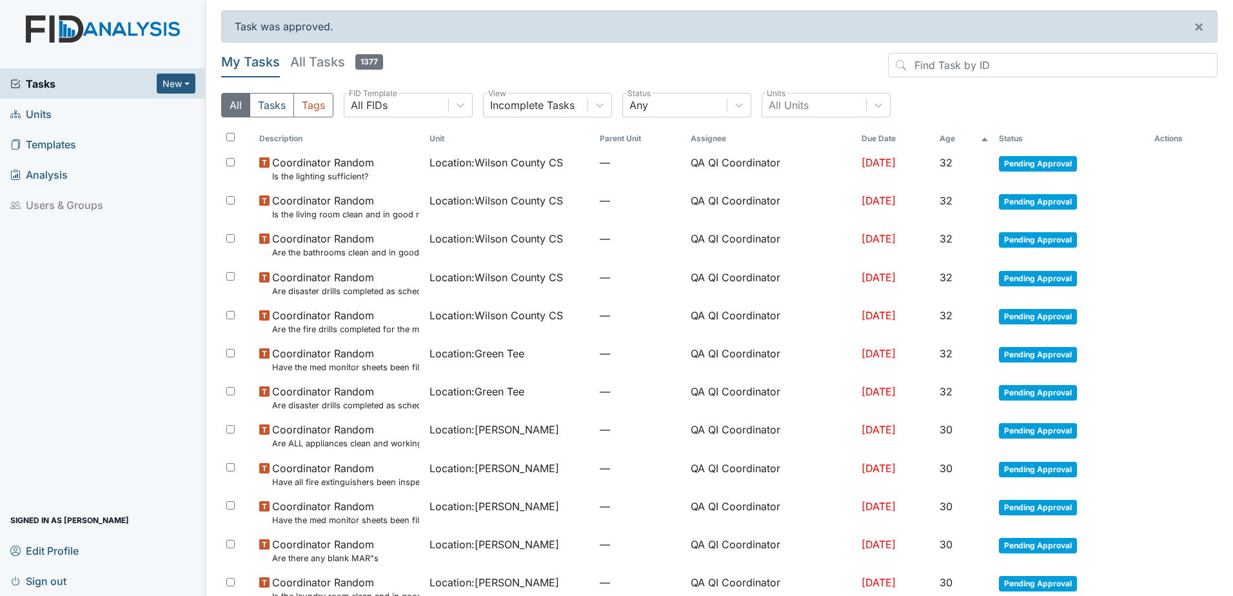
click at [1038, 157] on span "Pending Approval" at bounding box center [1038, 163] width 78 height 15
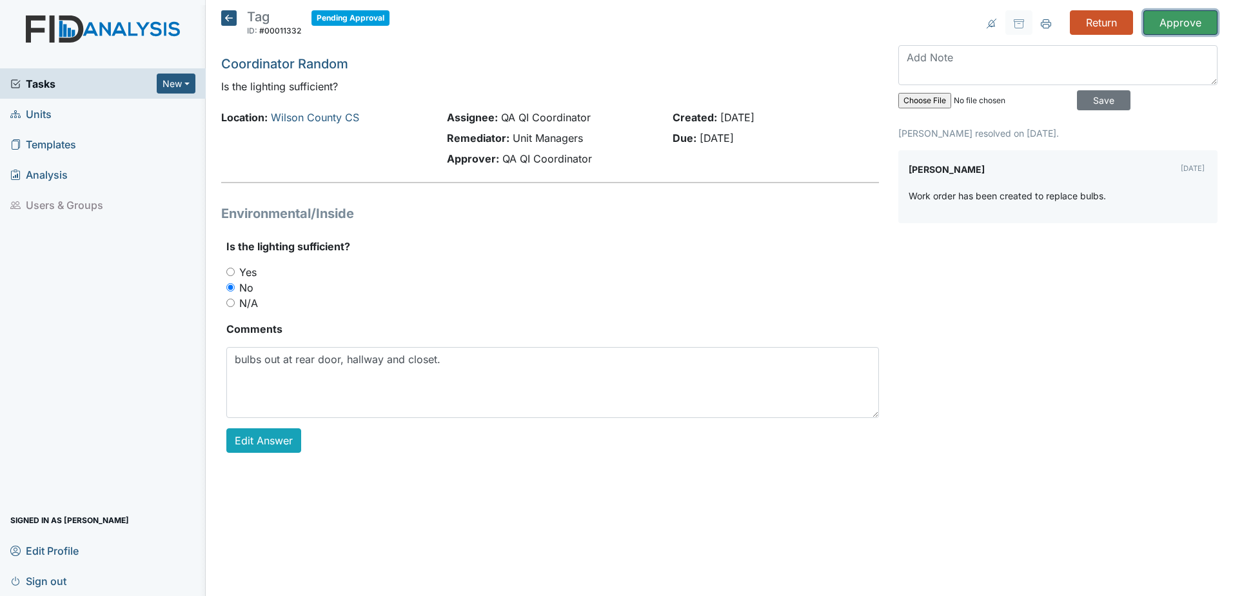
click at [1165, 24] on input "Approve" at bounding box center [1180, 22] width 74 height 24
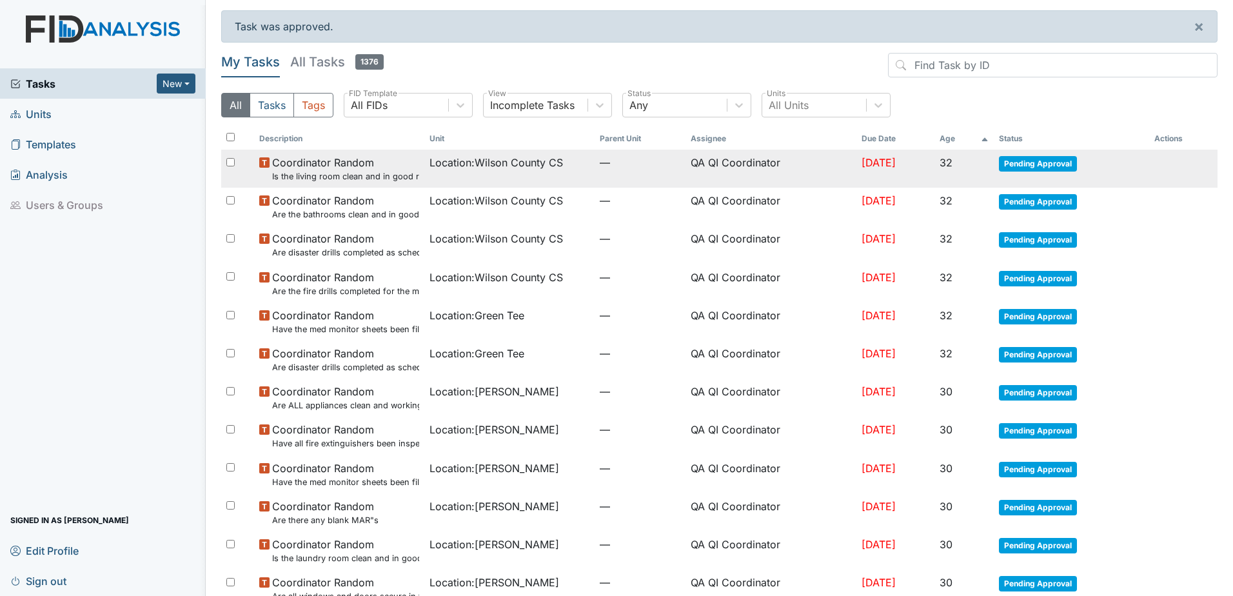
click at [1029, 162] on span "Pending Approval" at bounding box center [1038, 163] width 78 height 15
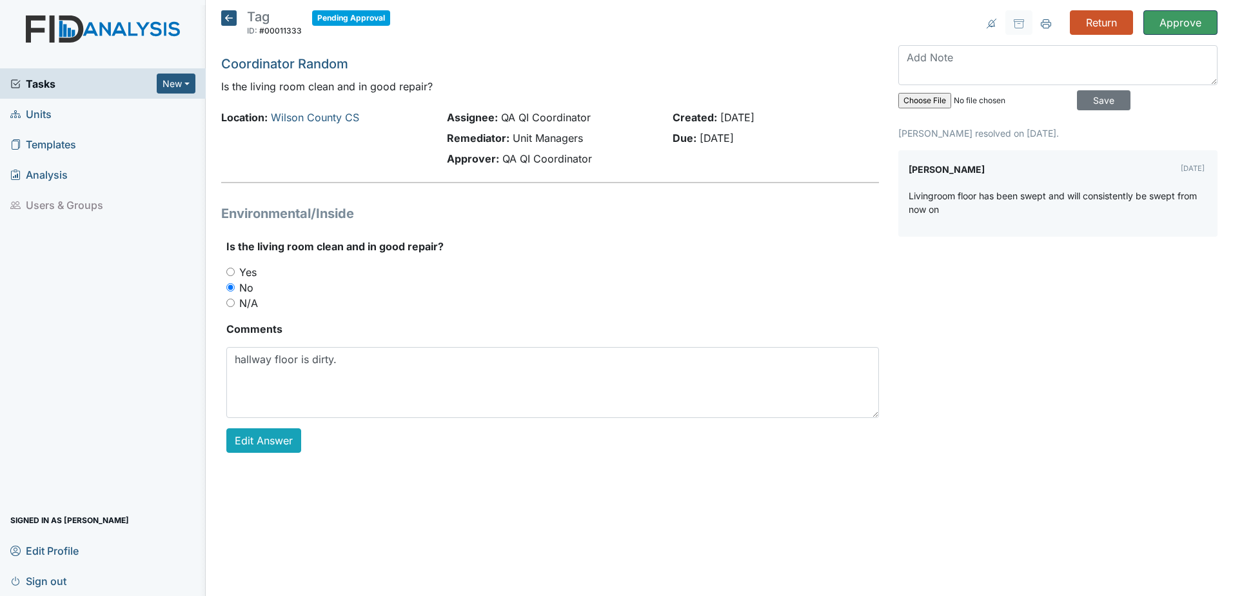
click at [1180, 26] on input "Approve" at bounding box center [1180, 22] width 74 height 24
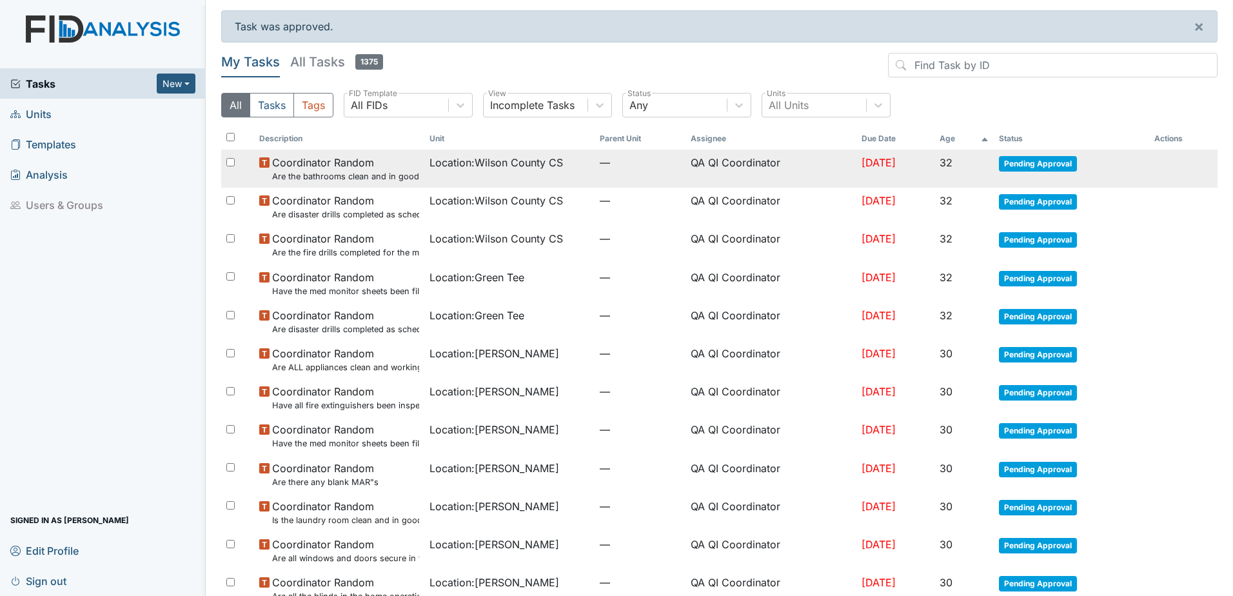
click at [1048, 163] on span "Pending Approval" at bounding box center [1038, 163] width 78 height 15
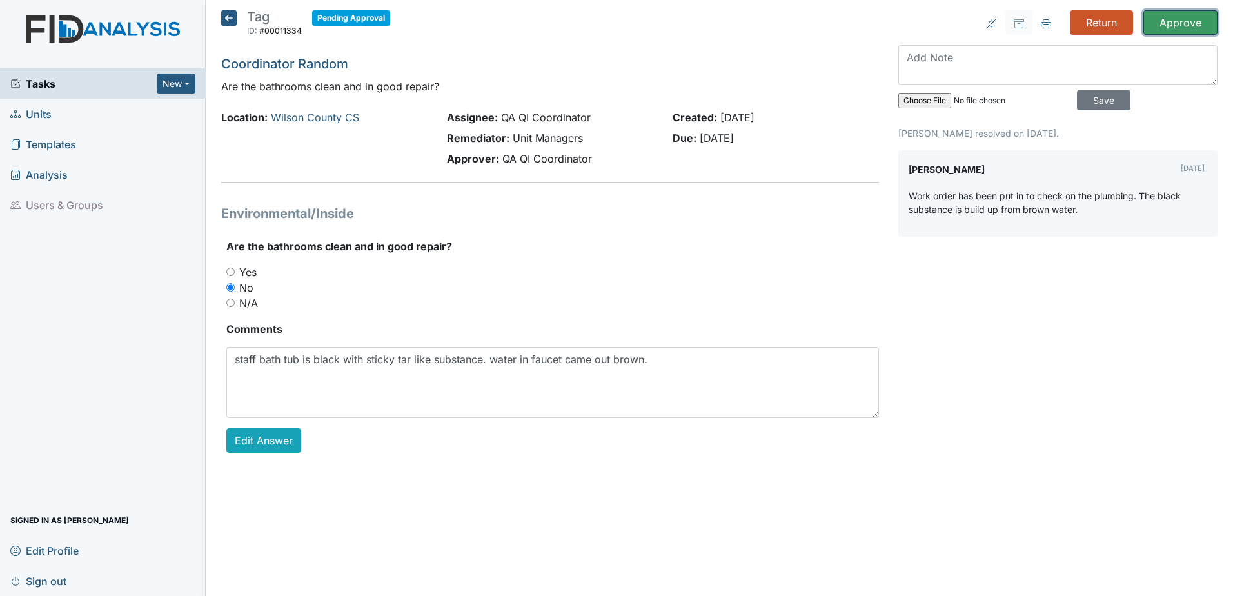
click at [1188, 29] on input "Approve" at bounding box center [1180, 22] width 74 height 24
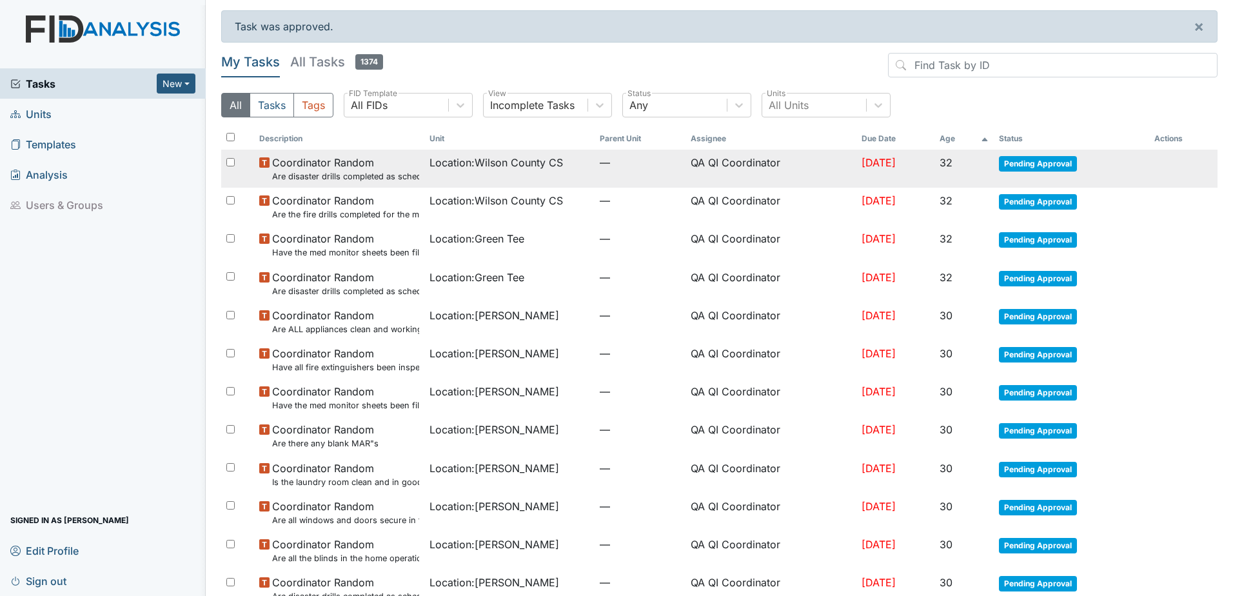
click at [1041, 160] on span "Pending Approval" at bounding box center [1038, 163] width 78 height 15
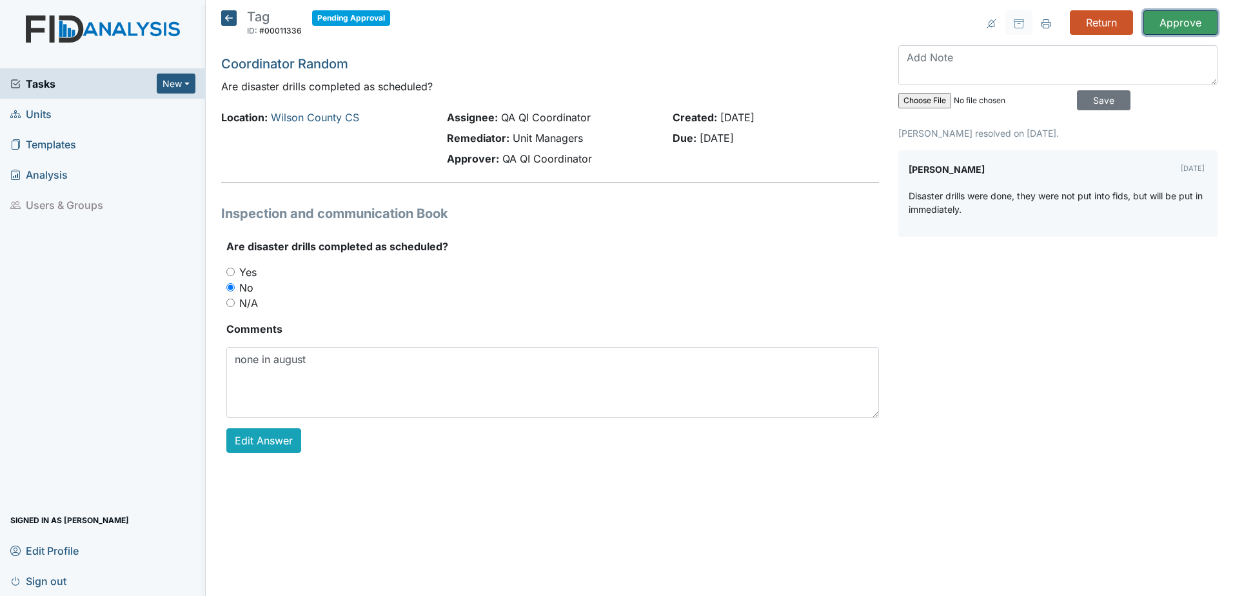
click at [1174, 30] on input "Approve" at bounding box center [1180, 22] width 74 height 24
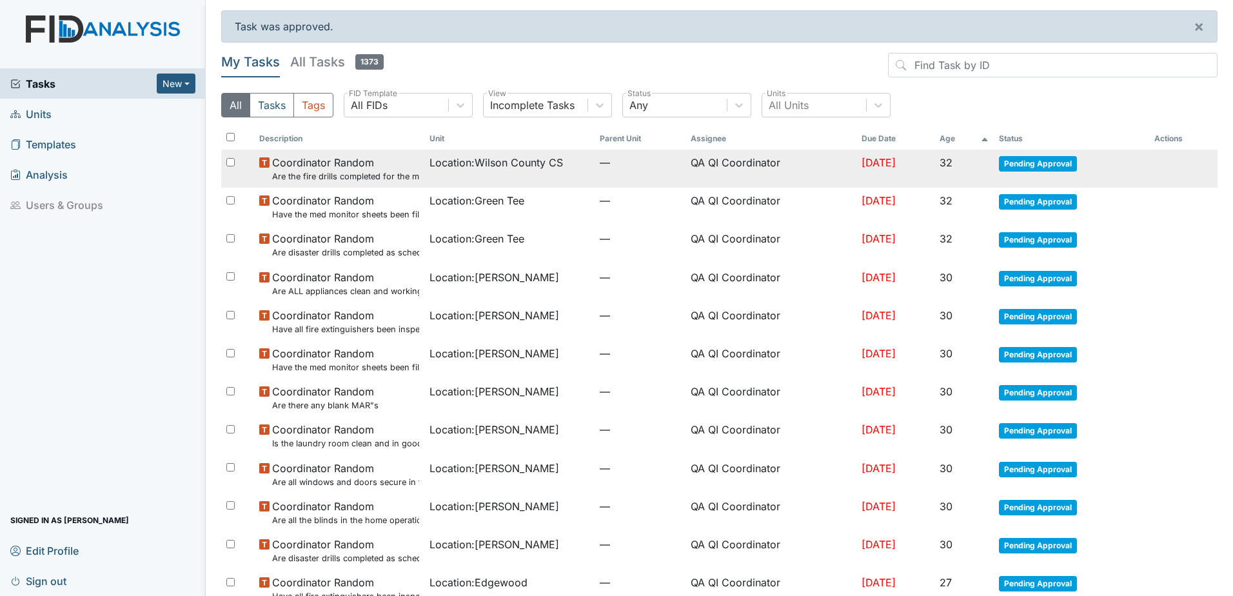
click at [1036, 157] on span "Pending Approval" at bounding box center [1038, 163] width 78 height 15
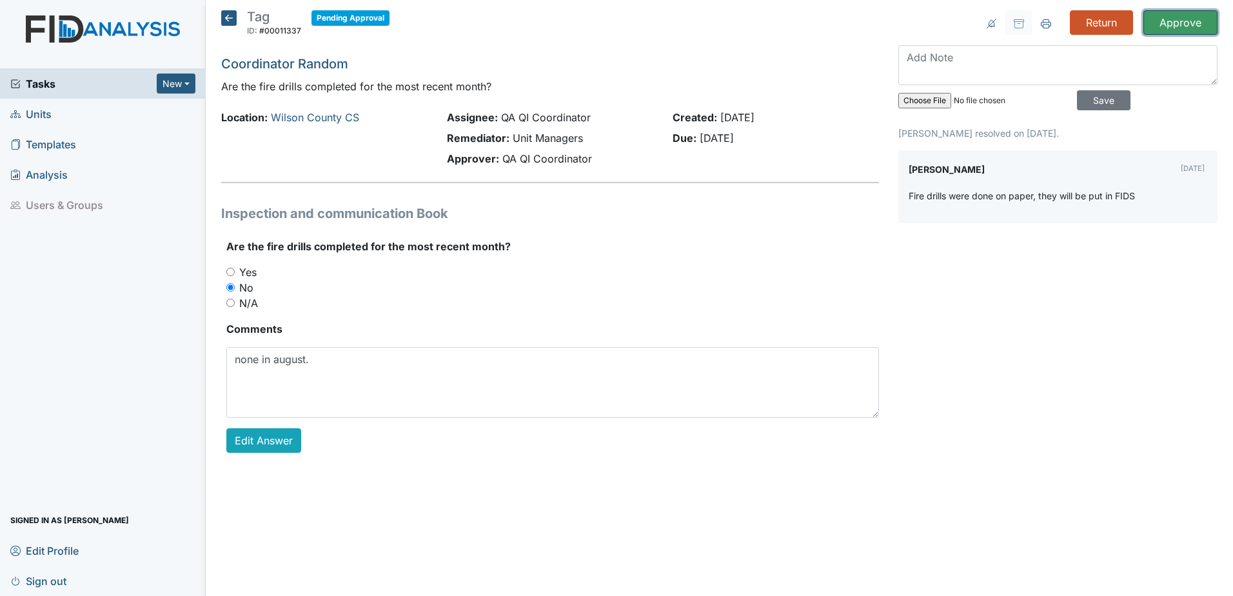
click at [1171, 32] on input "Approve" at bounding box center [1180, 22] width 74 height 24
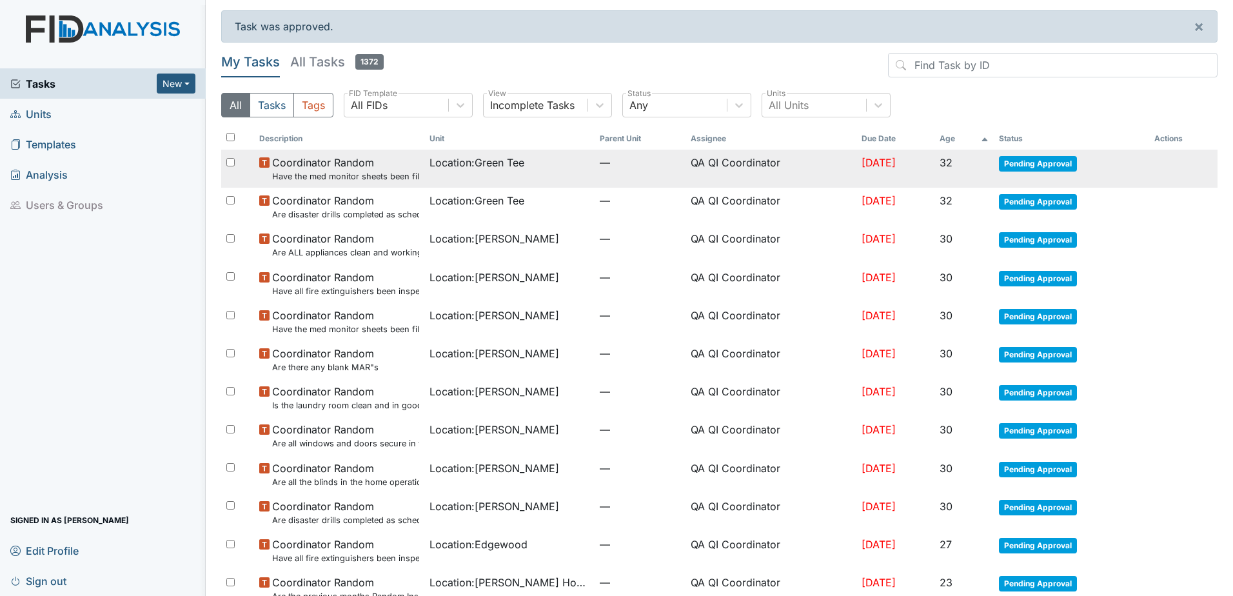
click at [1049, 159] on span "Pending Approval" at bounding box center [1038, 163] width 78 height 15
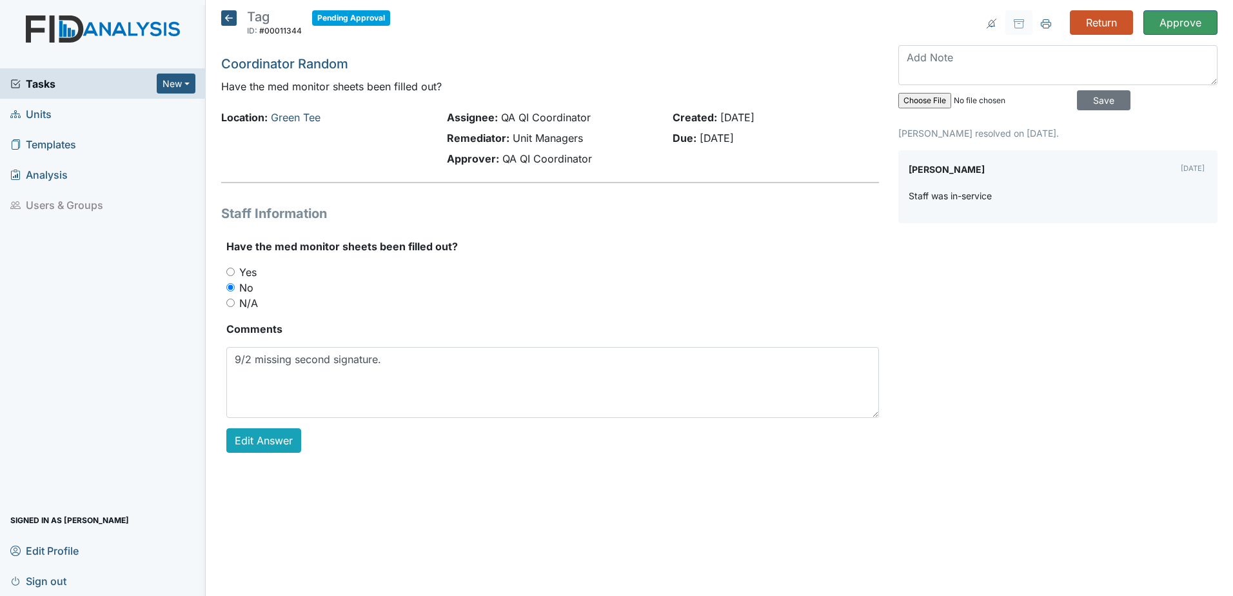
click at [1184, 35] on div "Return Approve Archive Task × Are you sure you want to archive this task? It wi…" at bounding box center [1057, 241] width 338 height 463
click at [1186, 28] on input "Approve" at bounding box center [1180, 22] width 74 height 24
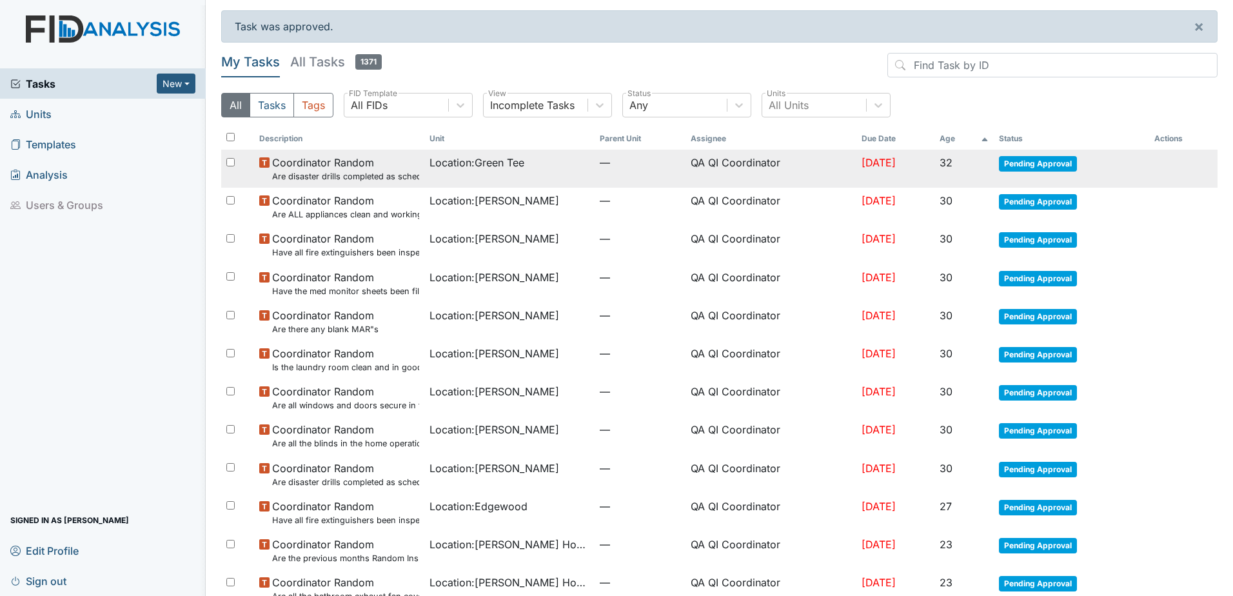
click at [1055, 167] on span "Pending Approval" at bounding box center [1038, 163] width 78 height 15
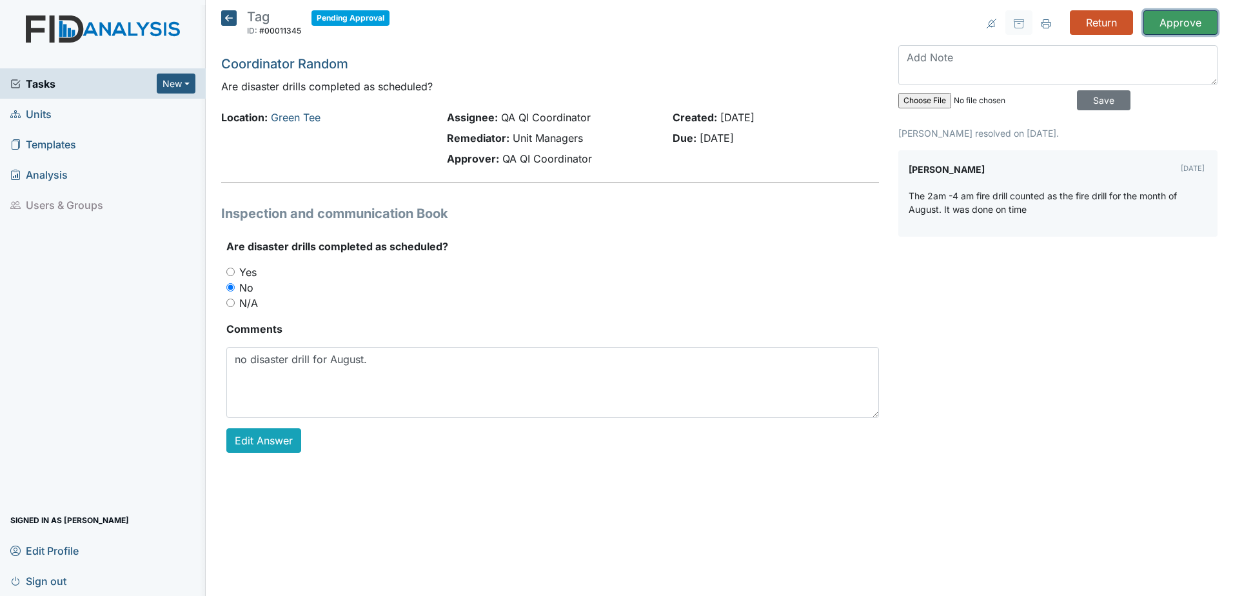
click at [1172, 27] on input "Approve" at bounding box center [1180, 22] width 74 height 24
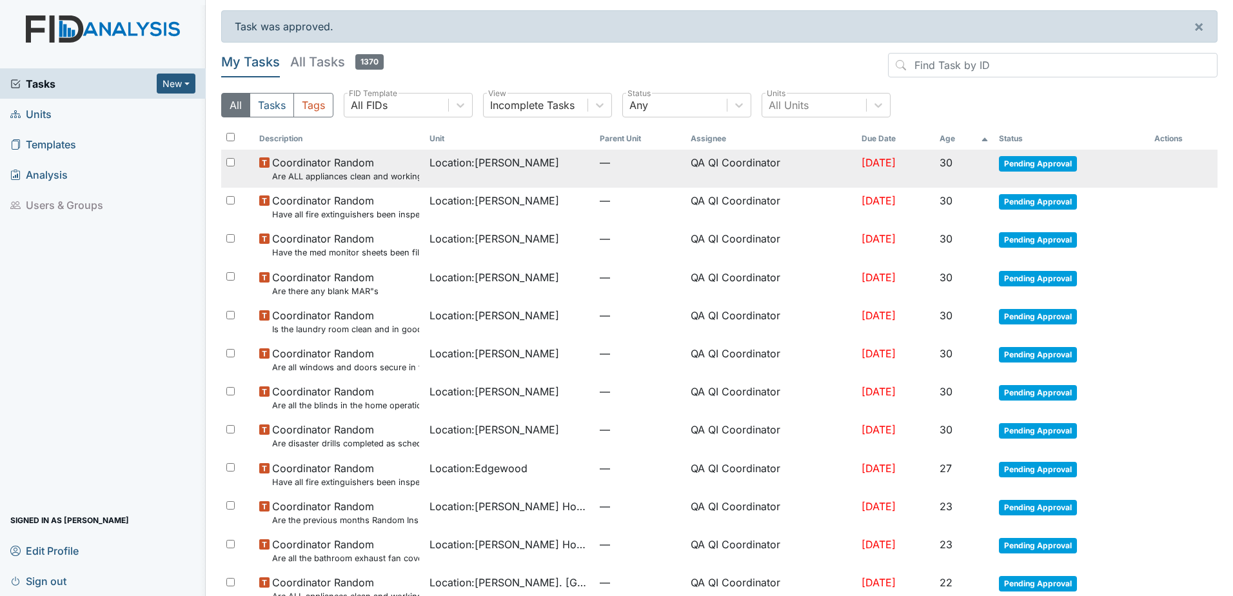
click at [1034, 175] on td "Pending Approval" at bounding box center [1070, 169] width 155 height 38
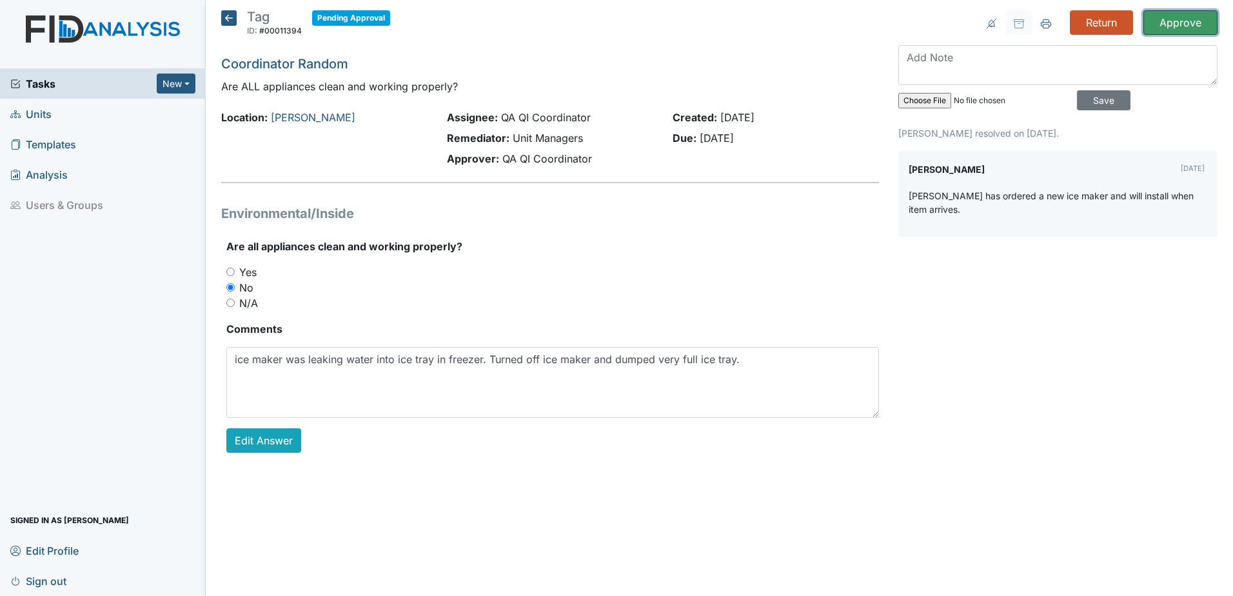
click at [1172, 19] on input "Approve" at bounding box center [1180, 22] width 74 height 24
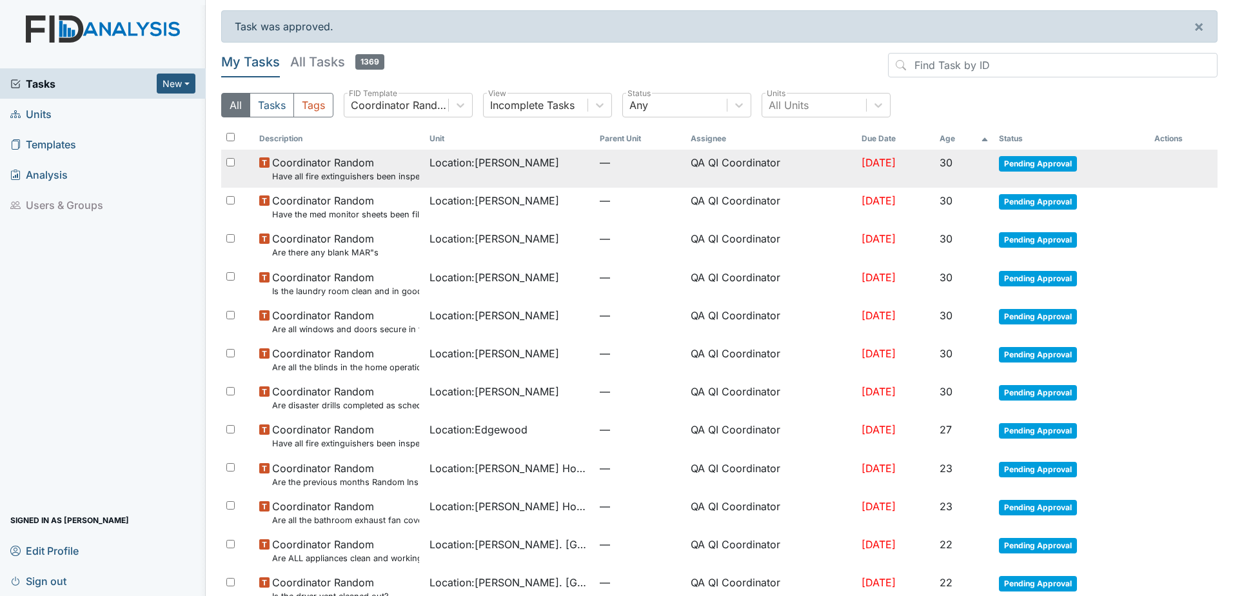
click at [1043, 164] on span "Pending Approval" at bounding box center [1038, 163] width 78 height 15
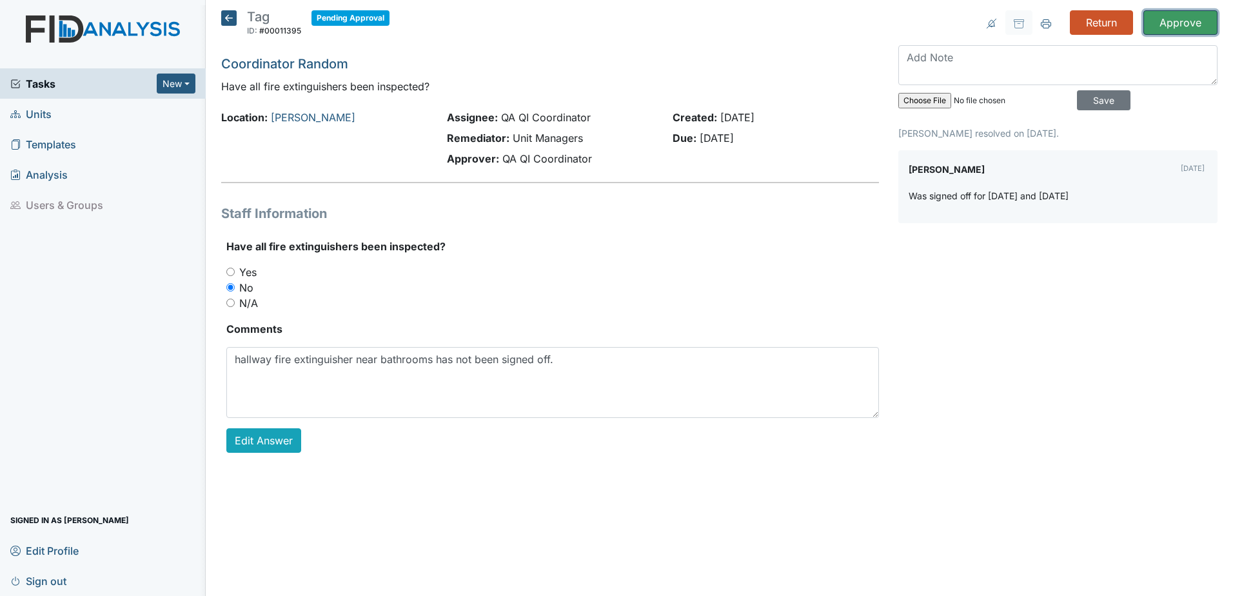
click at [1163, 24] on input "Approve" at bounding box center [1180, 22] width 74 height 24
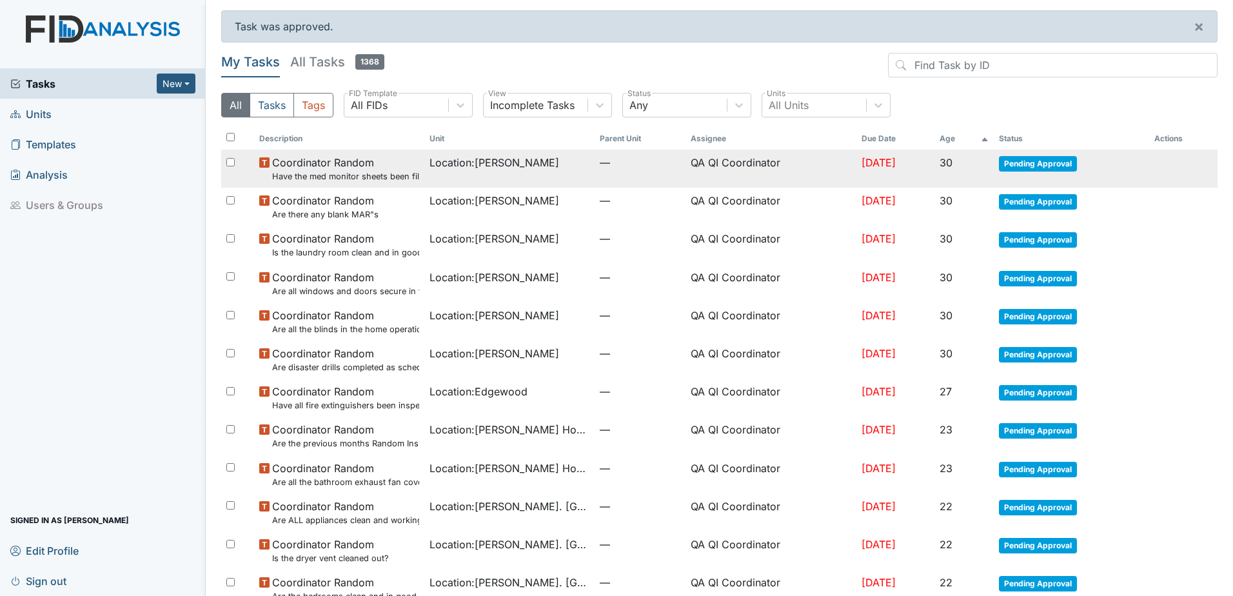
click at [1033, 166] on span "Pending Approval" at bounding box center [1038, 163] width 78 height 15
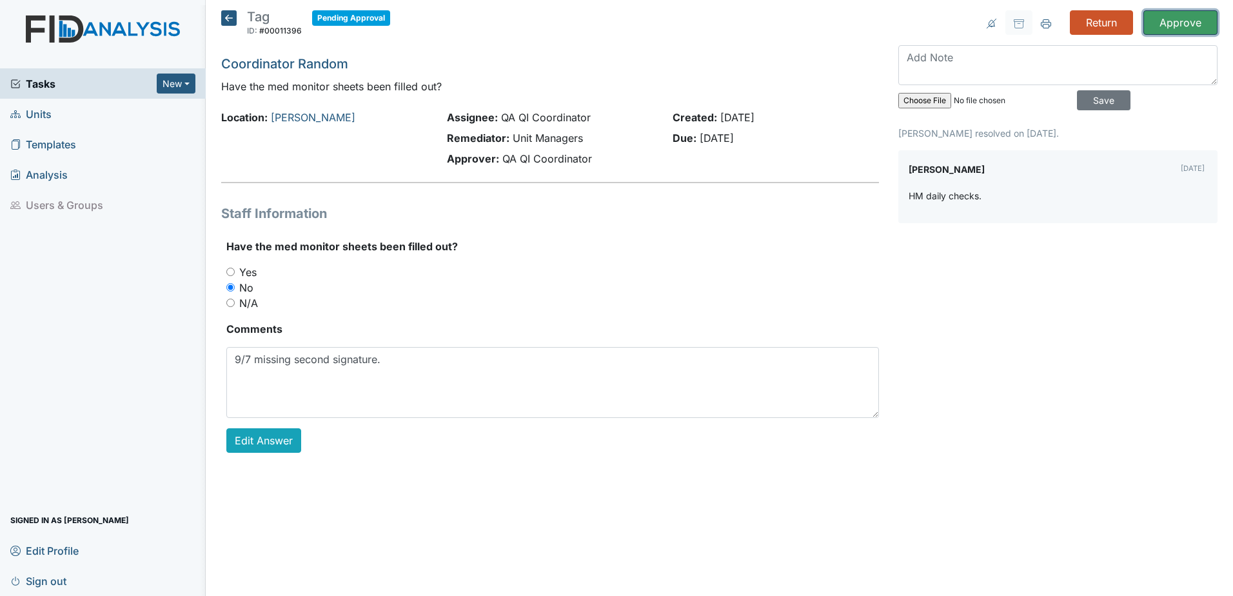
click at [1166, 22] on input "Approve" at bounding box center [1180, 22] width 74 height 24
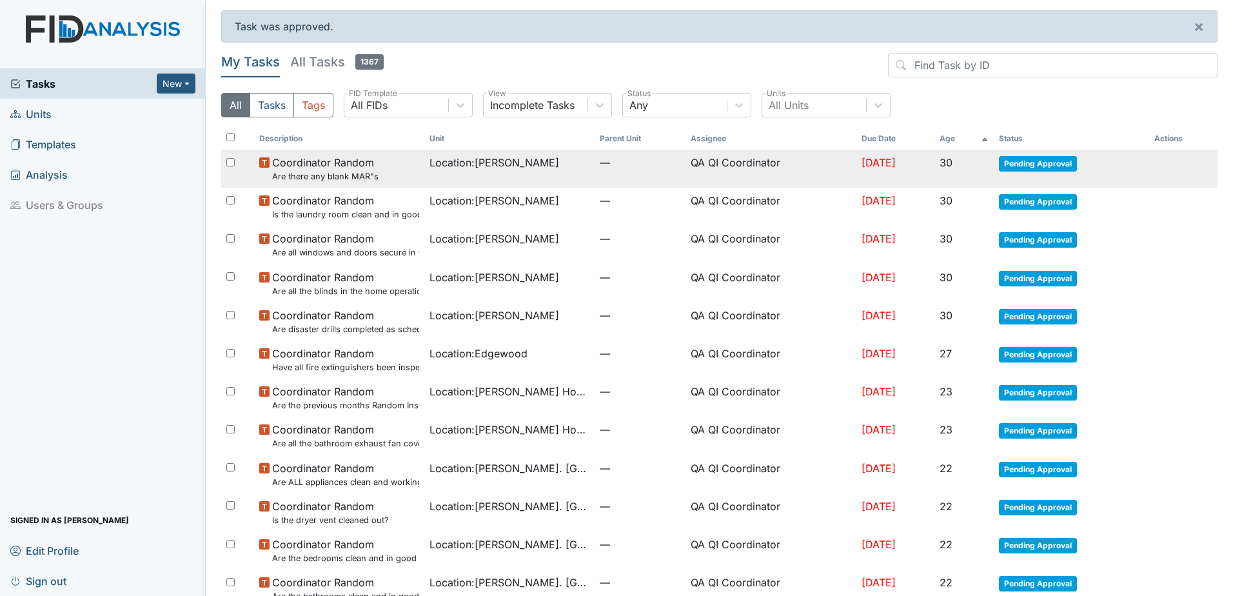
click at [1026, 170] on span "Pending Approval" at bounding box center [1038, 163] width 78 height 15
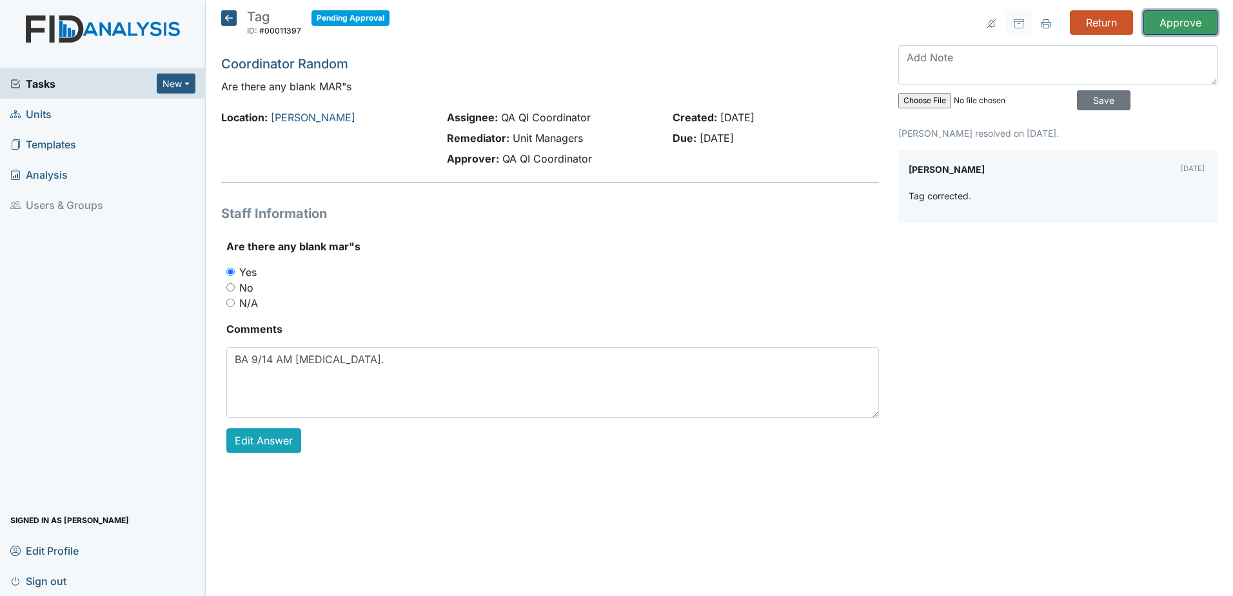
click at [1168, 25] on input "Approve" at bounding box center [1180, 22] width 74 height 24
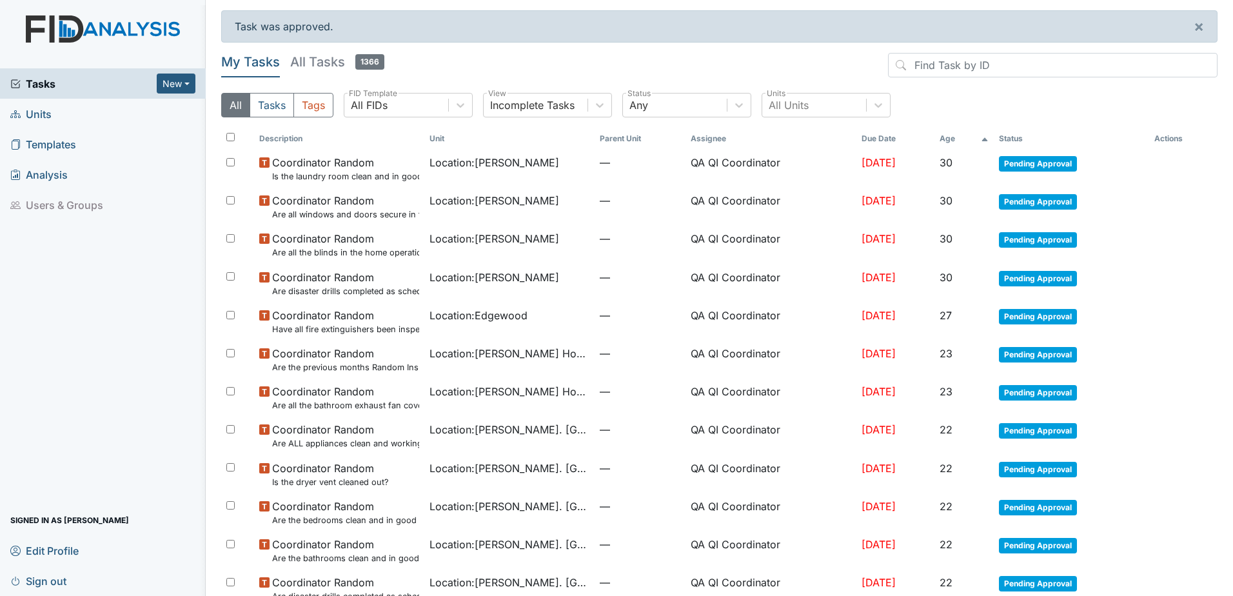
click at [1061, 158] on span "Pending Approval" at bounding box center [1038, 163] width 78 height 15
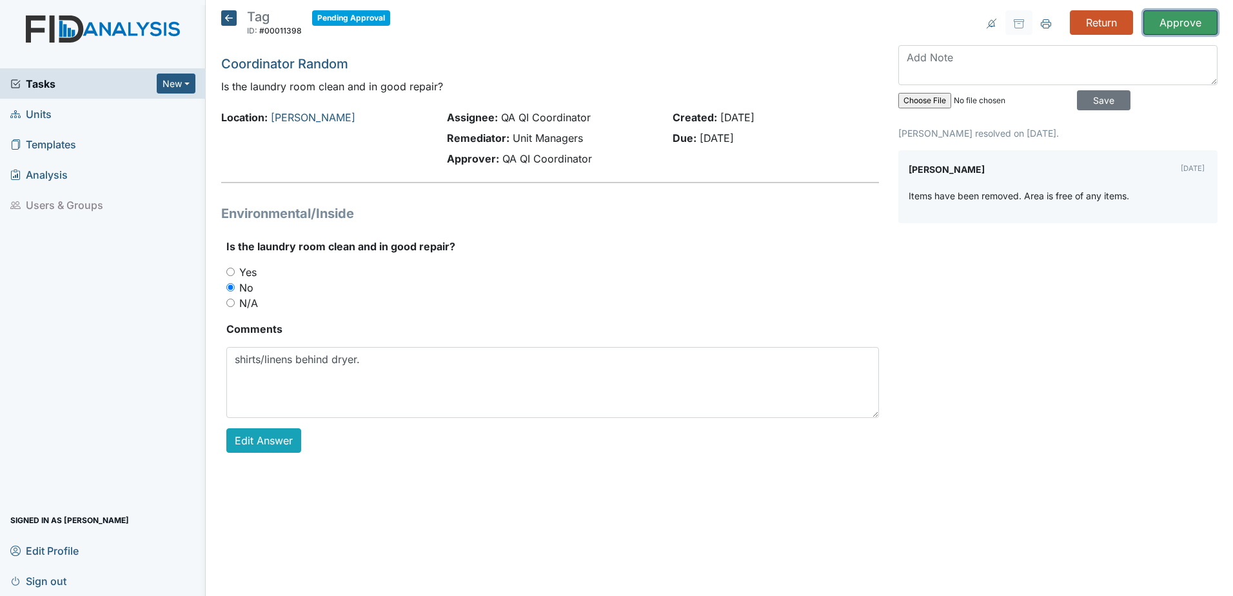
click at [1186, 25] on input "Approve" at bounding box center [1180, 22] width 74 height 24
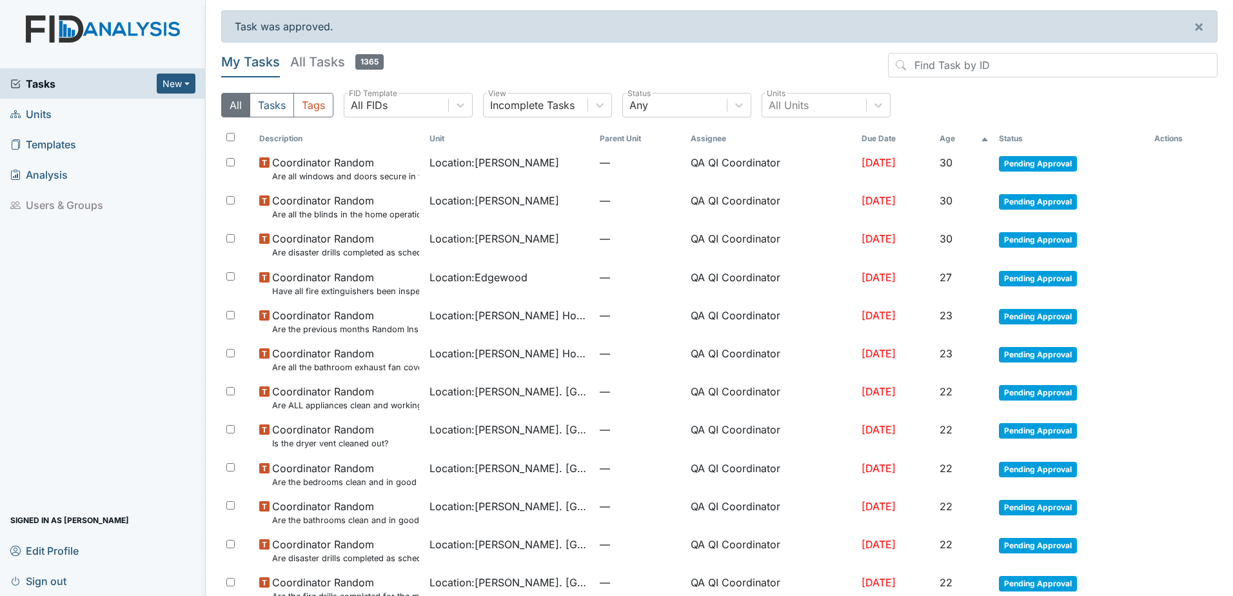
click at [1025, 178] on td "Pending Approval" at bounding box center [1070, 169] width 155 height 38
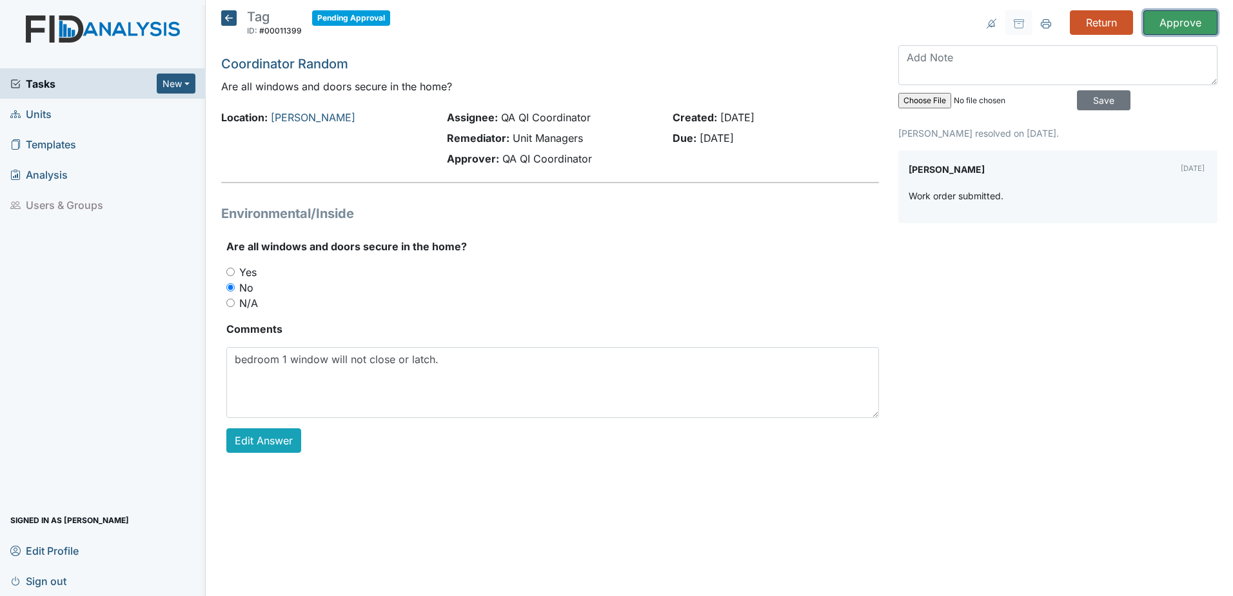
click at [1154, 19] on input "Approve" at bounding box center [1180, 22] width 74 height 24
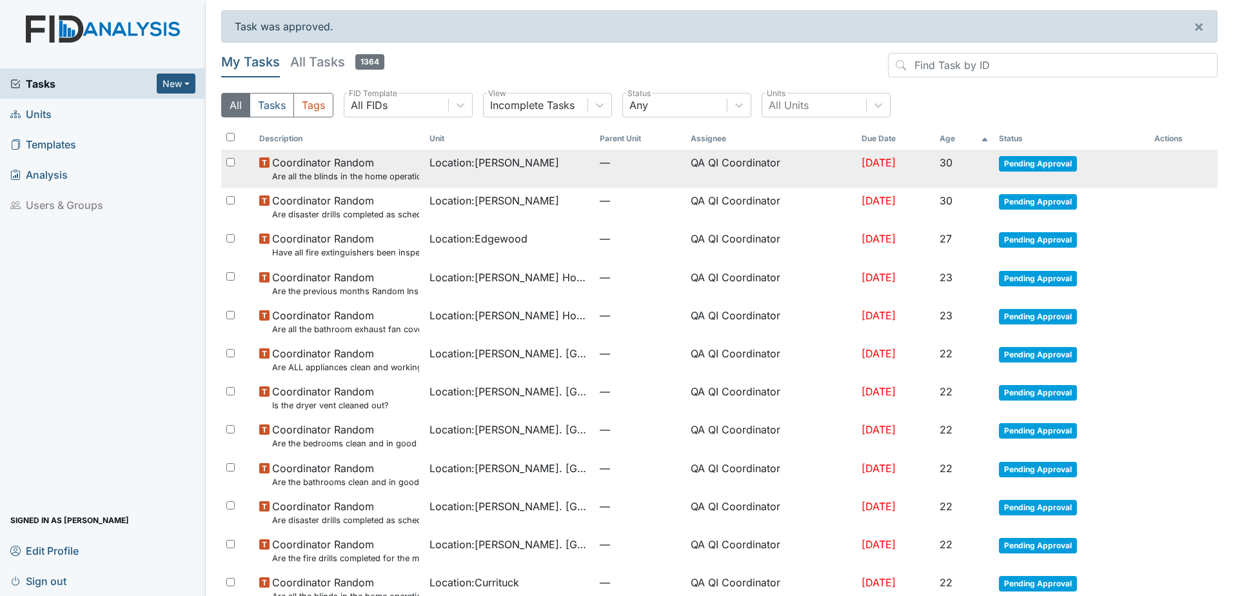
click at [1044, 161] on span "Pending Approval" at bounding box center [1038, 163] width 78 height 15
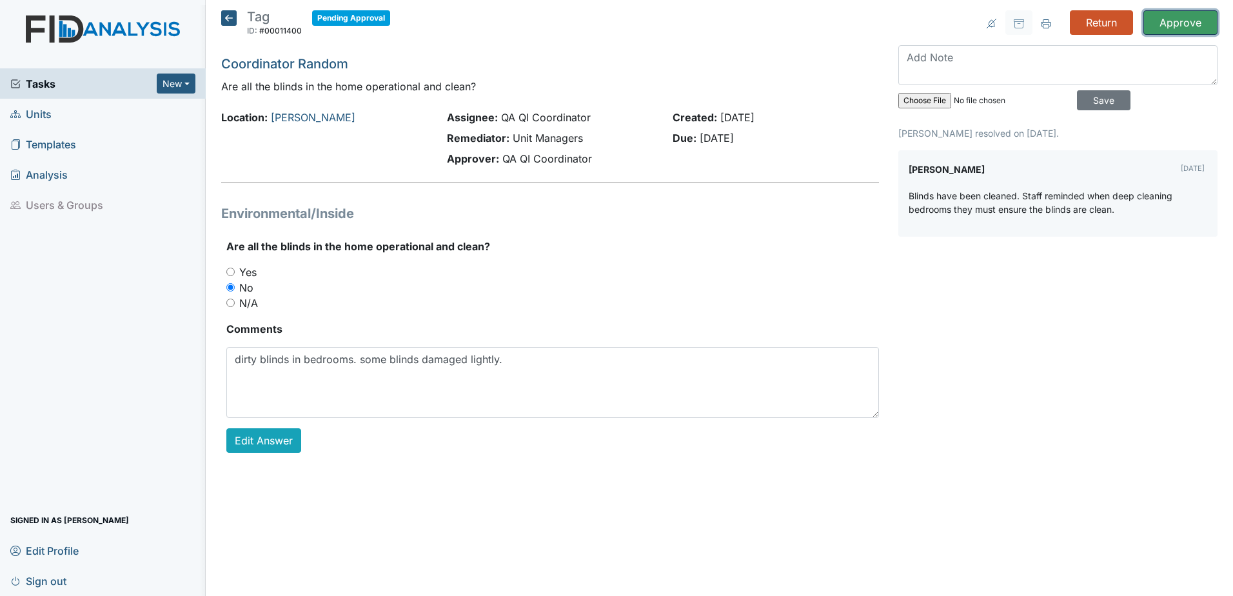
click at [1169, 24] on input "Approve" at bounding box center [1180, 22] width 74 height 24
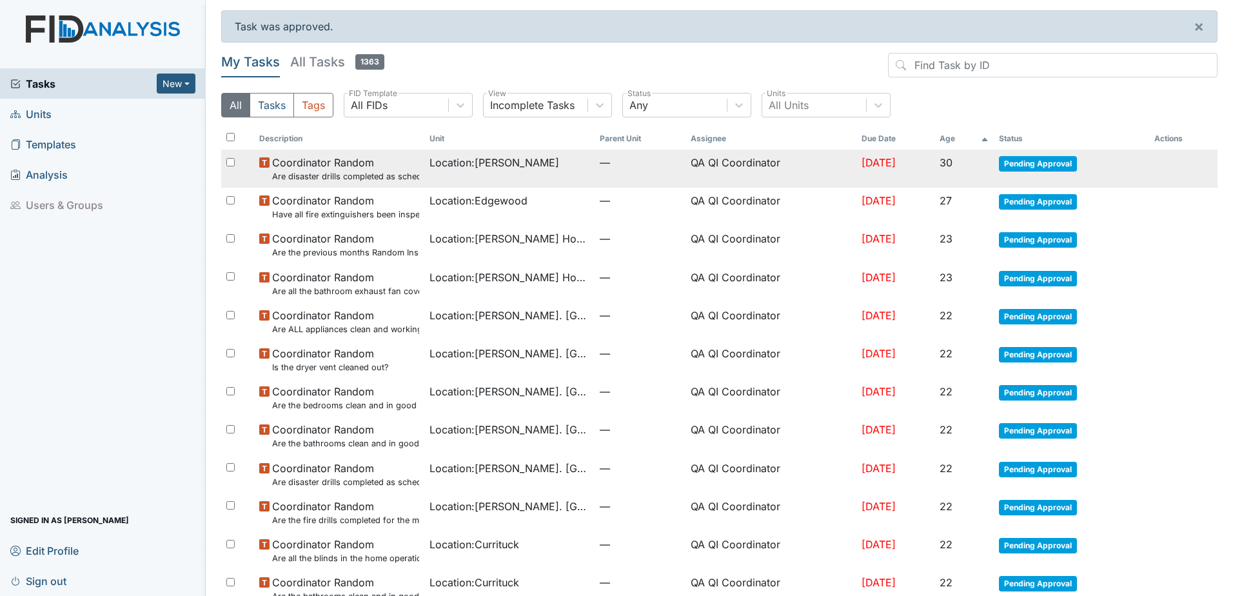
click at [1053, 170] on span "Pending Approval" at bounding box center [1038, 163] width 78 height 15
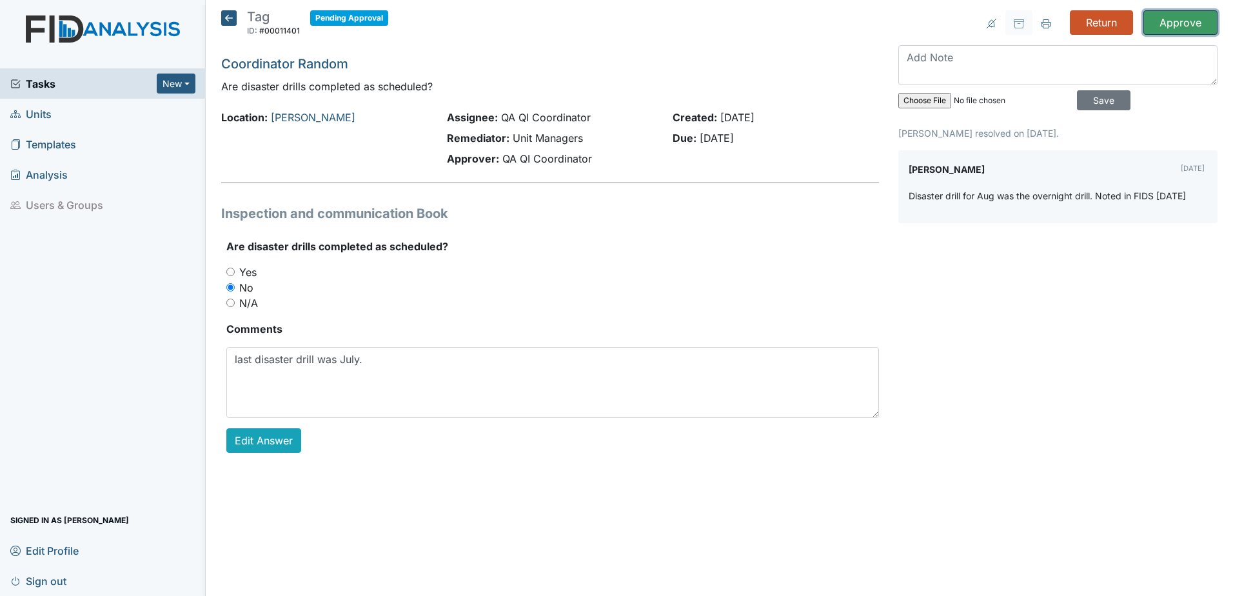
click at [1179, 30] on input "Approve" at bounding box center [1180, 22] width 74 height 24
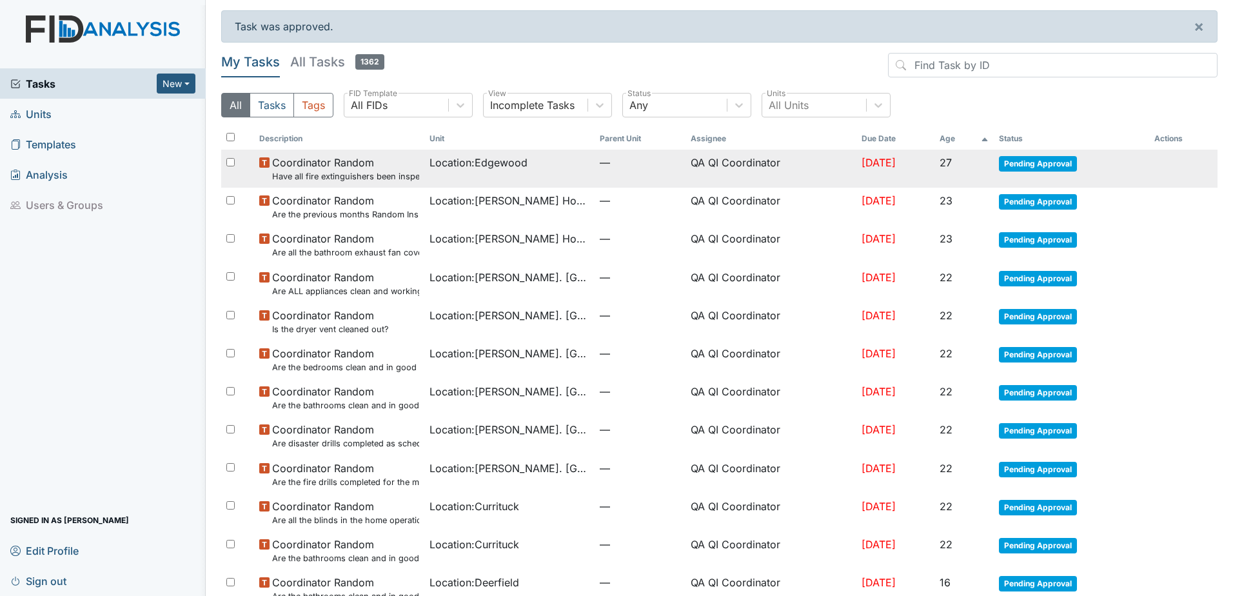
click at [1064, 171] on td "Pending Approval" at bounding box center [1070, 169] width 155 height 38
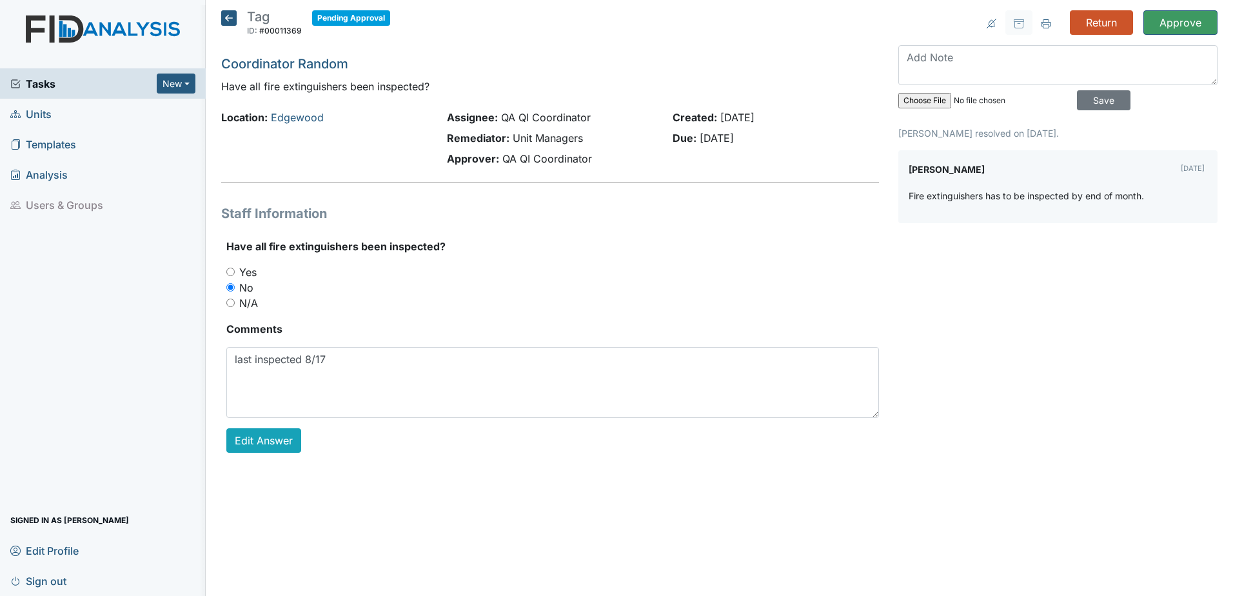
click at [1168, 35] on div "Return Approve Archive Task × Are you sure you want to archive this task? It wi…" at bounding box center [1057, 241] width 338 height 463
click at [1169, 28] on input "Approve" at bounding box center [1180, 22] width 74 height 24
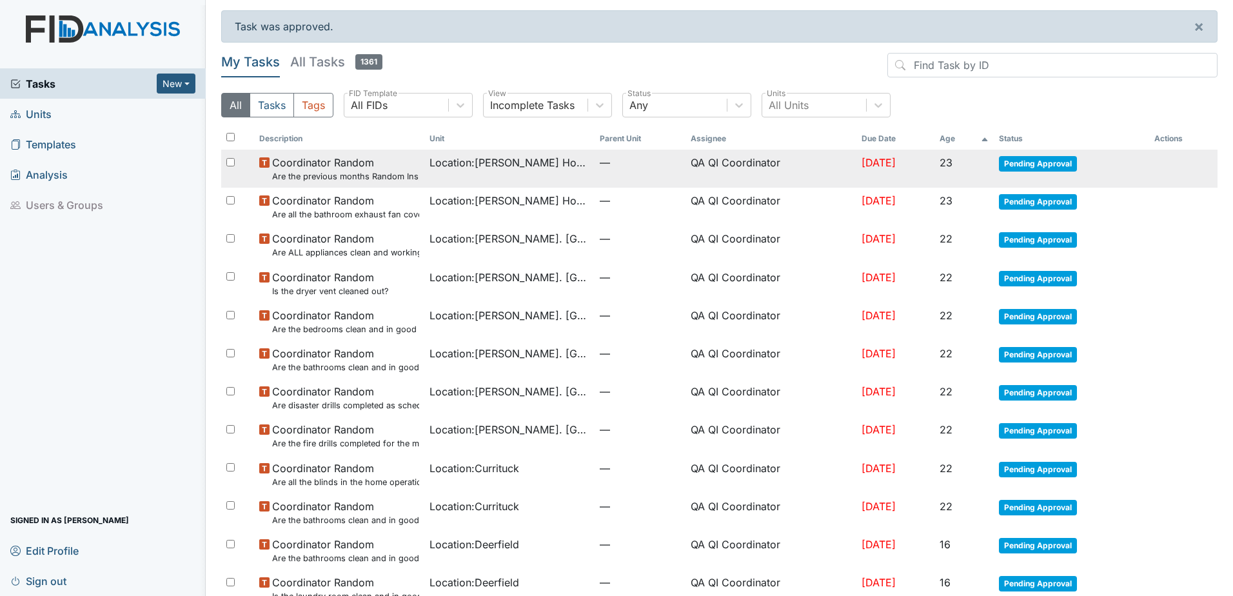
click at [1062, 159] on span "Pending Approval" at bounding box center [1038, 163] width 78 height 15
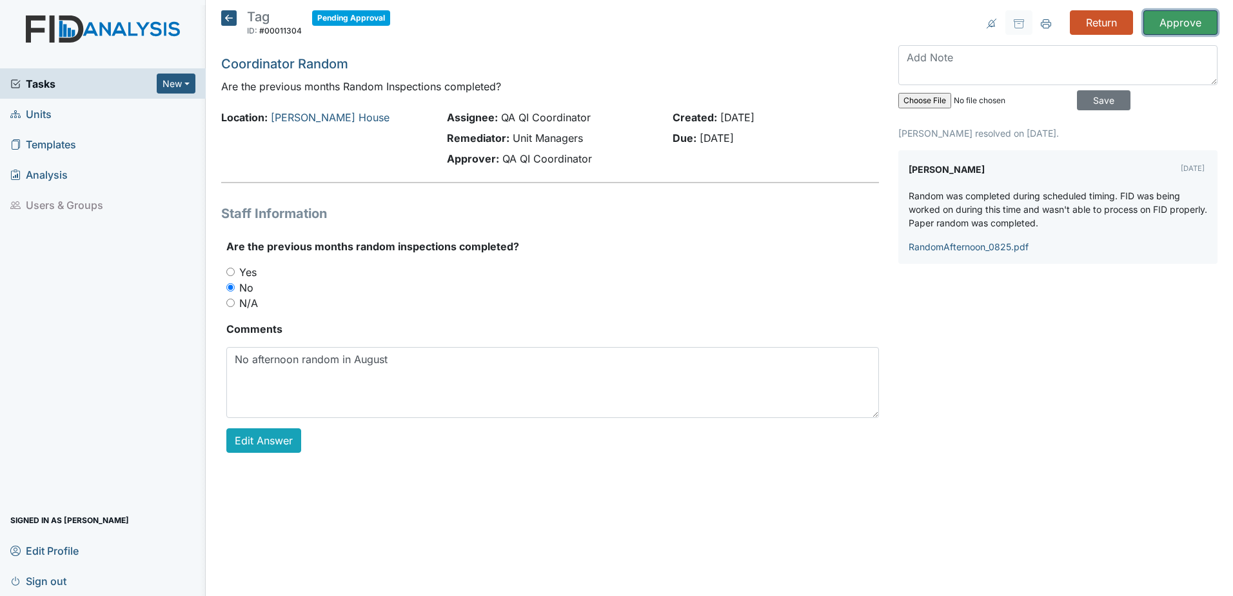
click at [1164, 21] on input "Approve" at bounding box center [1180, 22] width 74 height 24
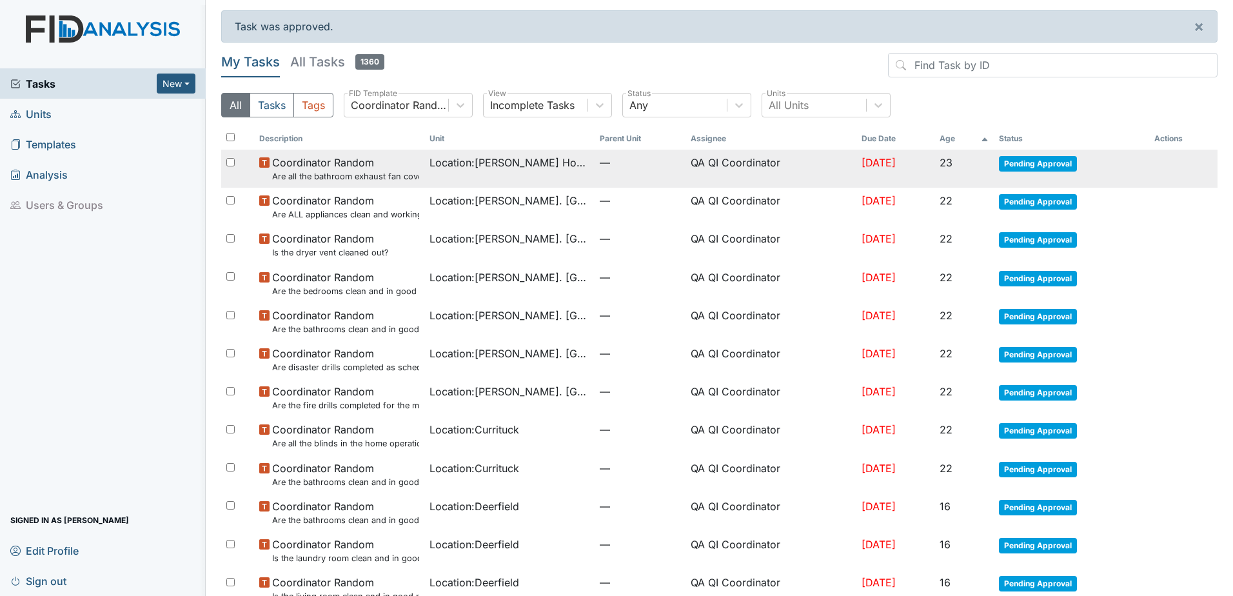
click at [1057, 174] on td "Pending Approval" at bounding box center [1070, 169] width 155 height 38
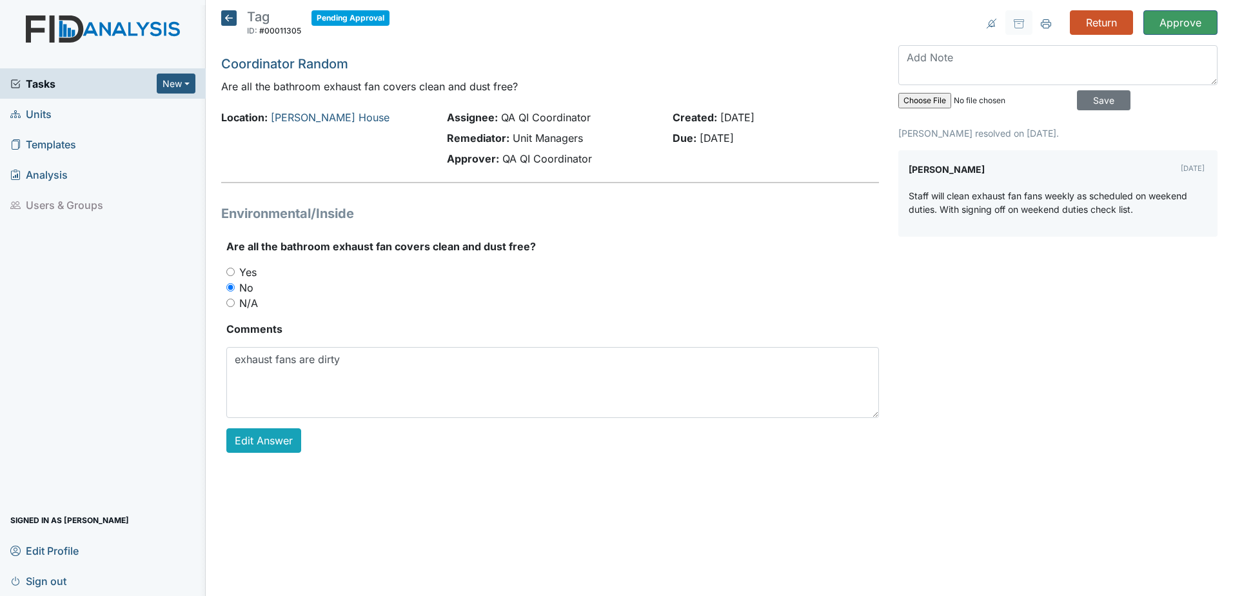
click at [945, 271] on div "Return Approve Archive Task × Are you sure you want to archive this task? It wi…" at bounding box center [1057, 241] width 338 height 463
click at [223, 15] on icon at bounding box center [228, 17] width 15 height 15
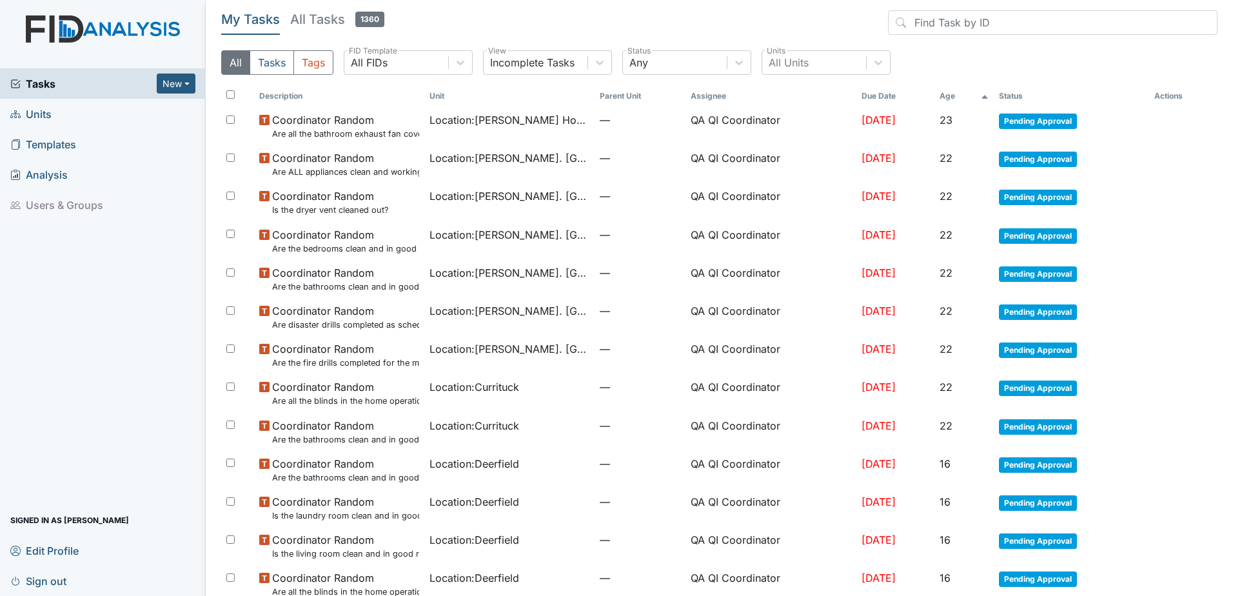
click at [956, 96] on th "Age" at bounding box center [963, 96] width 59 height 22
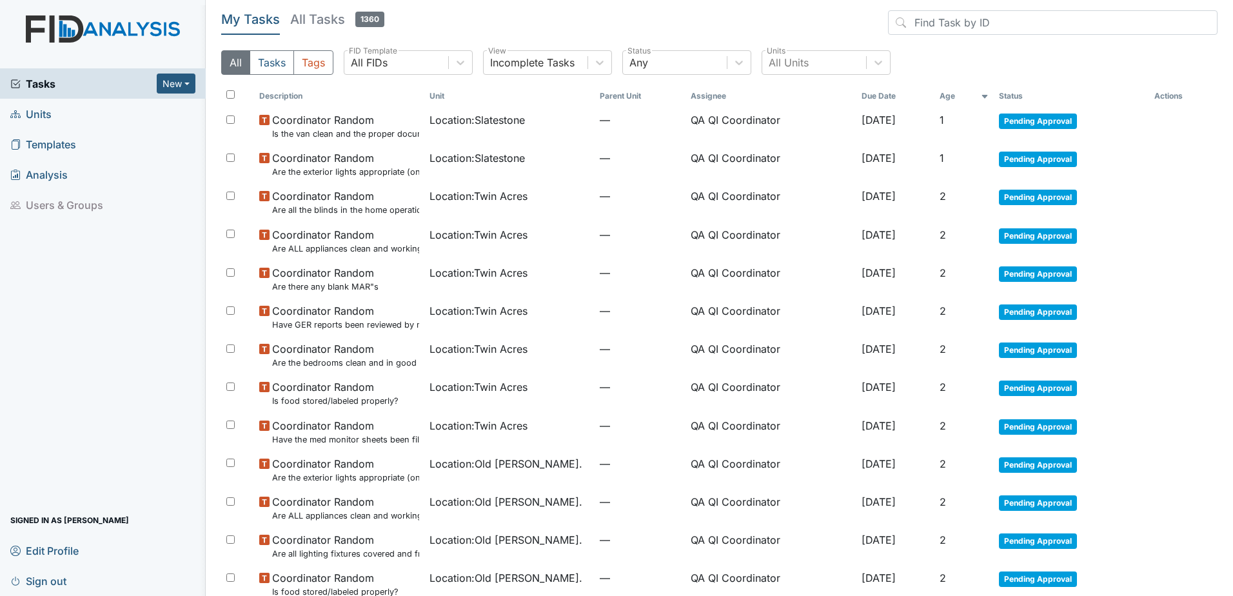
click at [311, 20] on h5 "All Tasks 1360" at bounding box center [337, 19] width 94 height 18
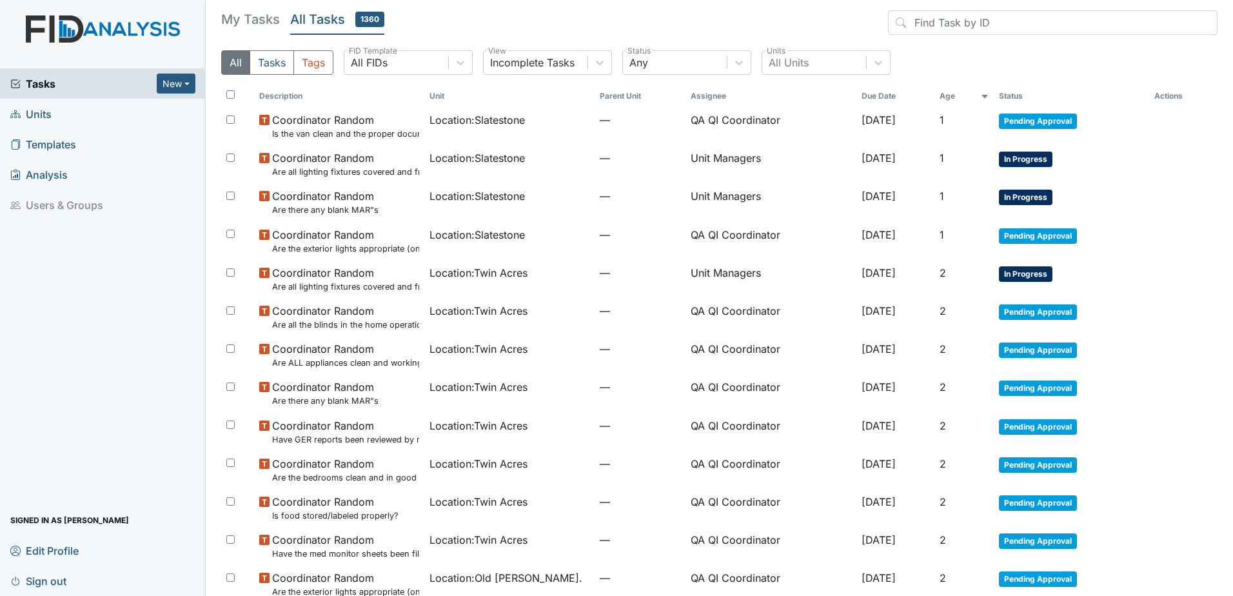
click at [955, 98] on th "Age" at bounding box center [963, 96] width 59 height 22
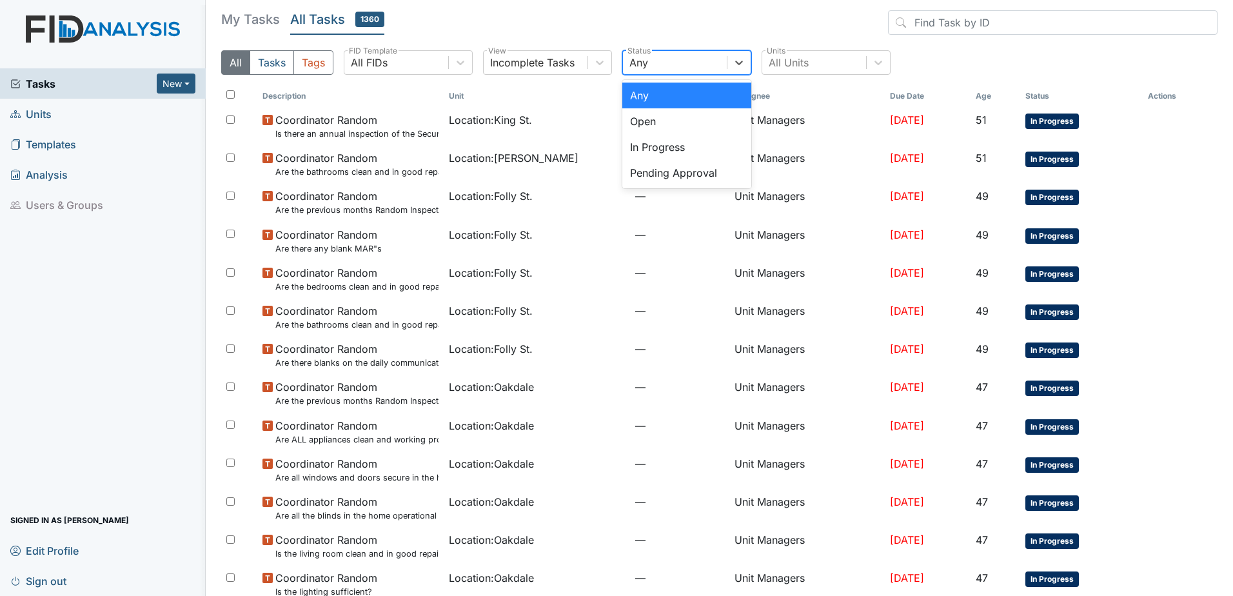
click at [667, 72] on div "Any" at bounding box center [675, 62] width 104 height 23
click at [656, 167] on div "Pending Approval" at bounding box center [686, 173] width 129 height 26
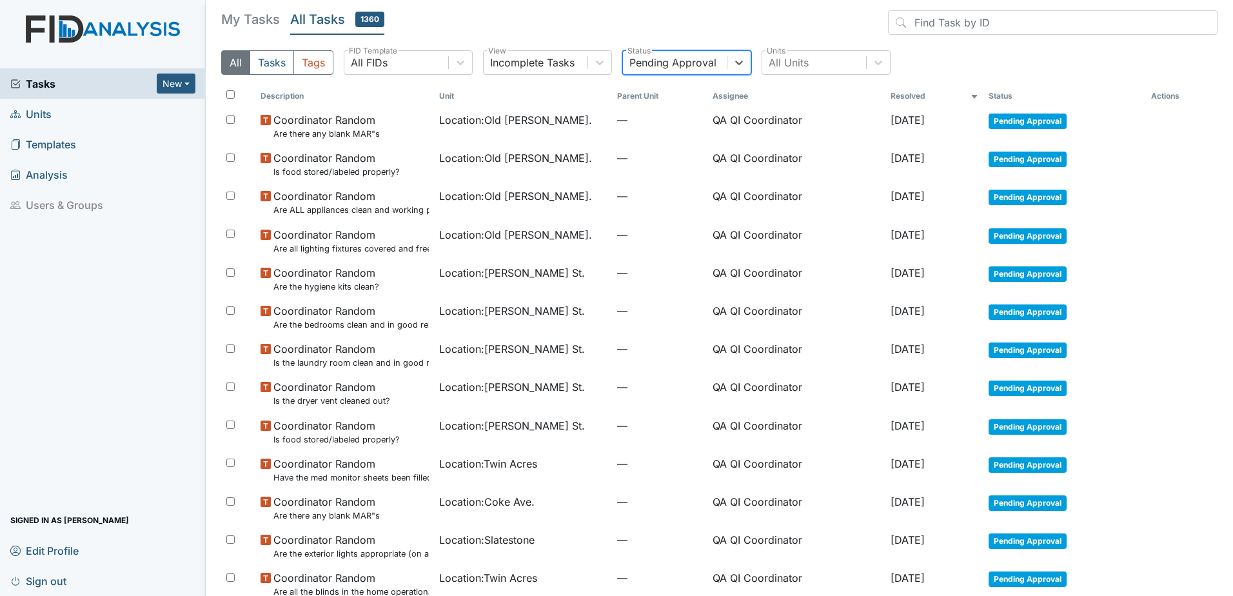
click at [977, 97] on icon at bounding box center [974, 97] width 8 height 8
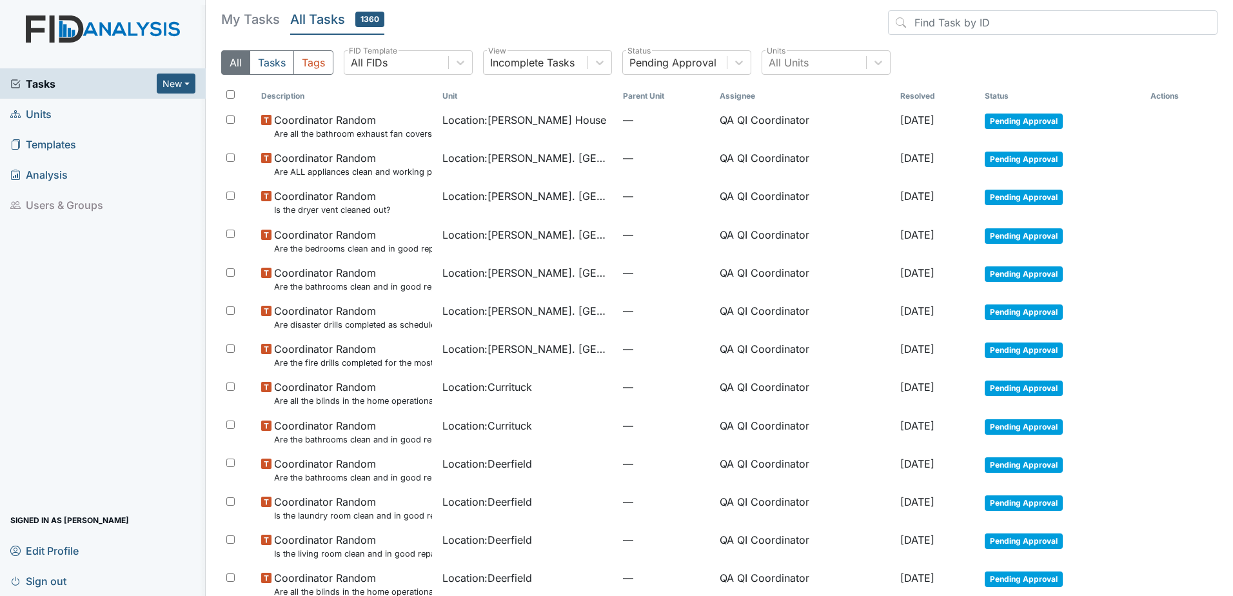
click at [975, 97] on th "Resolved" at bounding box center [937, 96] width 84 height 22
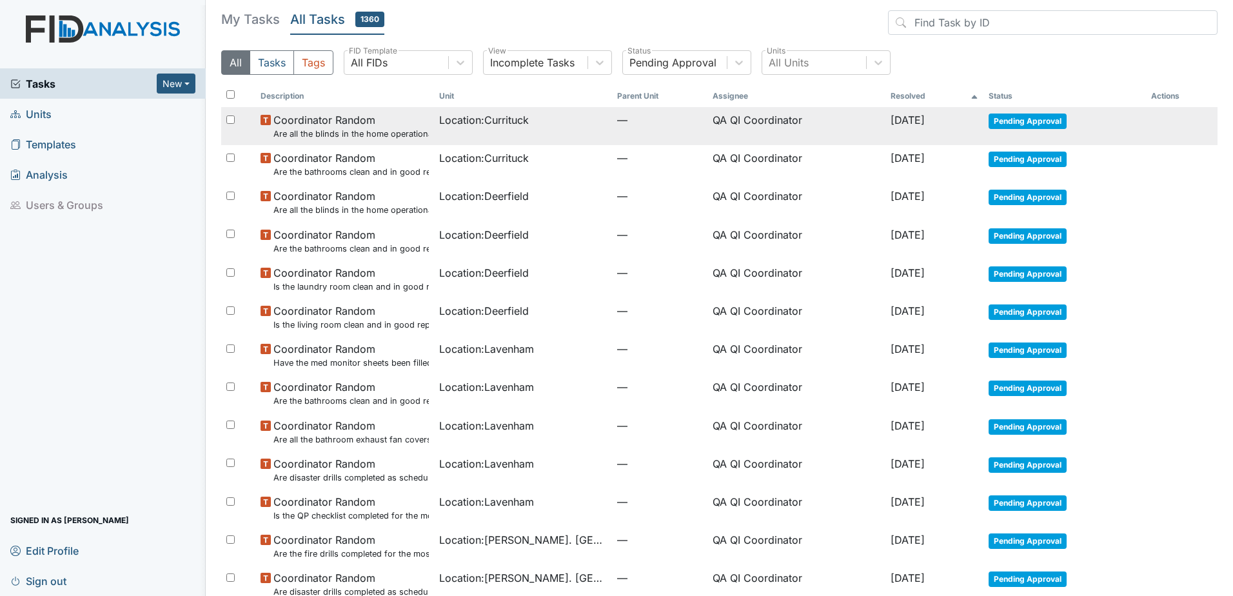
click at [919, 118] on span "Sep 24, 2025" at bounding box center [907, 119] width 34 height 13
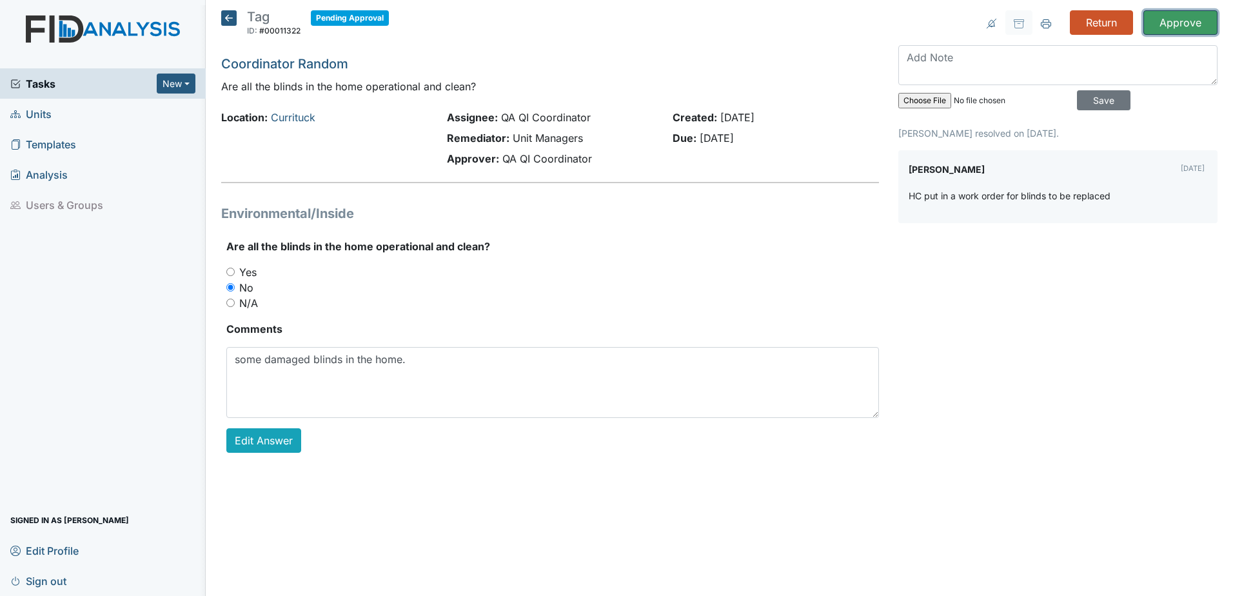
click at [1188, 14] on input "Approve" at bounding box center [1180, 22] width 74 height 24
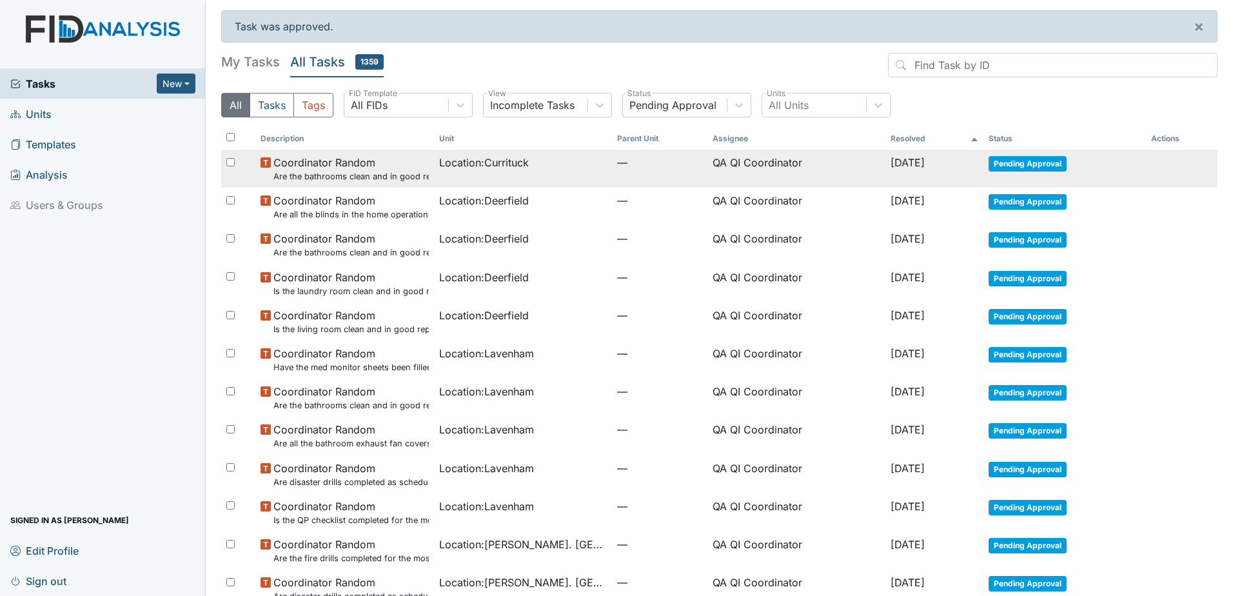
click at [1021, 161] on span "Pending Approval" at bounding box center [1027, 163] width 78 height 15
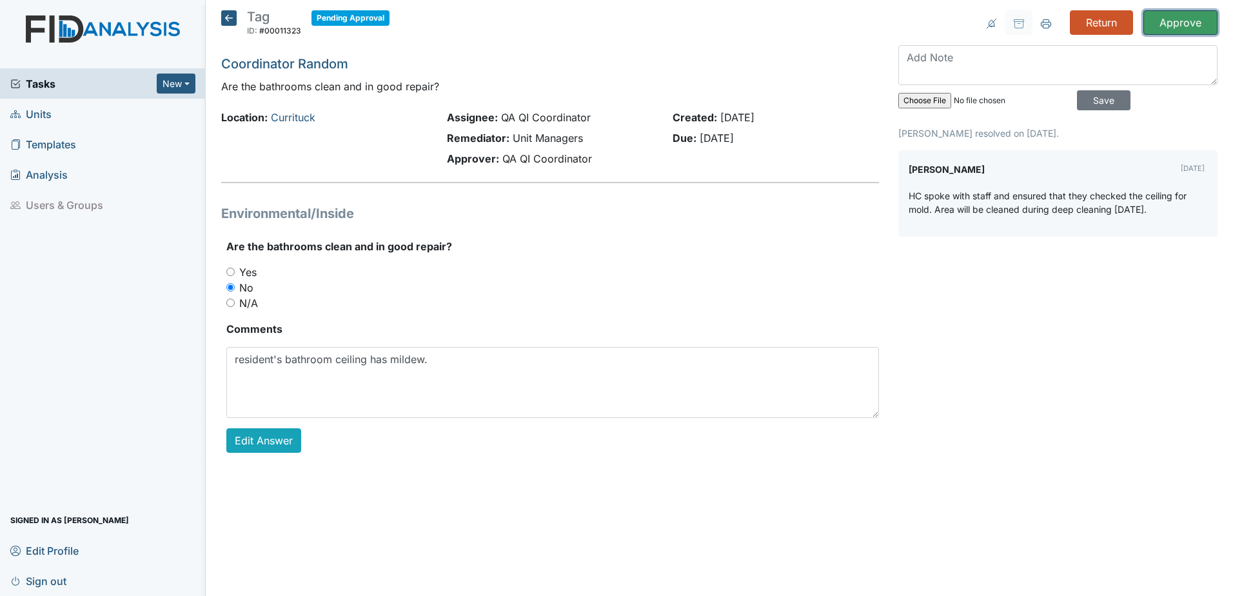
click at [1188, 23] on input "Approve" at bounding box center [1180, 22] width 74 height 24
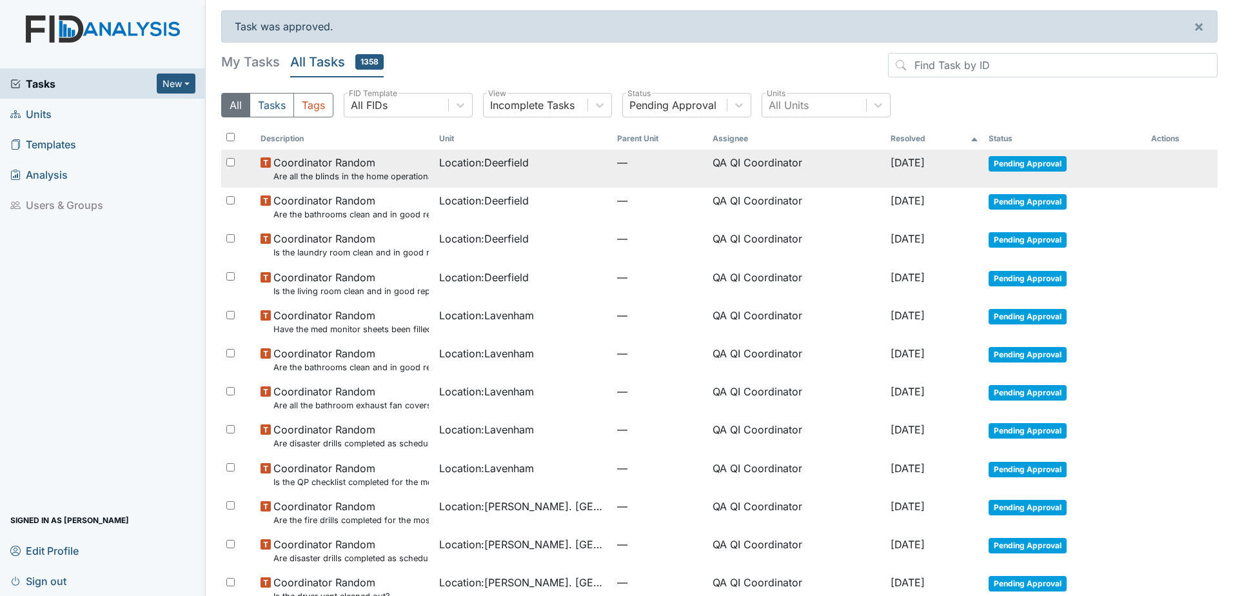
click at [1027, 162] on span "Pending Approval" at bounding box center [1027, 163] width 78 height 15
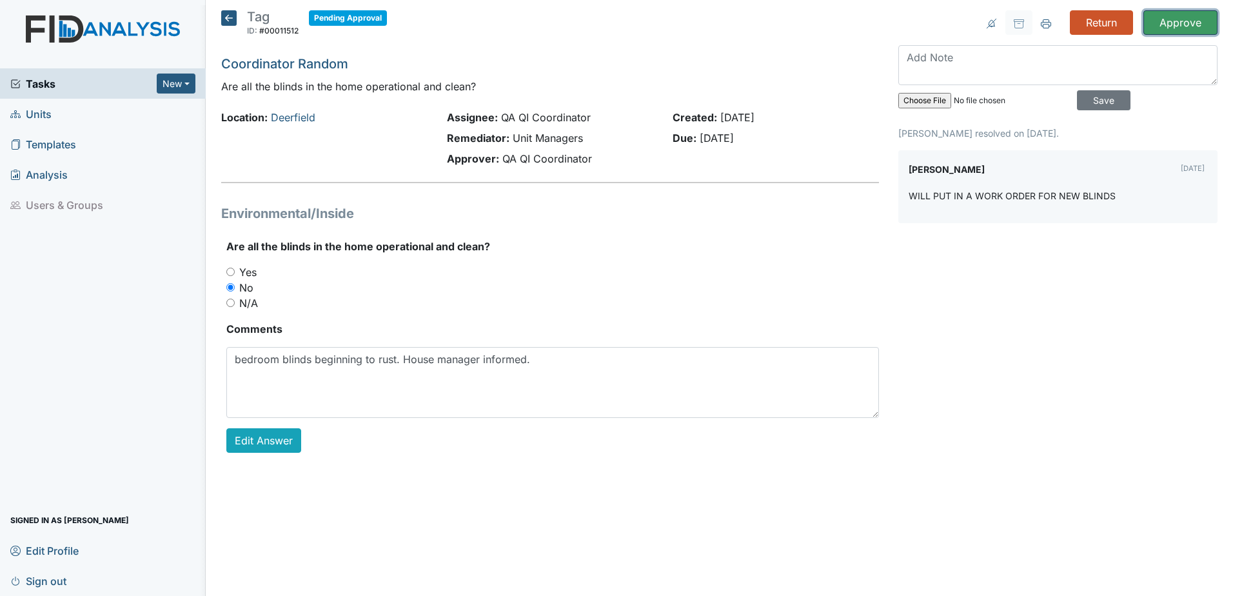
click at [1166, 19] on input "Approve" at bounding box center [1180, 22] width 74 height 24
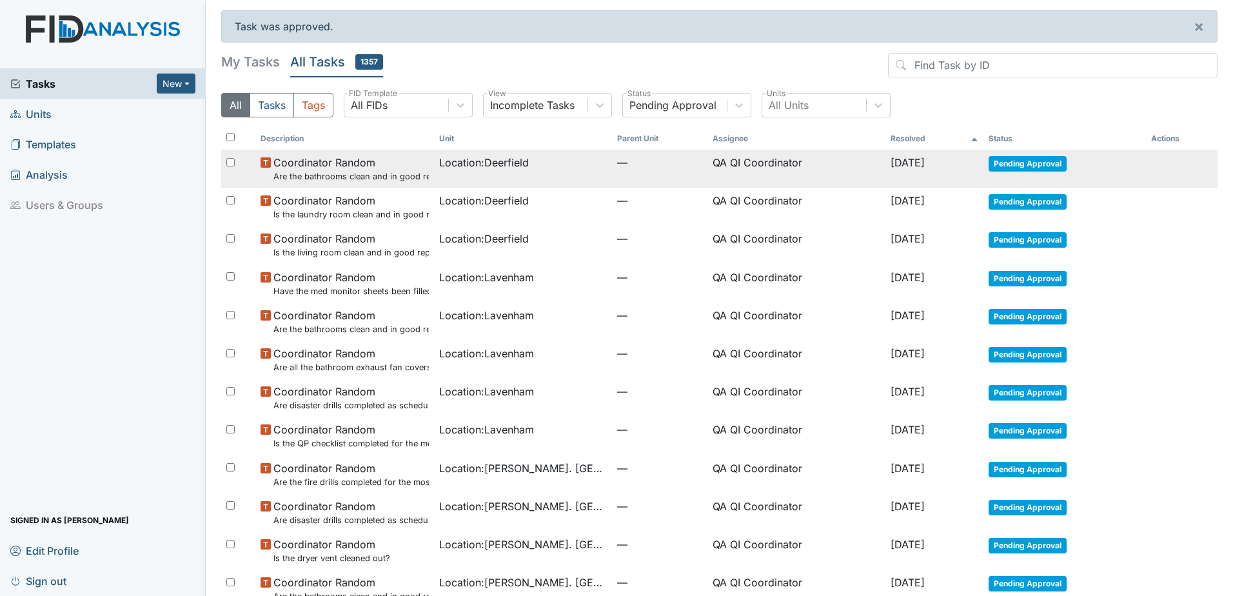
click at [1046, 160] on span "Pending Approval" at bounding box center [1027, 163] width 78 height 15
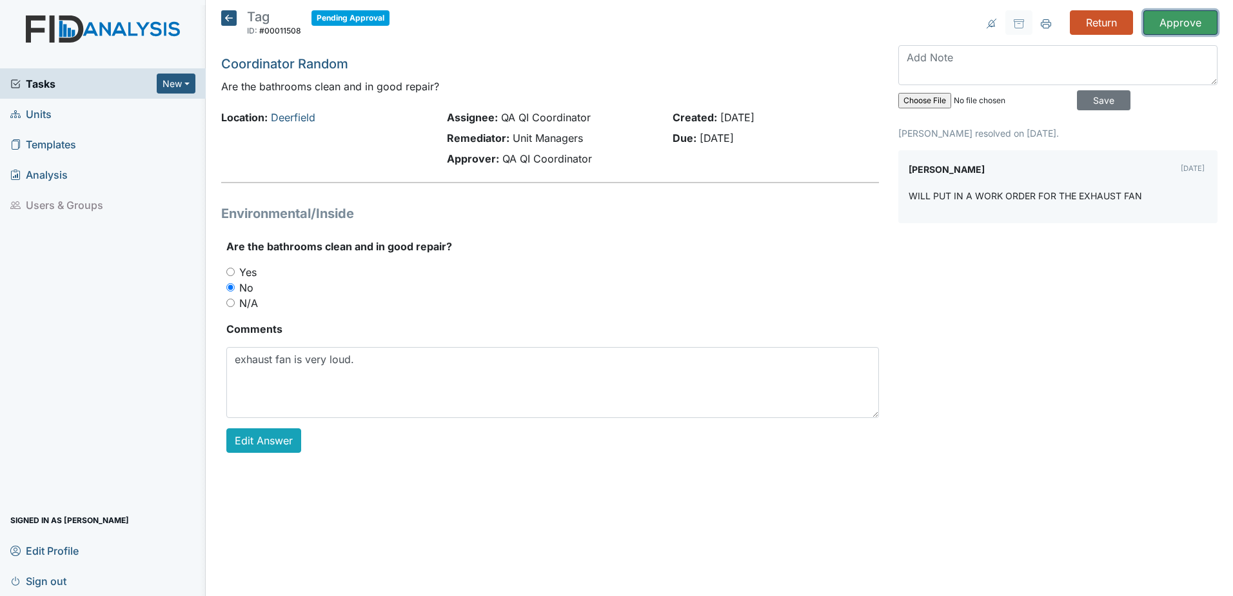
click at [1195, 19] on input "Approve" at bounding box center [1180, 22] width 74 height 24
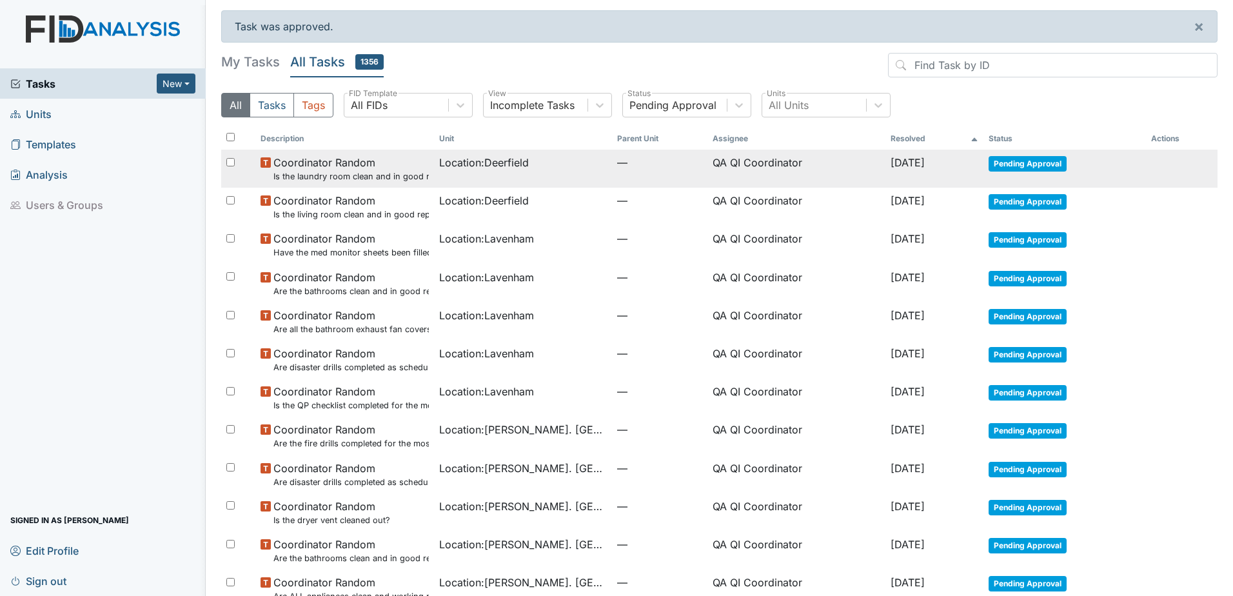
click at [1053, 156] on span "Pending Approval" at bounding box center [1027, 163] width 78 height 15
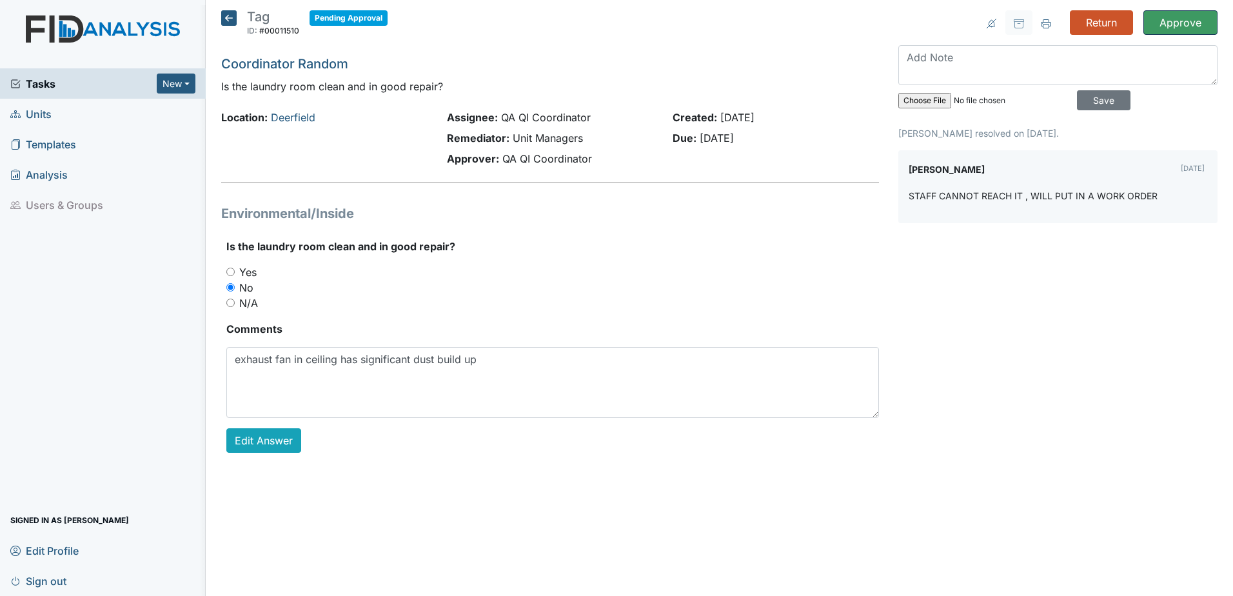
click at [1157, 28] on input "Approve" at bounding box center [1180, 22] width 74 height 24
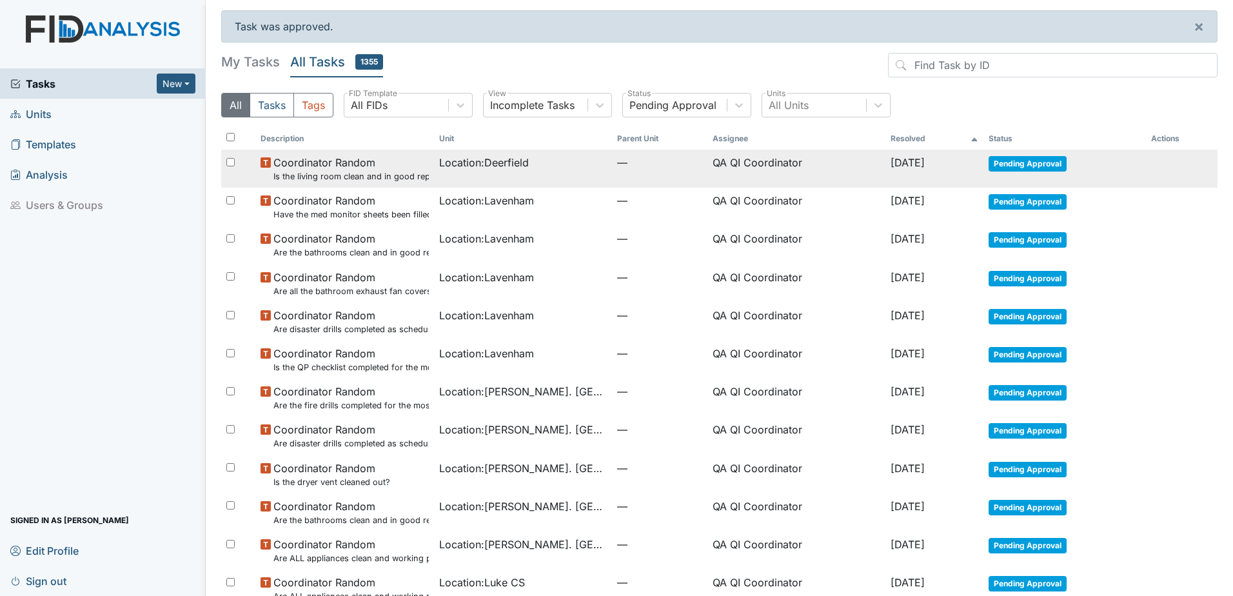
click at [1021, 168] on span "Pending Approval" at bounding box center [1027, 163] width 78 height 15
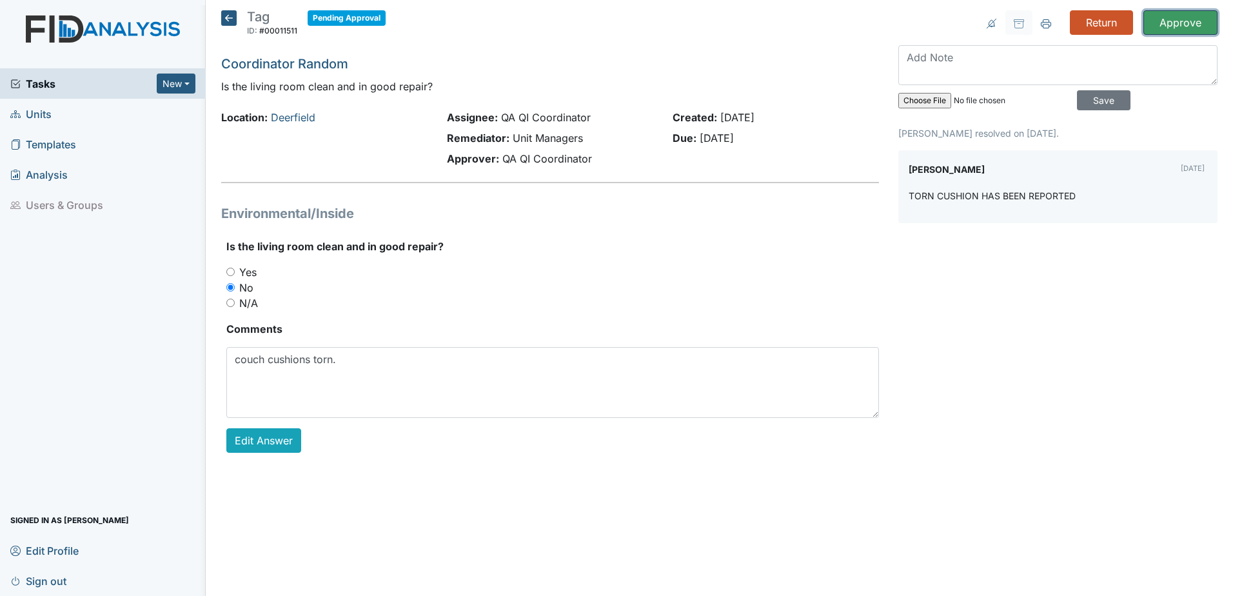
click at [1180, 28] on input "Approve" at bounding box center [1180, 22] width 74 height 24
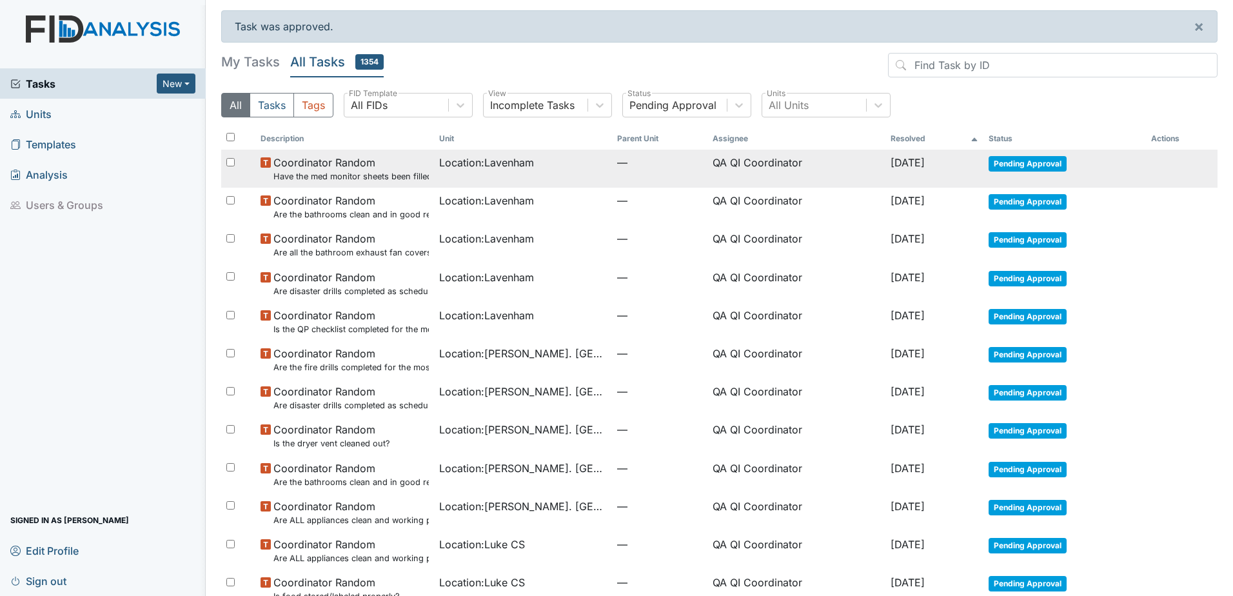
click at [1026, 167] on span "Pending Approval" at bounding box center [1027, 163] width 78 height 15
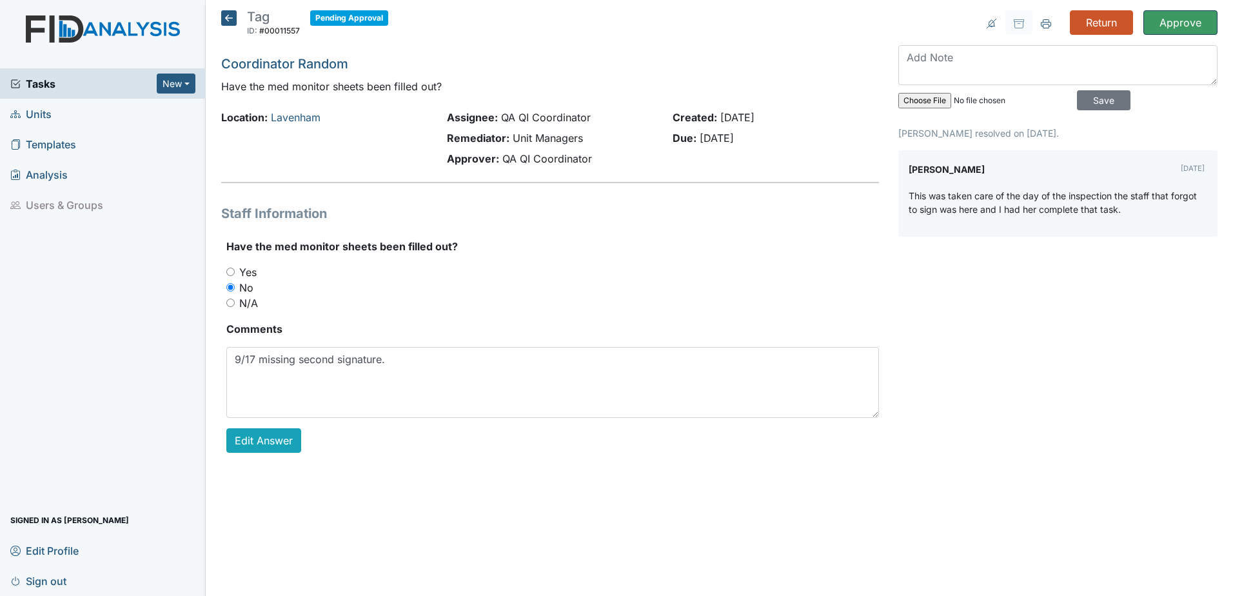
click at [1158, 23] on input "Approve" at bounding box center [1180, 22] width 74 height 24
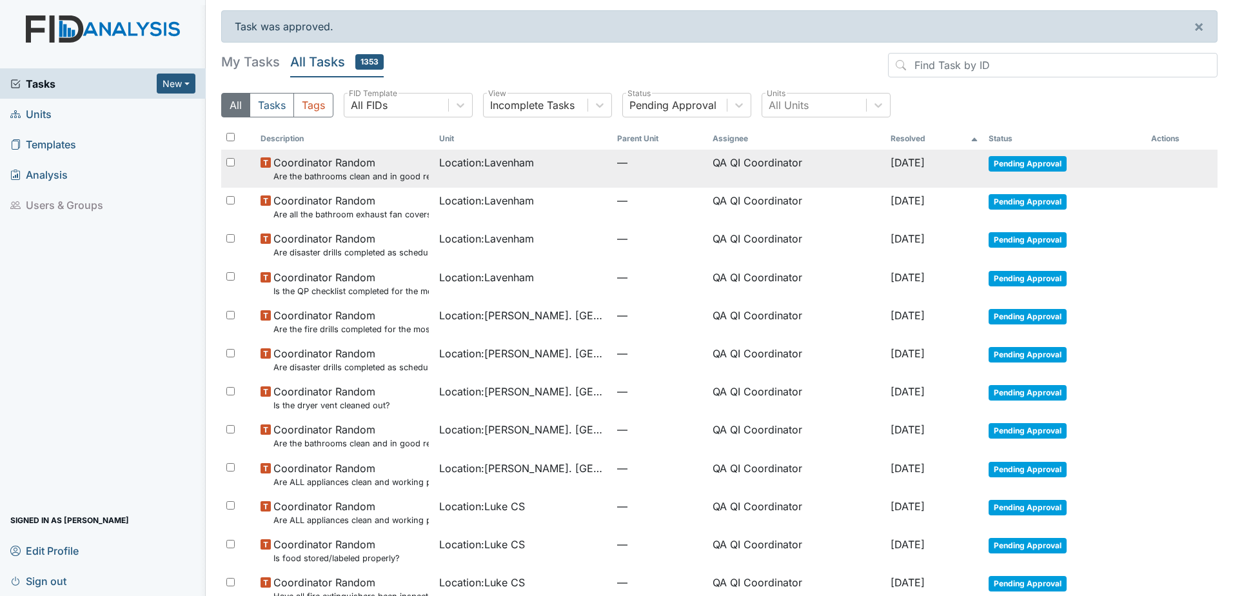
click at [1037, 164] on span "Pending Approval" at bounding box center [1027, 163] width 78 height 15
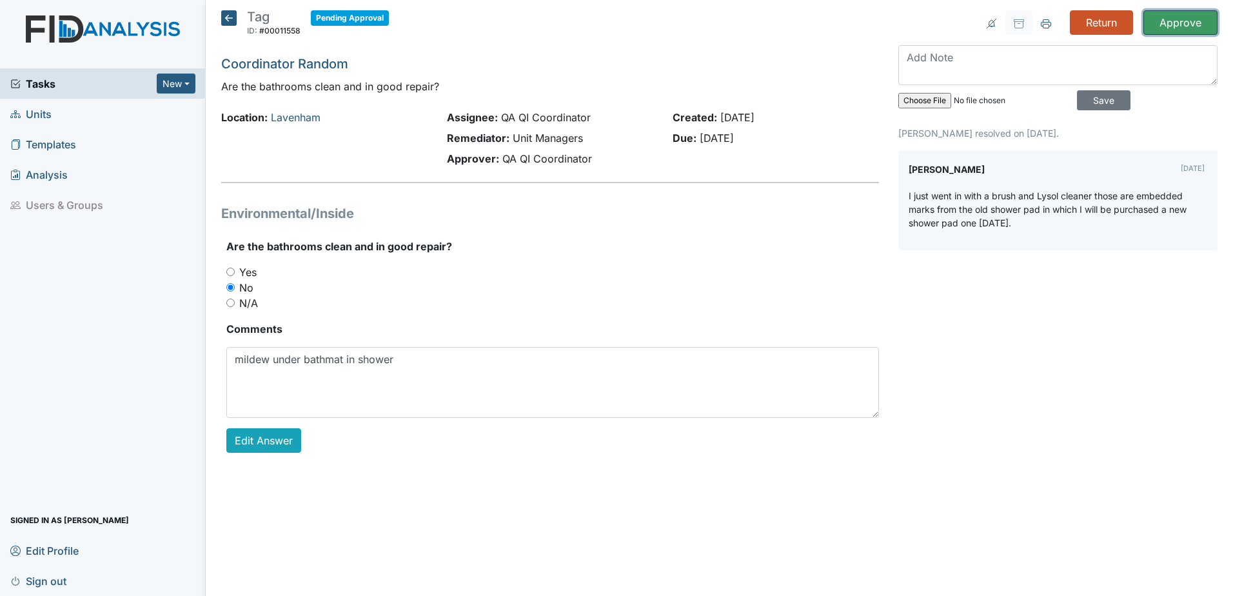
click at [1166, 25] on input "Approve" at bounding box center [1180, 22] width 74 height 24
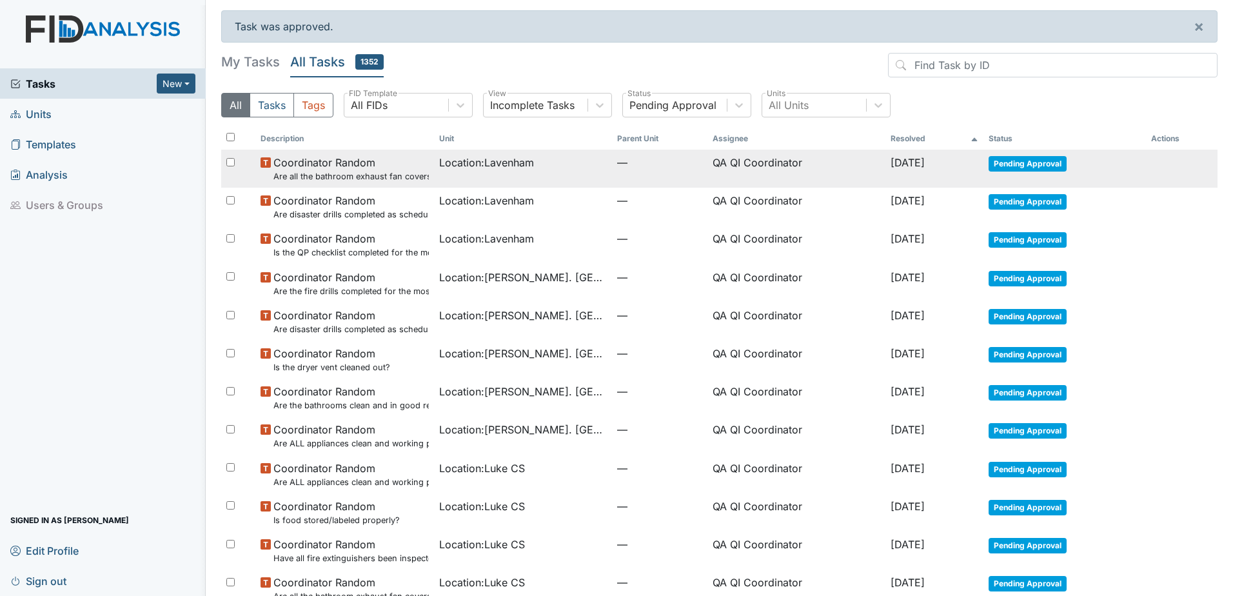
click at [1042, 162] on span "Pending Approval" at bounding box center [1027, 163] width 78 height 15
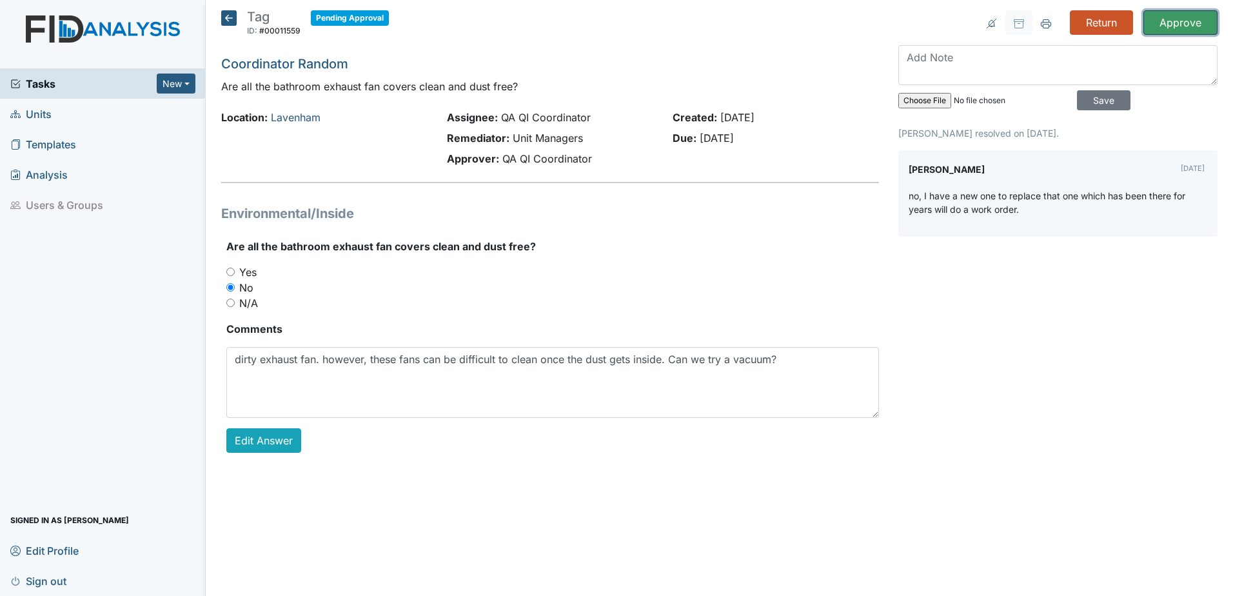
click at [1172, 27] on input "Approve" at bounding box center [1180, 22] width 74 height 24
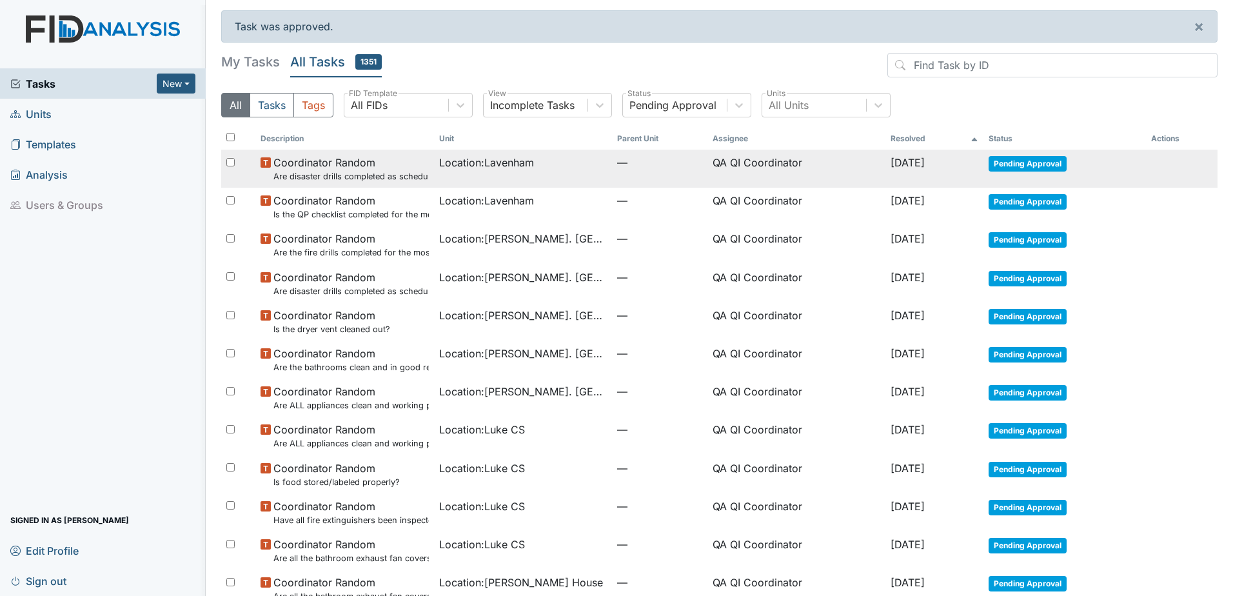
click at [1044, 161] on span "Pending Approval" at bounding box center [1027, 163] width 78 height 15
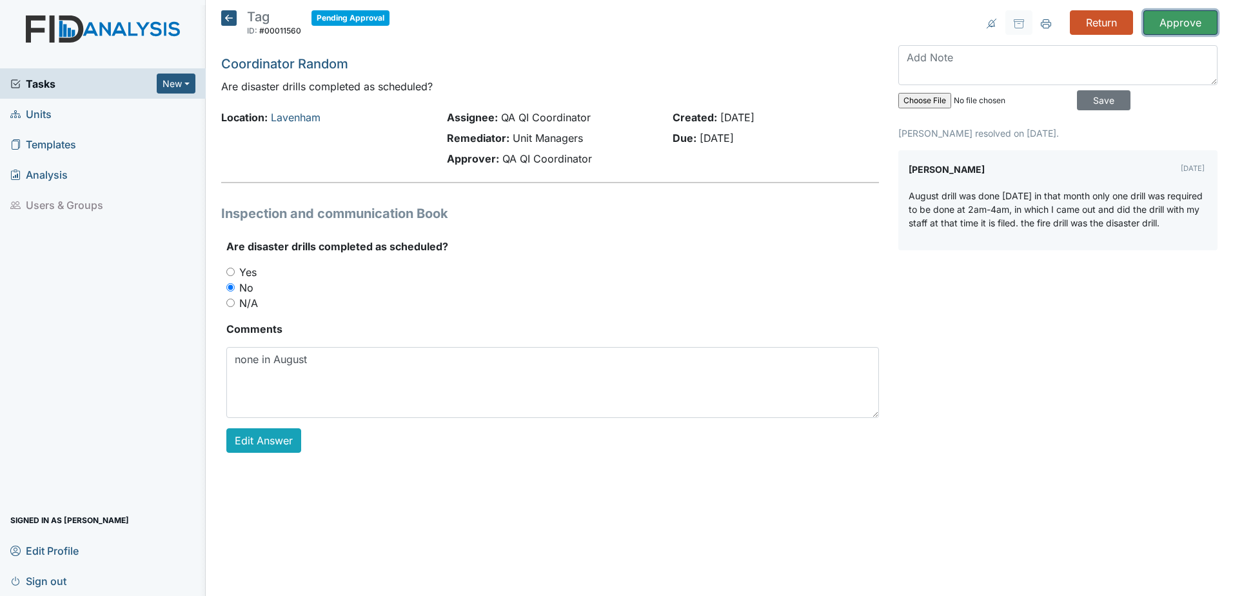
click at [1187, 14] on input "Approve" at bounding box center [1180, 22] width 74 height 24
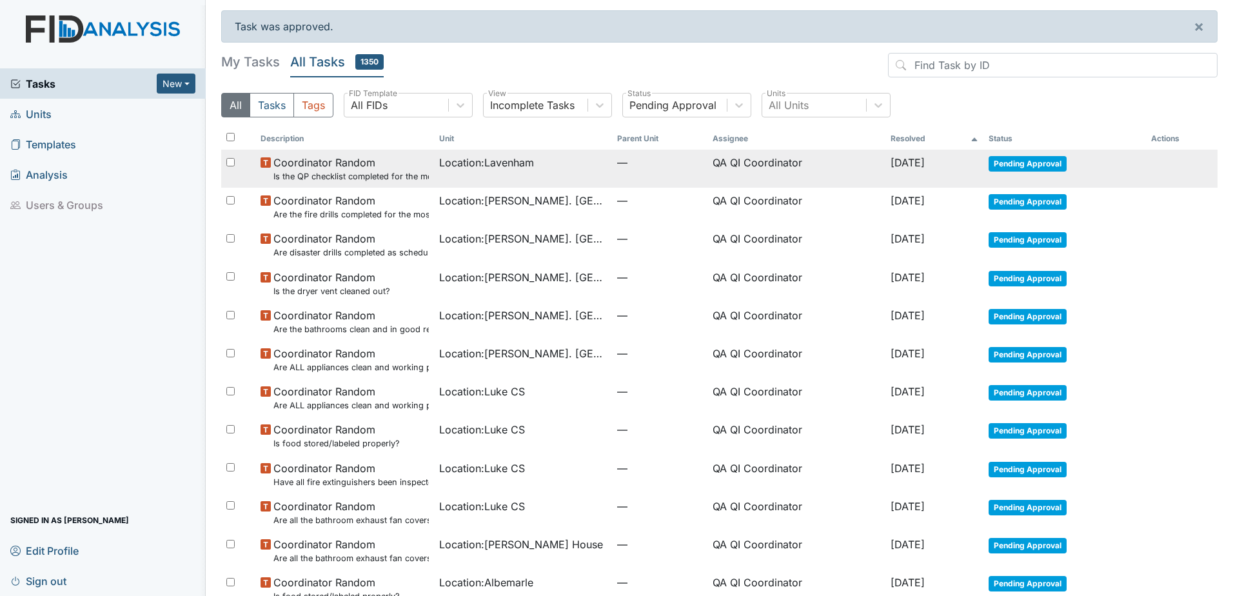
click at [1030, 166] on span "Pending Approval" at bounding box center [1027, 163] width 78 height 15
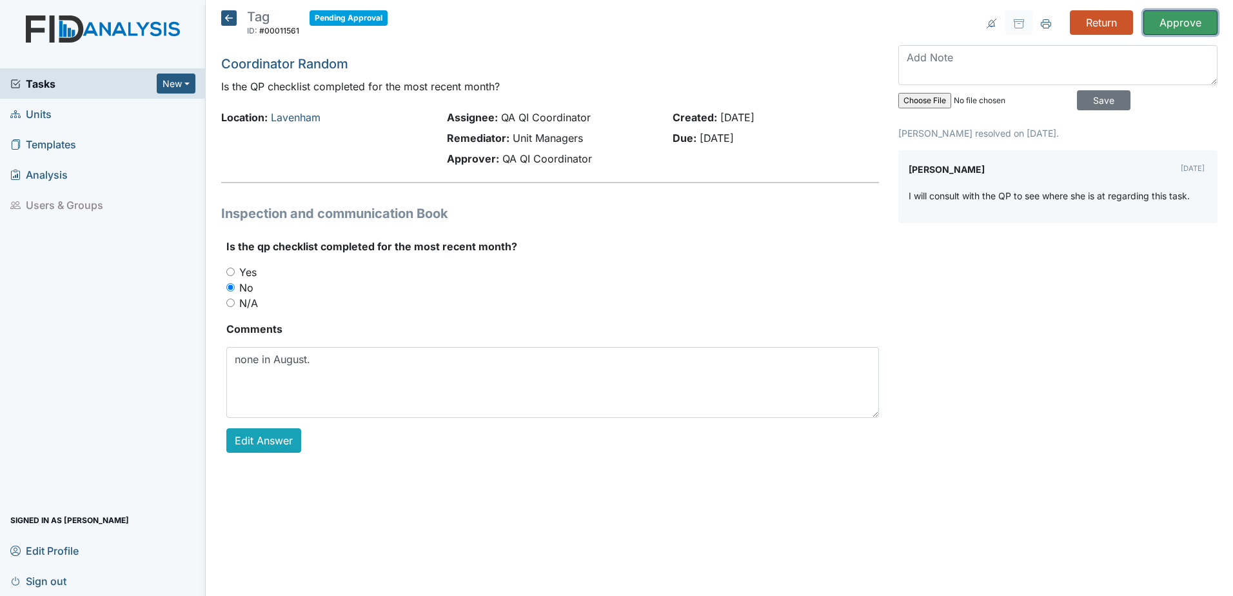
click at [1184, 22] on input "Approve" at bounding box center [1180, 22] width 74 height 24
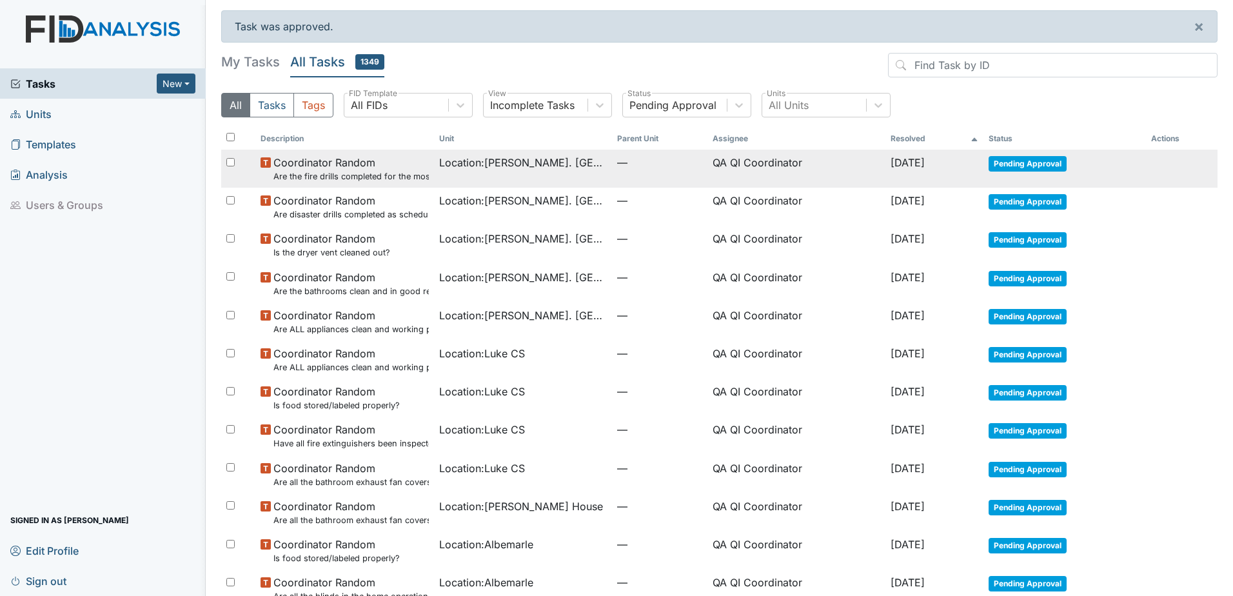
click at [1031, 161] on span "Pending Approval" at bounding box center [1027, 163] width 78 height 15
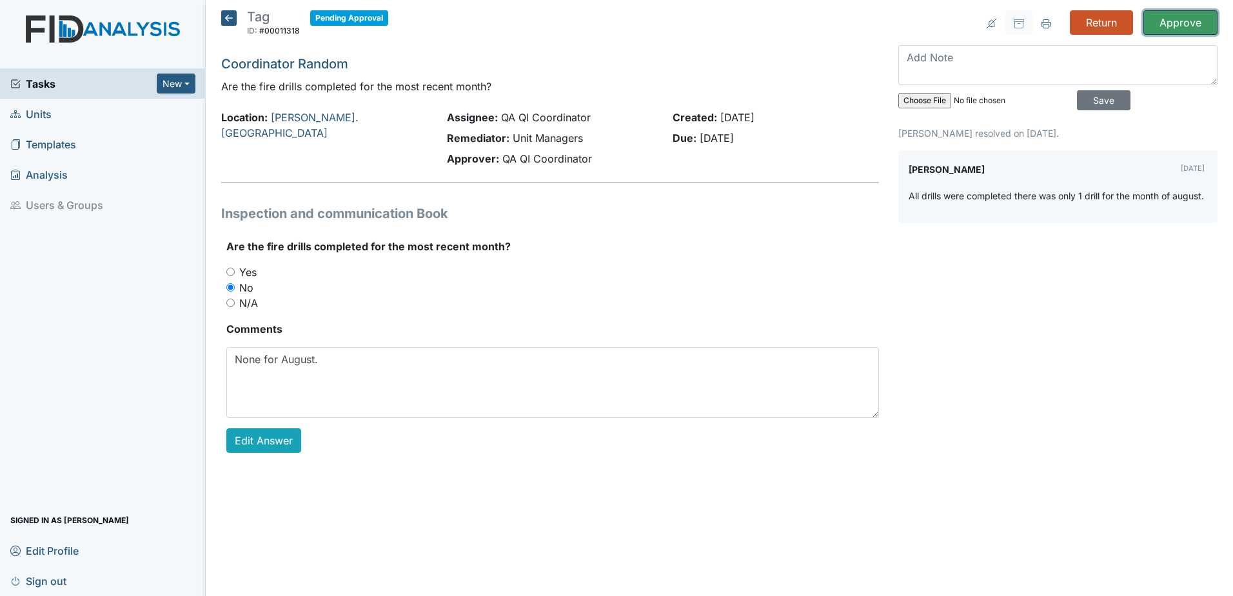
click at [1167, 27] on input "Approve" at bounding box center [1180, 22] width 74 height 24
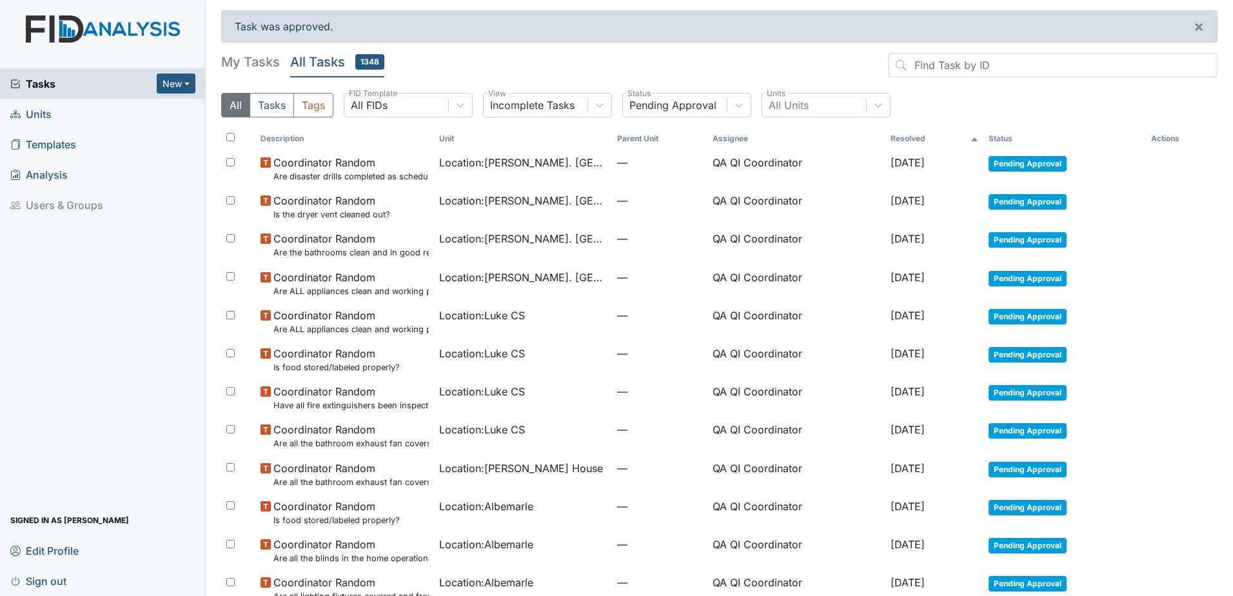
click at [1043, 163] on span "Pending Approval" at bounding box center [1027, 163] width 78 height 15
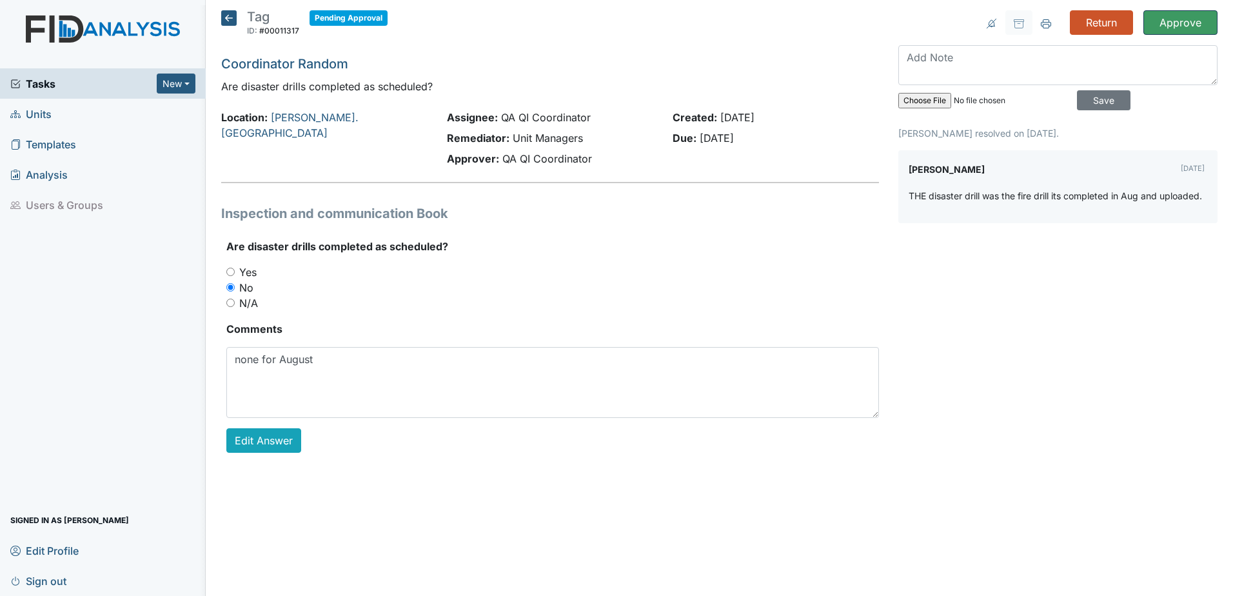
click at [1173, 26] on input "Approve" at bounding box center [1180, 22] width 74 height 24
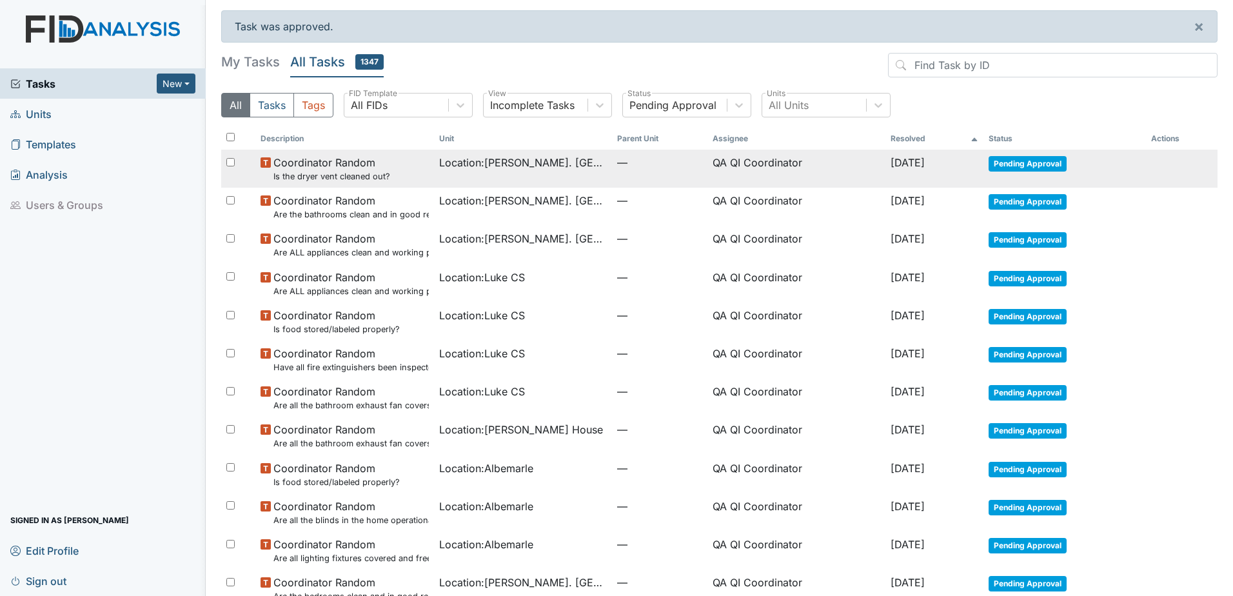
click at [1019, 161] on span "Pending Approval" at bounding box center [1027, 163] width 78 height 15
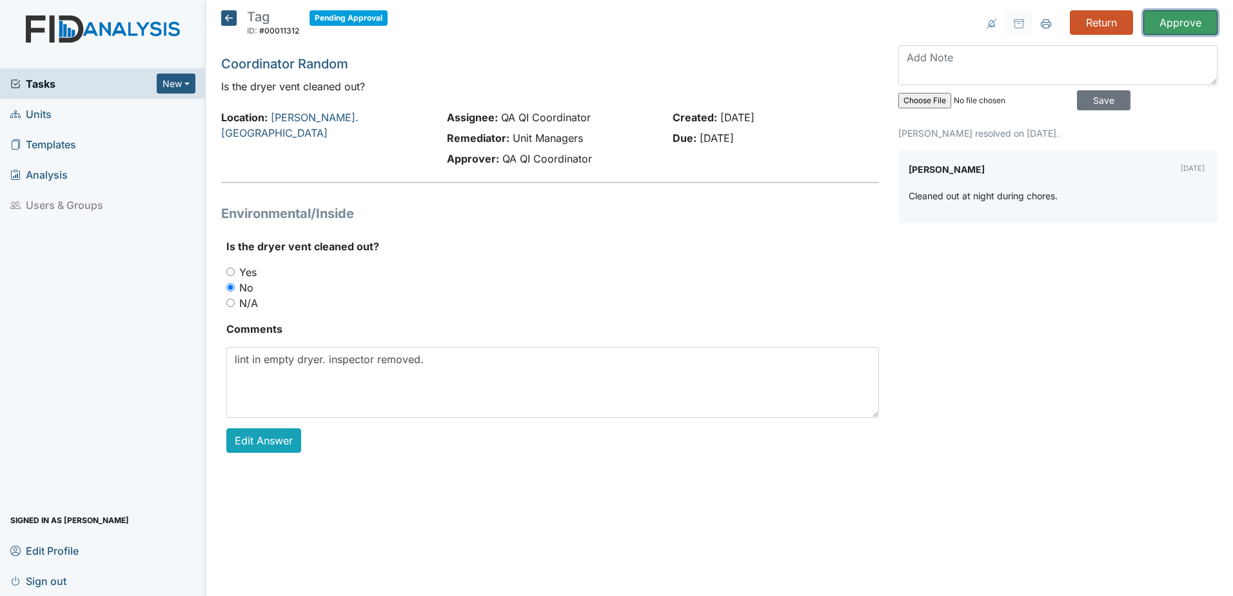
click at [1168, 22] on input "Approve" at bounding box center [1180, 22] width 74 height 24
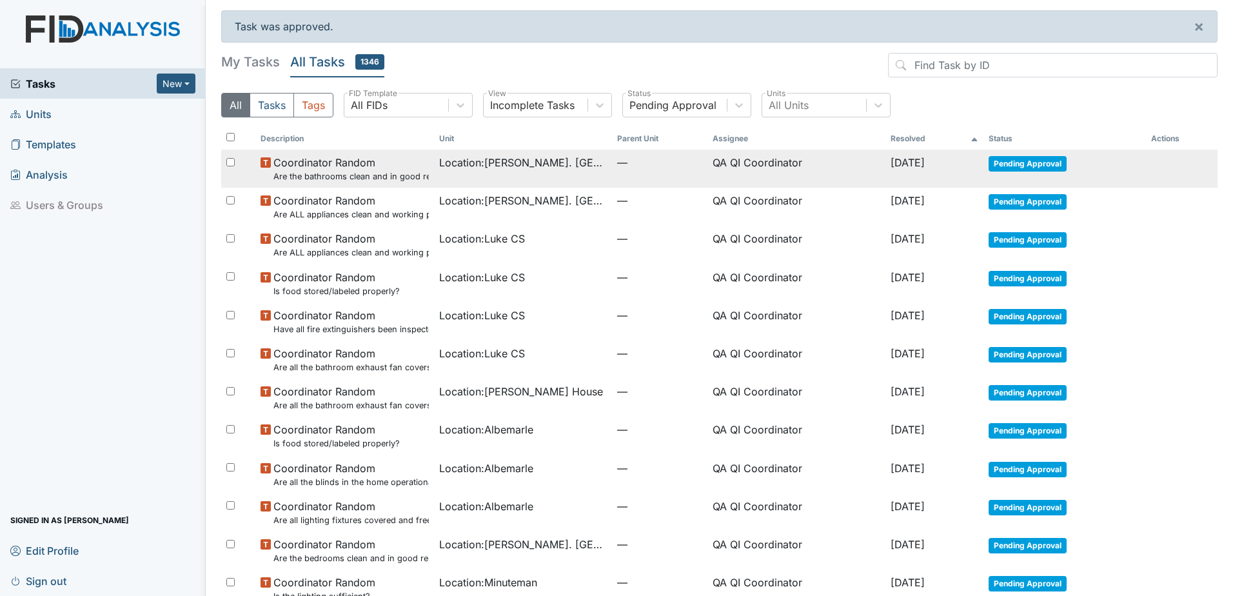
click at [1011, 159] on span "Pending Approval" at bounding box center [1027, 163] width 78 height 15
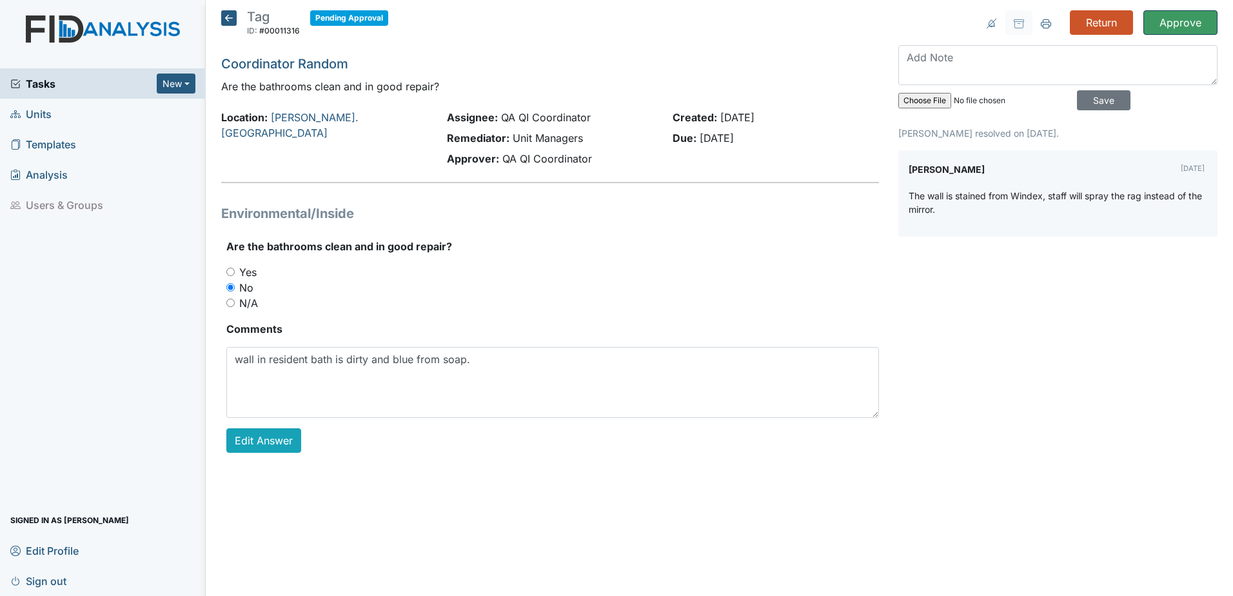
click at [1165, 29] on input "Approve" at bounding box center [1180, 22] width 74 height 24
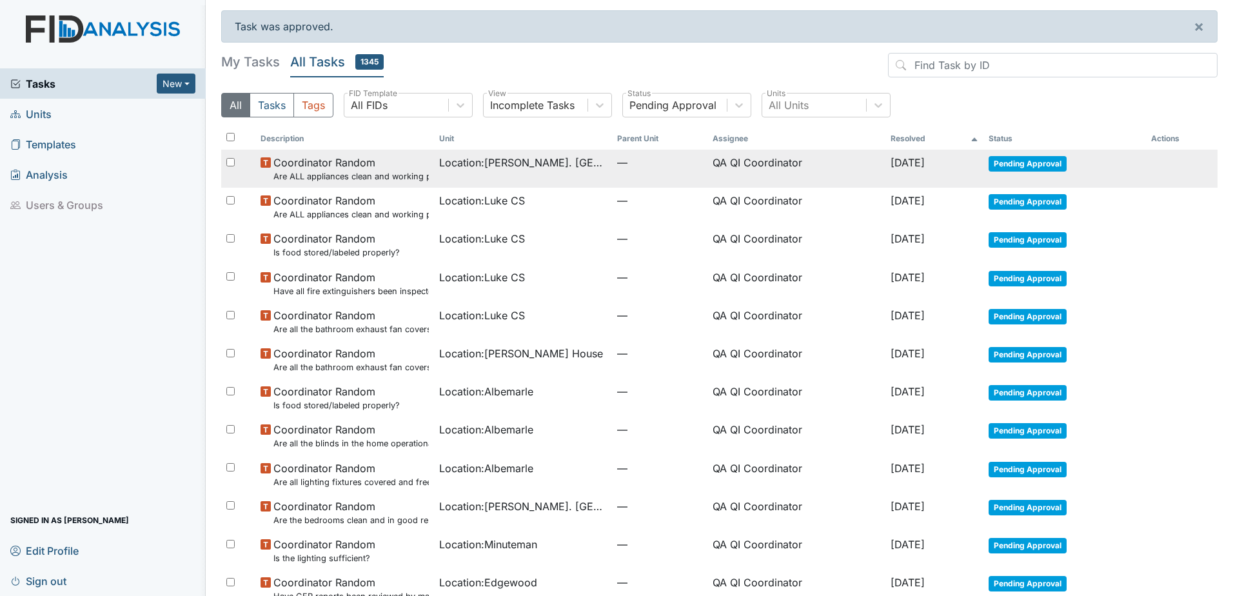
click at [1039, 171] on td "Pending Approval" at bounding box center [1064, 169] width 163 height 38
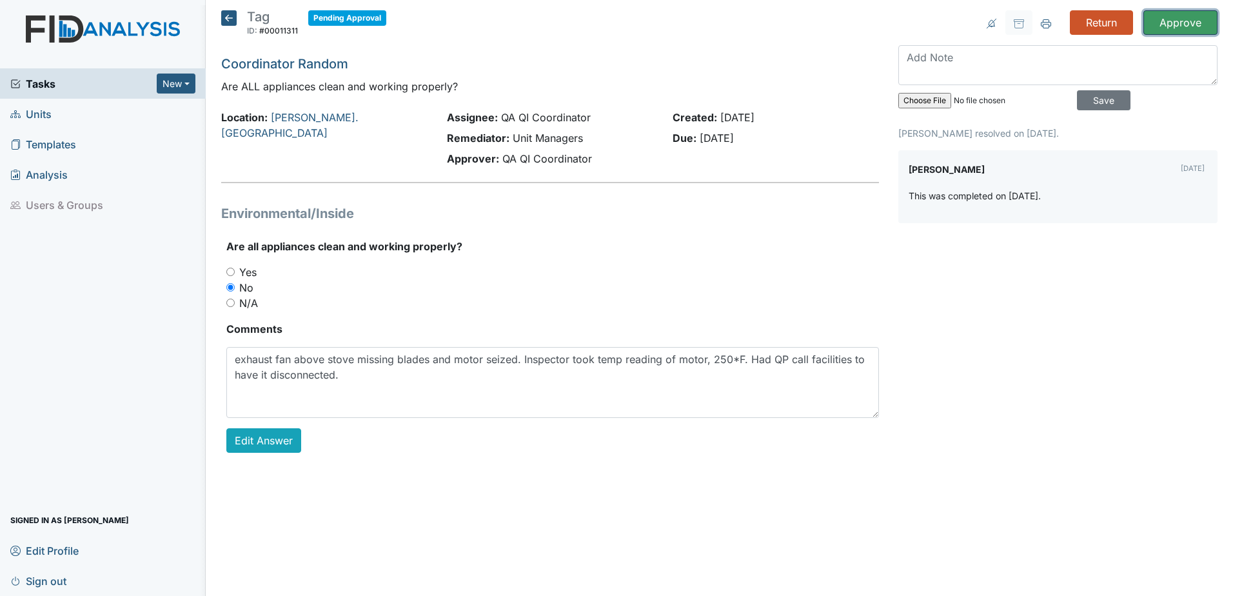
click at [1181, 30] on input "Approve" at bounding box center [1180, 22] width 74 height 24
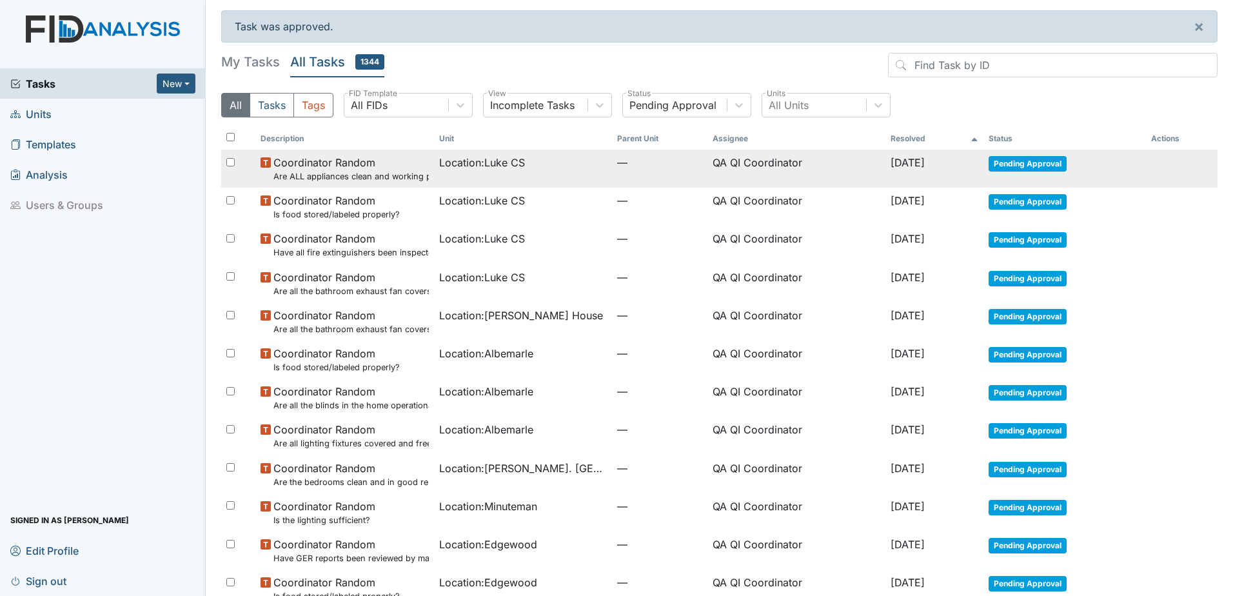
click at [1066, 162] on span "Pending Approval" at bounding box center [1027, 163] width 78 height 15
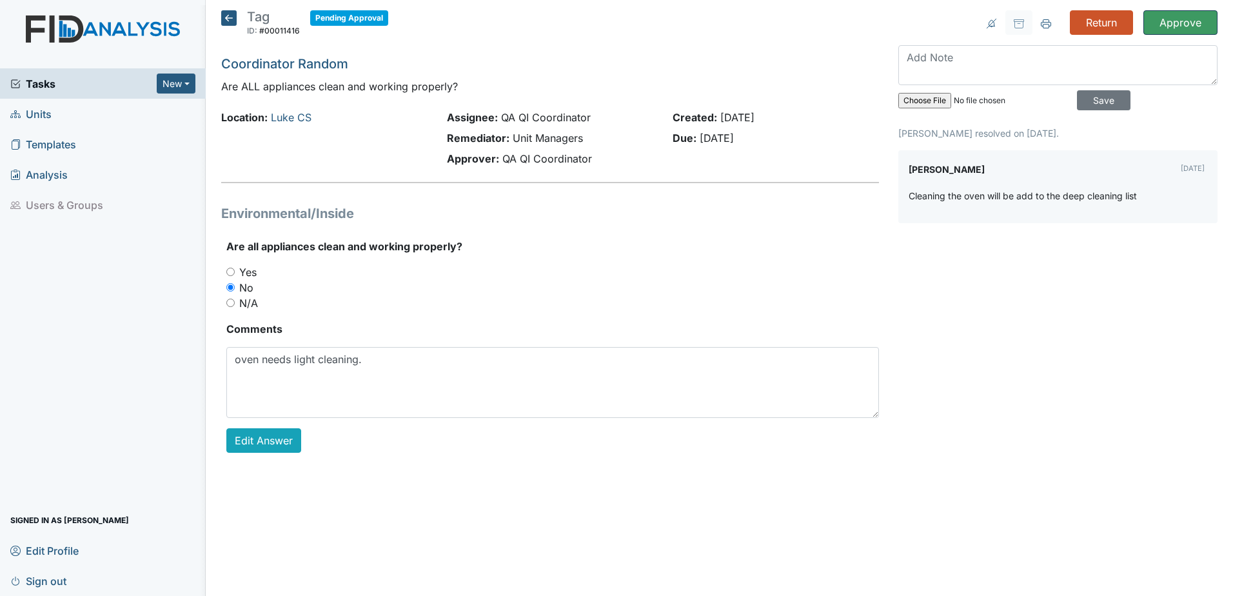
click at [1164, 27] on input "Approve" at bounding box center [1180, 22] width 74 height 24
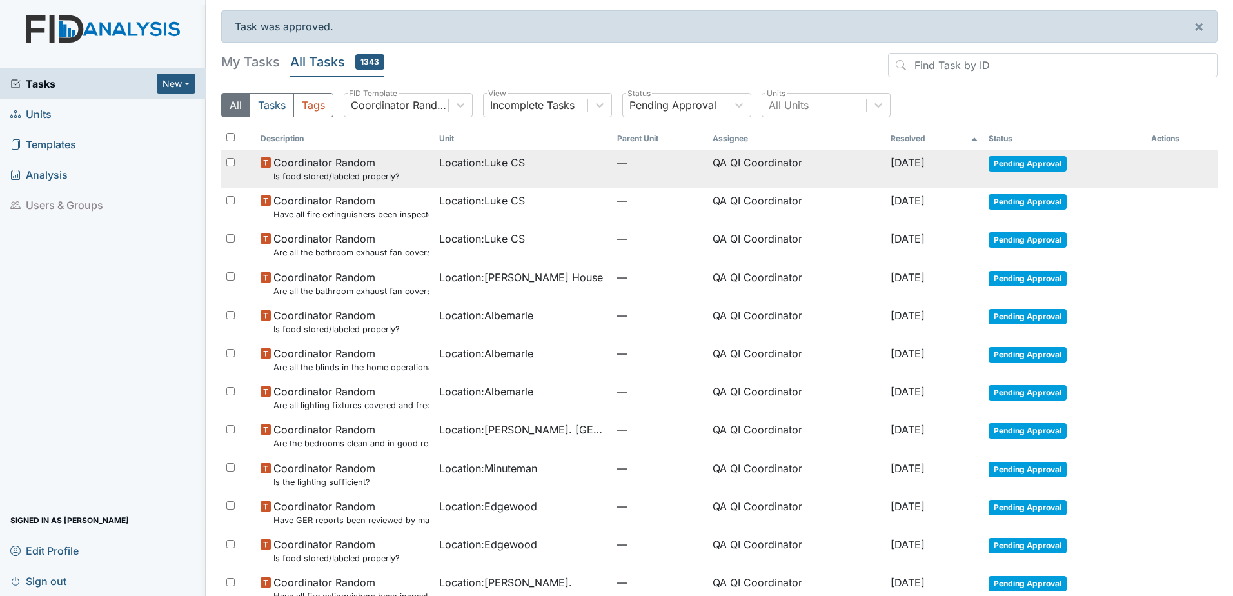
click at [1040, 163] on span "Pending Approval" at bounding box center [1027, 163] width 78 height 15
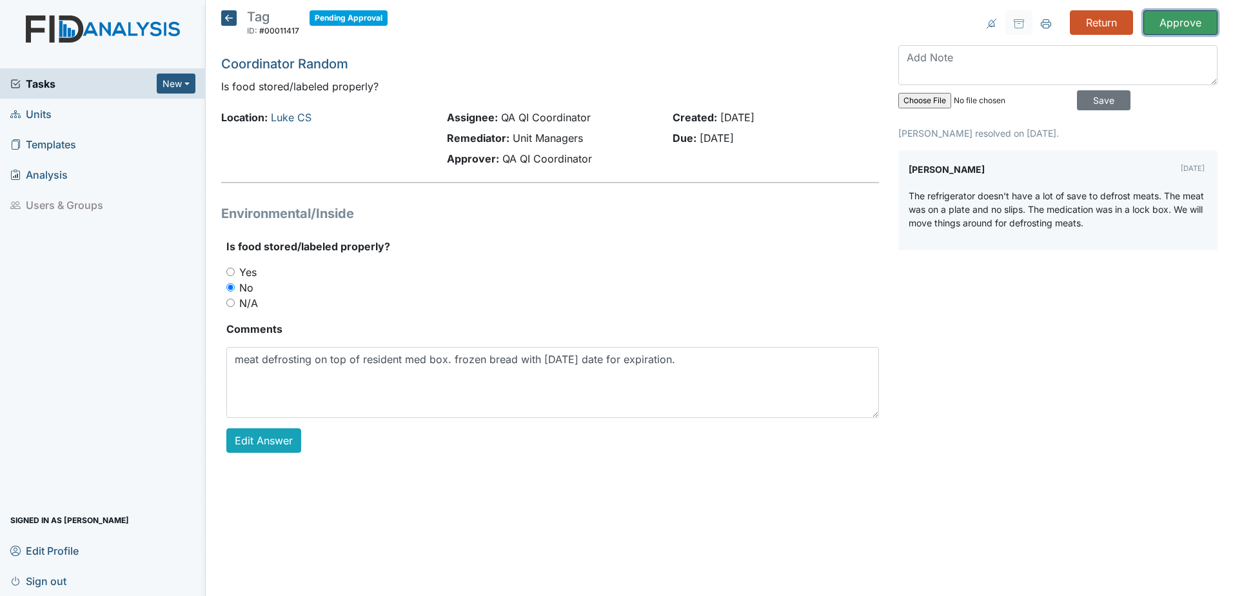
click at [1168, 25] on input "Approve" at bounding box center [1180, 22] width 74 height 24
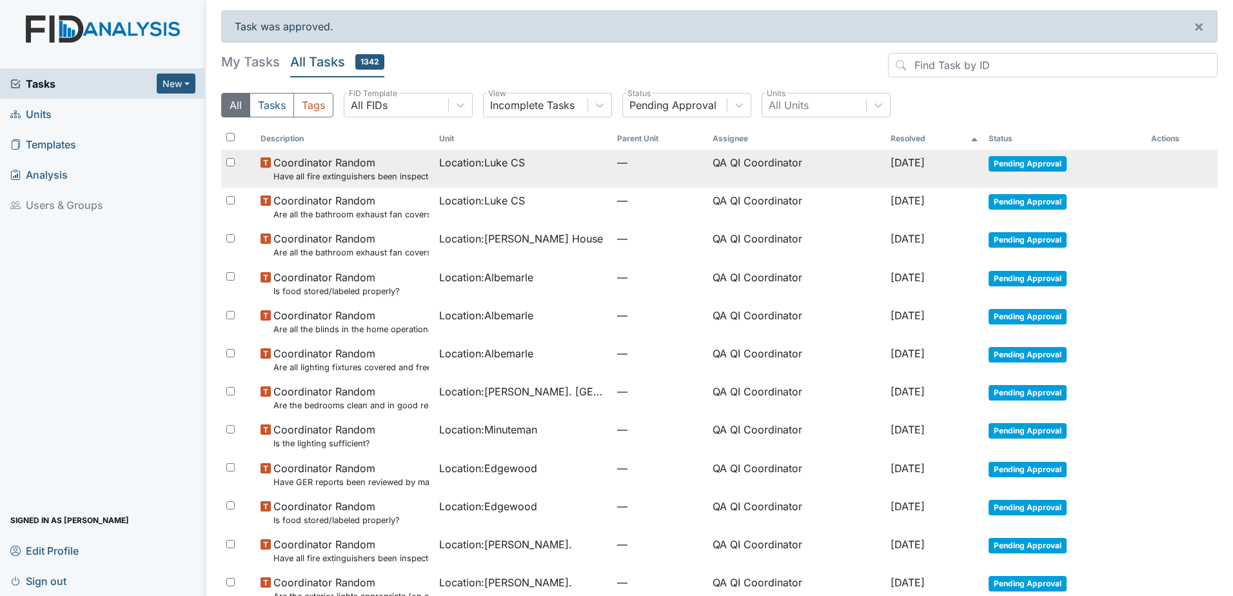
click at [1059, 161] on span "Pending Approval" at bounding box center [1027, 163] width 78 height 15
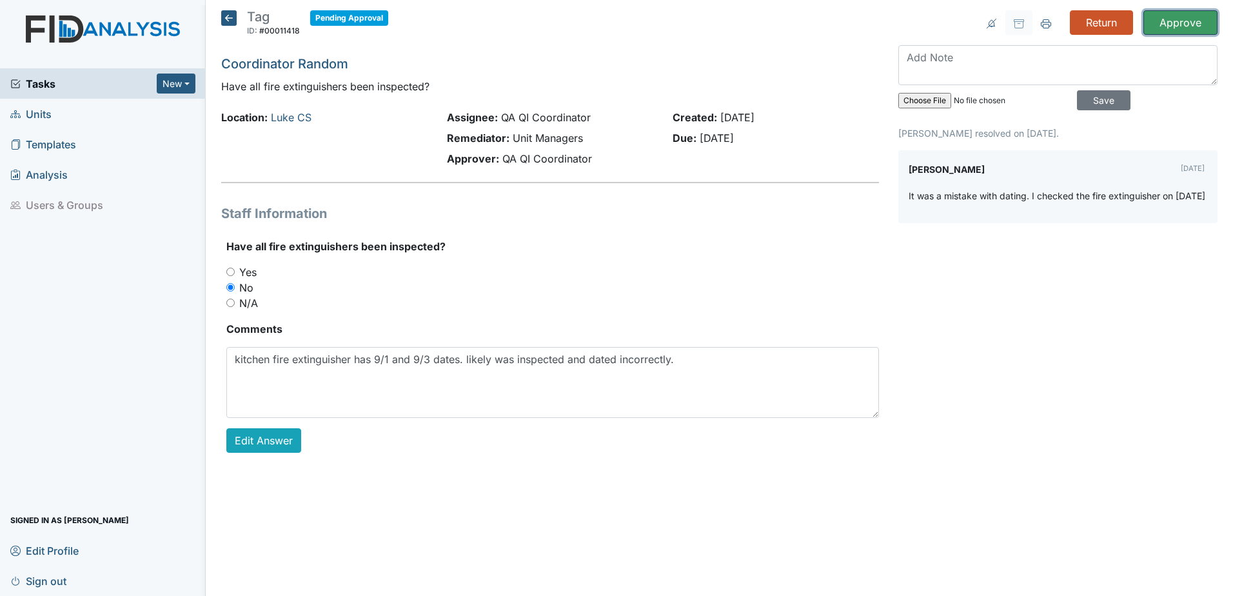
click at [1175, 29] on input "Approve" at bounding box center [1180, 22] width 74 height 24
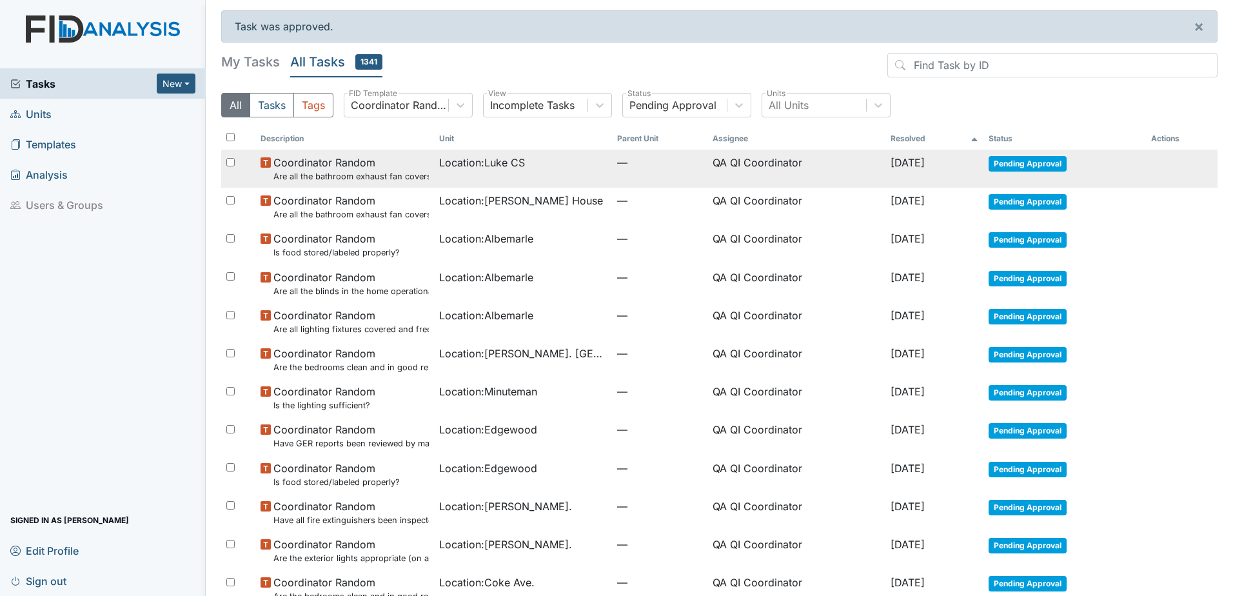
click at [1017, 161] on span "Pending Approval" at bounding box center [1027, 163] width 78 height 15
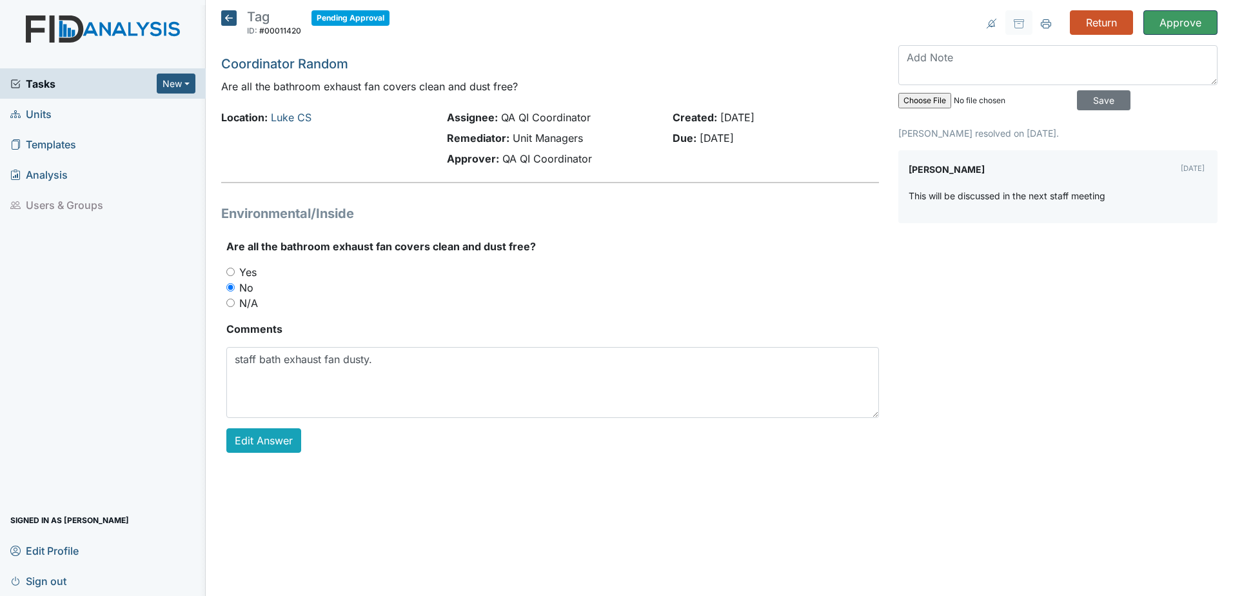
click at [1195, 26] on input "Approve" at bounding box center [1180, 22] width 74 height 24
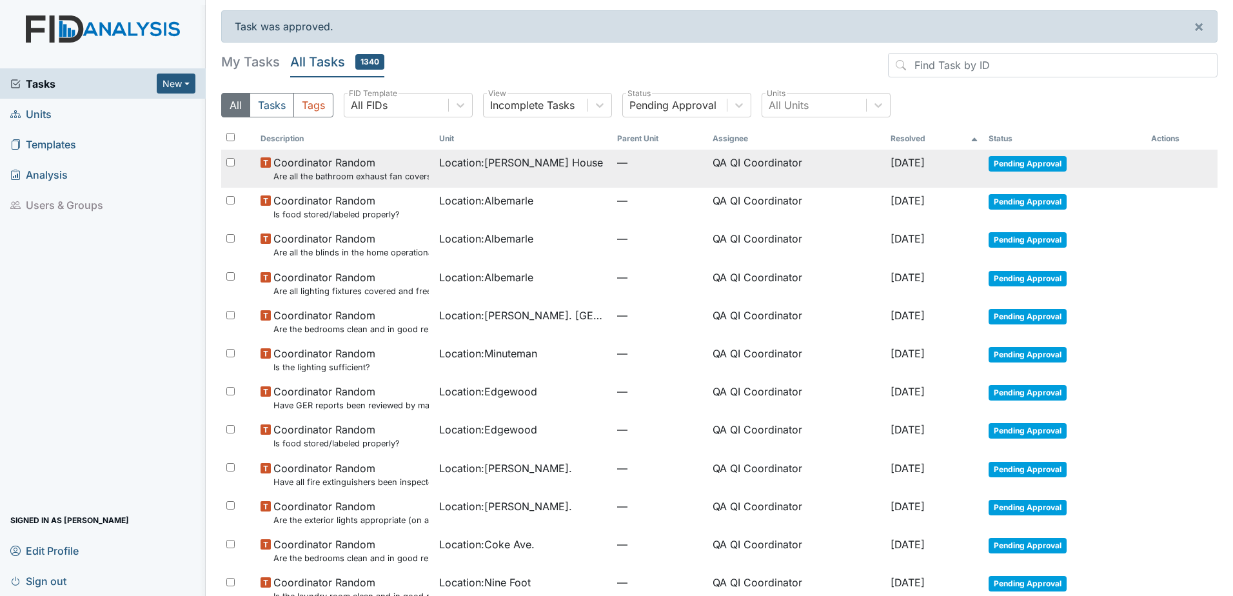
click at [1038, 173] on td "Pending Approval" at bounding box center [1064, 169] width 163 height 38
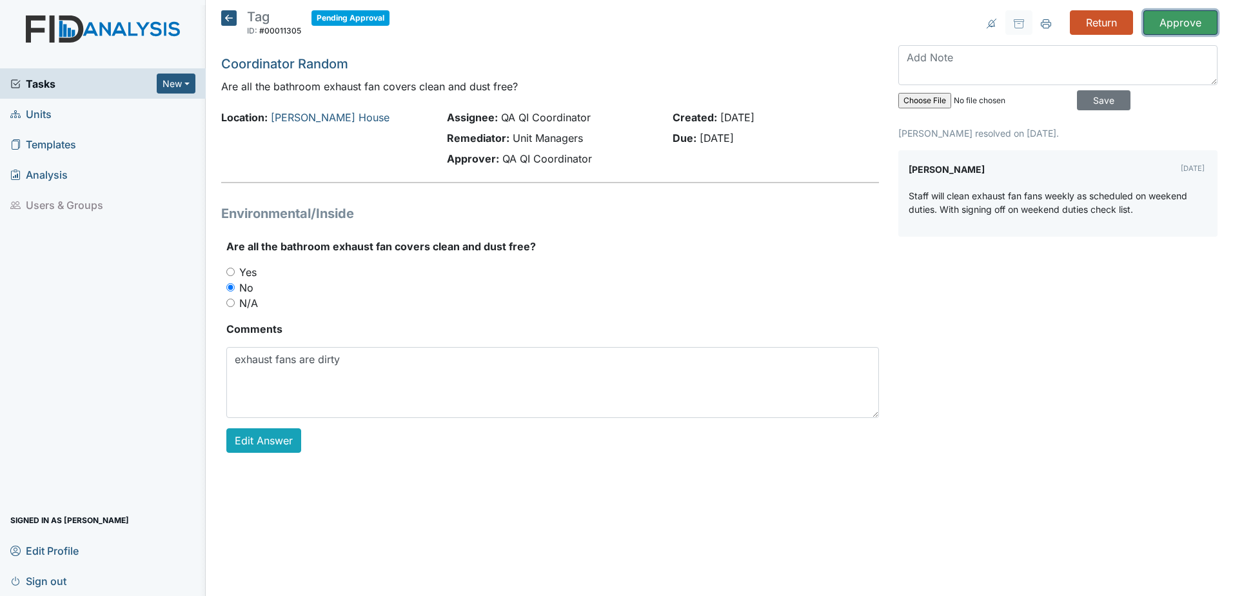
click at [1181, 28] on input "Approve" at bounding box center [1180, 22] width 74 height 24
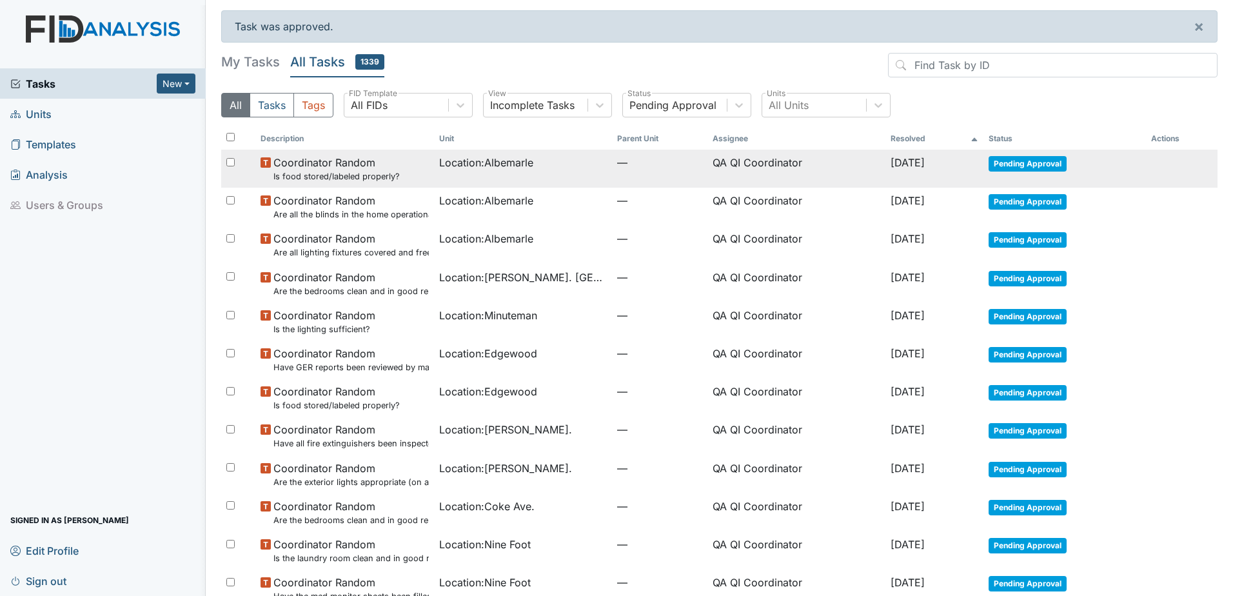
click at [1042, 159] on span "Pending Approval" at bounding box center [1027, 163] width 78 height 15
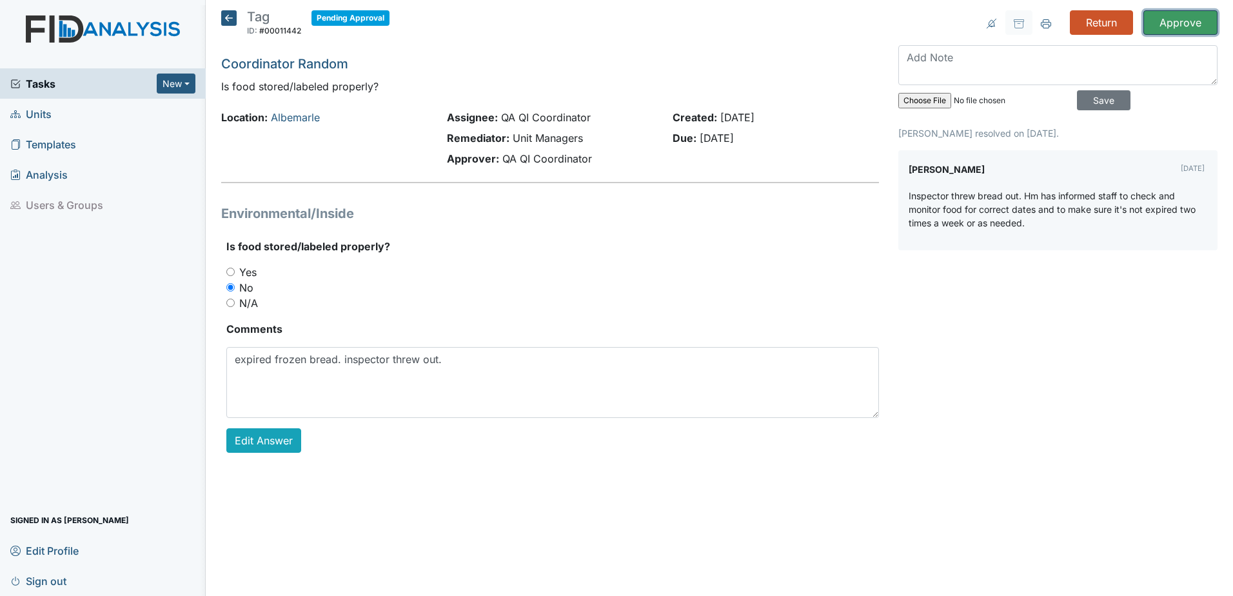
click at [1186, 26] on input "Approve" at bounding box center [1180, 22] width 74 height 24
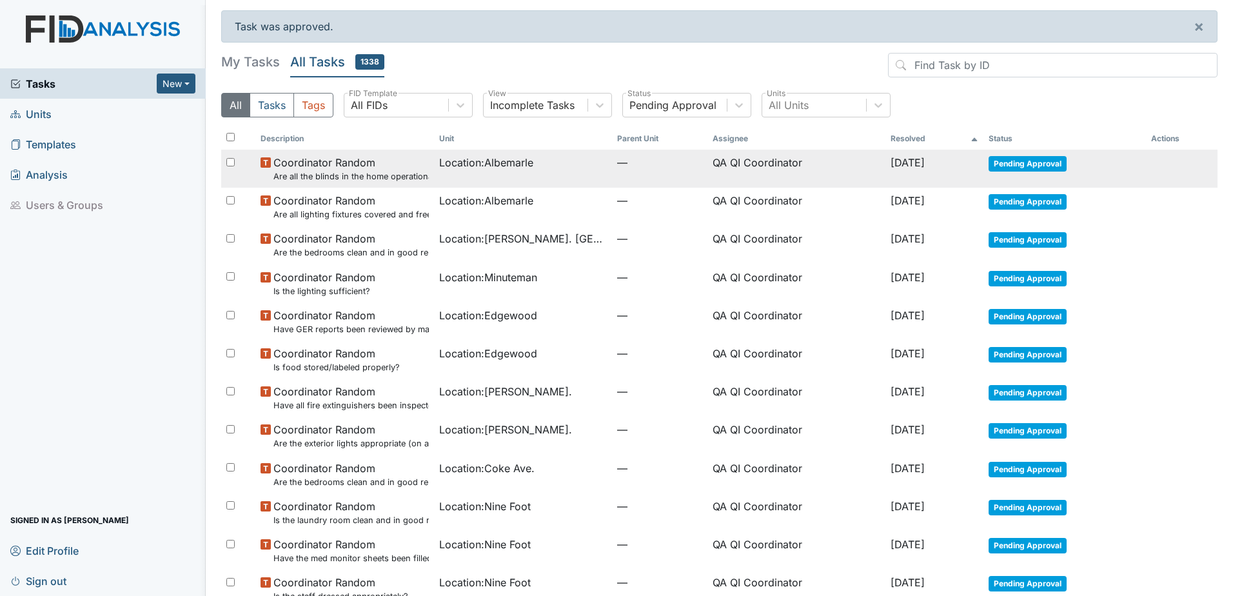
click at [1036, 168] on span "Pending Approval" at bounding box center [1027, 163] width 78 height 15
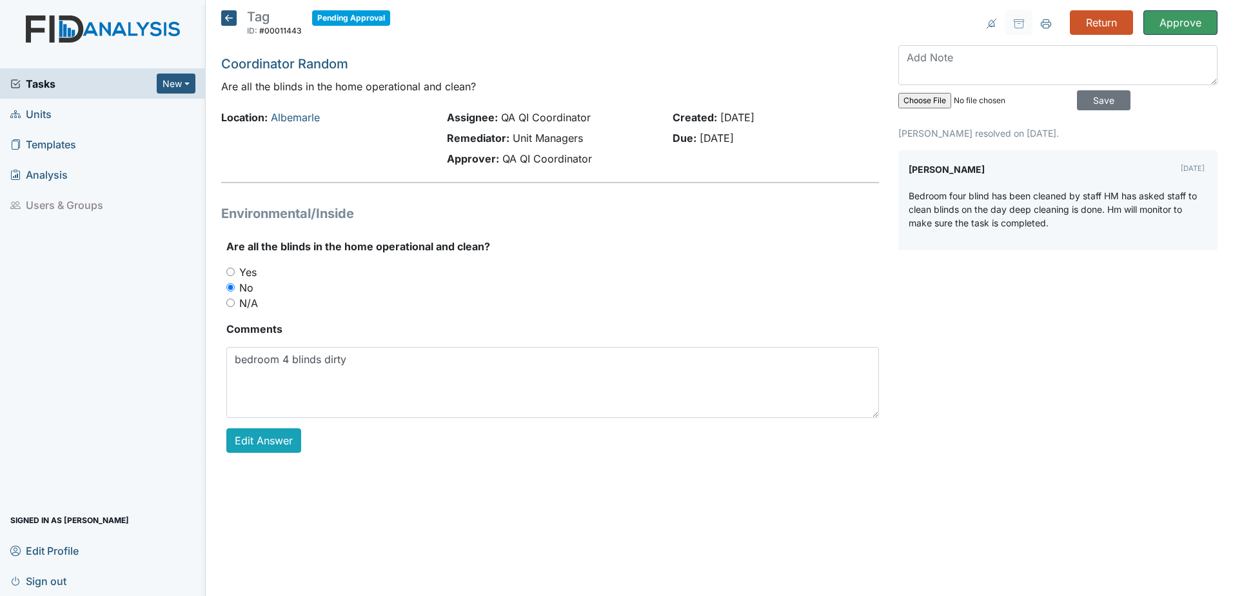
click at [1170, 27] on input "Approve" at bounding box center [1180, 22] width 74 height 24
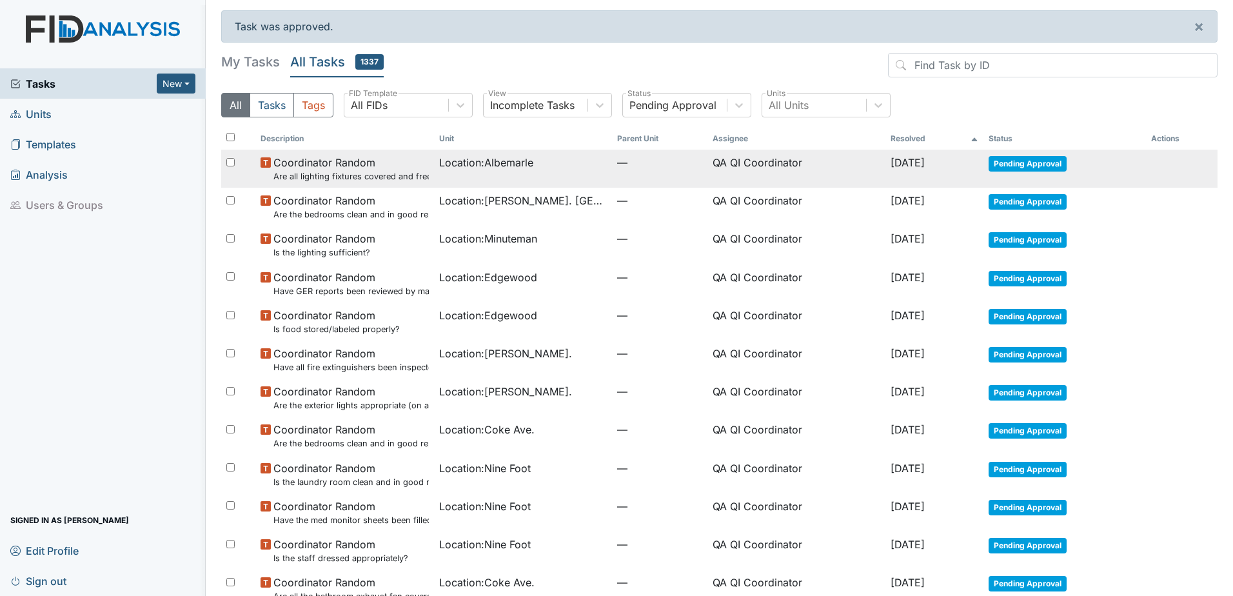
click at [1043, 162] on span "Pending Approval" at bounding box center [1027, 163] width 78 height 15
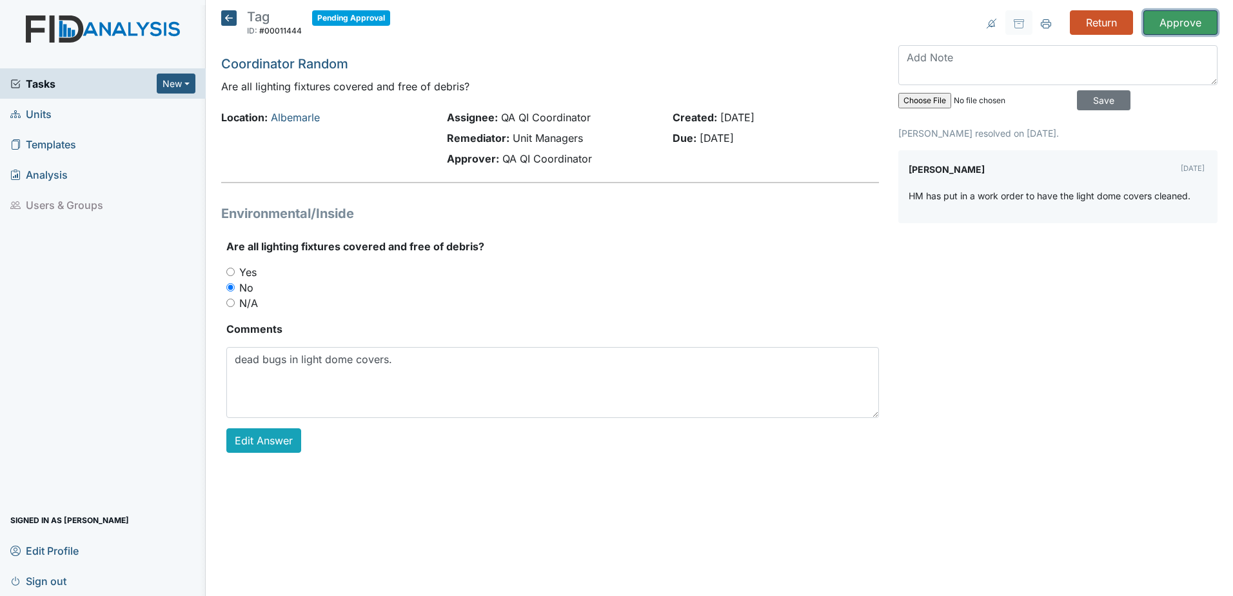
click at [1171, 32] on input "Approve" at bounding box center [1180, 22] width 74 height 24
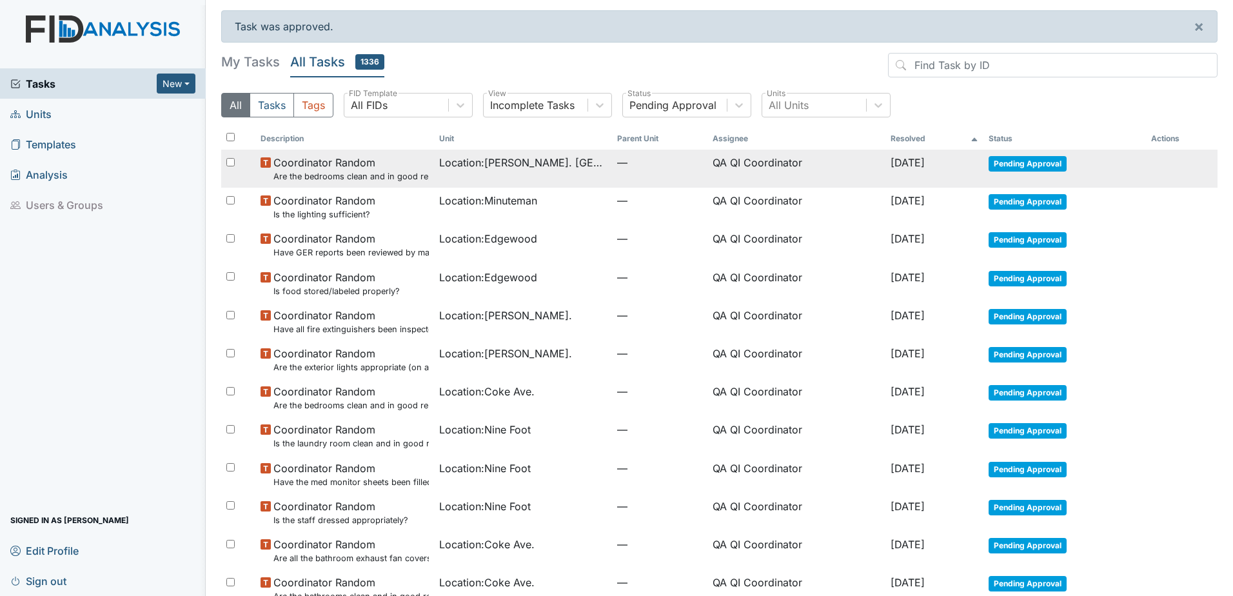
click at [1026, 177] on td "Pending Approval" at bounding box center [1064, 169] width 163 height 38
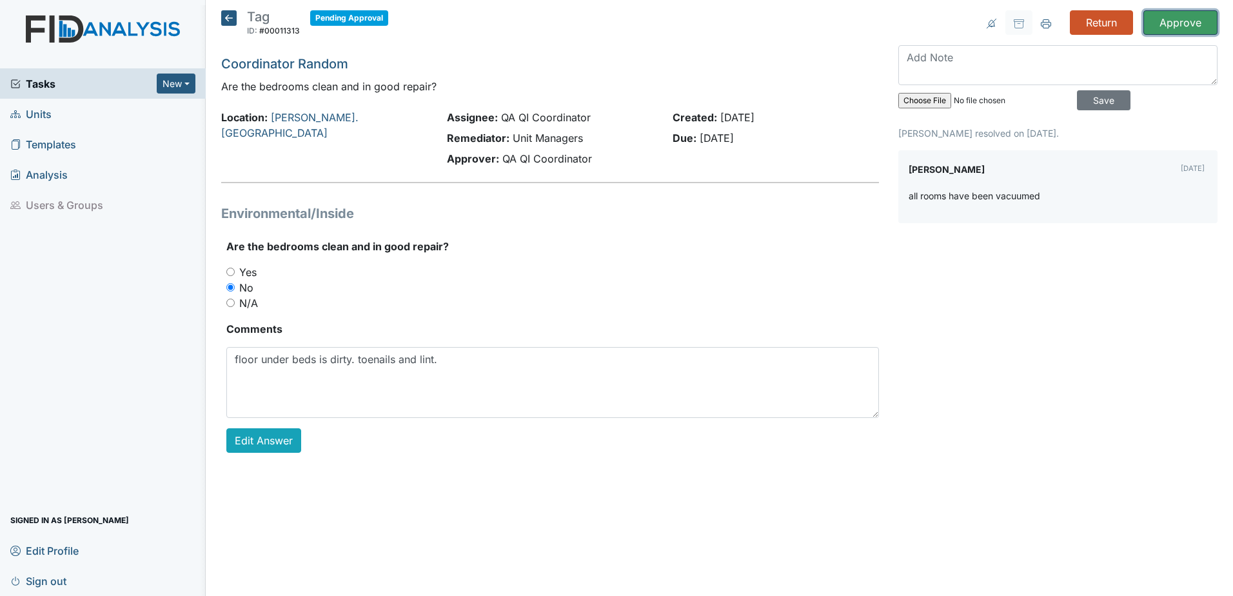
click at [1179, 31] on input "Approve" at bounding box center [1180, 22] width 74 height 24
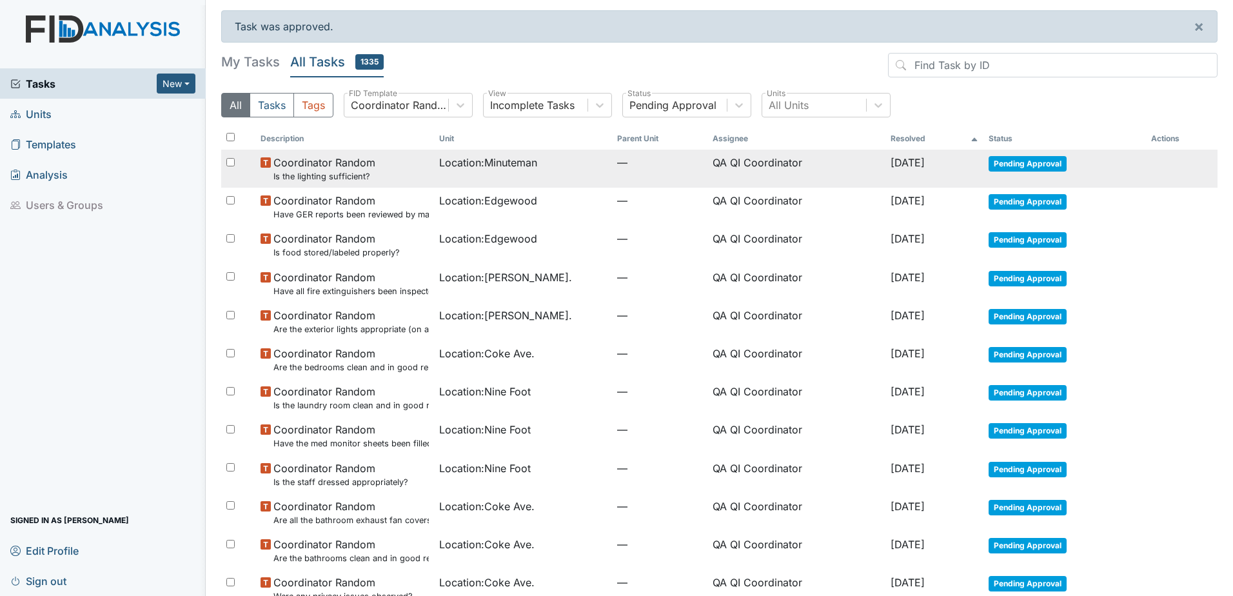
click at [1032, 162] on span "Pending Approval" at bounding box center [1027, 163] width 78 height 15
